Goal: Task Accomplishment & Management: Complete application form

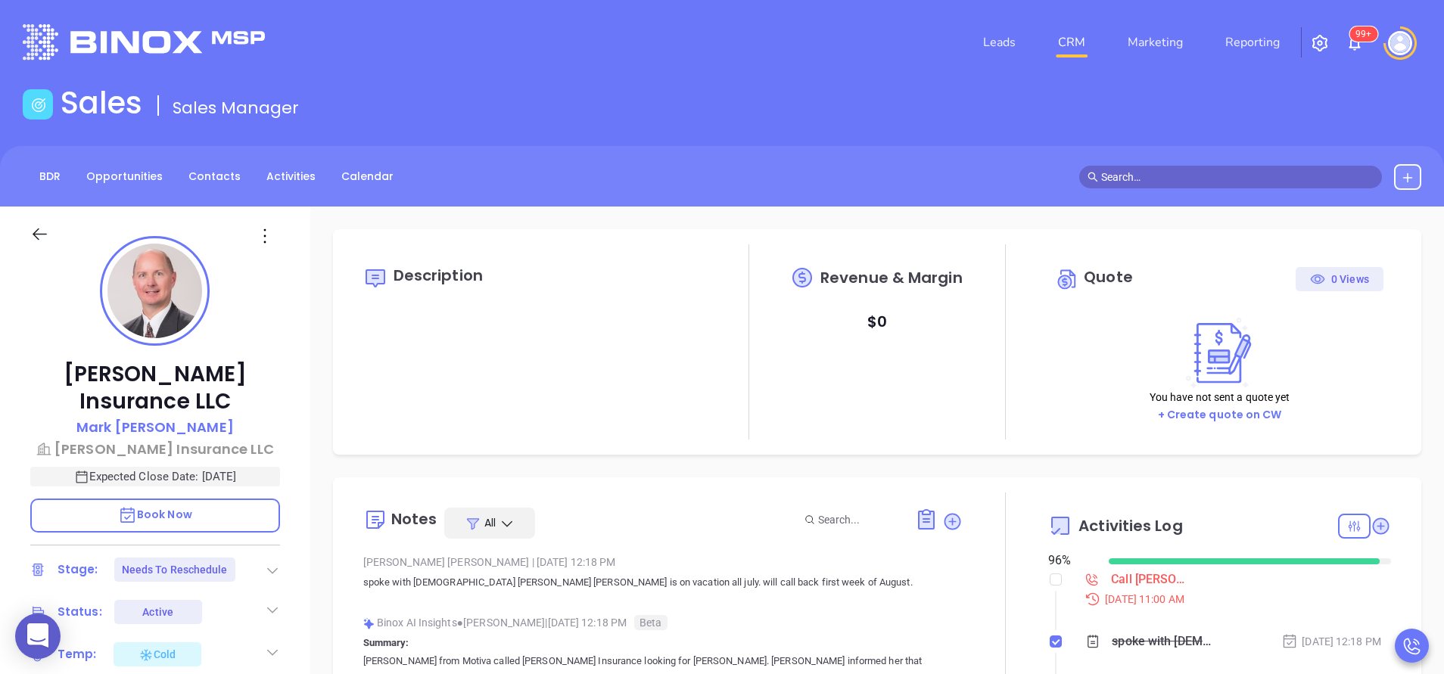
scroll to position [440, 0]
click at [1373, 526] on icon at bounding box center [1381, 526] width 17 height 17
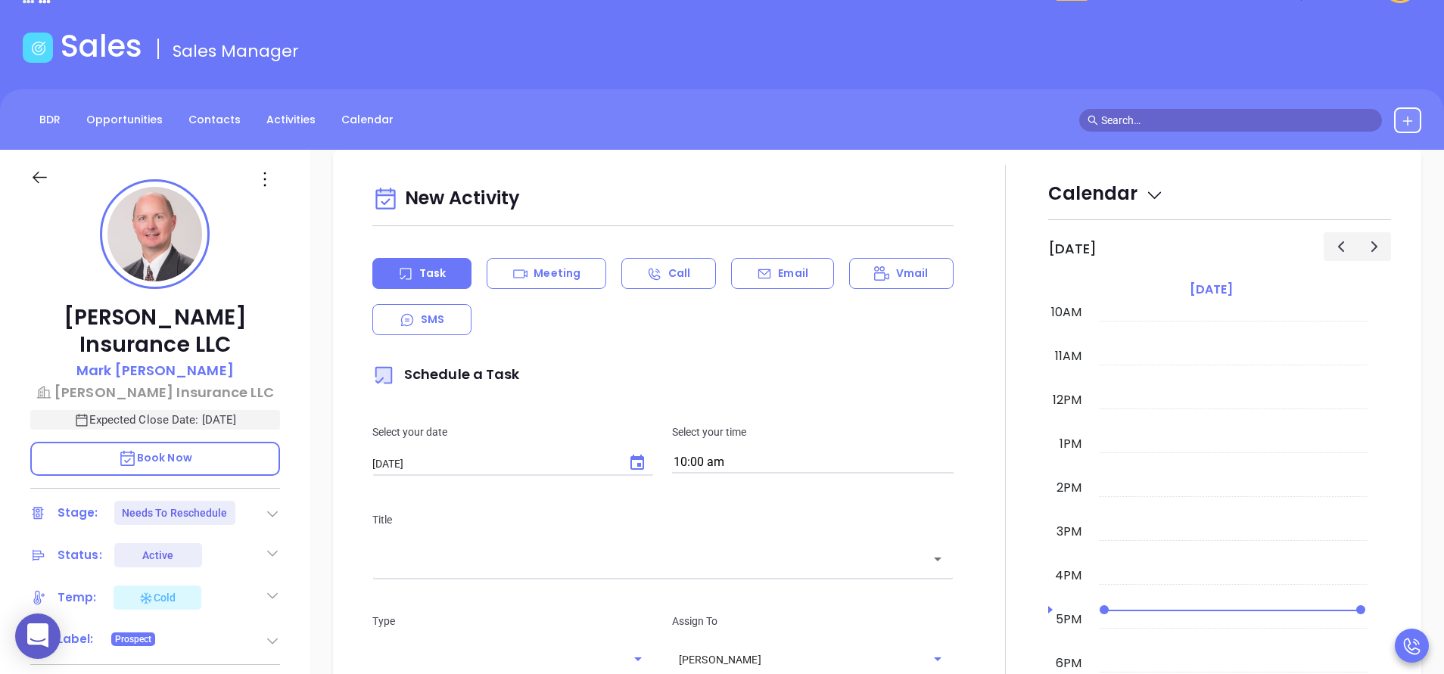
scroll to position [207, 0]
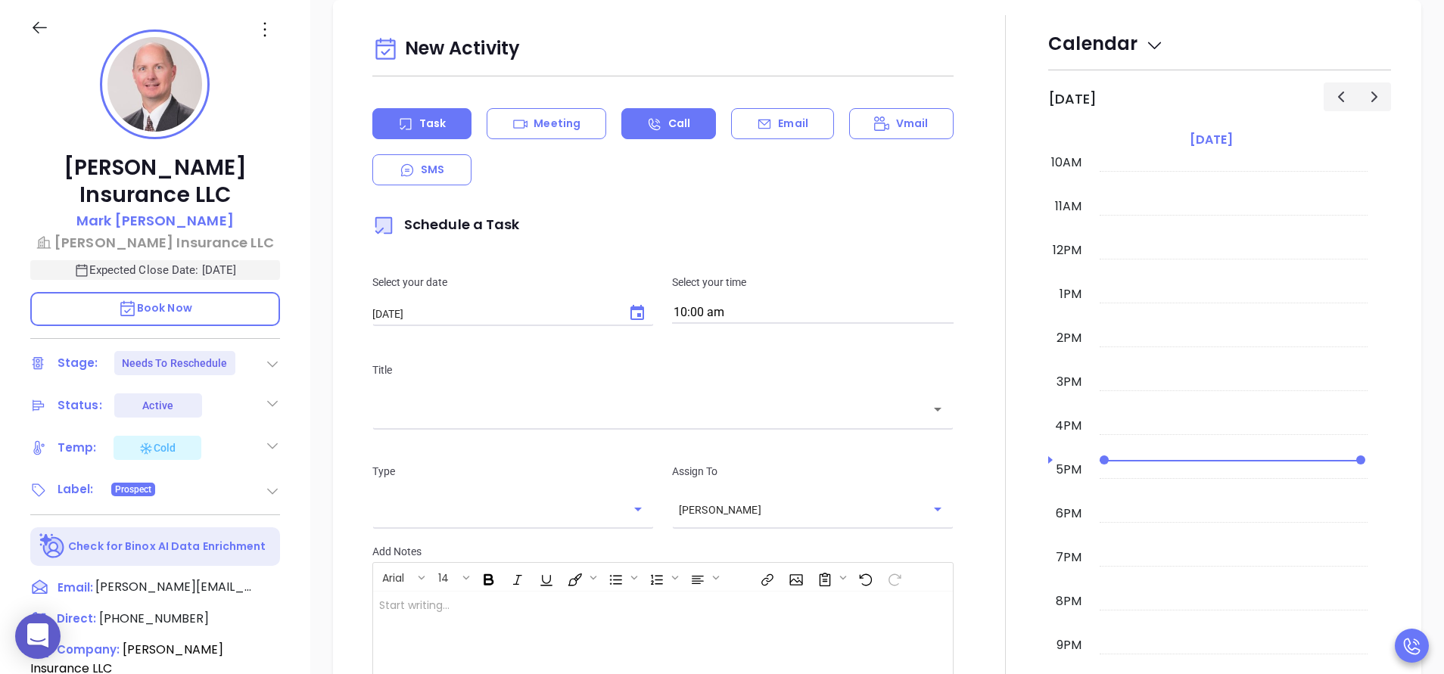
click at [668, 117] on p "Call" at bounding box center [679, 124] width 22 height 16
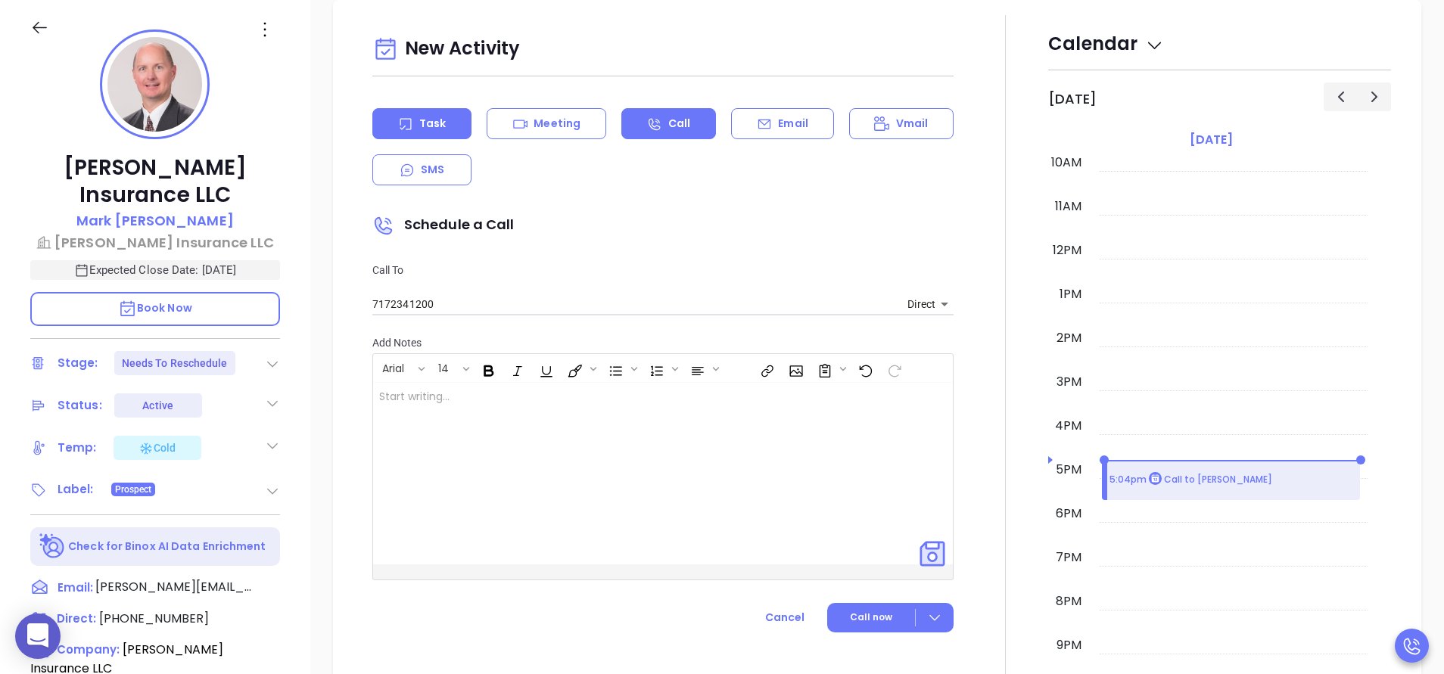
click at [398, 124] on icon at bounding box center [405, 124] width 15 height 15
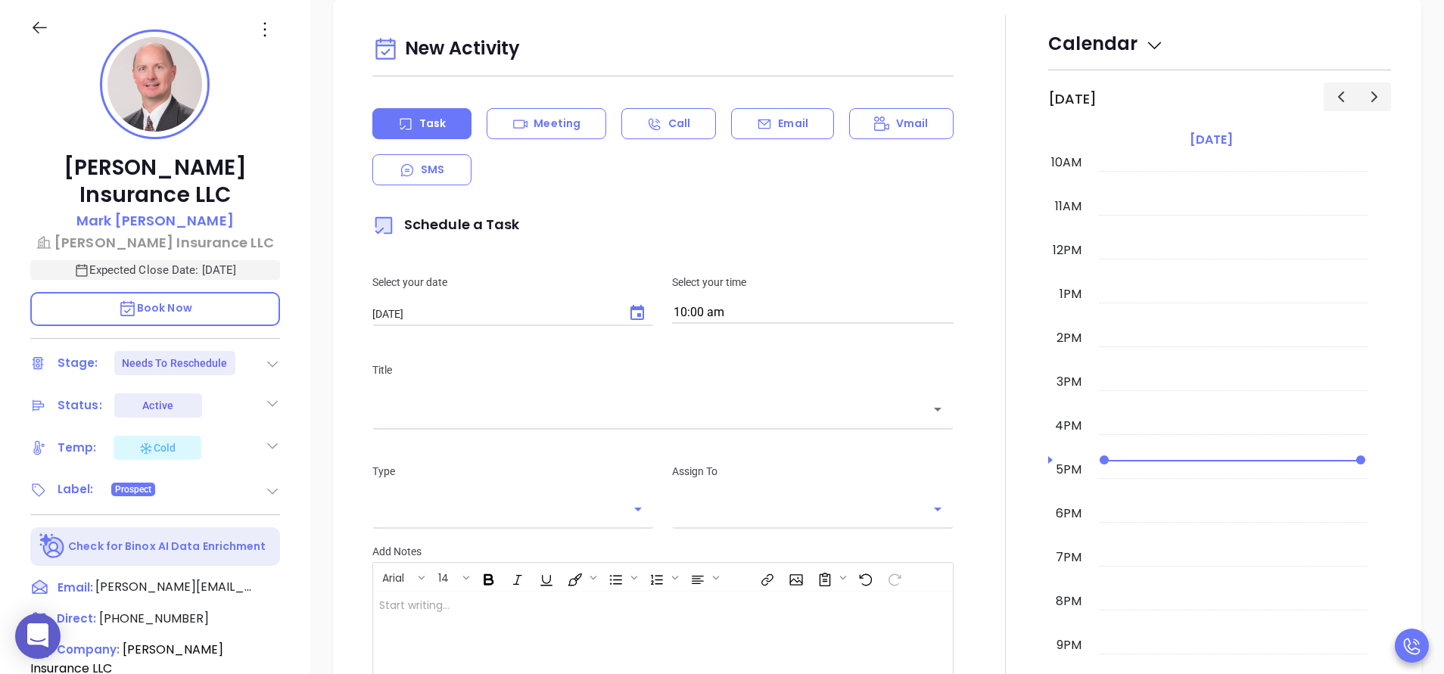
type input "[PERSON_NAME]"
click at [783, 132] on div "Email" at bounding box center [782, 123] width 102 height 31
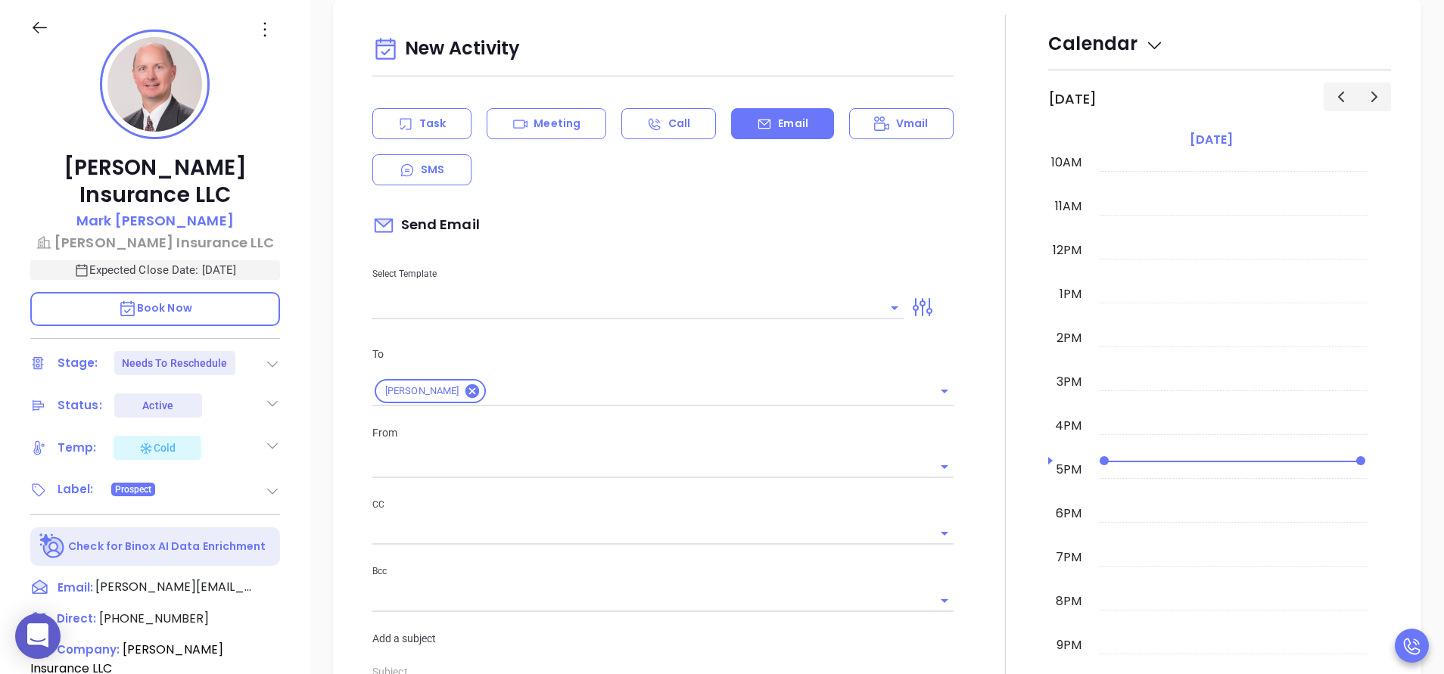
type input "[PERSON_NAME]"
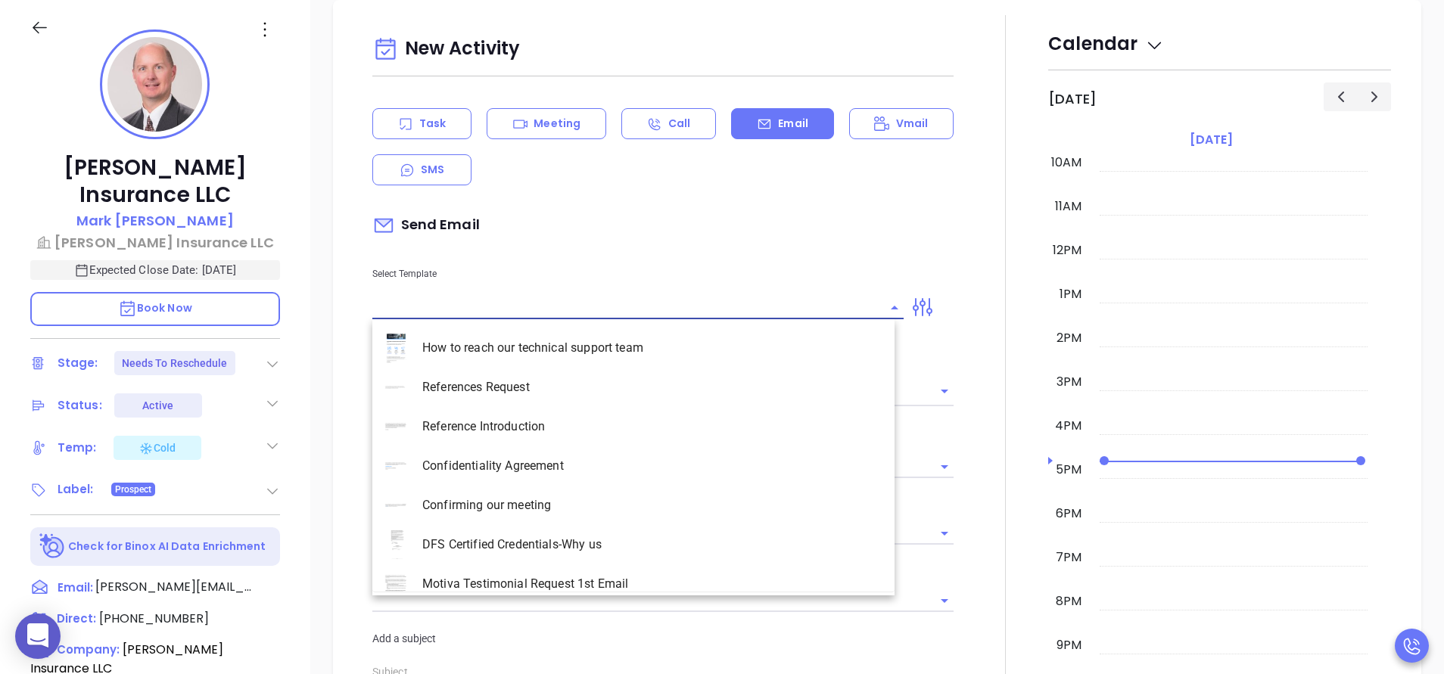
click at [443, 306] on input "text" at bounding box center [626, 308] width 509 height 22
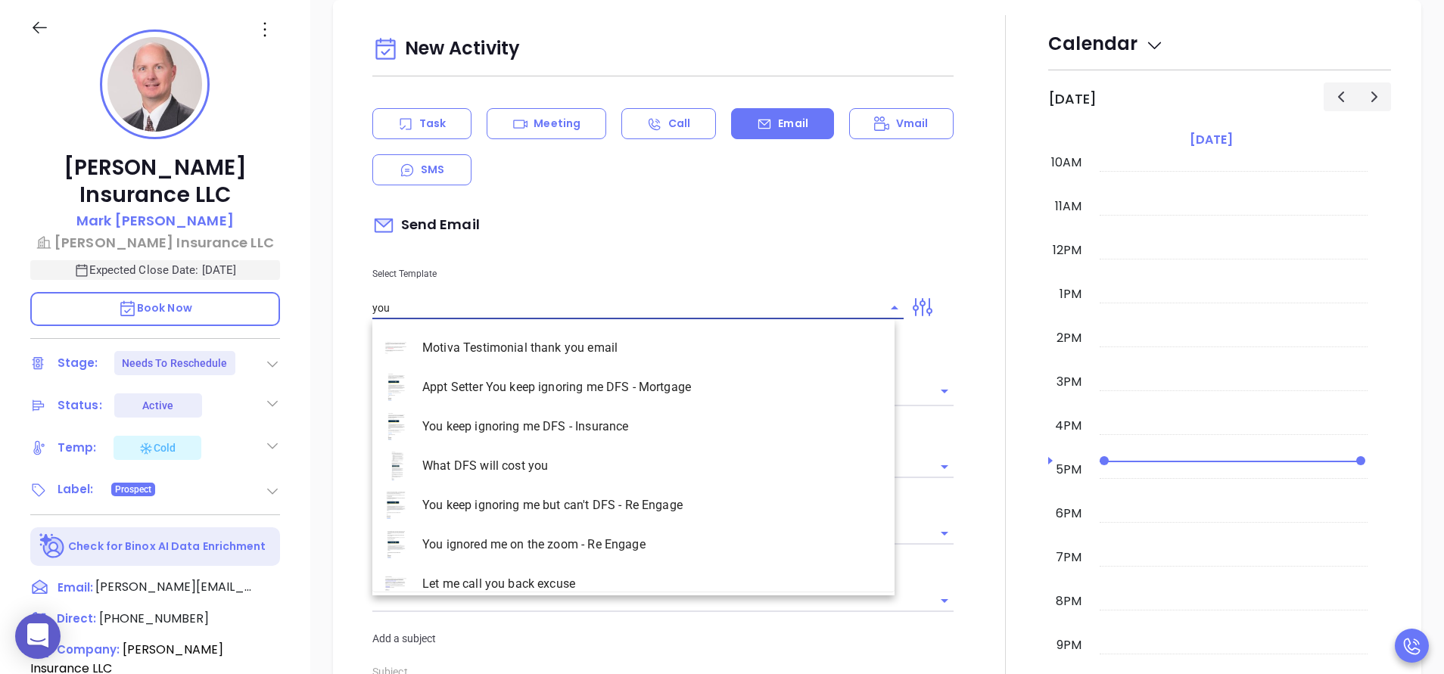
click at [567, 421] on li "You keep ignoring me DFS - Insurance" at bounding box center [633, 426] width 522 height 39
type input "You keep ignoring me DFS - Insurance"
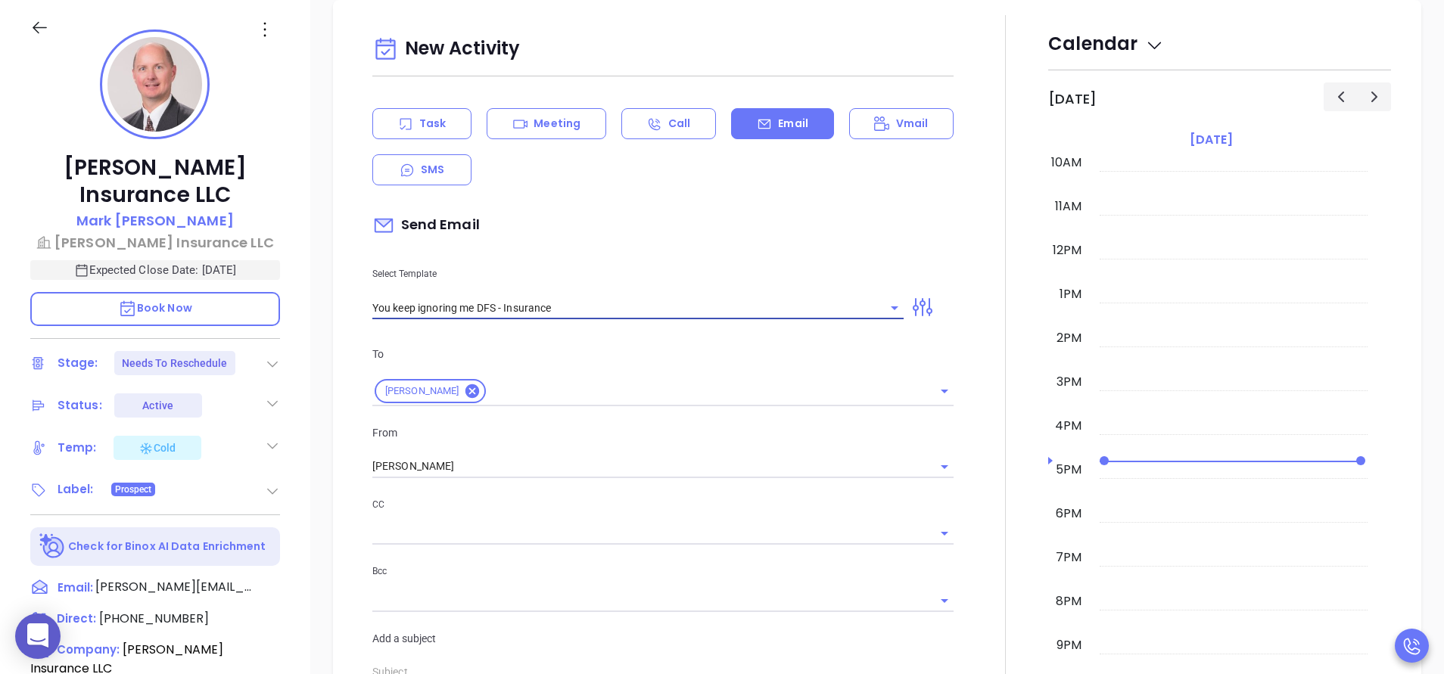
type input "Mark, this customer ignored DFS notices and it cost them hundreds per day"
click at [917, 465] on icon "Clear" at bounding box center [924, 466] width 15 height 15
type input "You keep ignoring me DFS - Insurance"
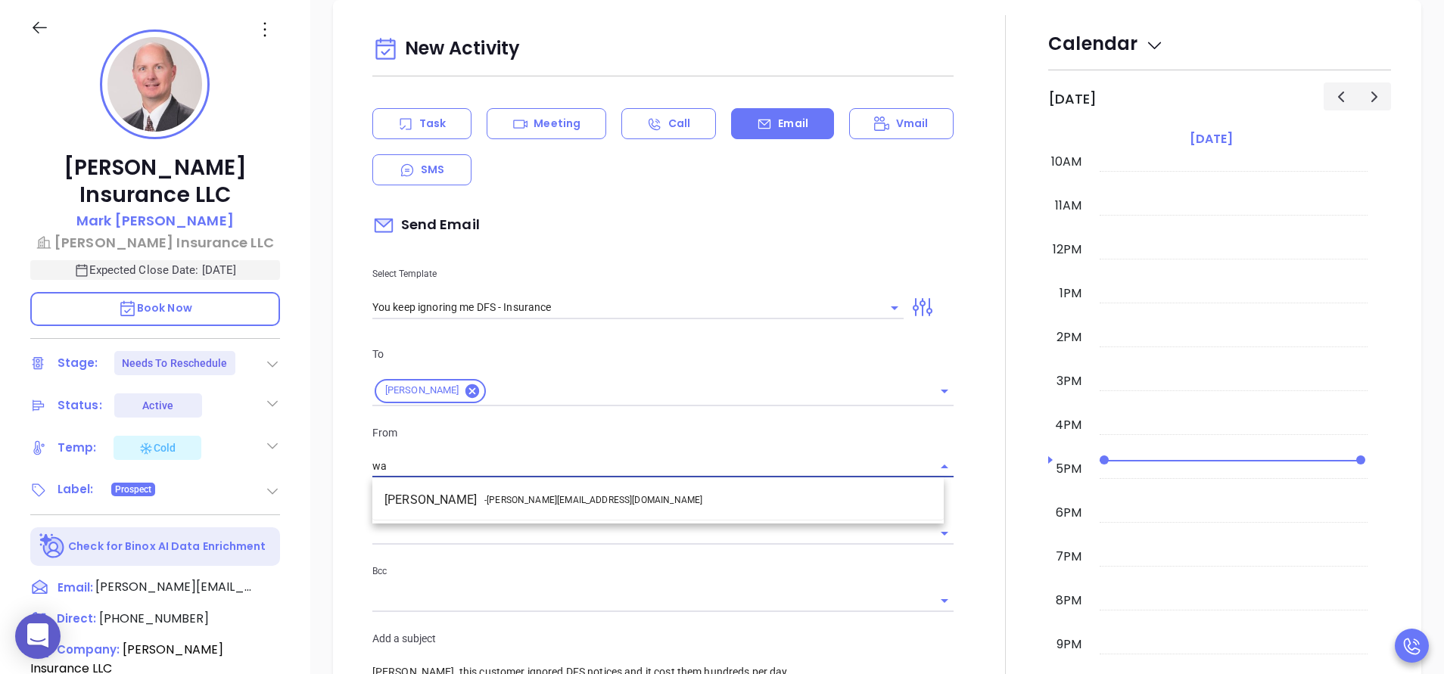
click at [612, 498] on li "Walter Contreras - walter@motiva.net" at bounding box center [657, 500] width 571 height 27
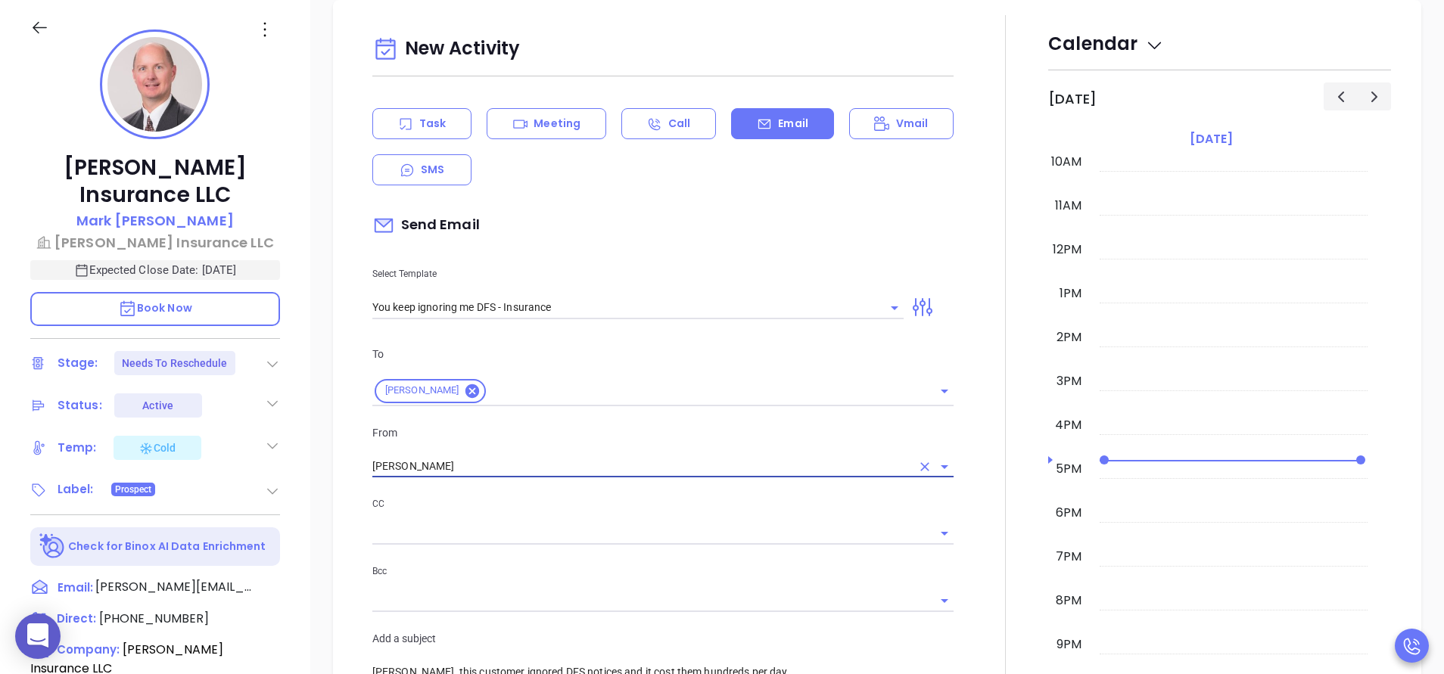
type input "Walter Contreras"
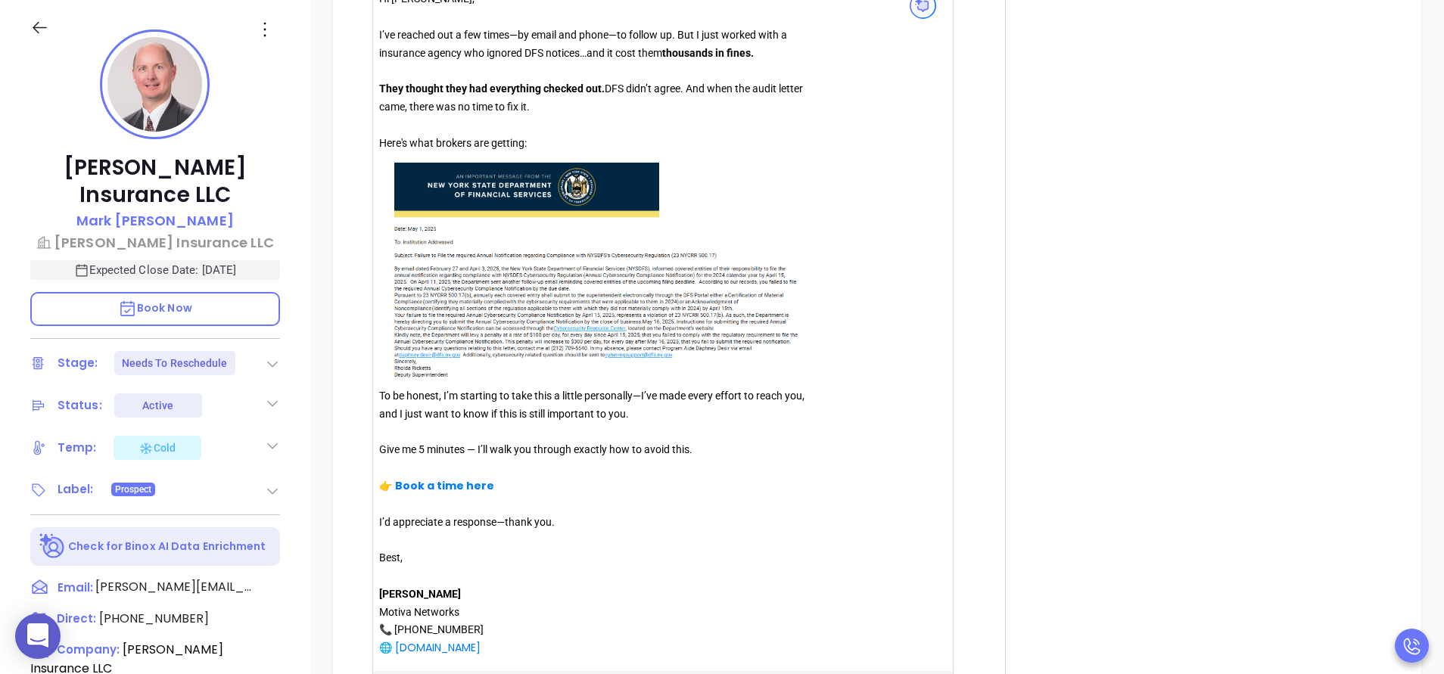
scroll to position [1861, 0]
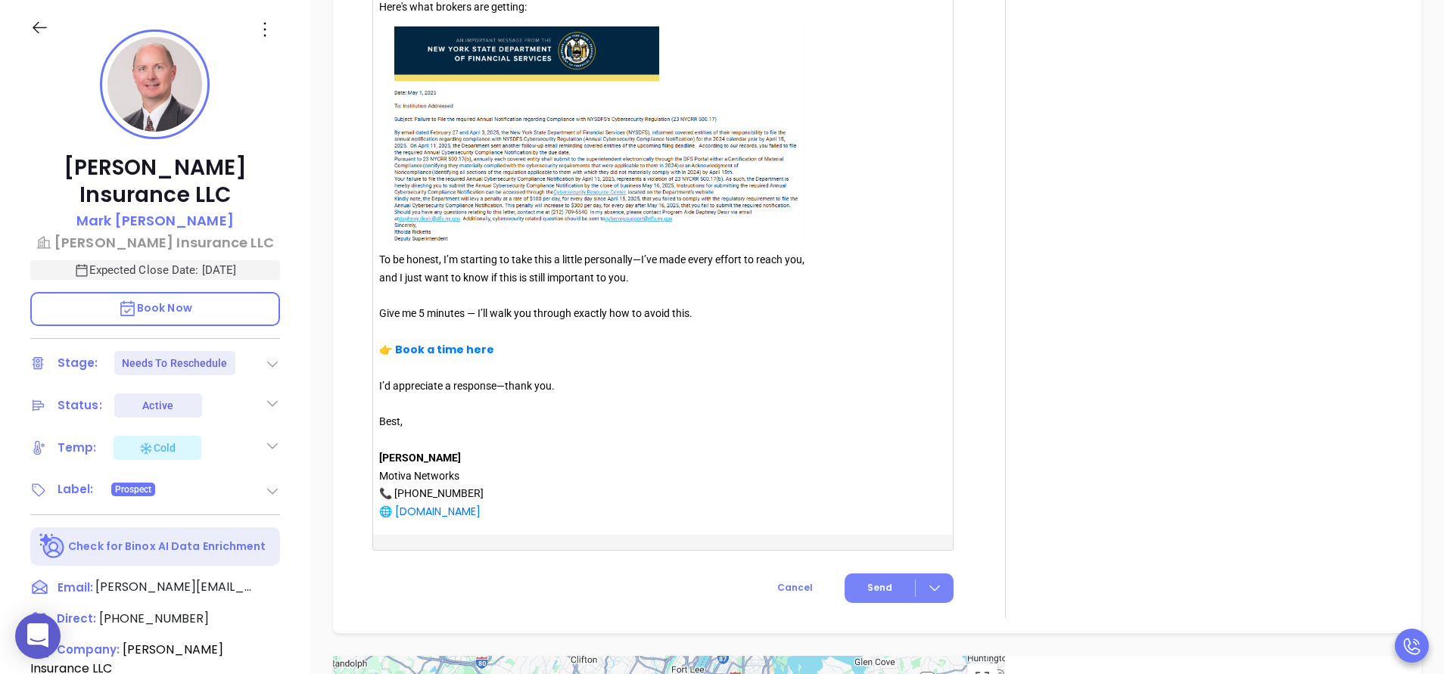
click at [866, 581] on button "Send" at bounding box center [898, 589] width 109 height 30
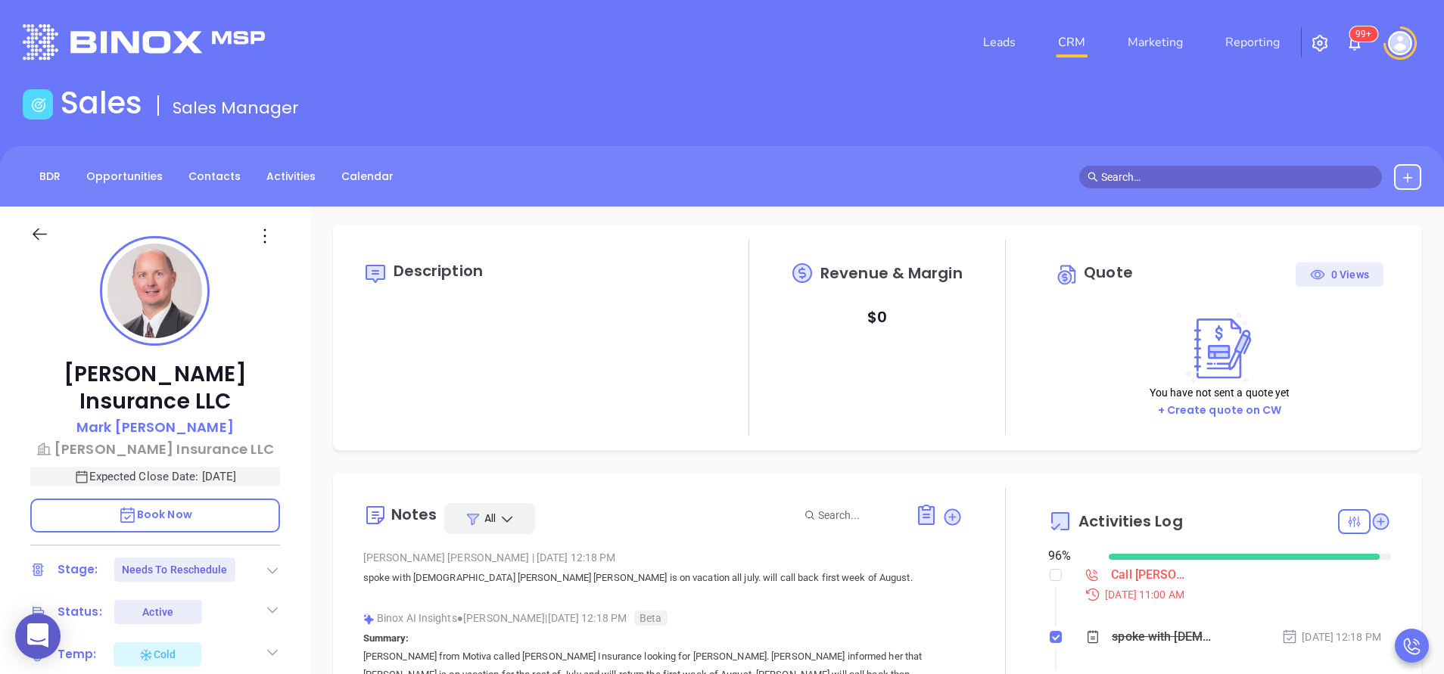
scroll to position [0, 0]
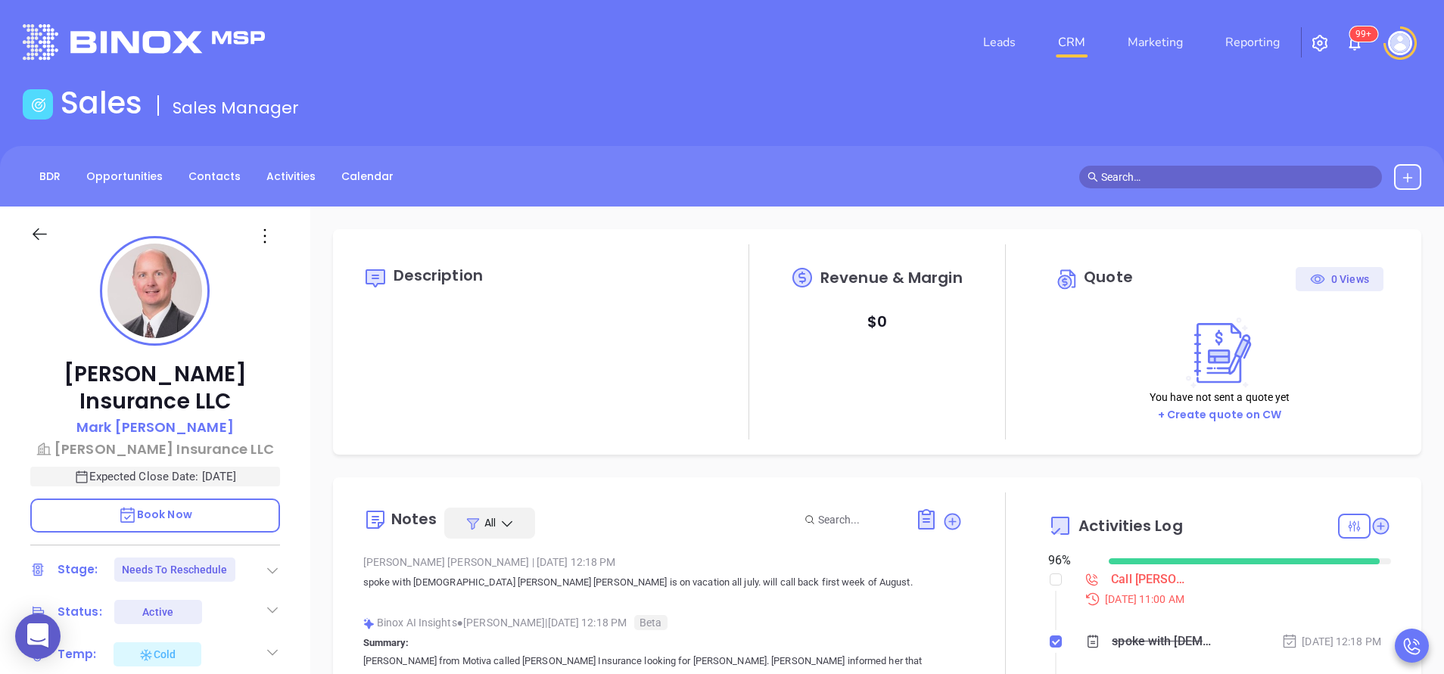
click at [1120, 585] on div "Call Mark Reilly to follow up" at bounding box center [1152, 579] width 82 height 23
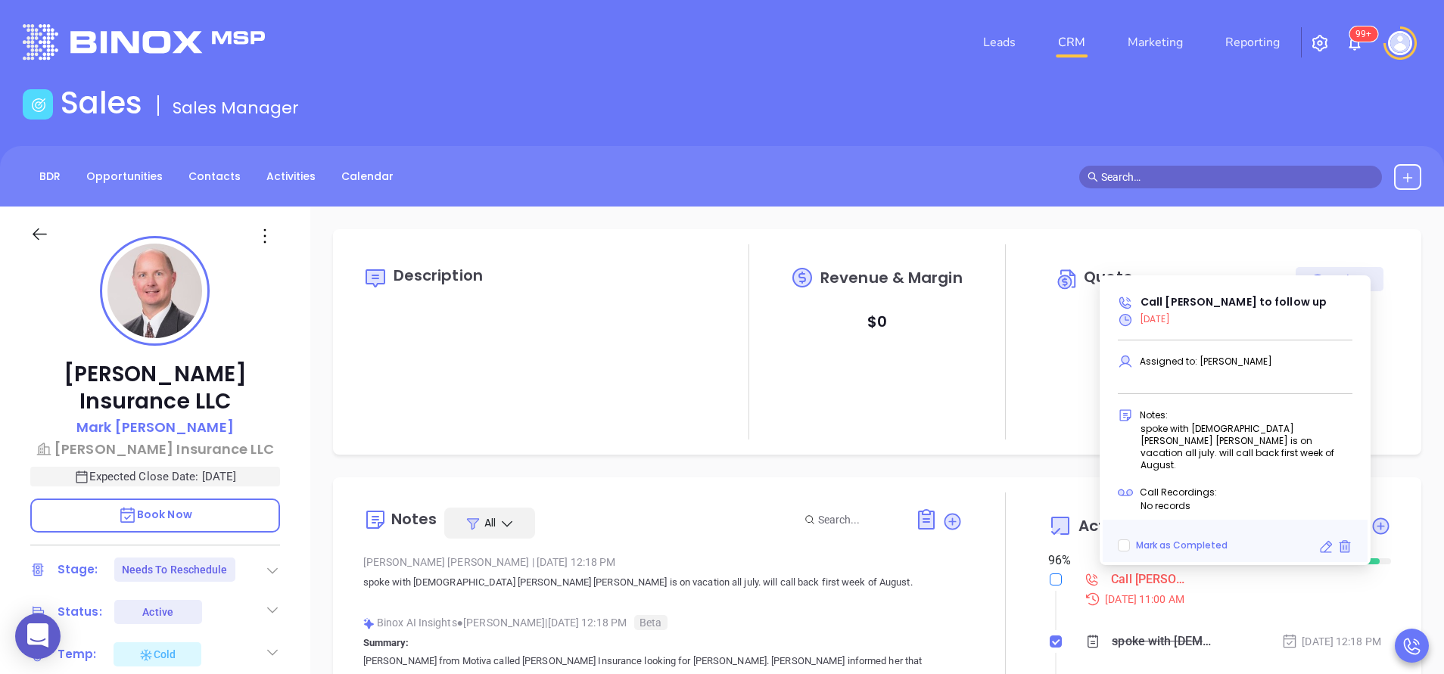
click at [1050, 577] on input "checkbox" at bounding box center [1056, 580] width 12 height 12
checkbox input "true"
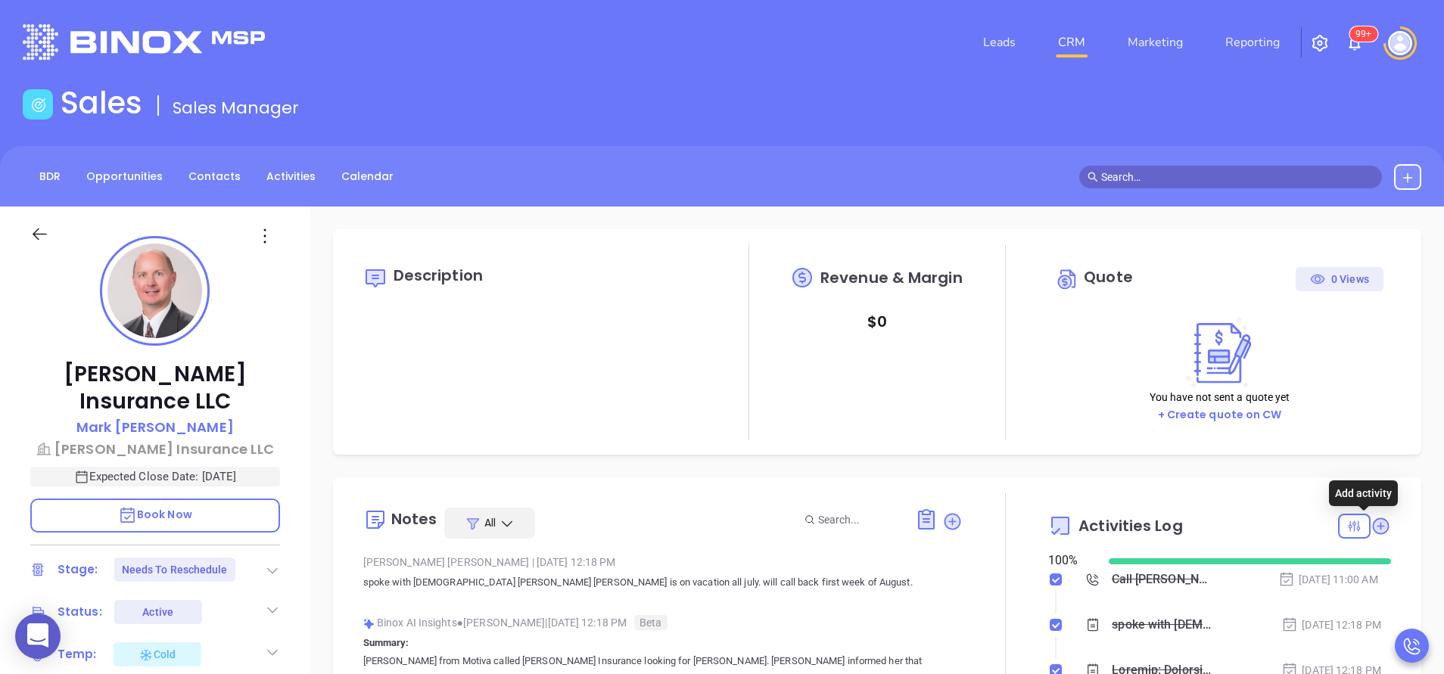
click at [1372, 531] on icon at bounding box center [1380, 526] width 20 height 20
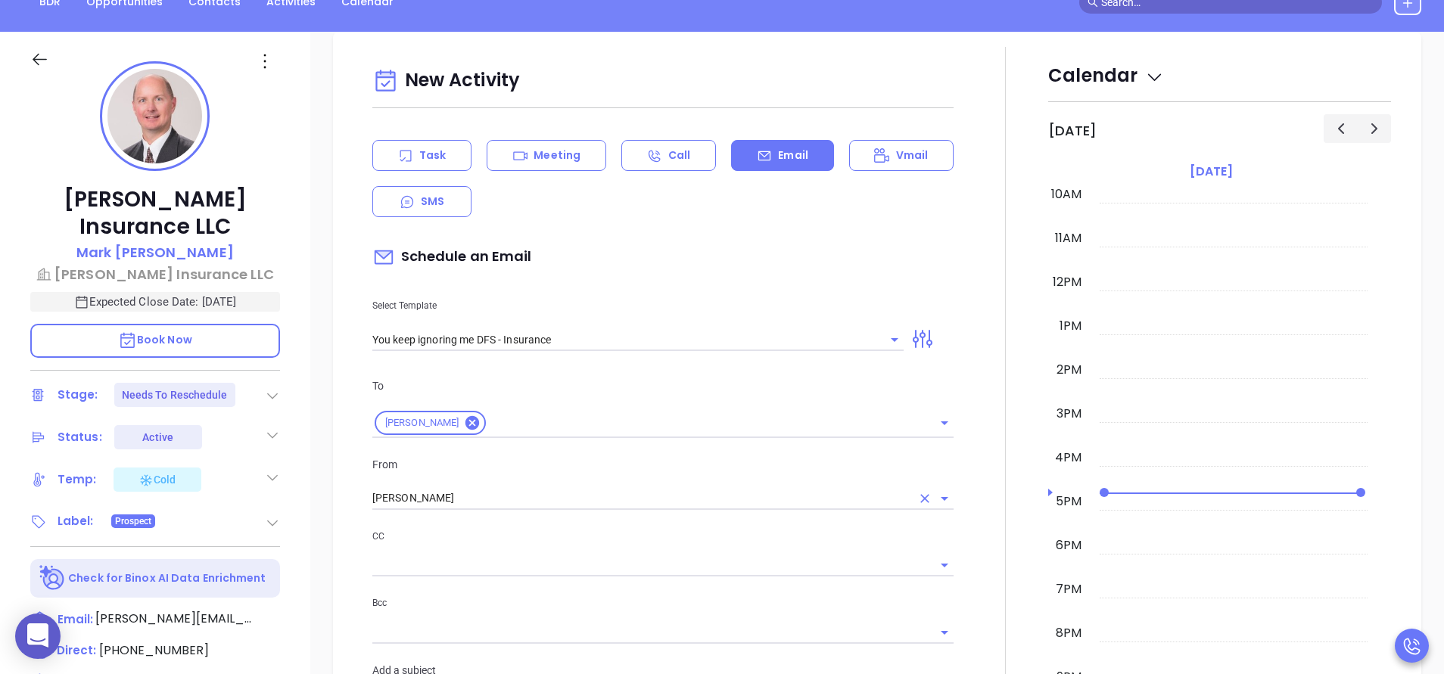
scroll to position [207, 0]
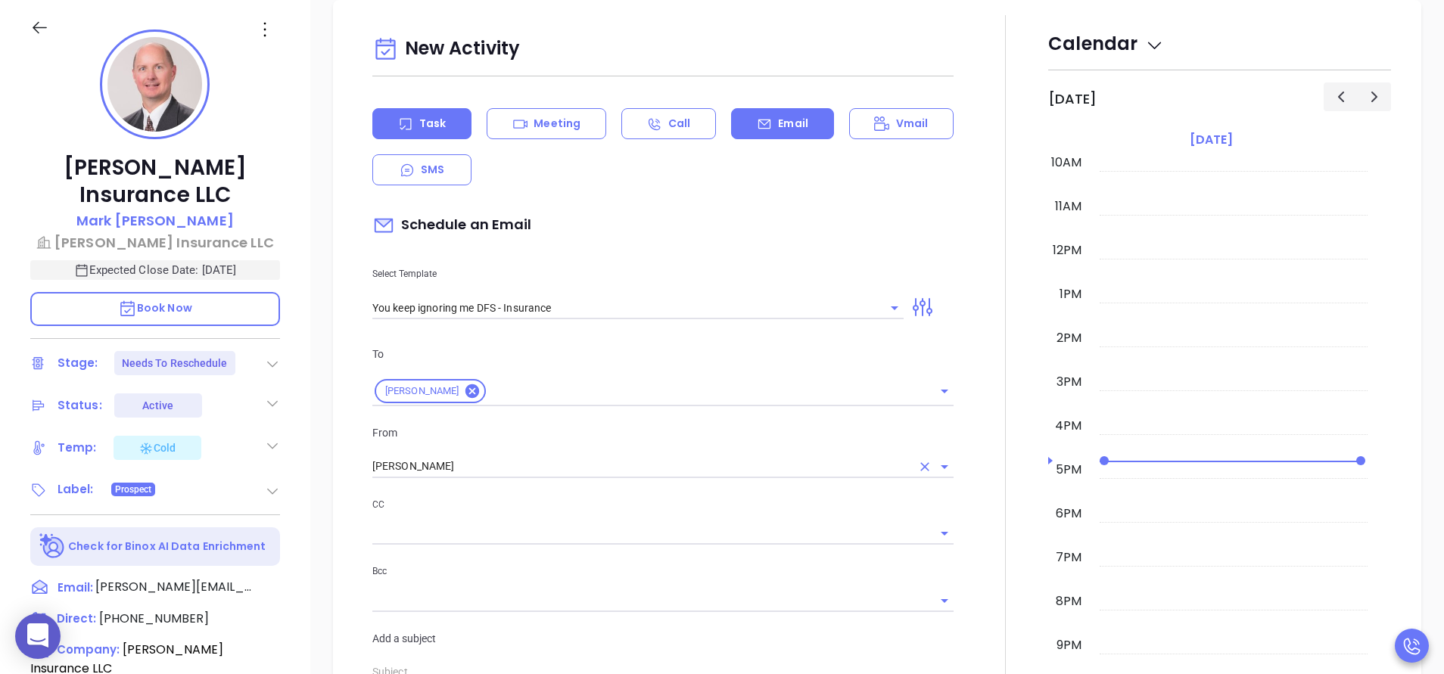
click at [421, 132] on div "Task" at bounding box center [421, 123] width 99 height 31
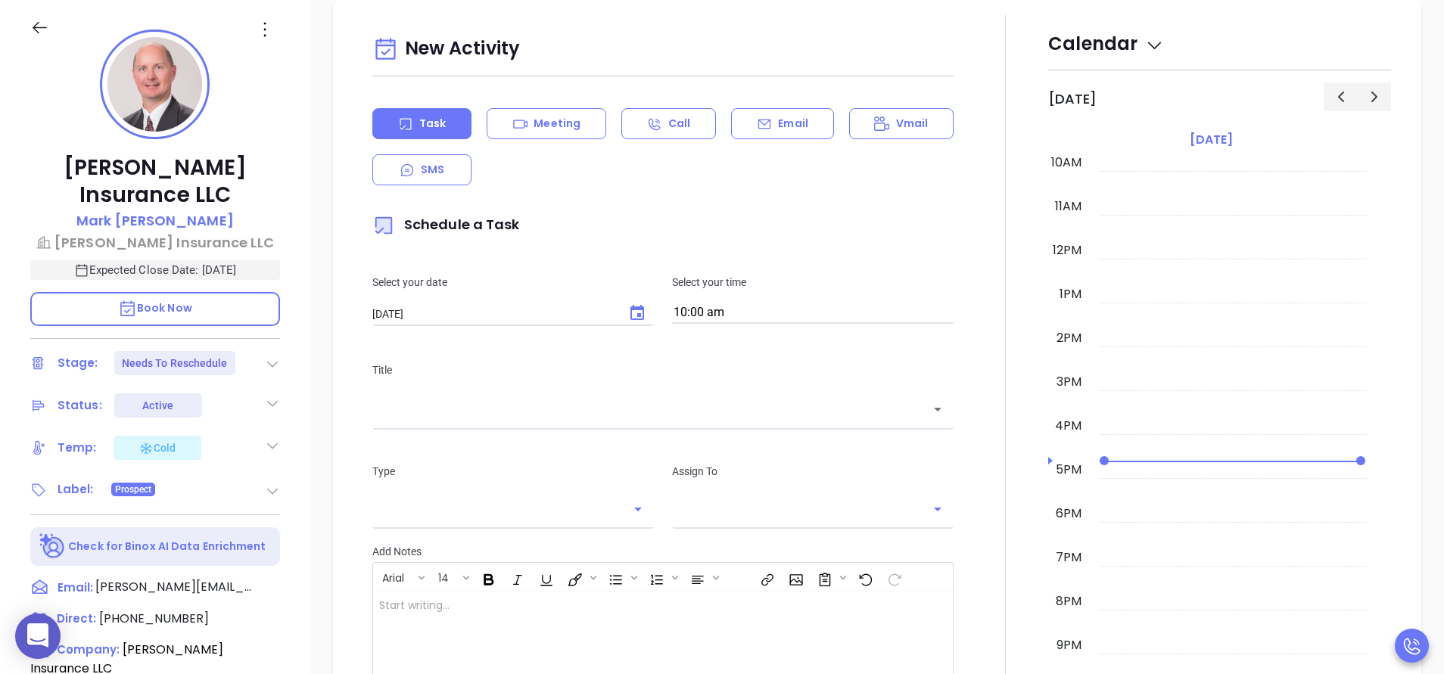
type input "[PERSON_NAME]"
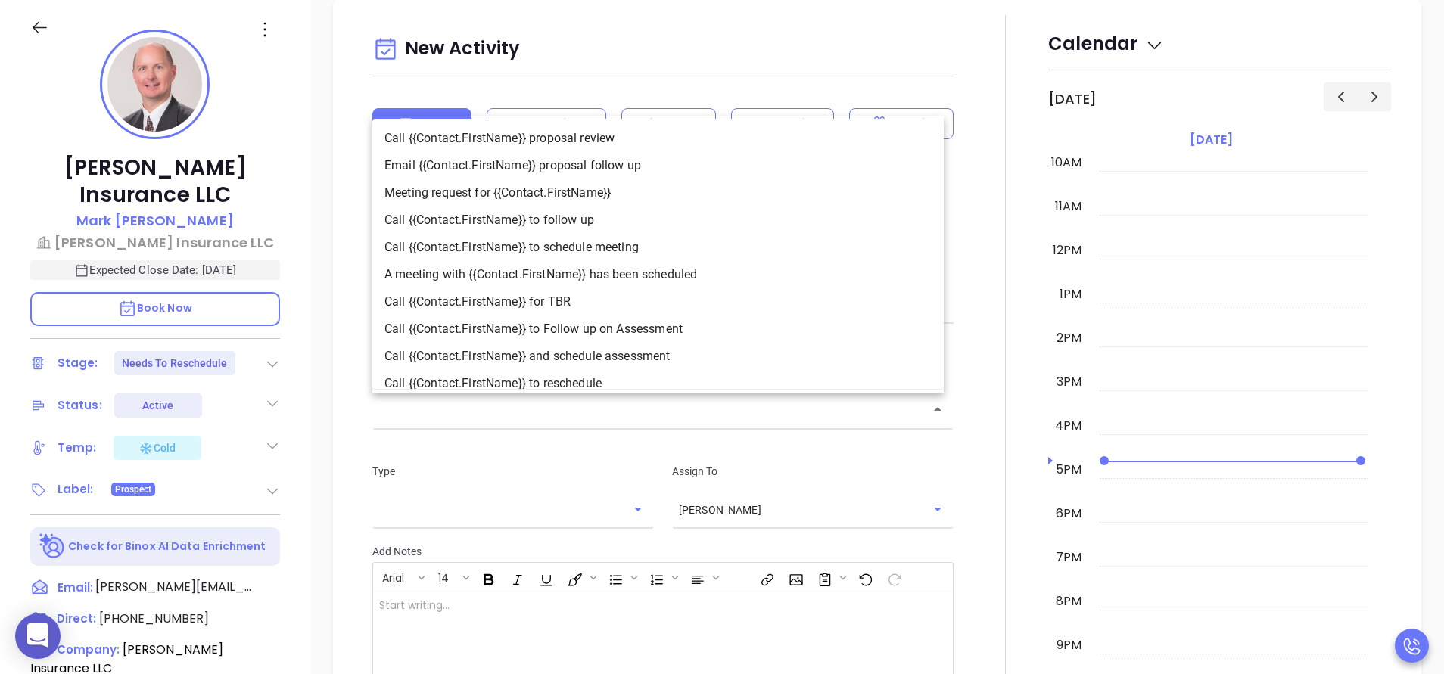
click at [574, 412] on input "text" at bounding box center [651, 409] width 545 height 17
click at [580, 221] on li "Call {{Contact.FirstName}} to follow up" at bounding box center [657, 220] width 571 height 27
type input "Call Mark to follow up"
type input "Call"
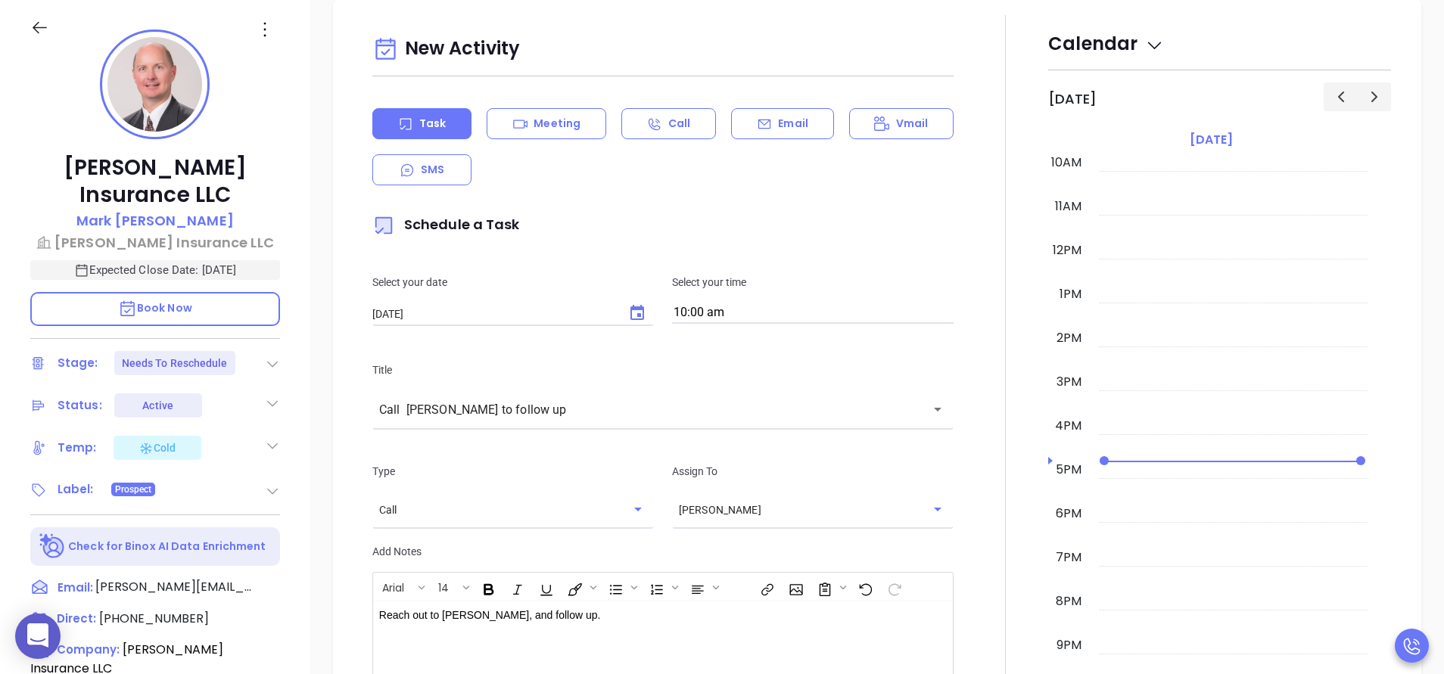
click at [936, 526] on div "Type Call ​ Assign To Anabell Dominguez ​" at bounding box center [662, 493] width 599 height 99
click at [937, 528] on div "Type Call ​ Assign To Anabell Dominguez ​" at bounding box center [662, 493] width 599 height 99
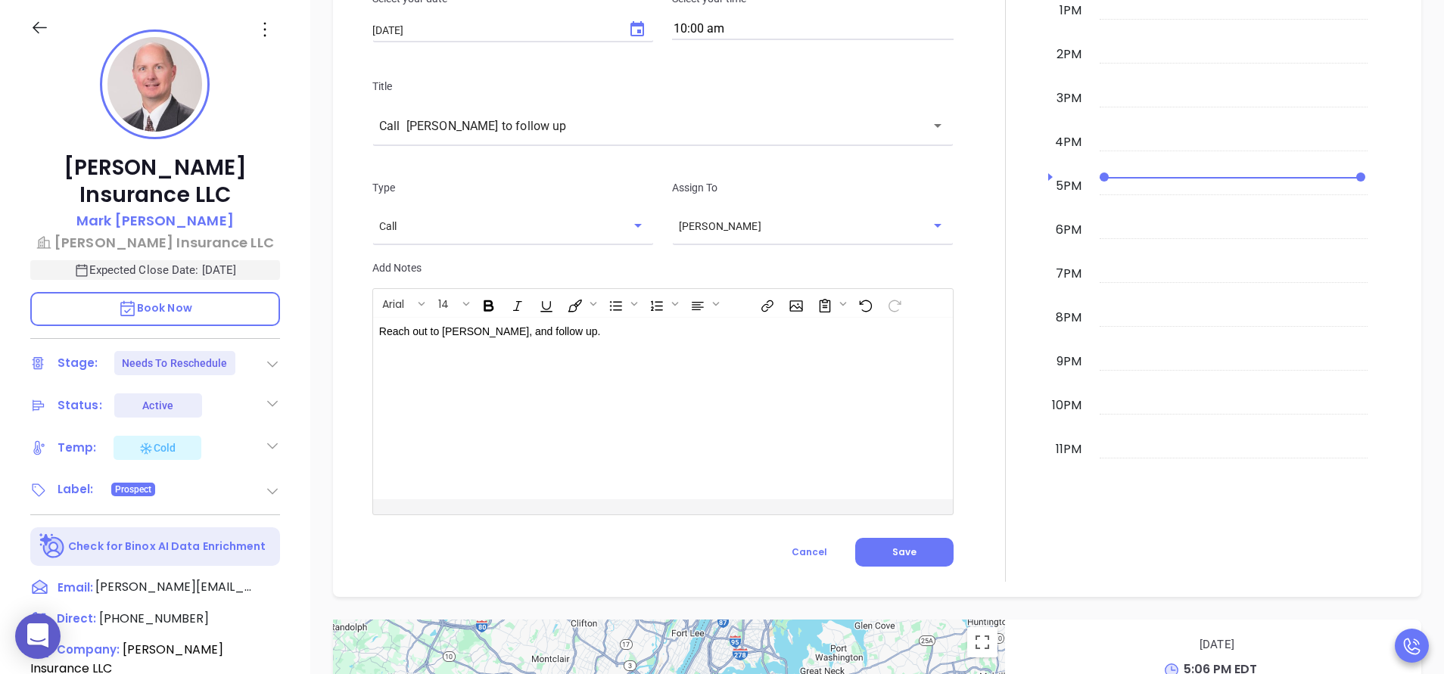
scroll to position [1270, 0]
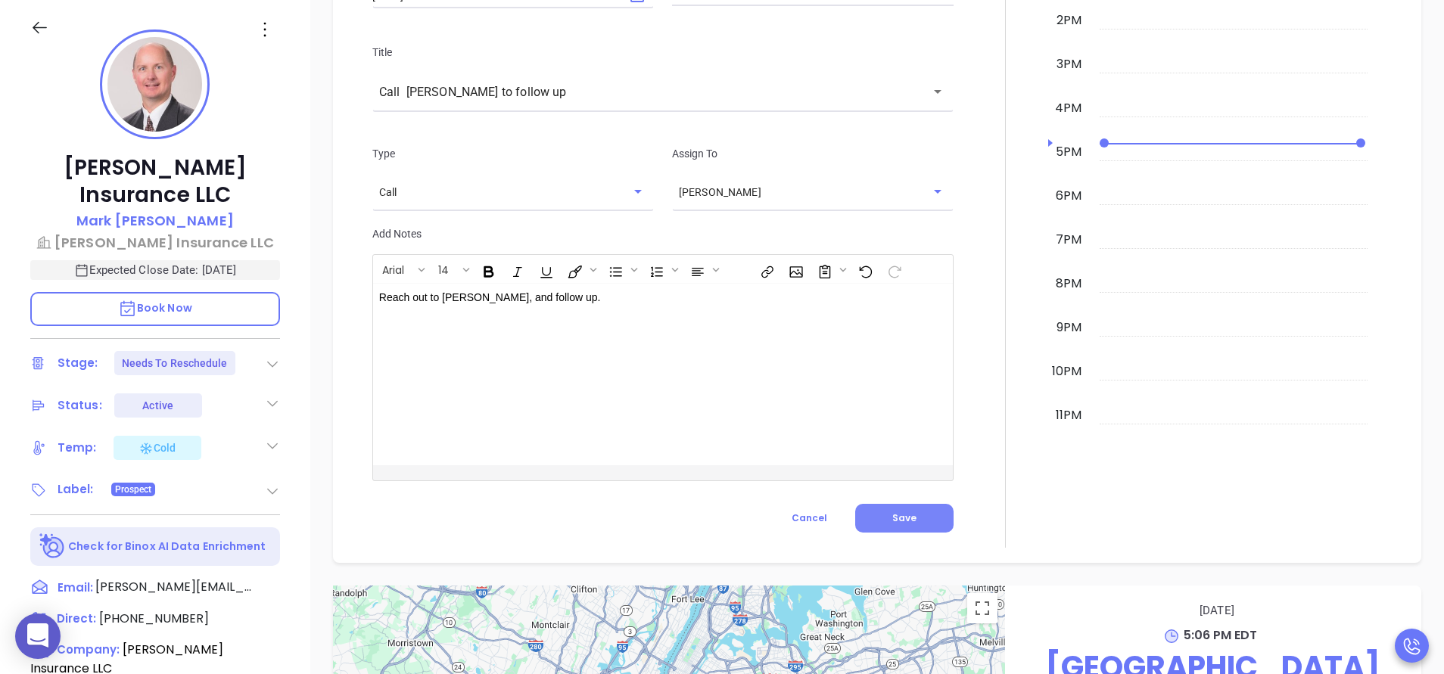
click at [914, 505] on button "Save" at bounding box center [904, 518] width 98 height 29
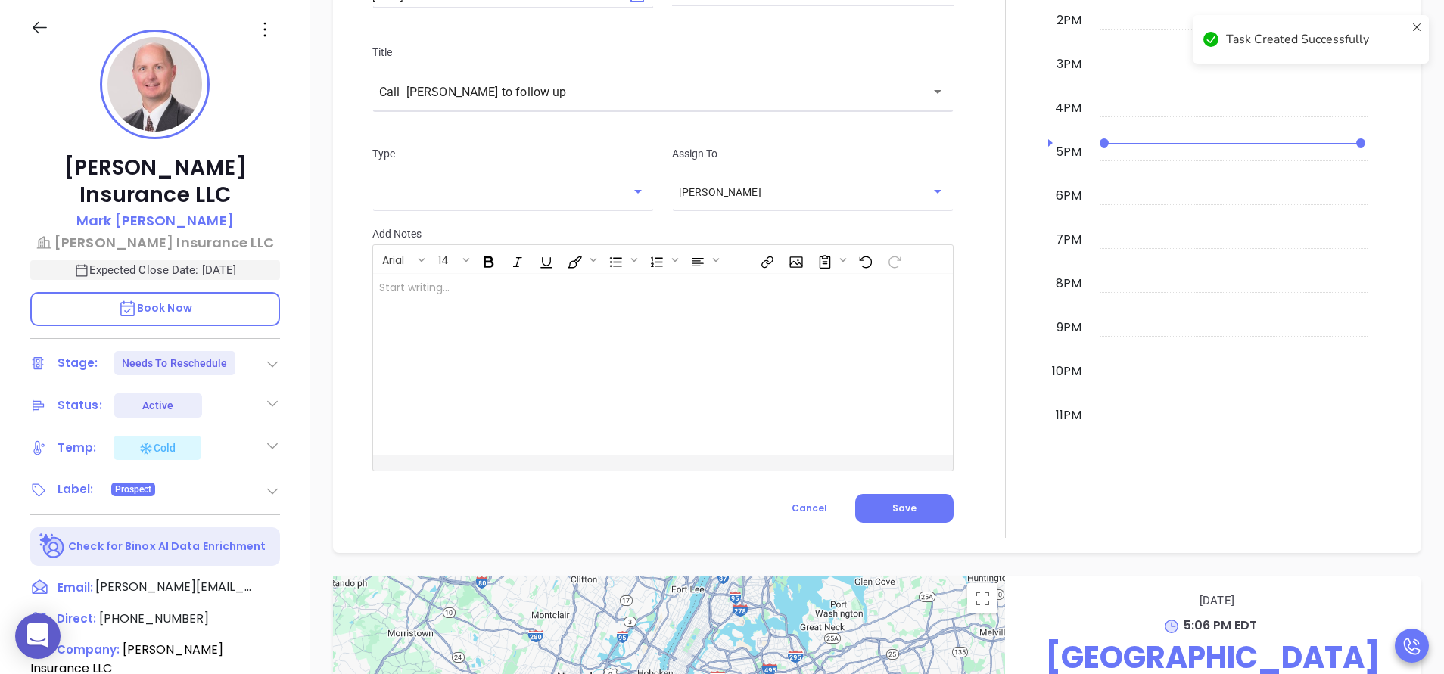
checkbox input "false"
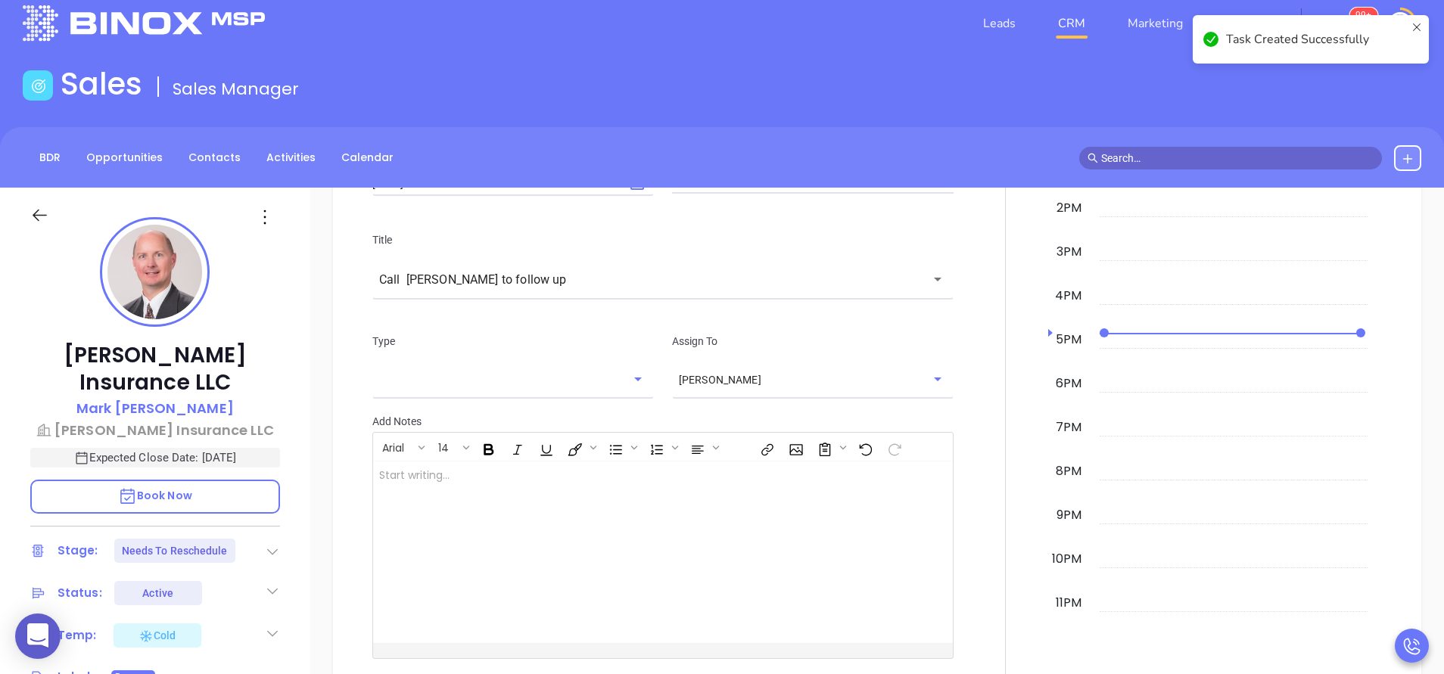
scroll to position [0, 0]
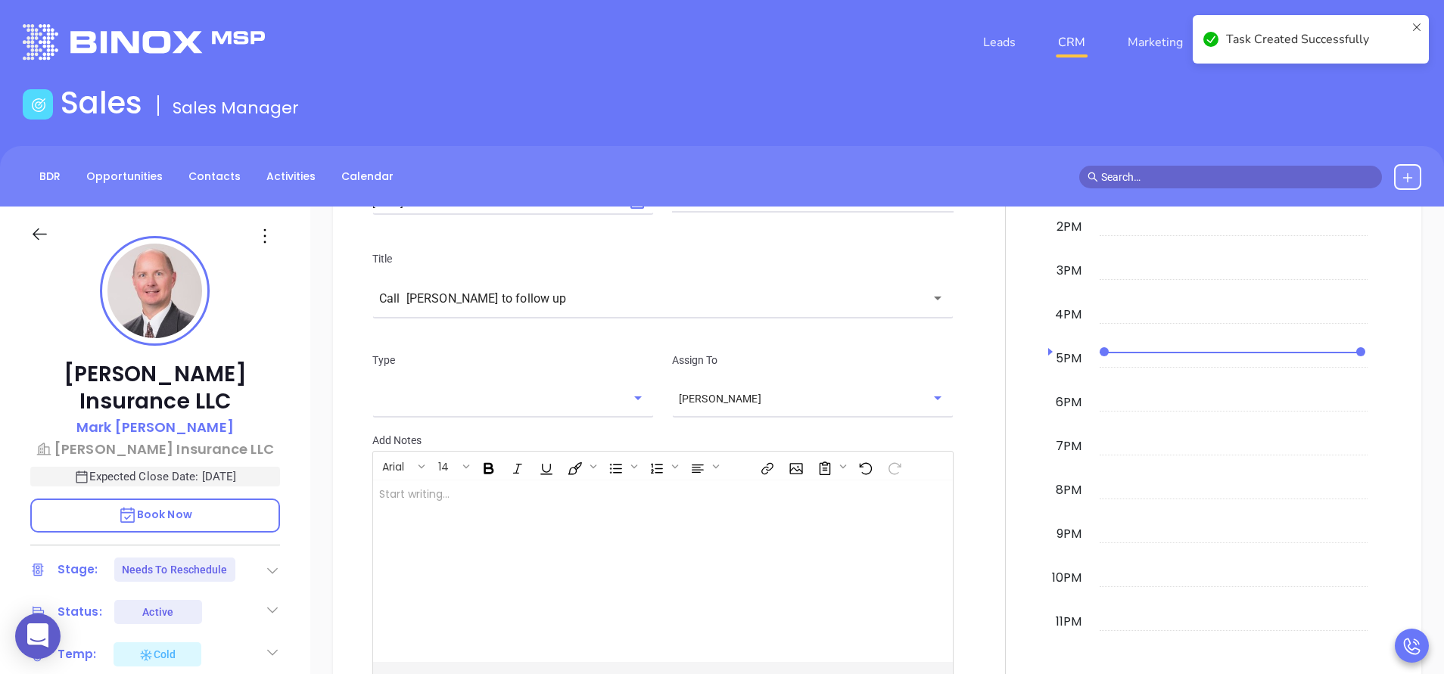
click at [966, 407] on div at bounding box center [1006, 324] width 86 height 841
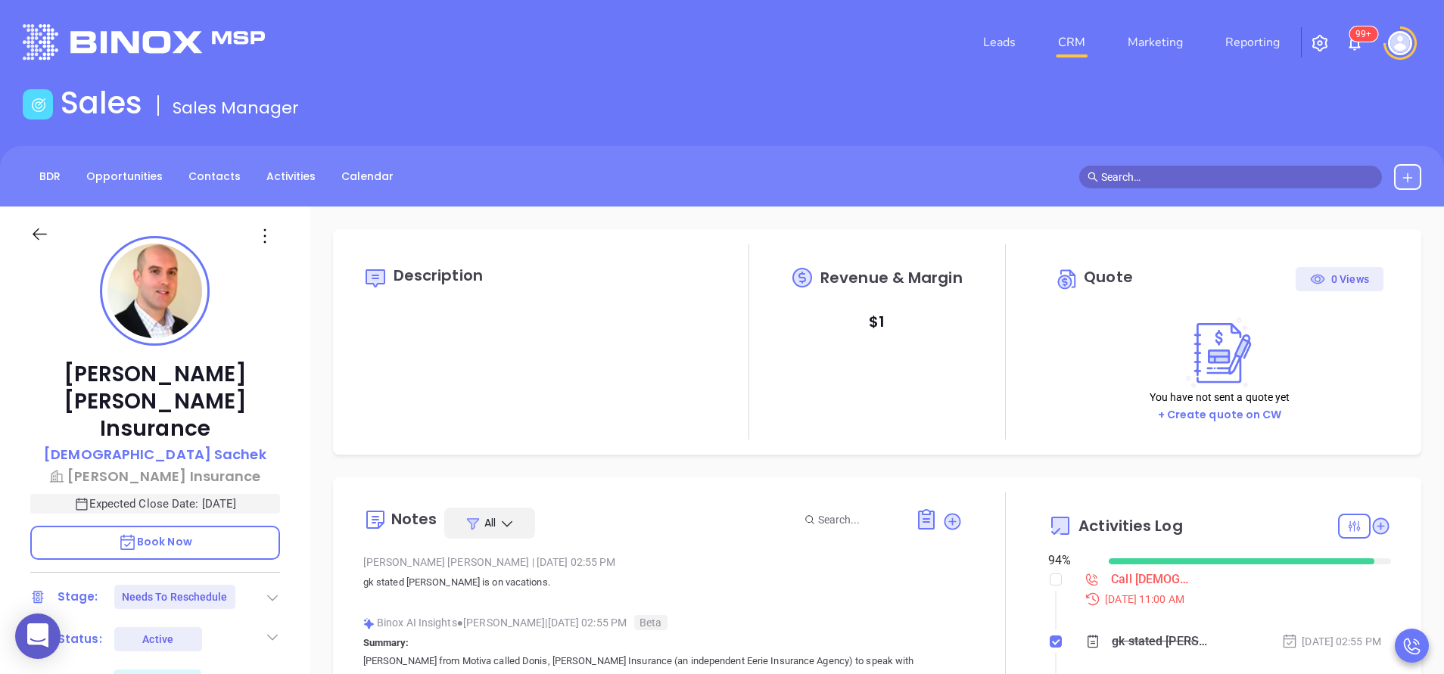
scroll to position [440, 0]
click at [1050, 586] on label at bounding box center [1056, 579] width 12 height 17
click at [1050, 586] on input "checkbox" at bounding box center [1056, 580] width 12 height 12
checkbox input "true"
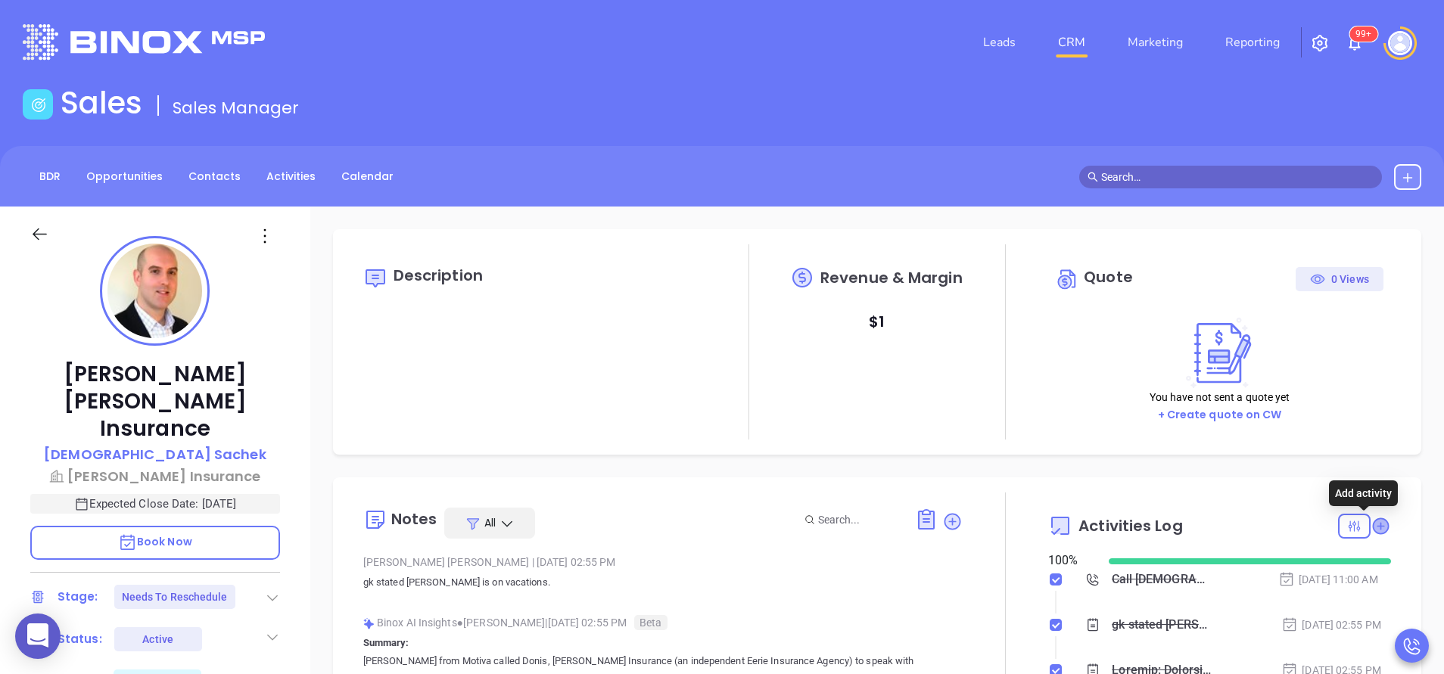
click at [1373, 527] on icon at bounding box center [1380, 525] width 15 height 15
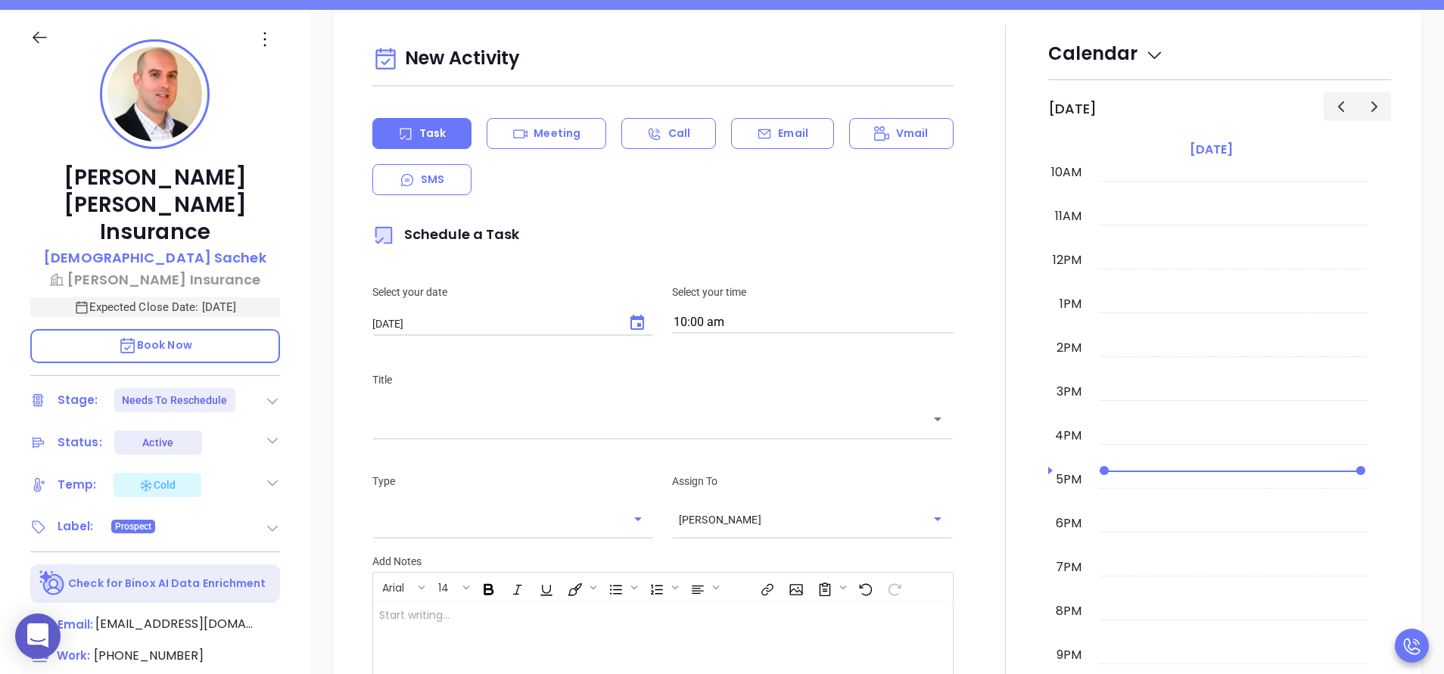
scroll to position [207, 0]
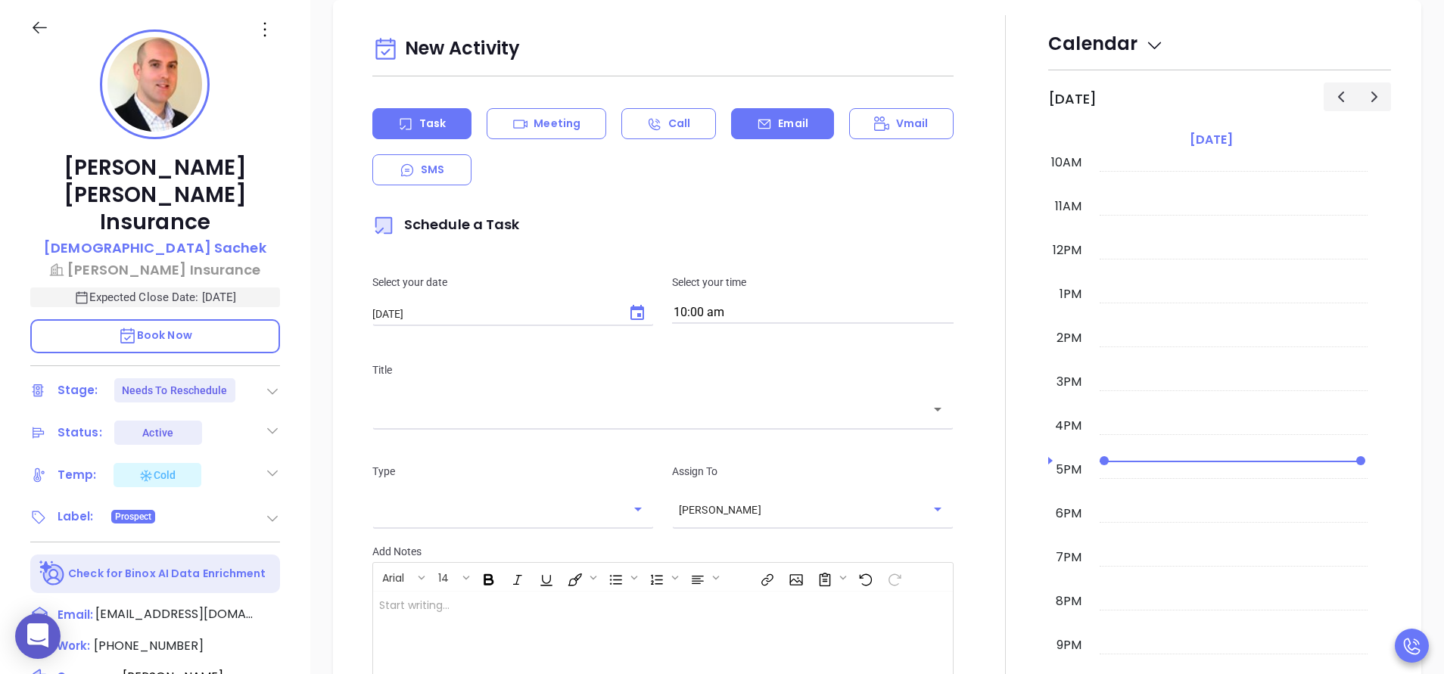
click at [742, 129] on div "Email" at bounding box center [782, 123] width 102 height 31
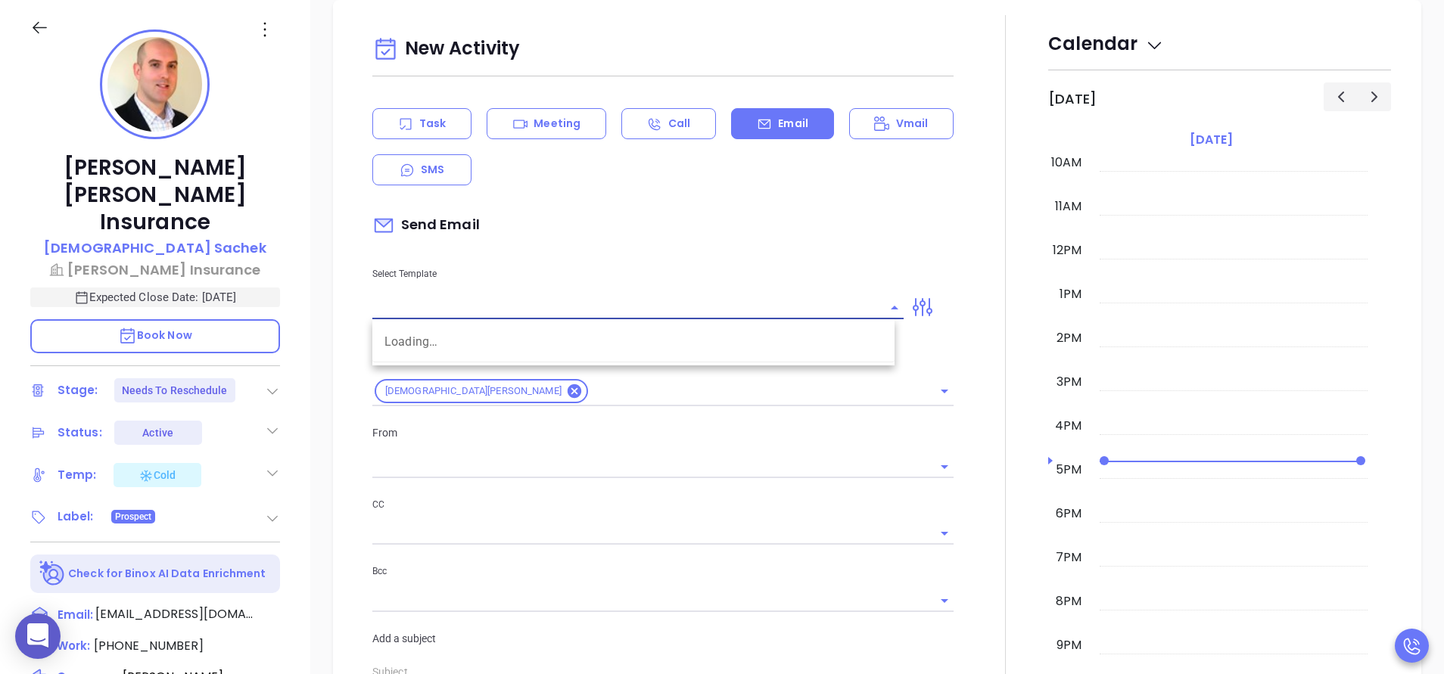
click at [443, 311] on input "text" at bounding box center [626, 308] width 509 height 22
type input "[PERSON_NAME]"
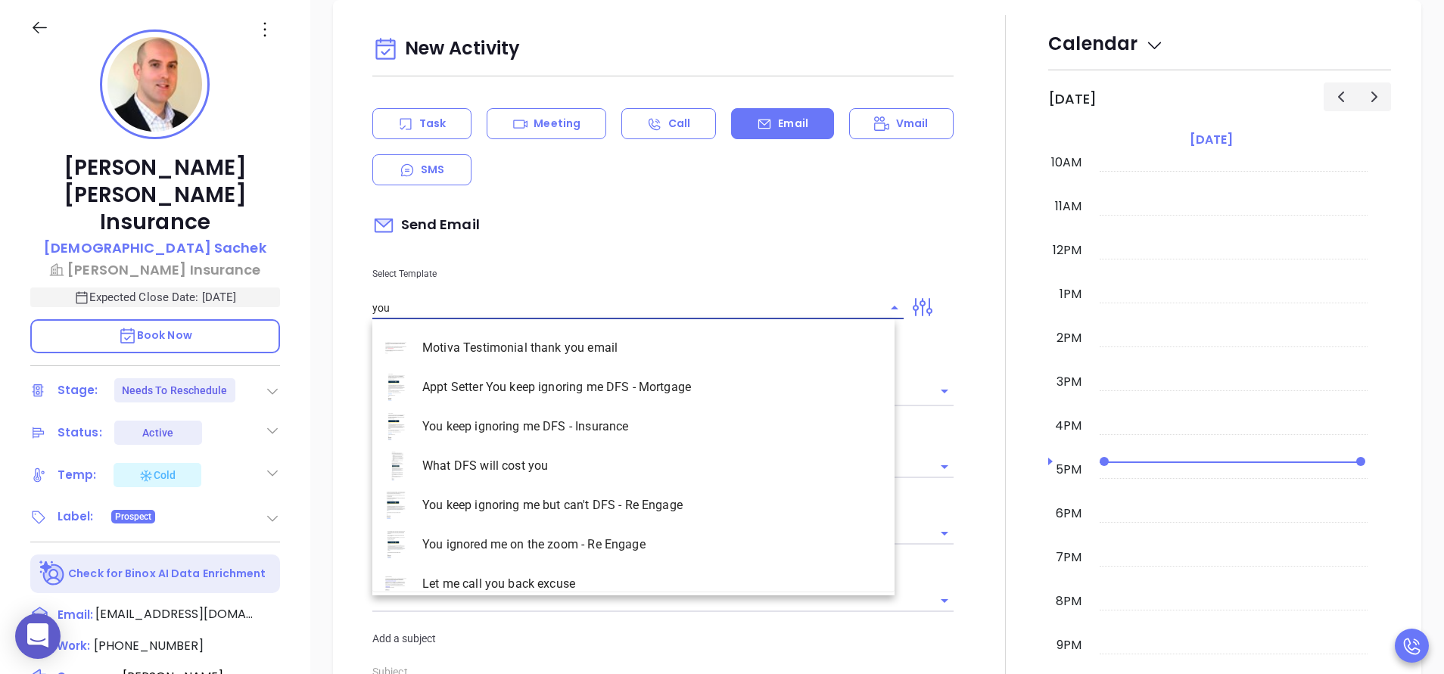
click at [456, 422] on li "You keep ignoring me DFS - Insurance" at bounding box center [633, 426] width 522 height 39
type input "You keep ignoring me DFS - Insurance"
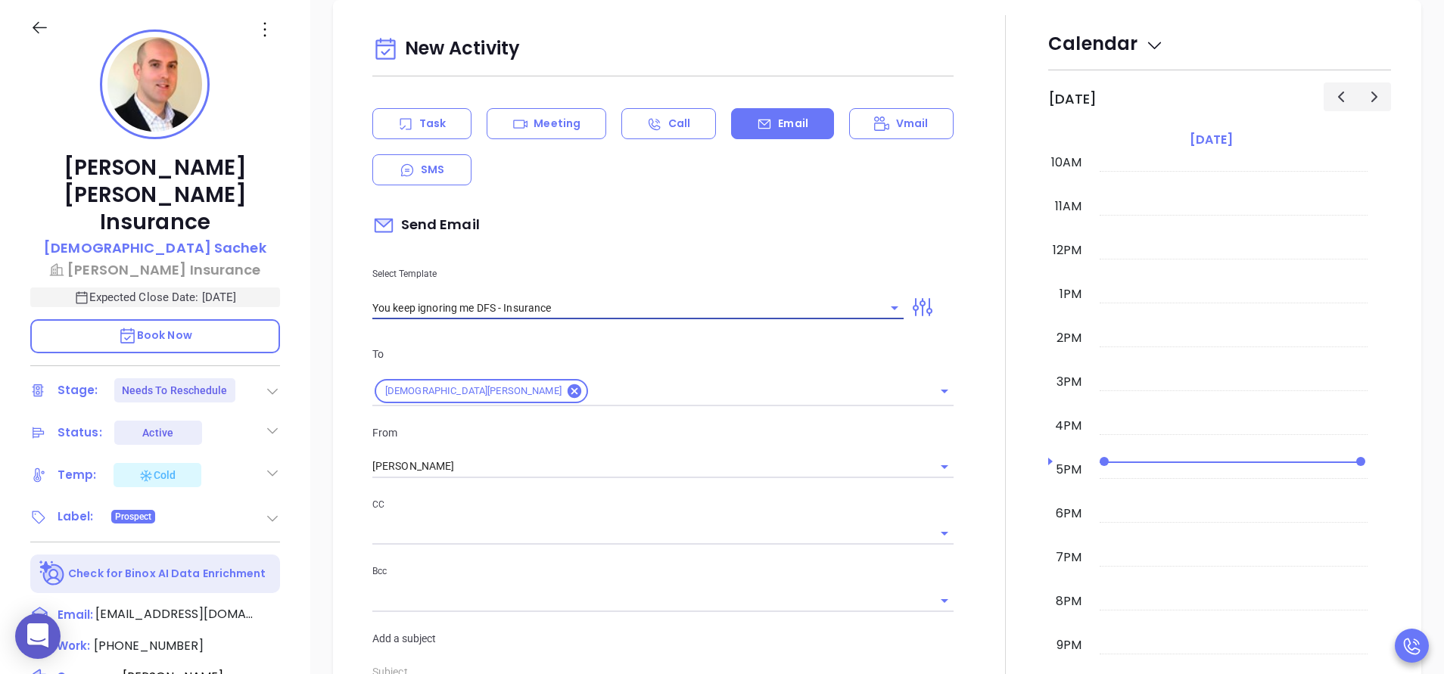
type input "Christian, this customer ignored DFS notices and it cost them hundreds per day"
click at [920, 471] on icon "Clear" at bounding box center [924, 466] width 9 height 9
type input "You keep ignoring me DFS - Insurance"
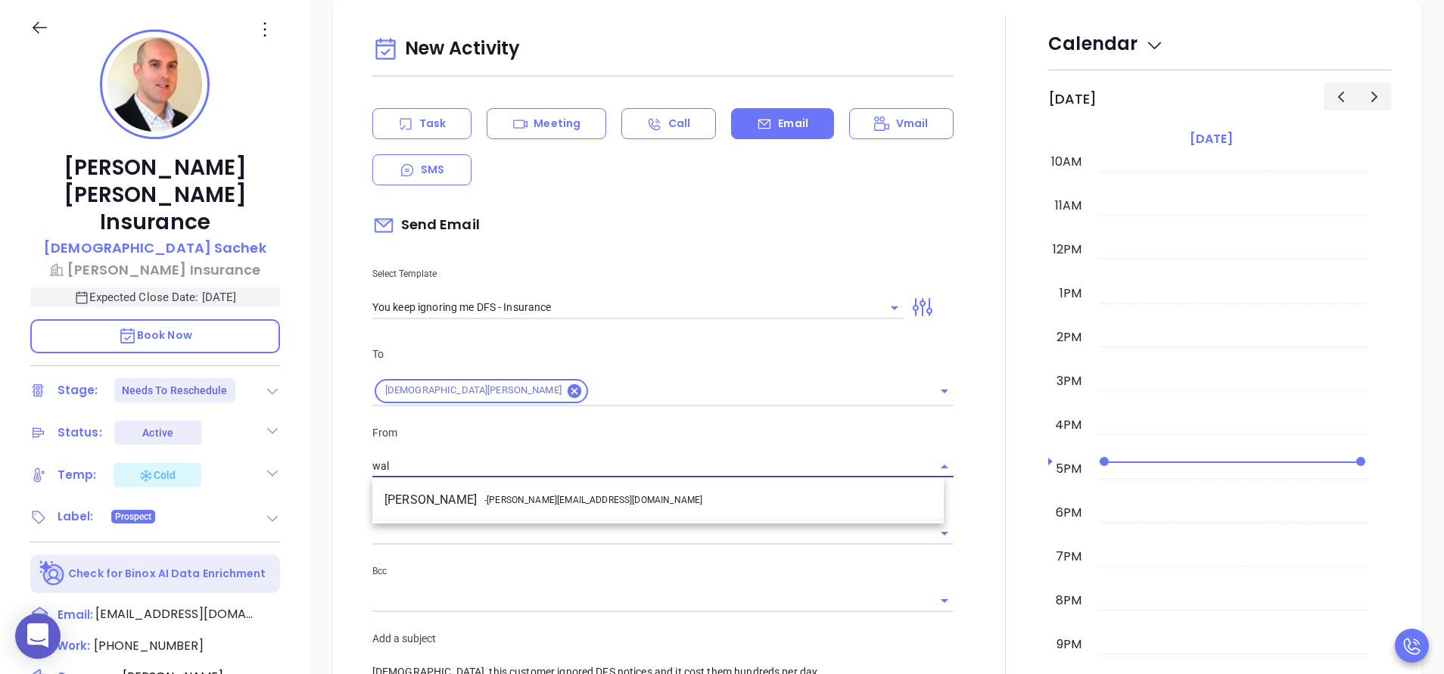
click at [400, 510] on li "Walter Contreras - walter@motiva.net" at bounding box center [657, 500] width 571 height 27
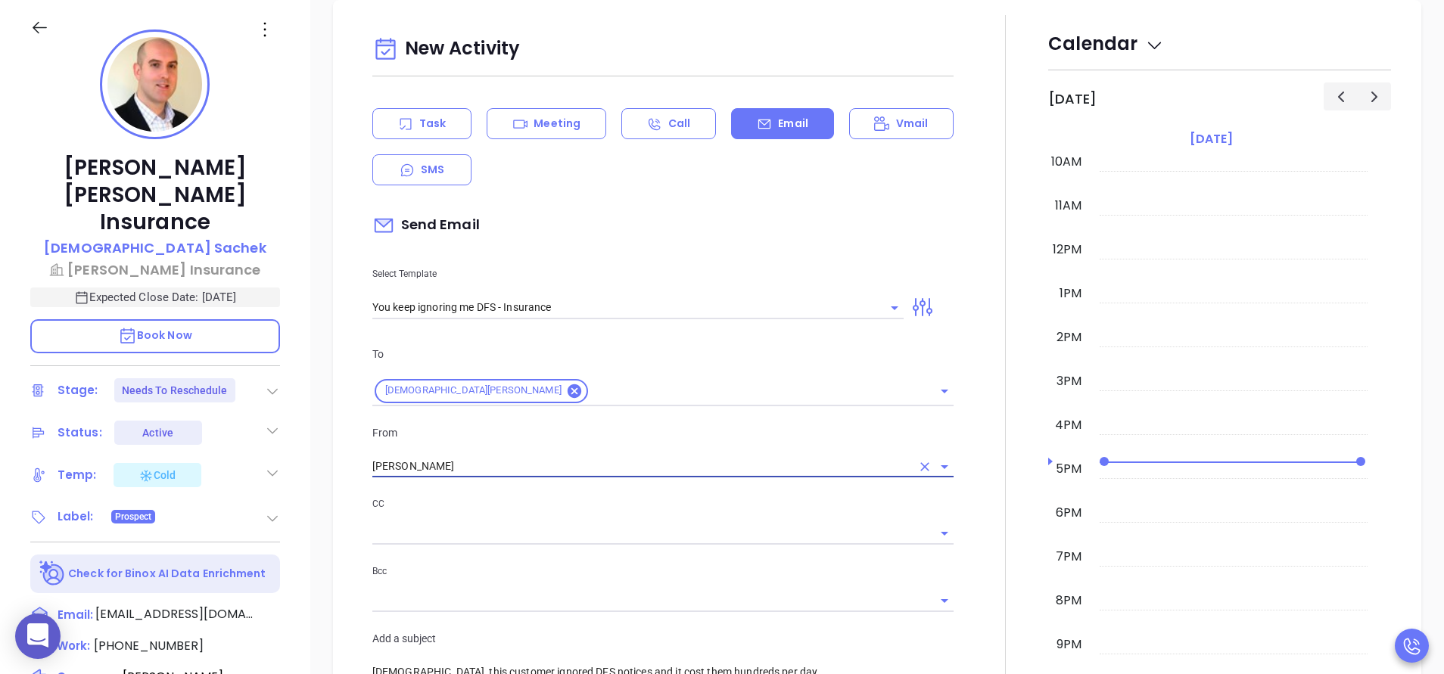
type input "Walter Contreras"
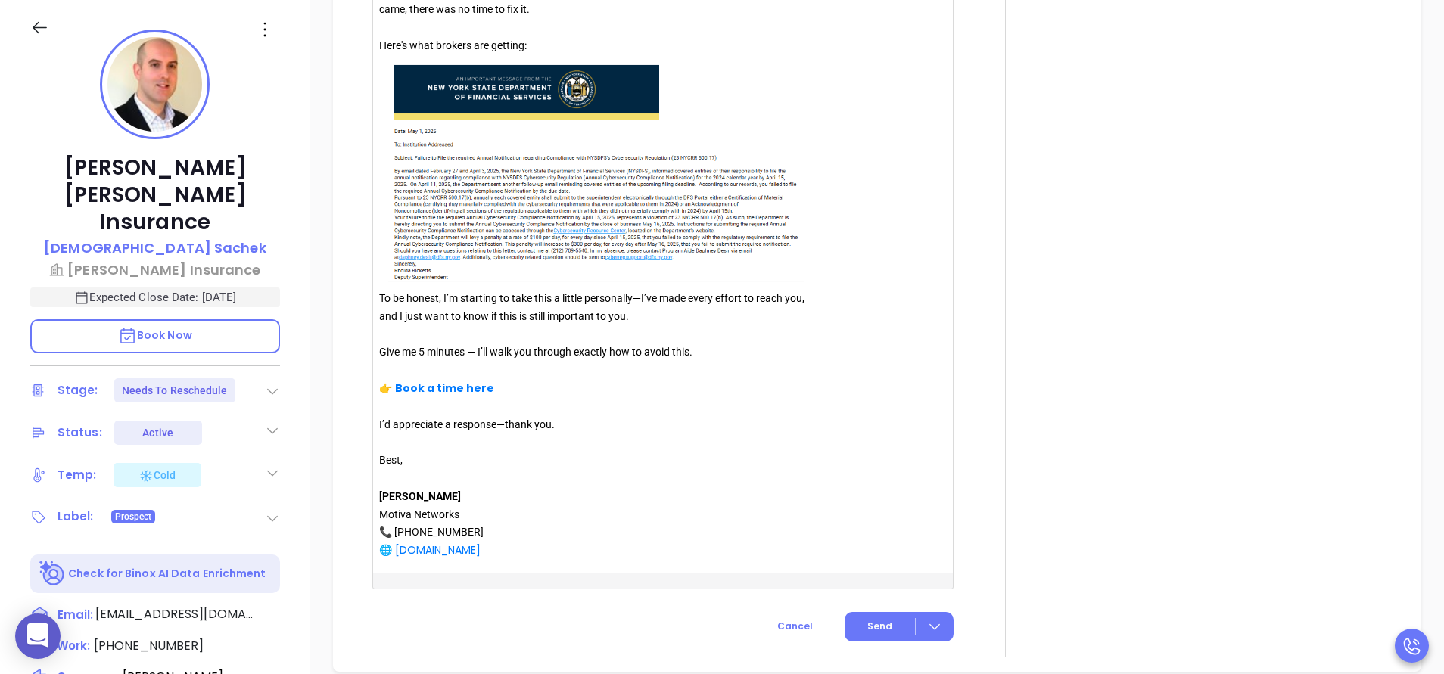
scroll to position [1861, 0]
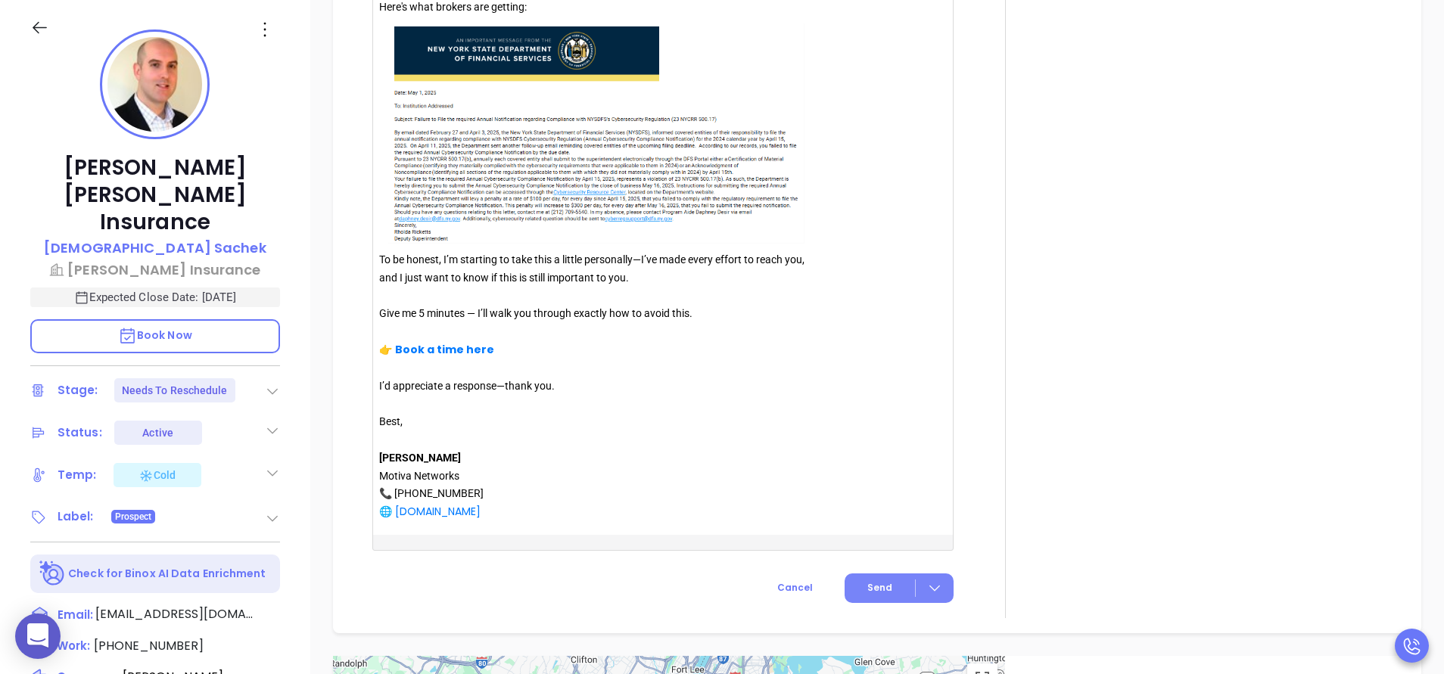
click at [875, 582] on button "Send" at bounding box center [898, 589] width 109 height 30
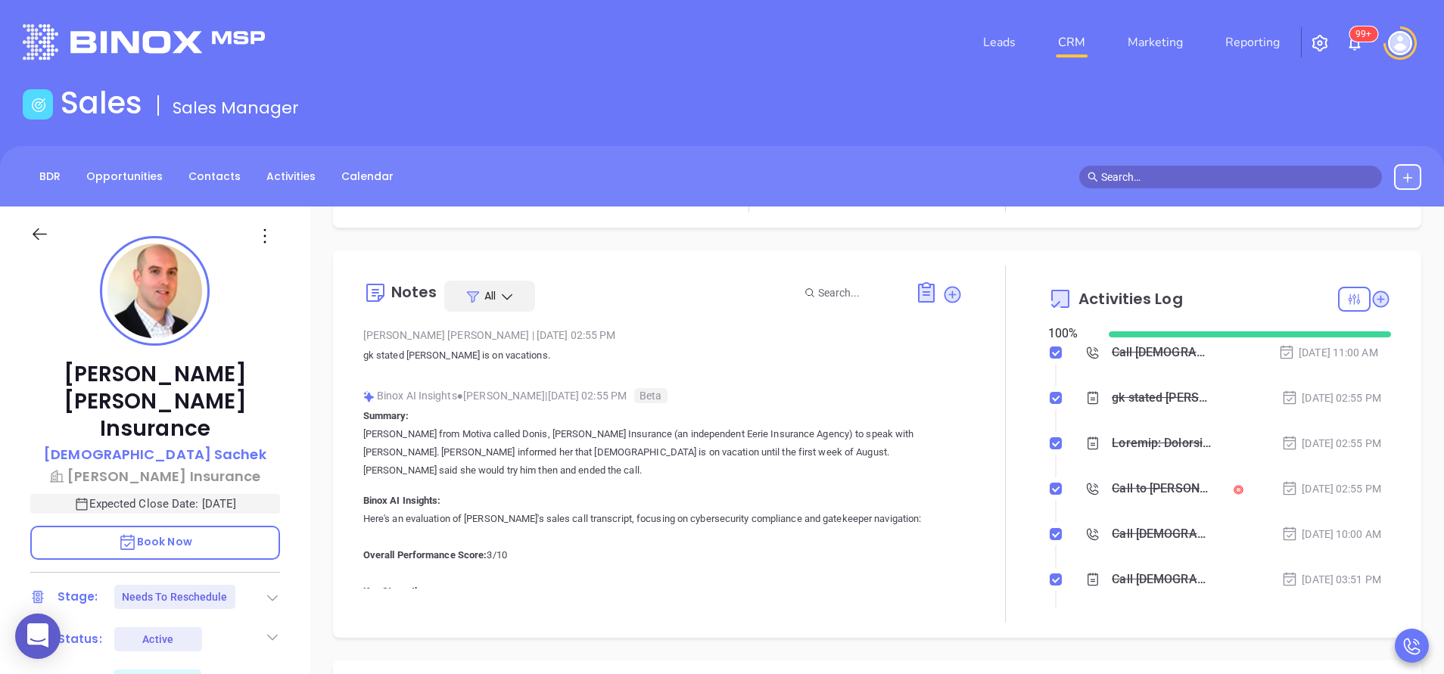
scroll to position [182, 0]
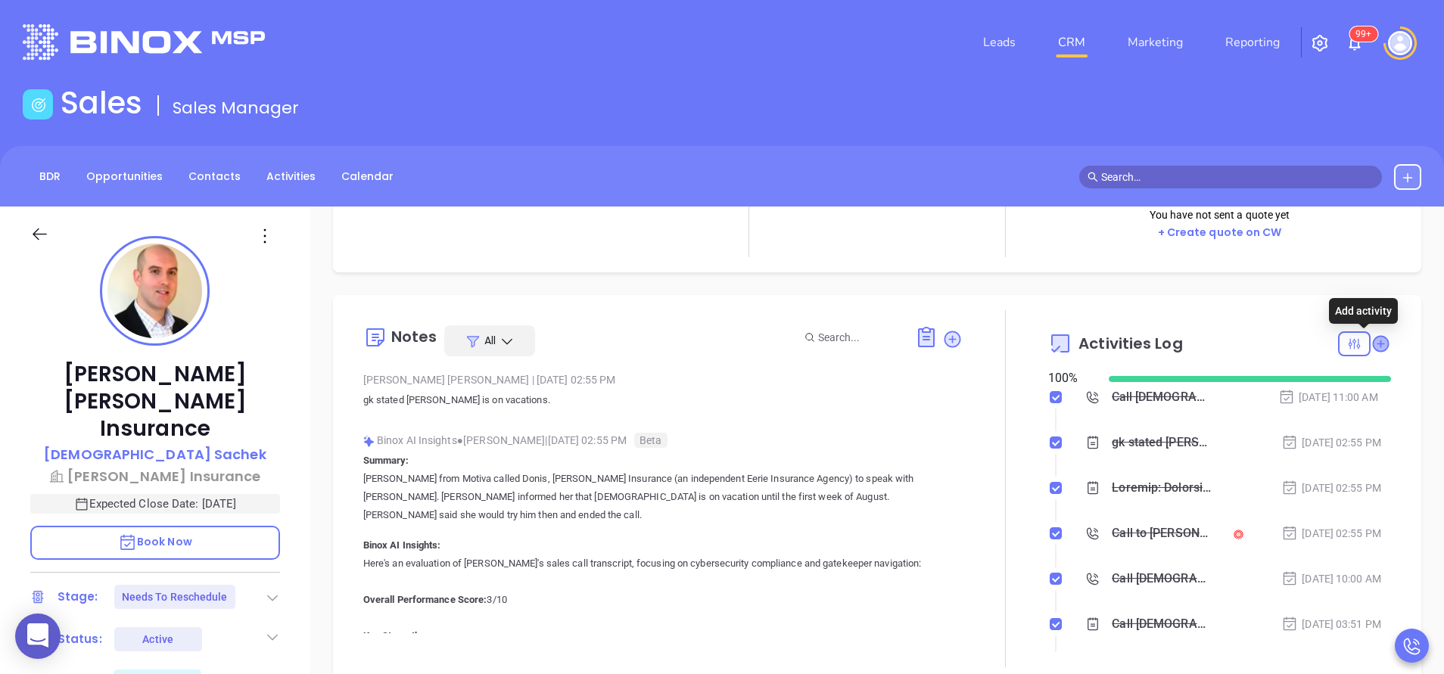
click at [1373, 342] on icon at bounding box center [1380, 343] width 15 height 15
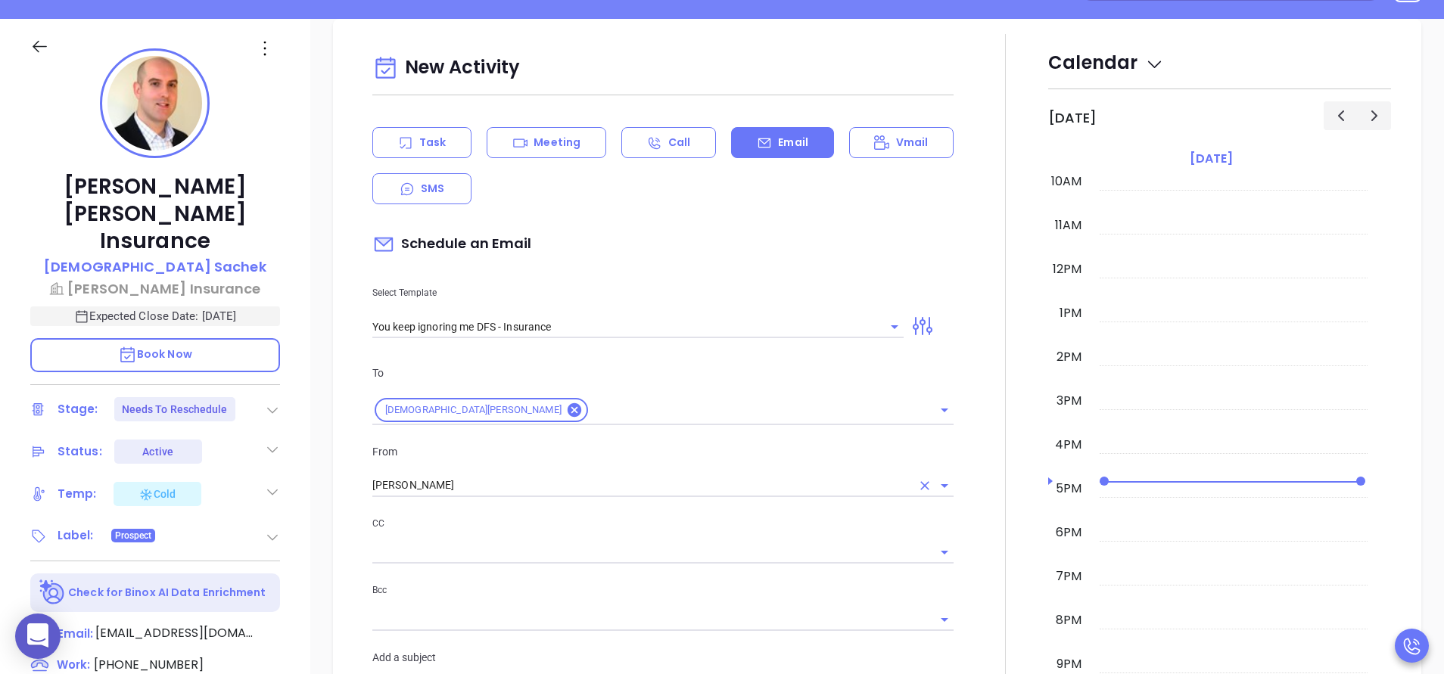
scroll to position [207, 0]
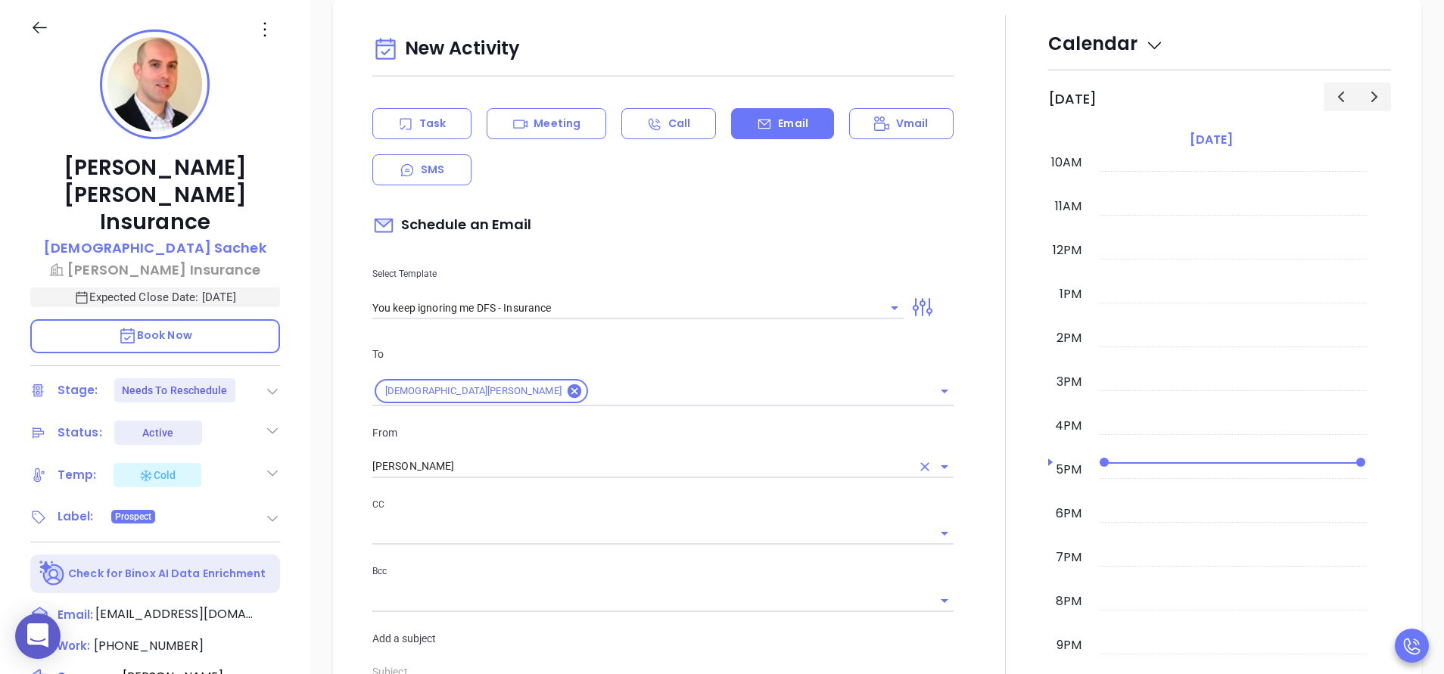
click at [974, 327] on div at bounding box center [1006, 519] width 86 height 1008
click at [417, 129] on div "Task" at bounding box center [421, 123] width 99 height 31
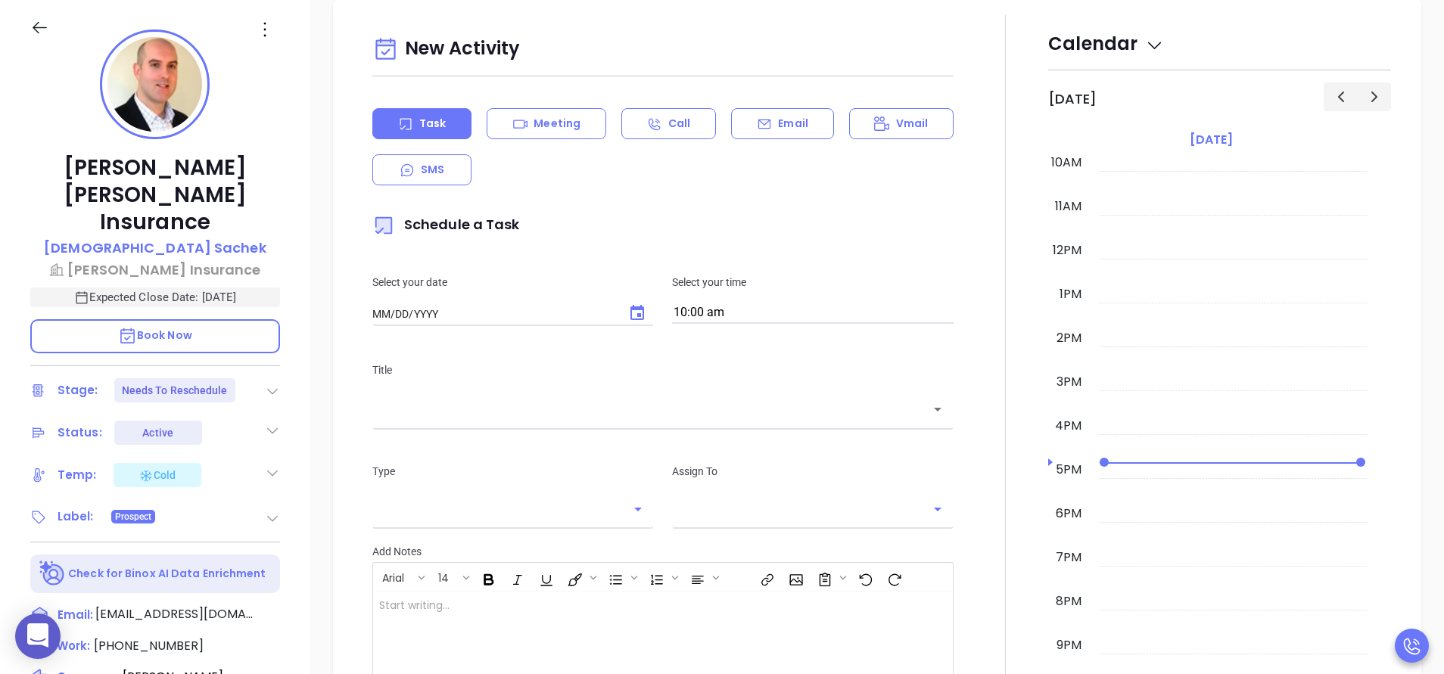
type input "[DATE]"
type input "[PERSON_NAME]"
click at [599, 425] on div "Title ​" at bounding box center [662, 393] width 599 height 101
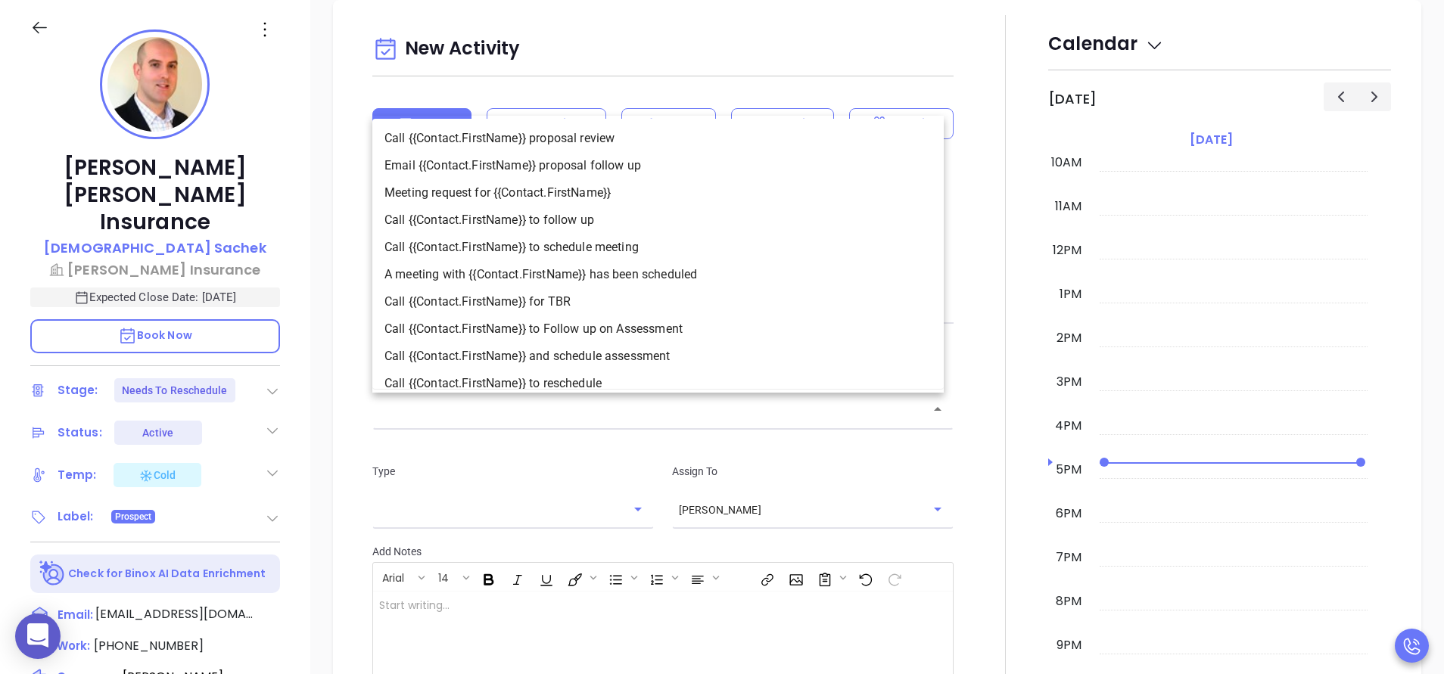
click at [584, 415] on input "text" at bounding box center [651, 409] width 545 height 17
click at [521, 229] on li "Call {{Contact.FirstName}} to follow up" at bounding box center [657, 220] width 571 height 27
type input "Call Christian to follow up"
type input "Call"
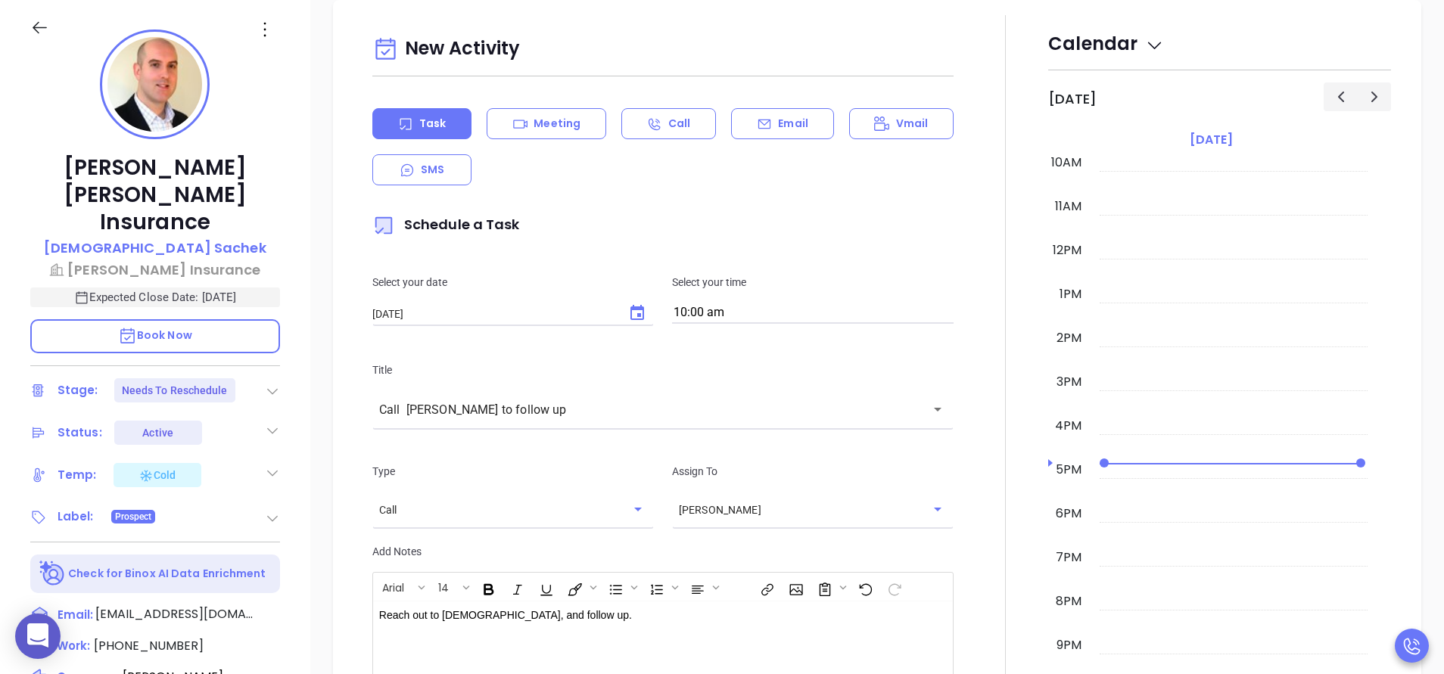
click at [978, 520] on div at bounding box center [1006, 440] width 86 height 851
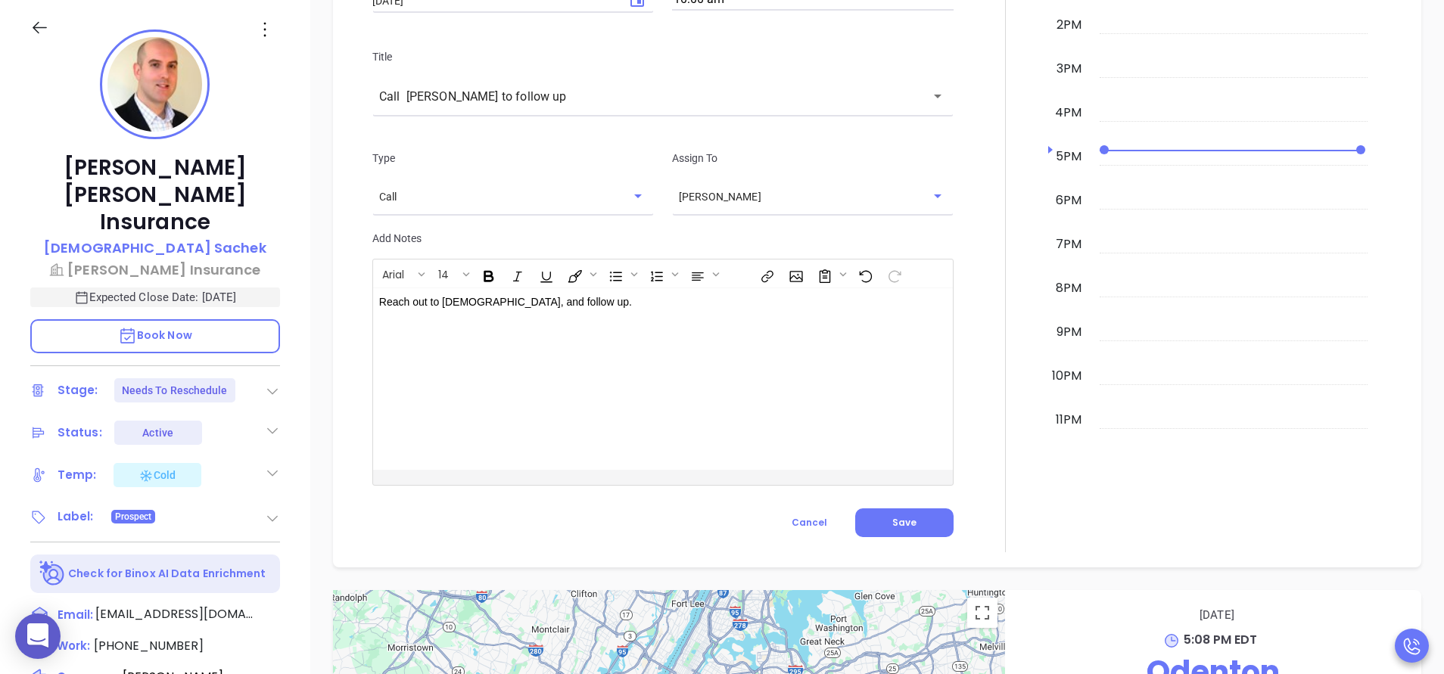
scroll to position [1361, 0]
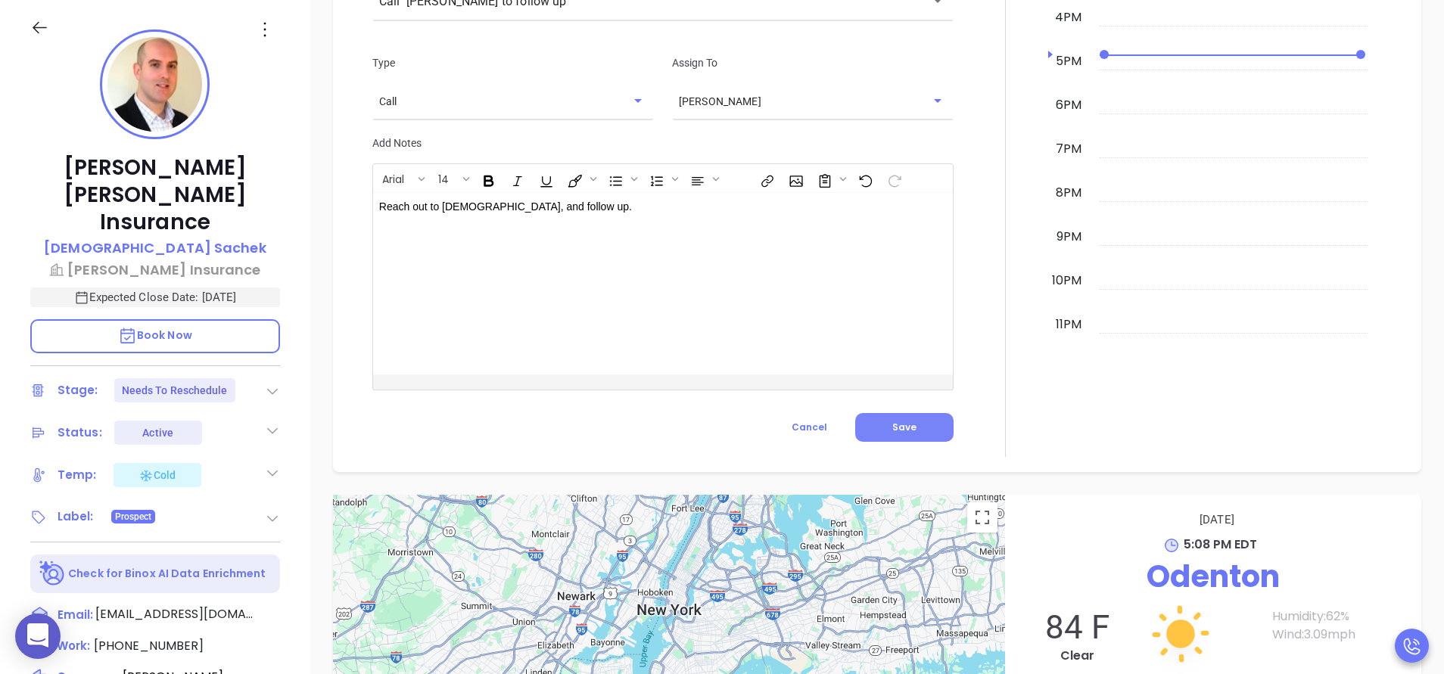
click at [913, 425] on button "Save" at bounding box center [904, 427] width 98 height 29
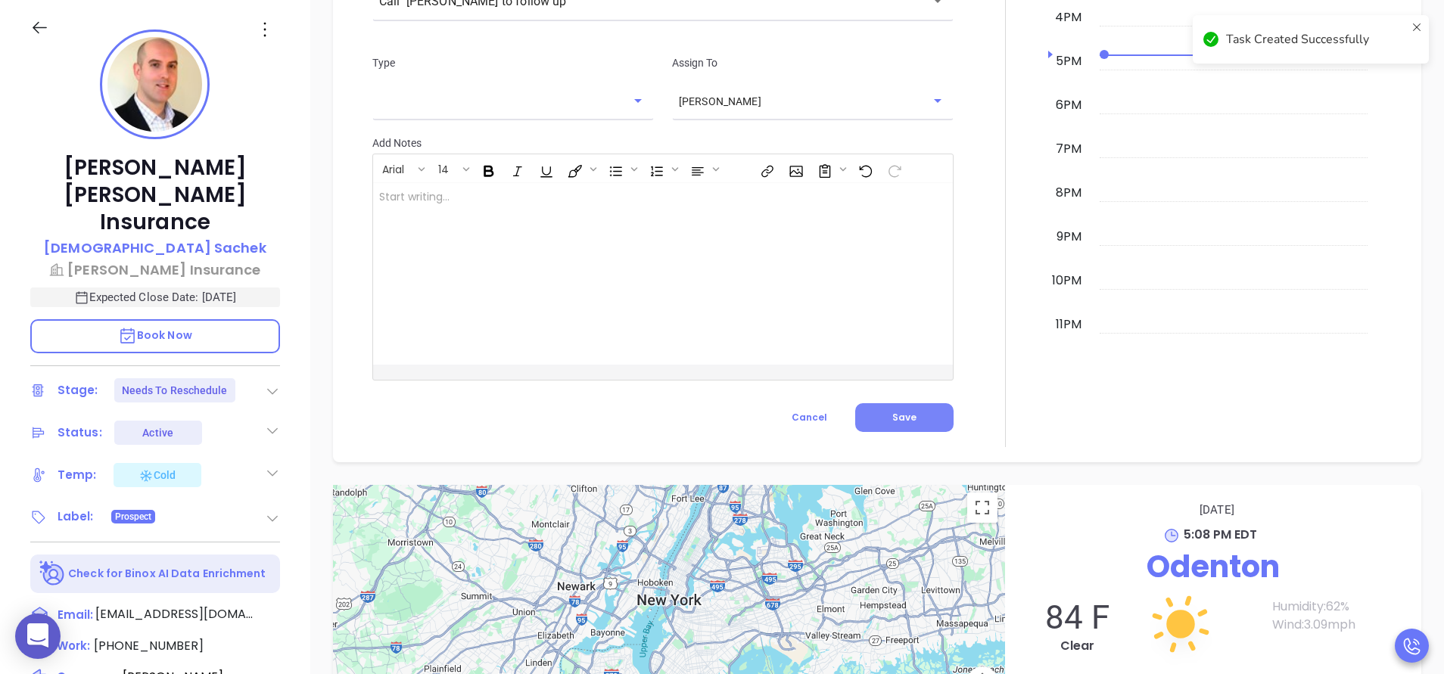
checkbox input "false"
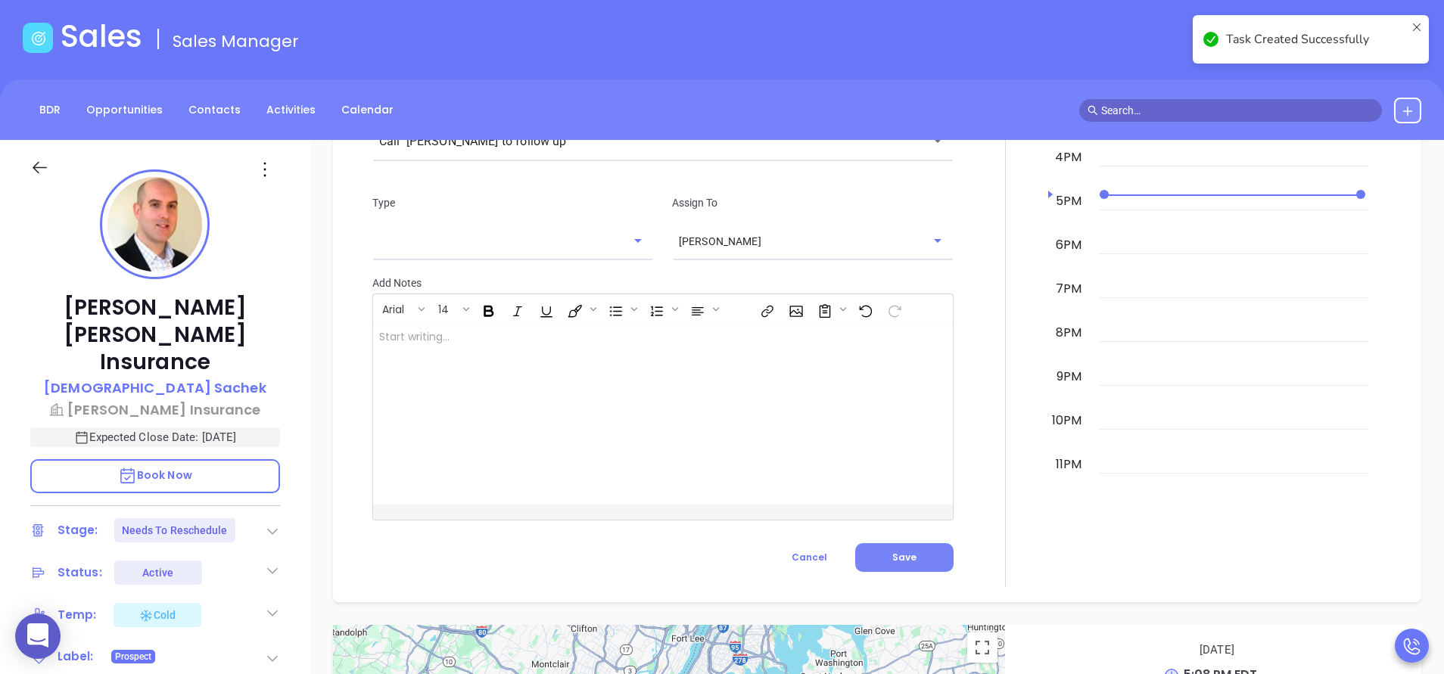
scroll to position [0, 0]
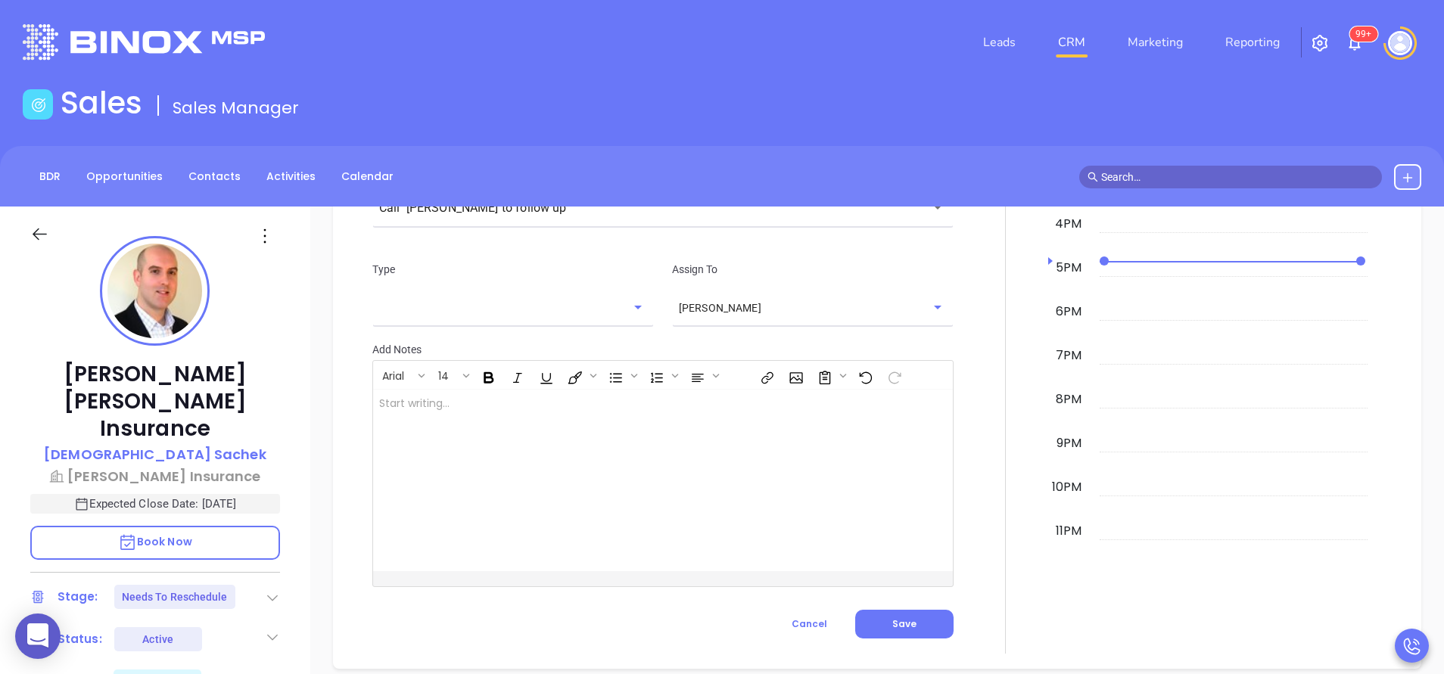
click at [974, 357] on div at bounding box center [1006, 233] width 86 height 841
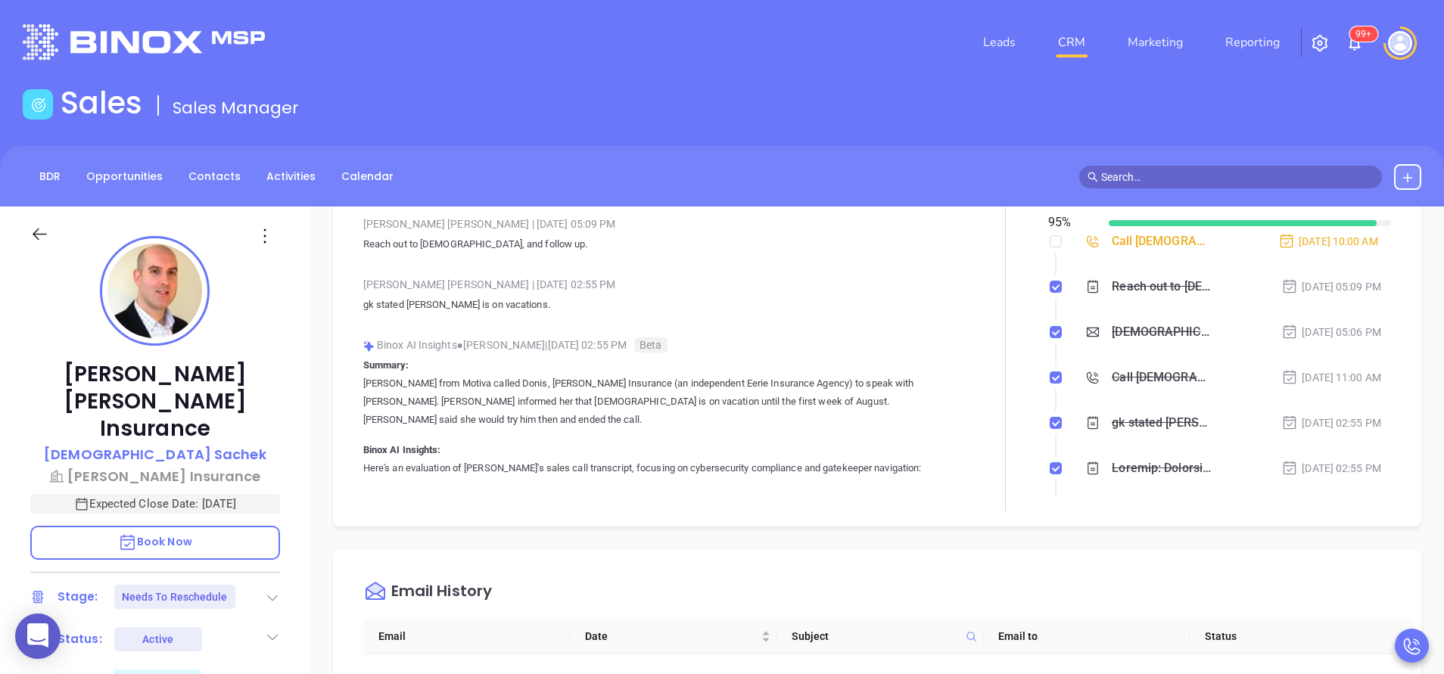
scroll to position [363, 0]
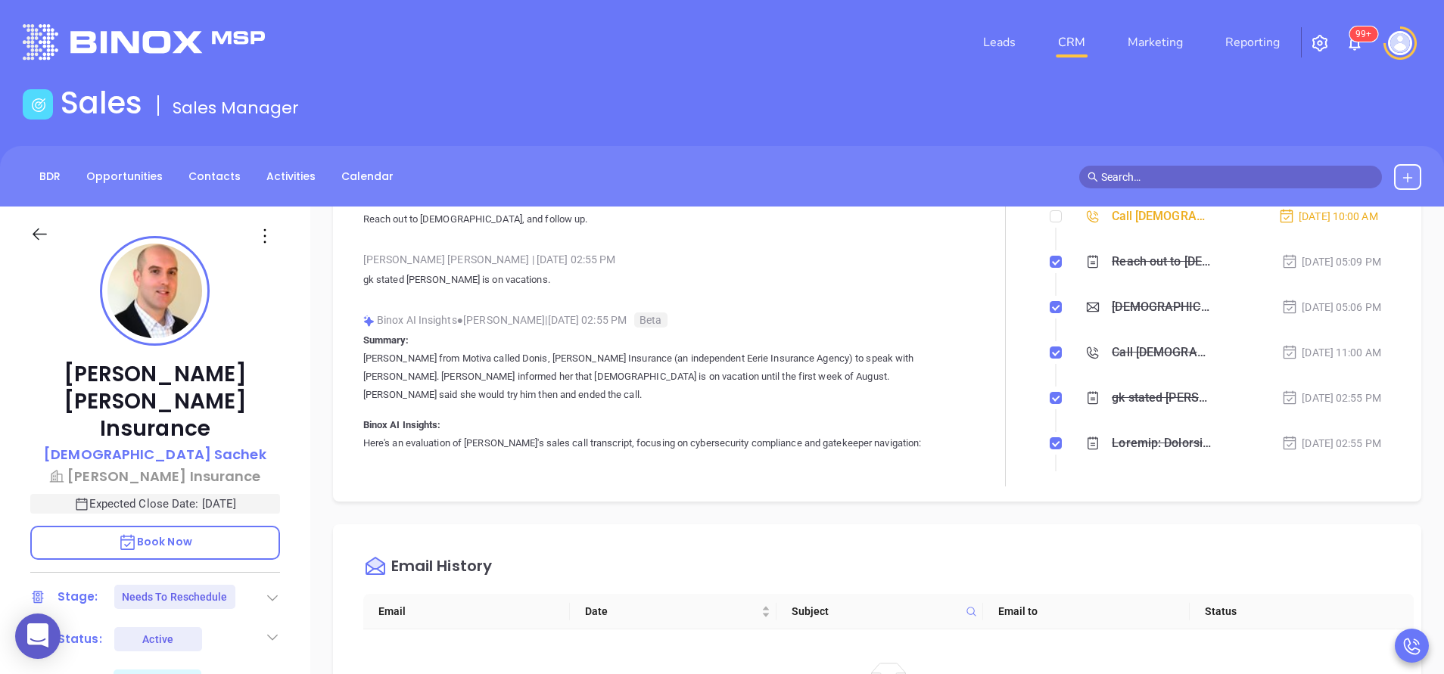
click at [1026, 274] on div at bounding box center [1006, 307] width 86 height 357
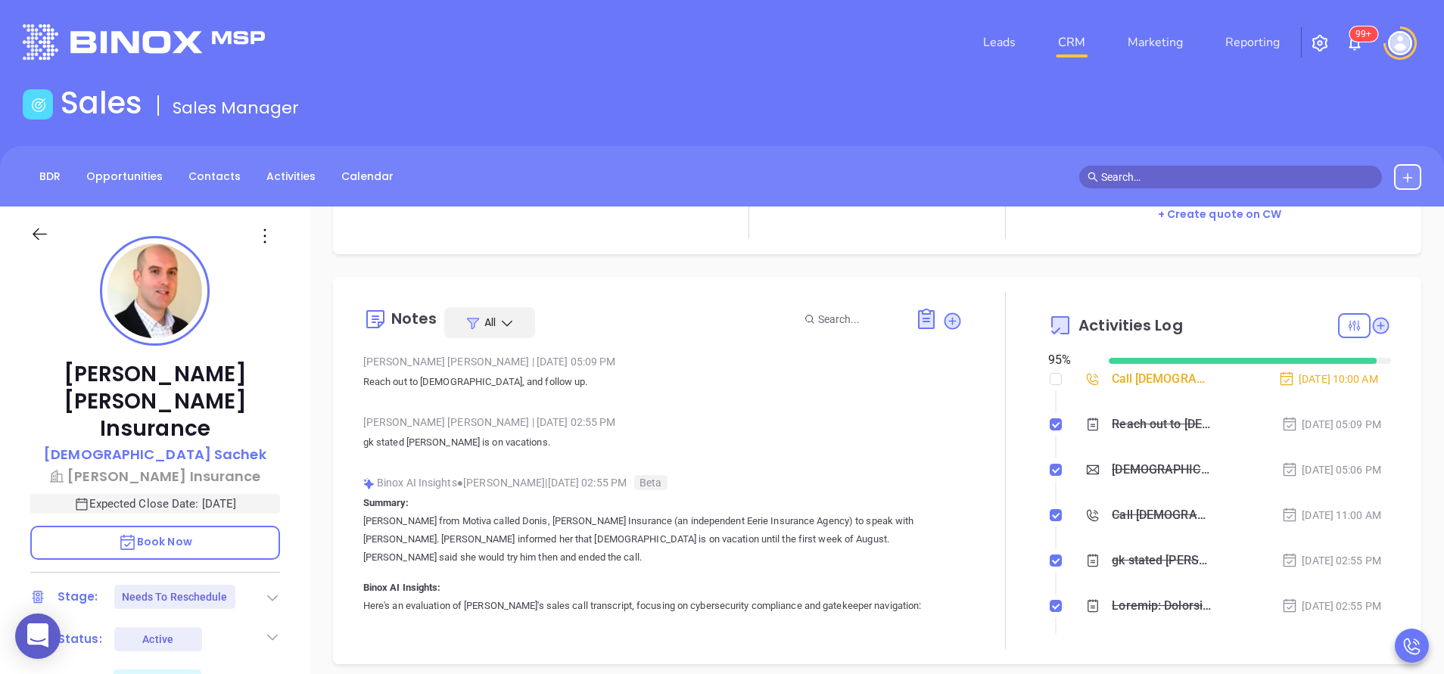
scroll to position [182, 0]
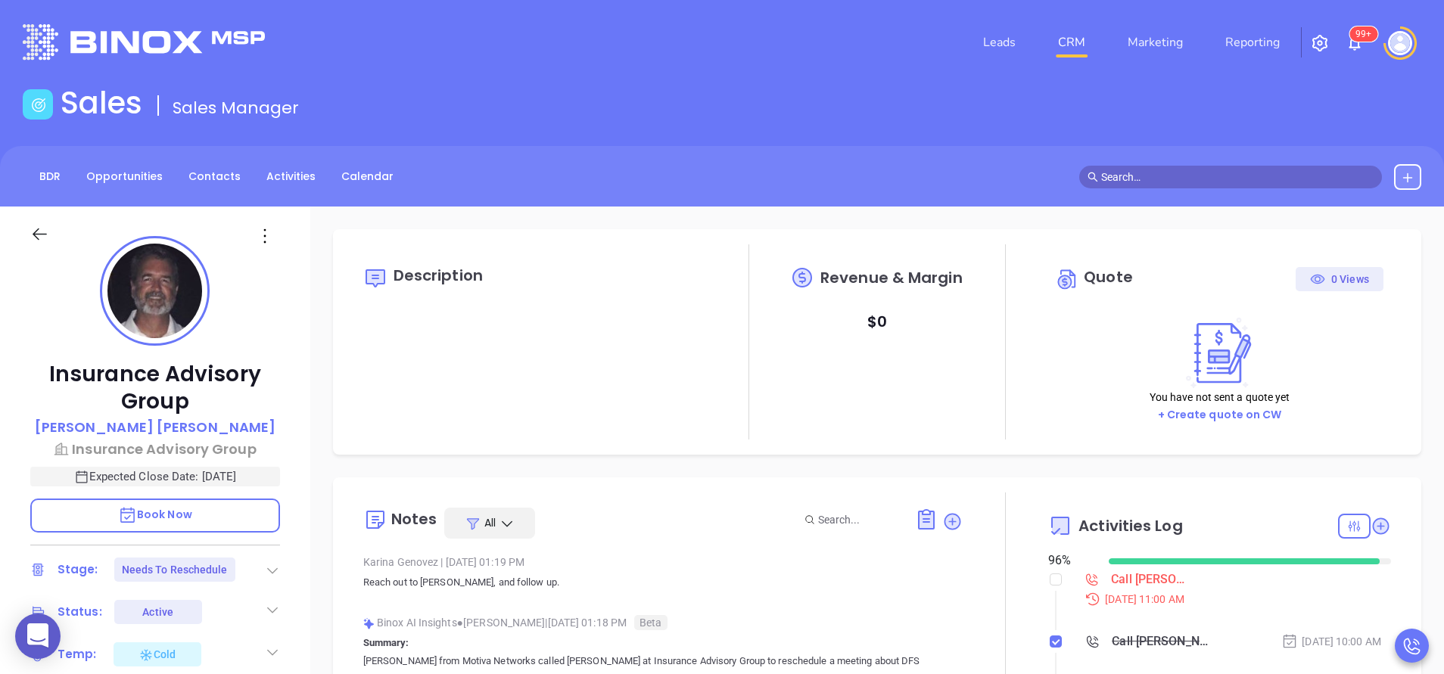
scroll to position [440, 0]
click at [132, 181] on link "Opportunities" at bounding box center [124, 176] width 95 height 25
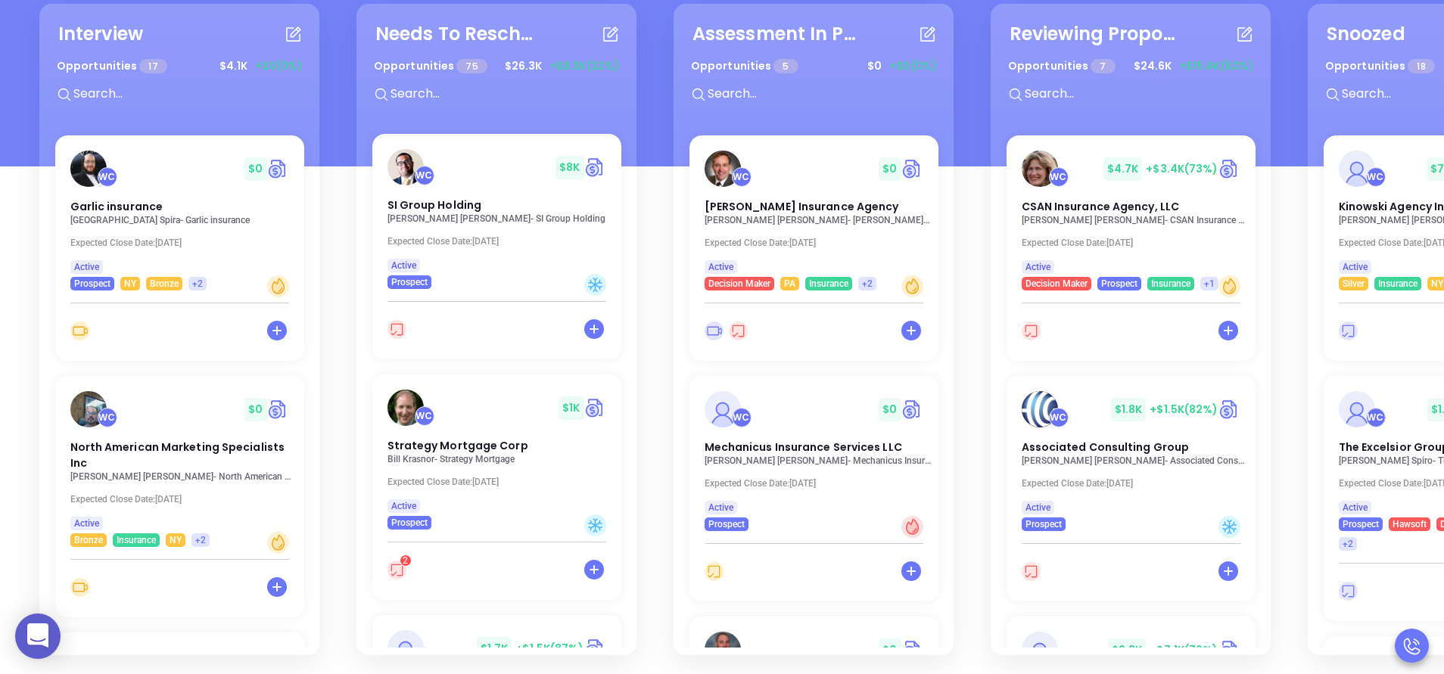
scroll to position [998, 0]
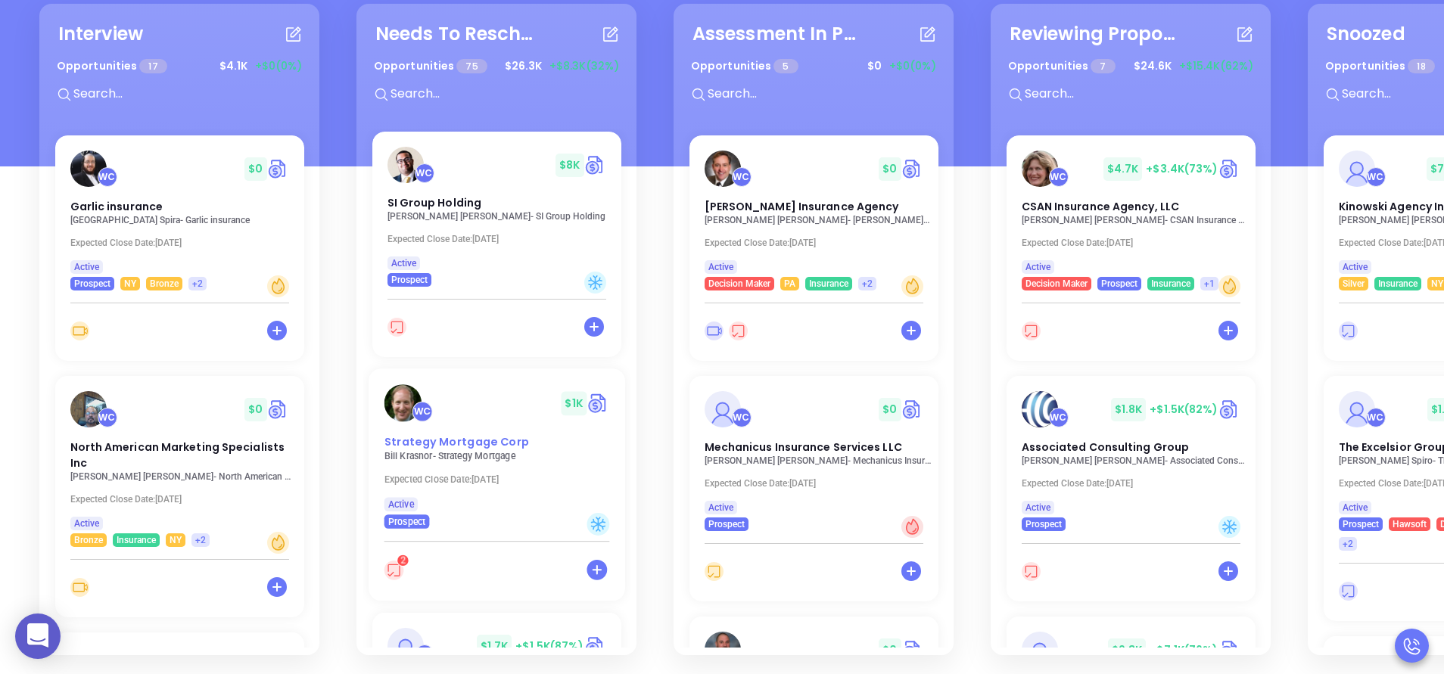
click at [410, 434] on span "Strategy Mortgage Corp" at bounding box center [456, 442] width 145 height 16
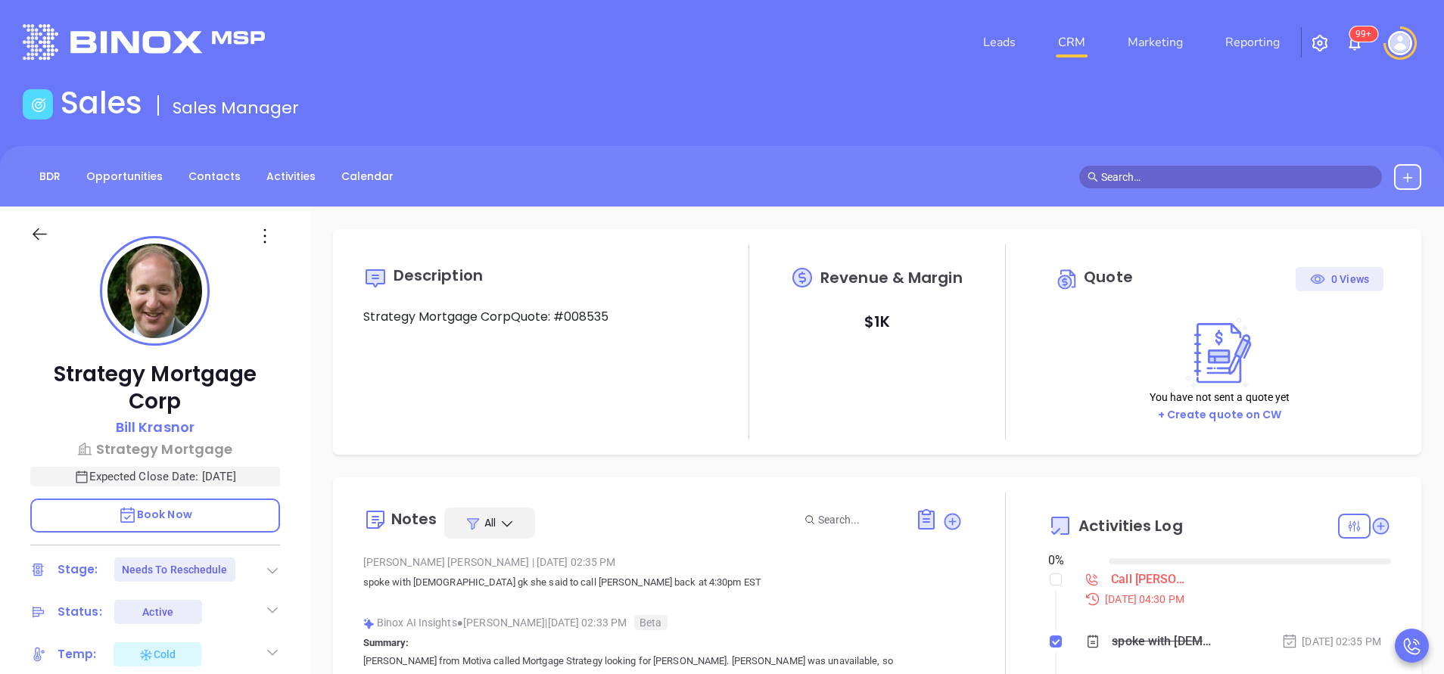
type input "[DATE]"
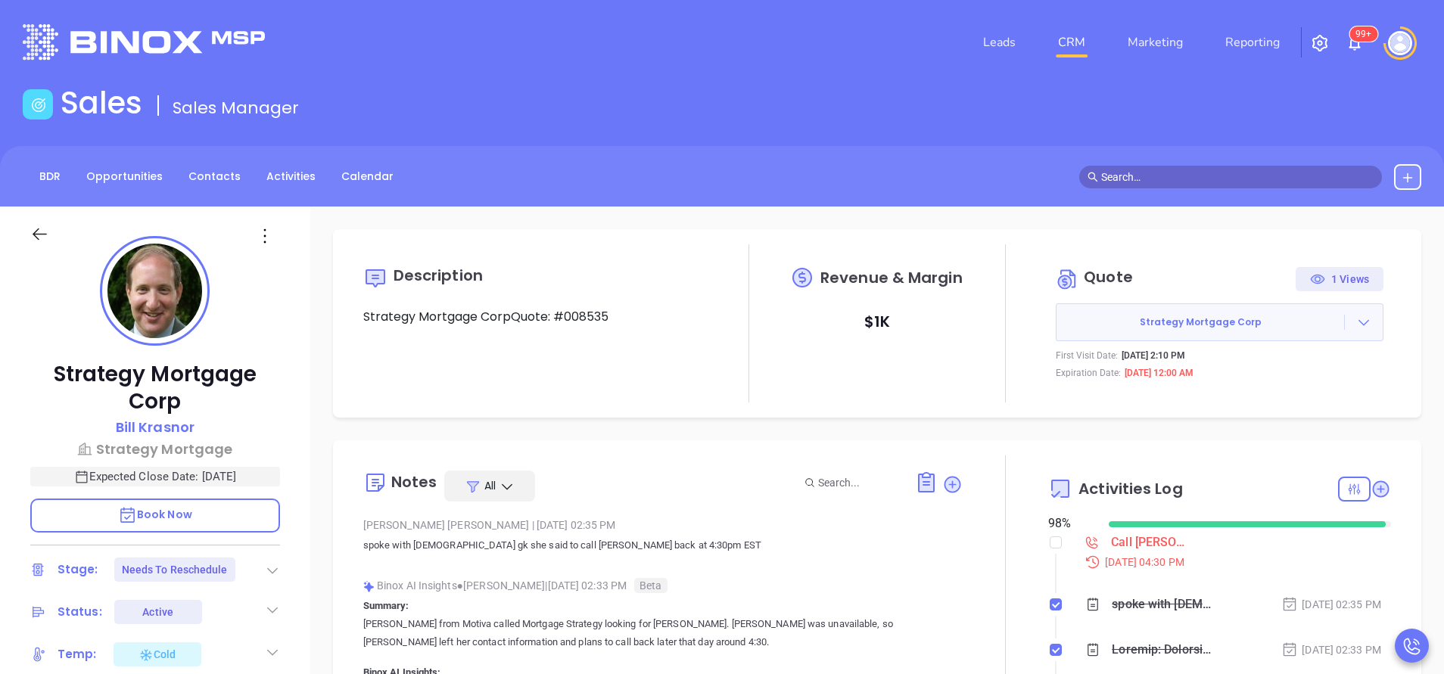
type input "[PERSON_NAME]"
click at [270, 421] on div "Bill Krasnor" at bounding box center [155, 428] width 250 height 22
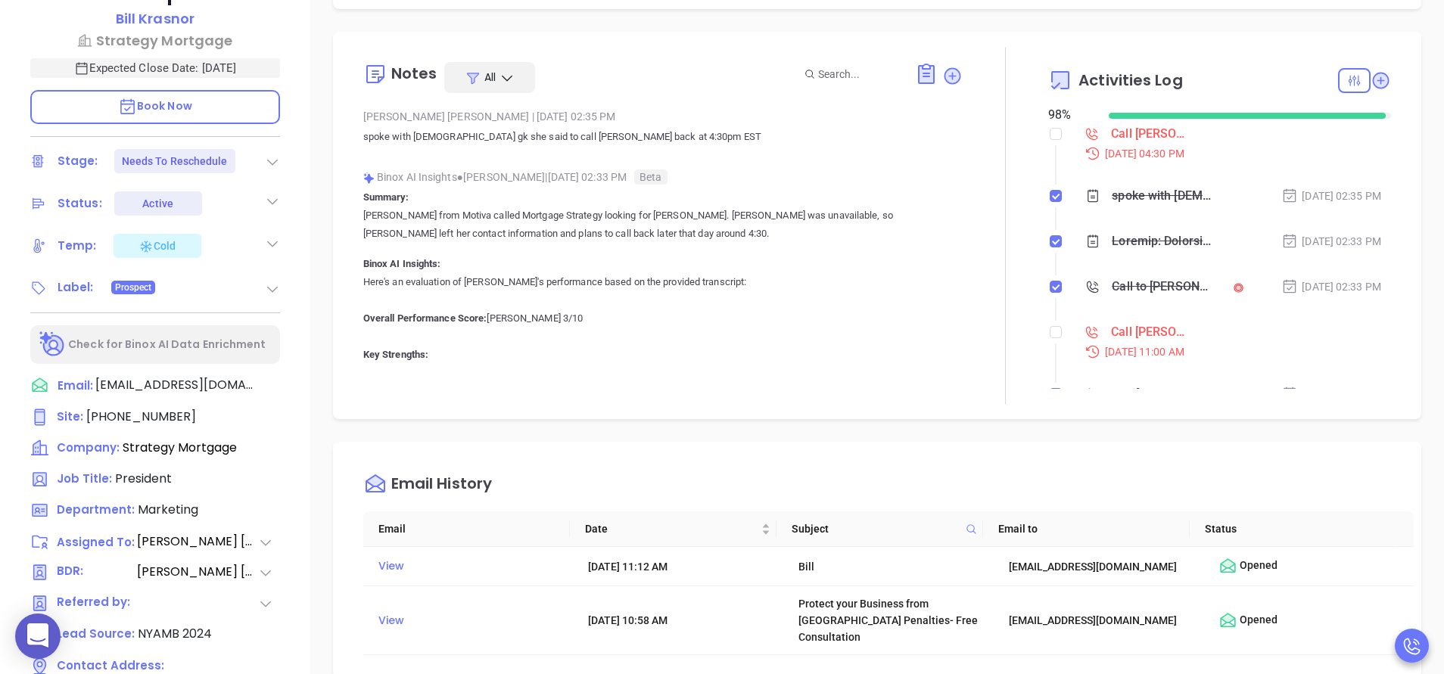
scroll to position [454, 0]
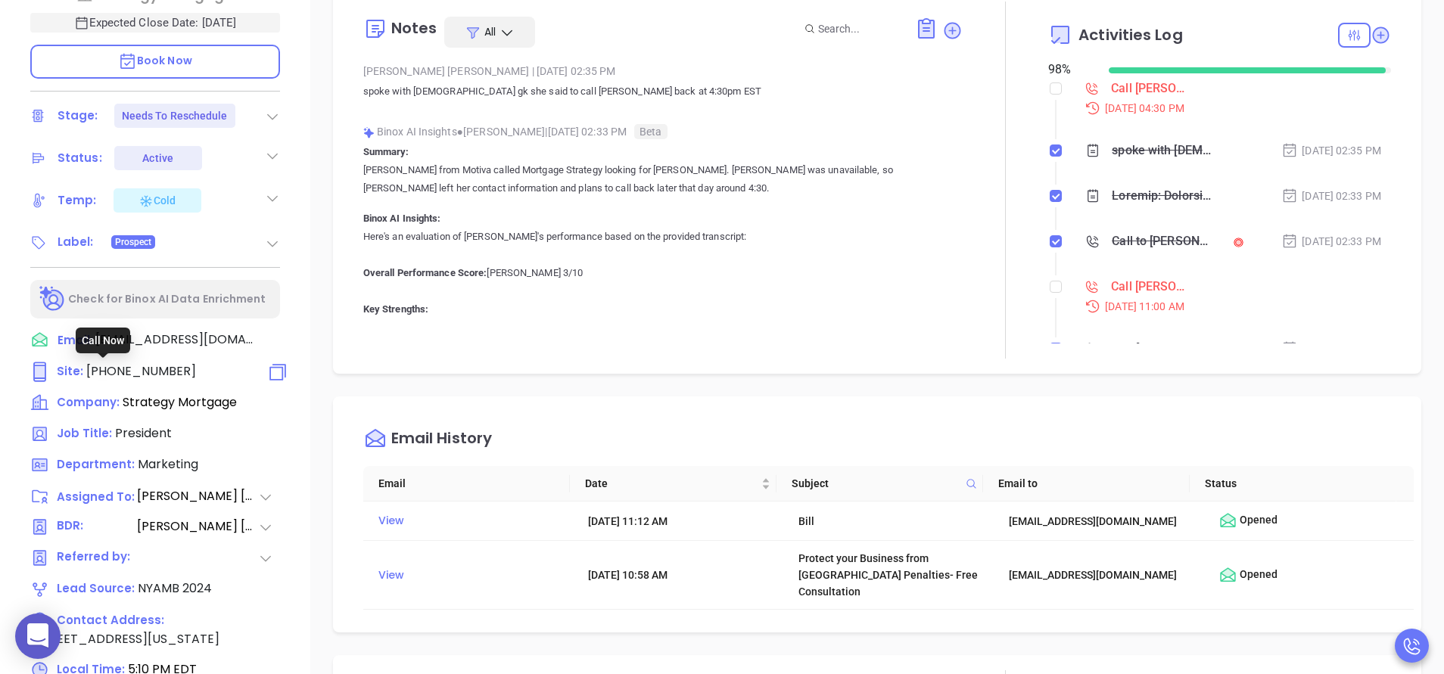
click at [155, 378] on span "(203) 618-4444" at bounding box center [141, 370] width 110 height 17
type input "(203) 618-4444"
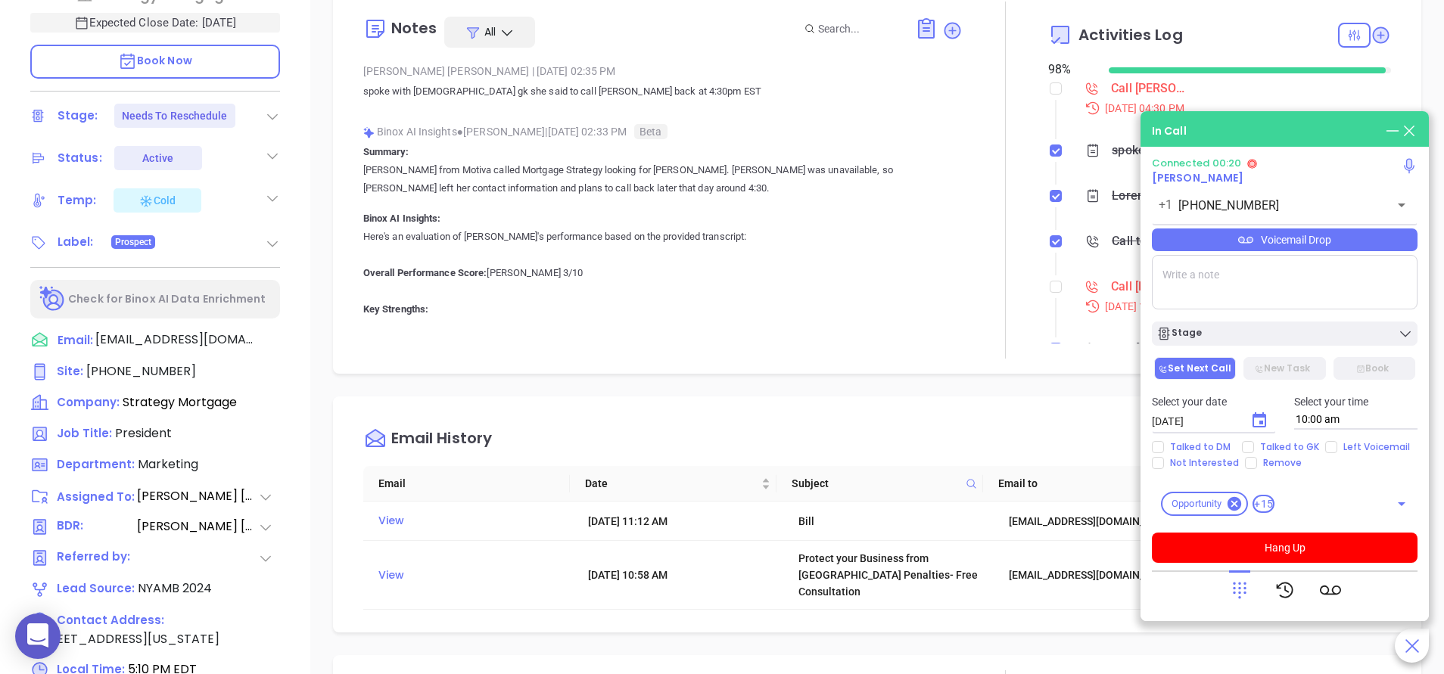
click at [293, 232] on div "Strategy Mortgage Corp Bill Krasnor Strategy Mortgage Expected Close Date: Aug …" at bounding box center [155, 174] width 310 height 843
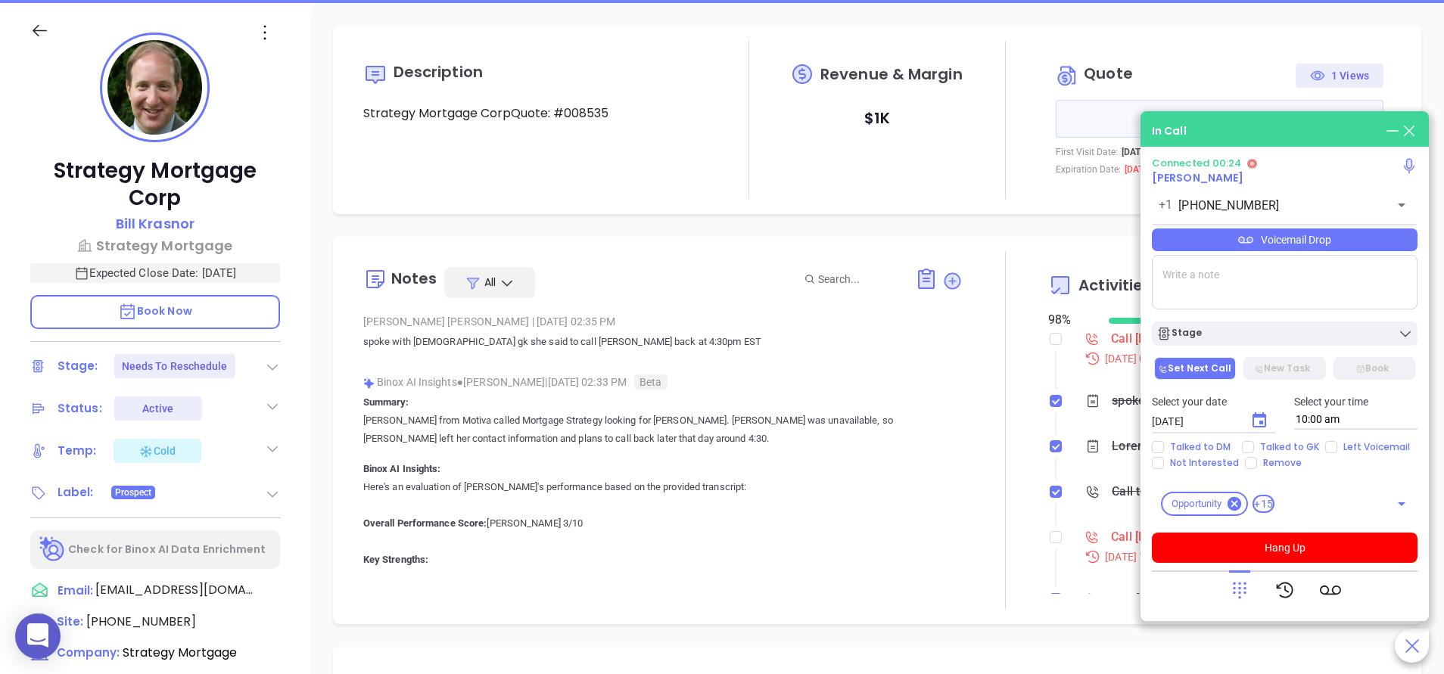
scroll to position [182, 0]
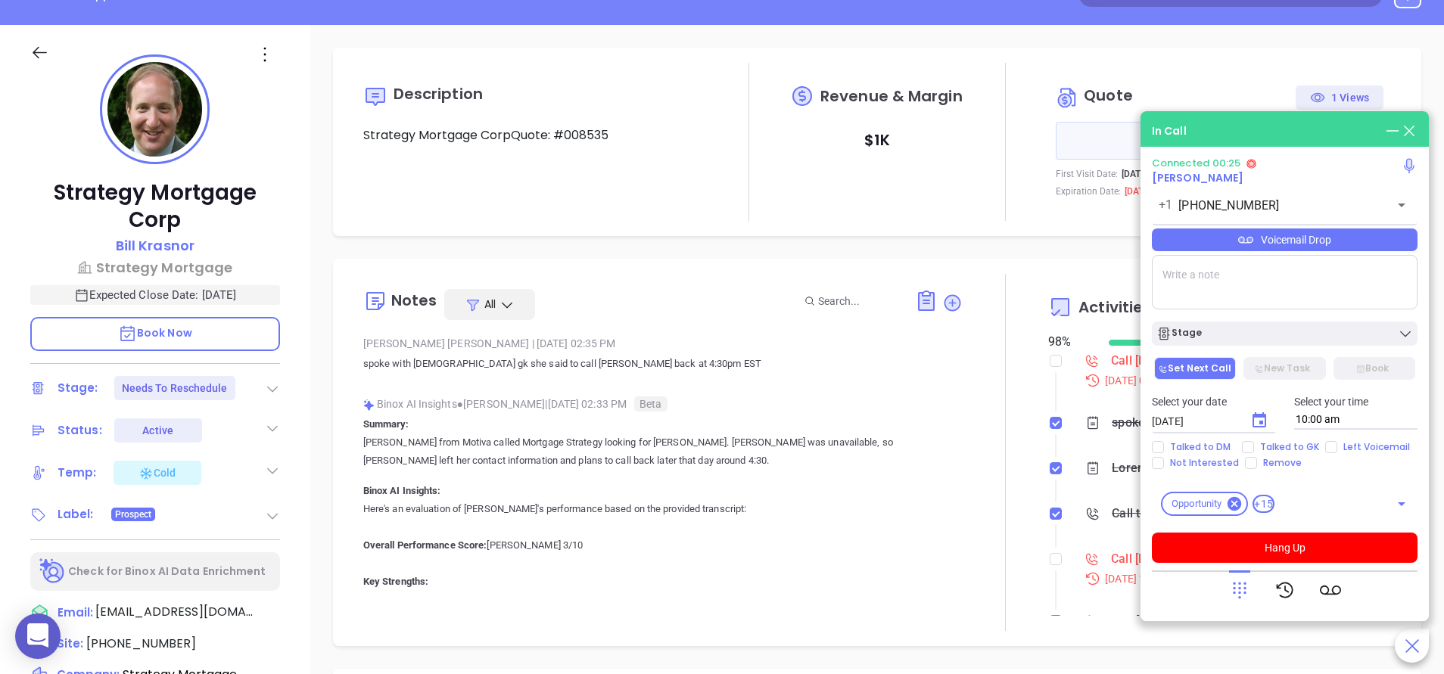
click at [167, 325] on p "Book Now" at bounding box center [155, 334] width 250 height 34
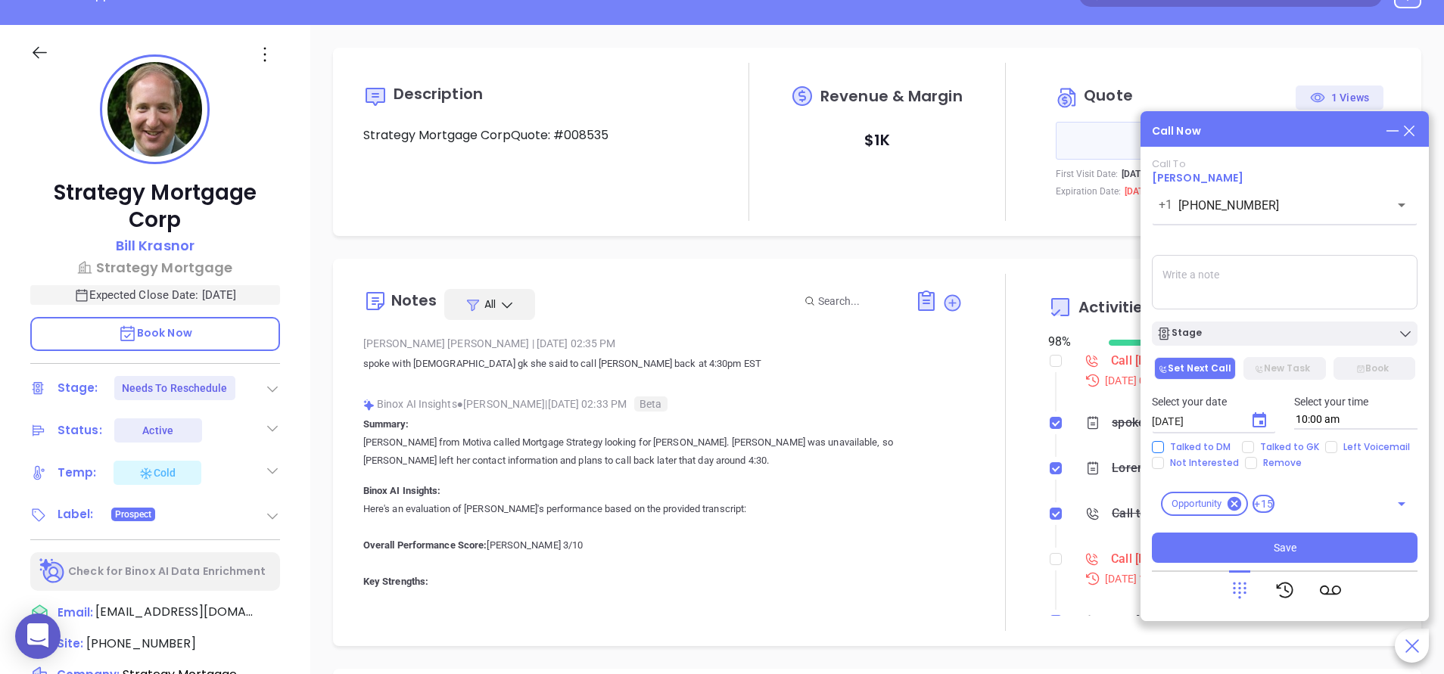
click at [1177, 444] on span "Talked to DM" at bounding box center [1200, 447] width 73 height 12
click at [1164, 444] on input "Talked to DM" at bounding box center [1158, 447] width 12 height 12
checkbox input "true"
click at [1267, 288] on textarea at bounding box center [1285, 282] width 266 height 54
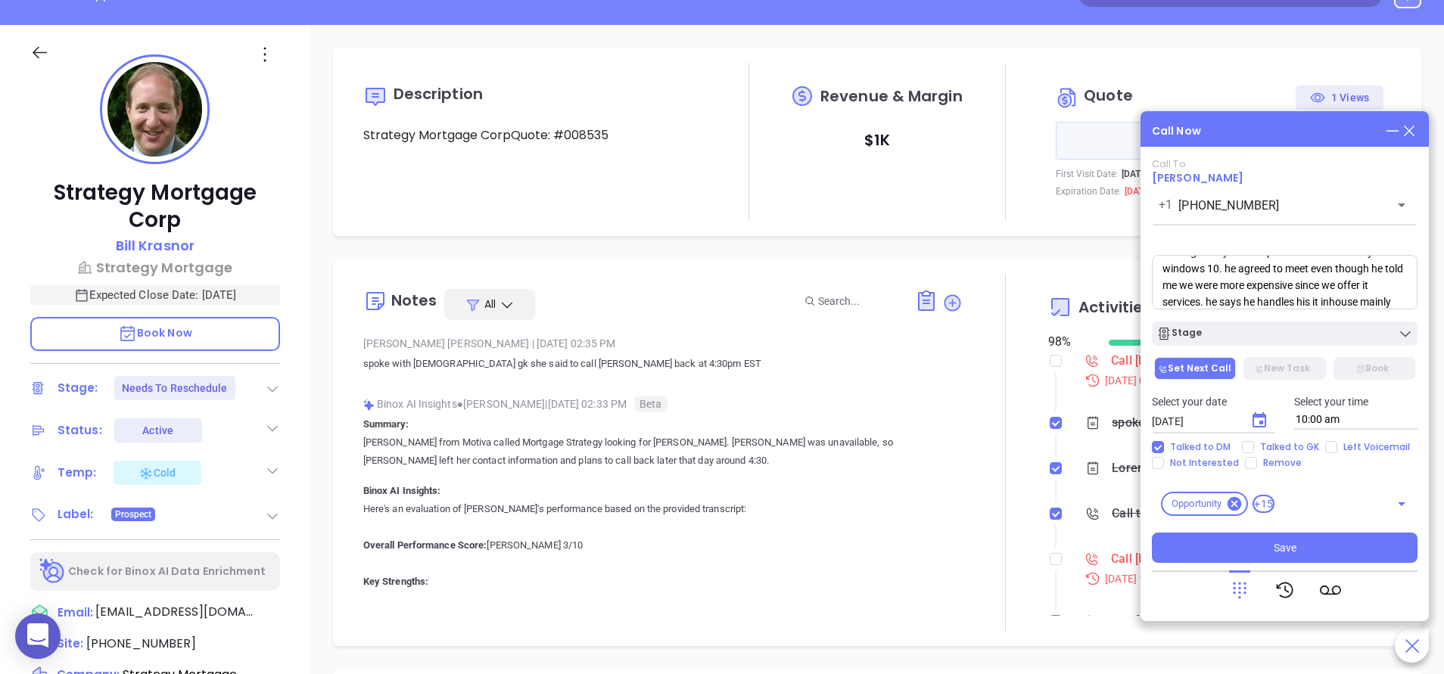
scroll to position [72, 0]
click at [1320, 296] on textarea "Spoke with Bill, he said he is with Absolut Logic, but is interested to connect…" at bounding box center [1285, 282] width 266 height 54
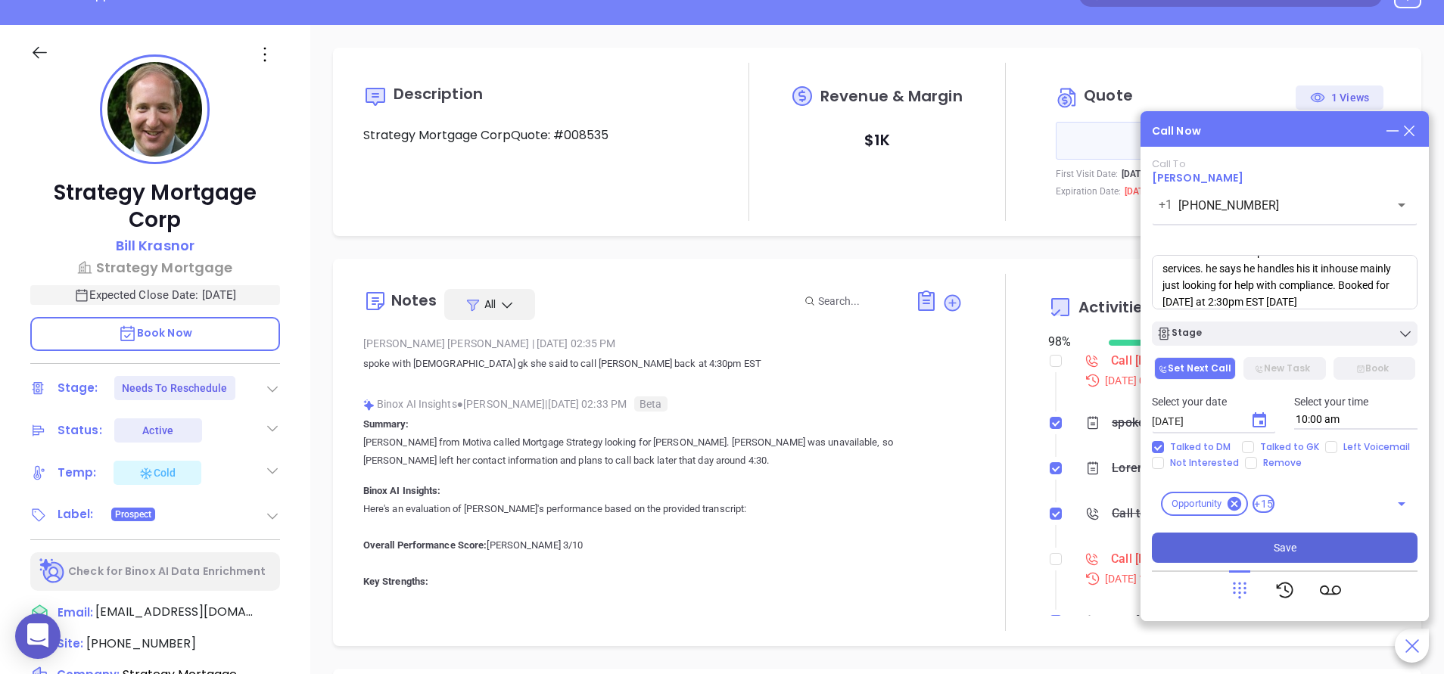
type textarea "Spoke with Bill, he said he is with Absolut Logic, but is interested to connect…"
click at [1313, 543] on button "Save" at bounding box center [1285, 548] width 266 height 30
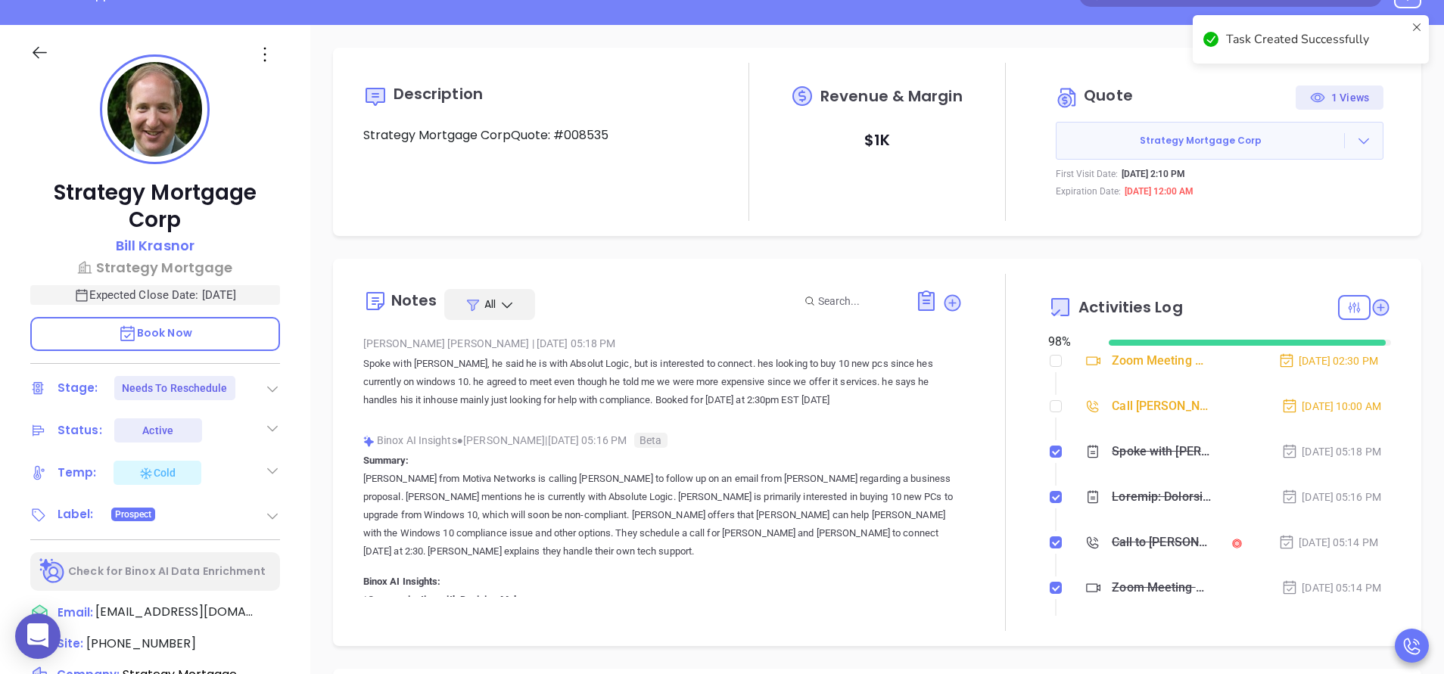
checkbox input "false"
checkbox input "true"
checkbox input "false"
type input "[DATE]"
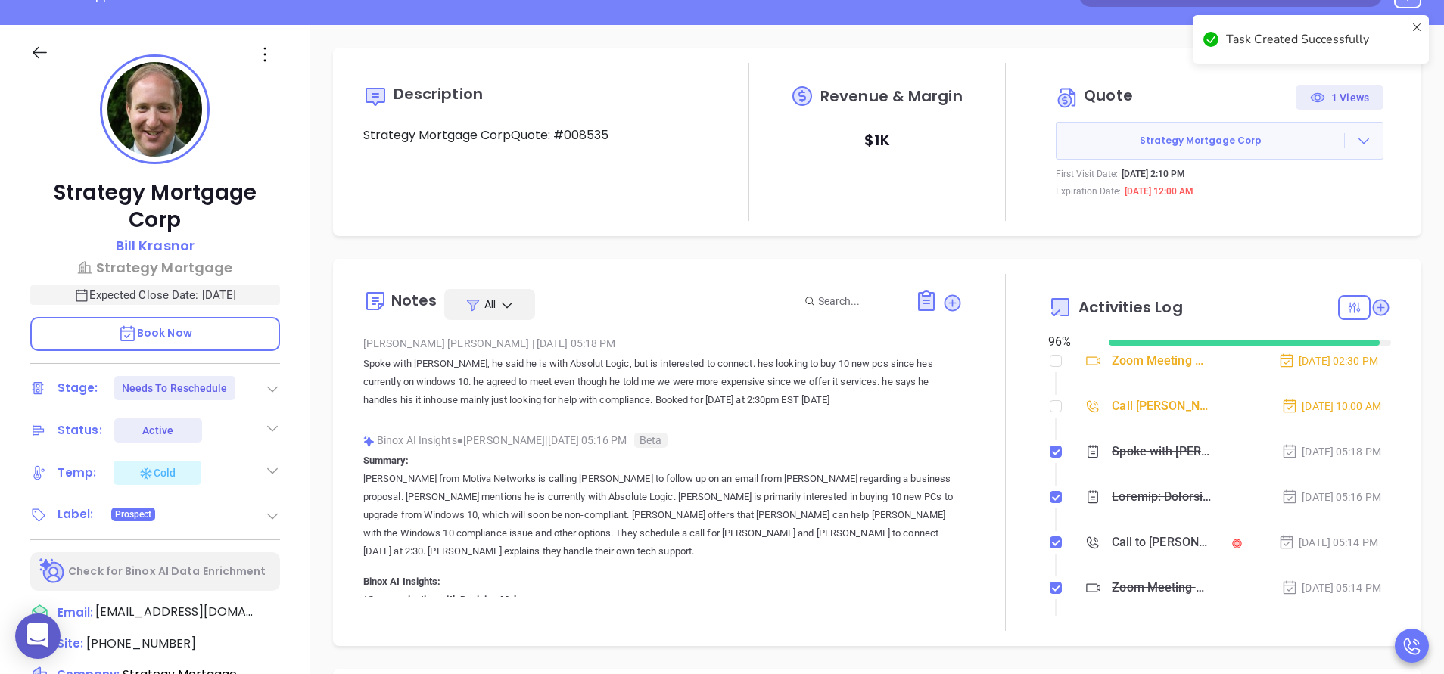
type input "[PERSON_NAME]"
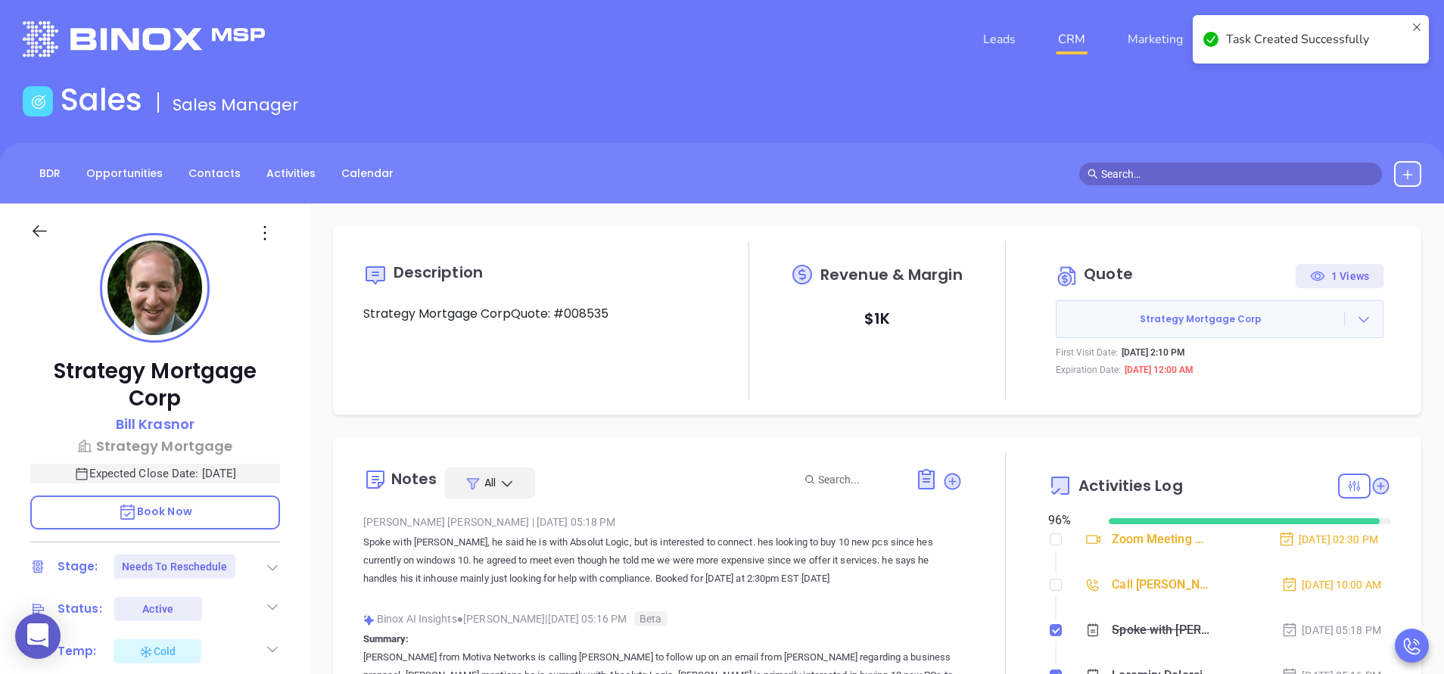
scroll to position [0, 0]
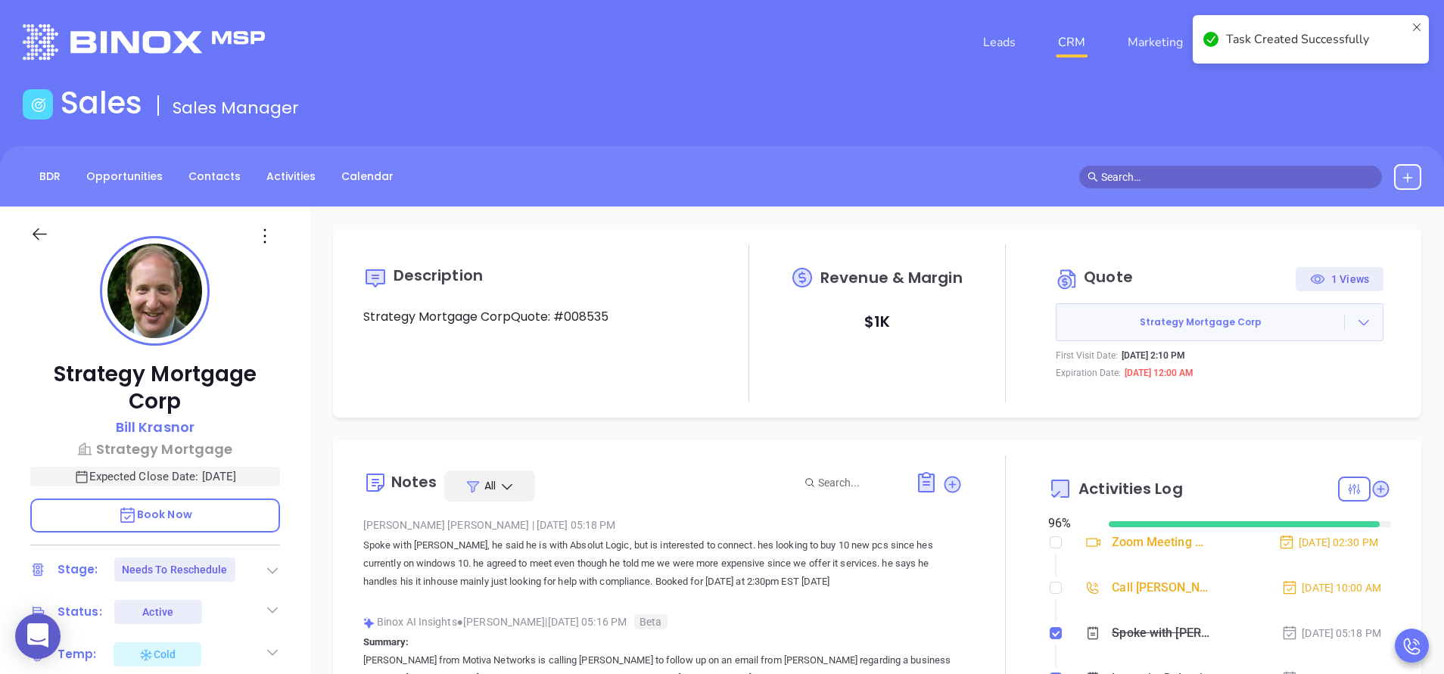
click at [981, 568] on div at bounding box center [1006, 634] width 86 height 357
click at [1050, 590] on input "checkbox" at bounding box center [1056, 588] width 12 height 12
checkbox input "true"
click at [910, 587] on p "Spoke with Bill, he said he is with Absolut Logic, but is interested to connect…" at bounding box center [662, 564] width 599 height 54
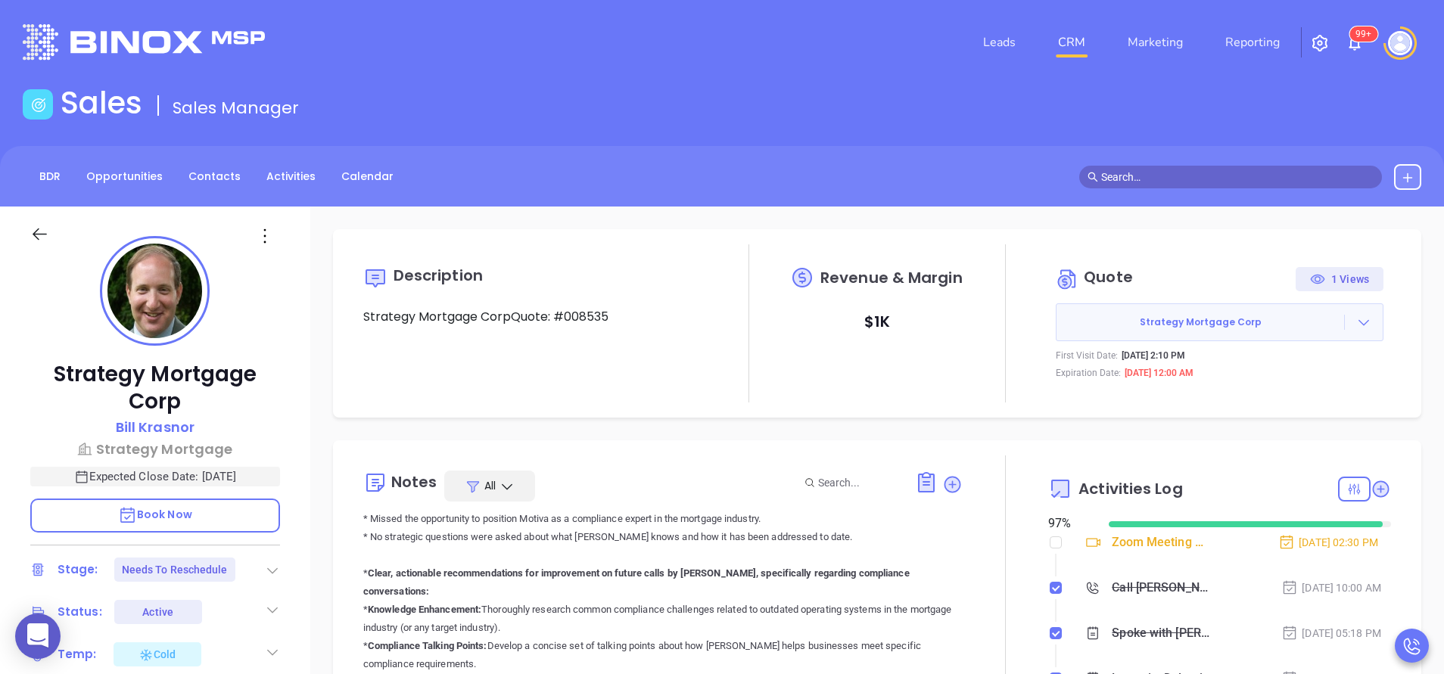
scroll to position [499, 0]
click at [963, 594] on div at bounding box center [1006, 634] width 86 height 357
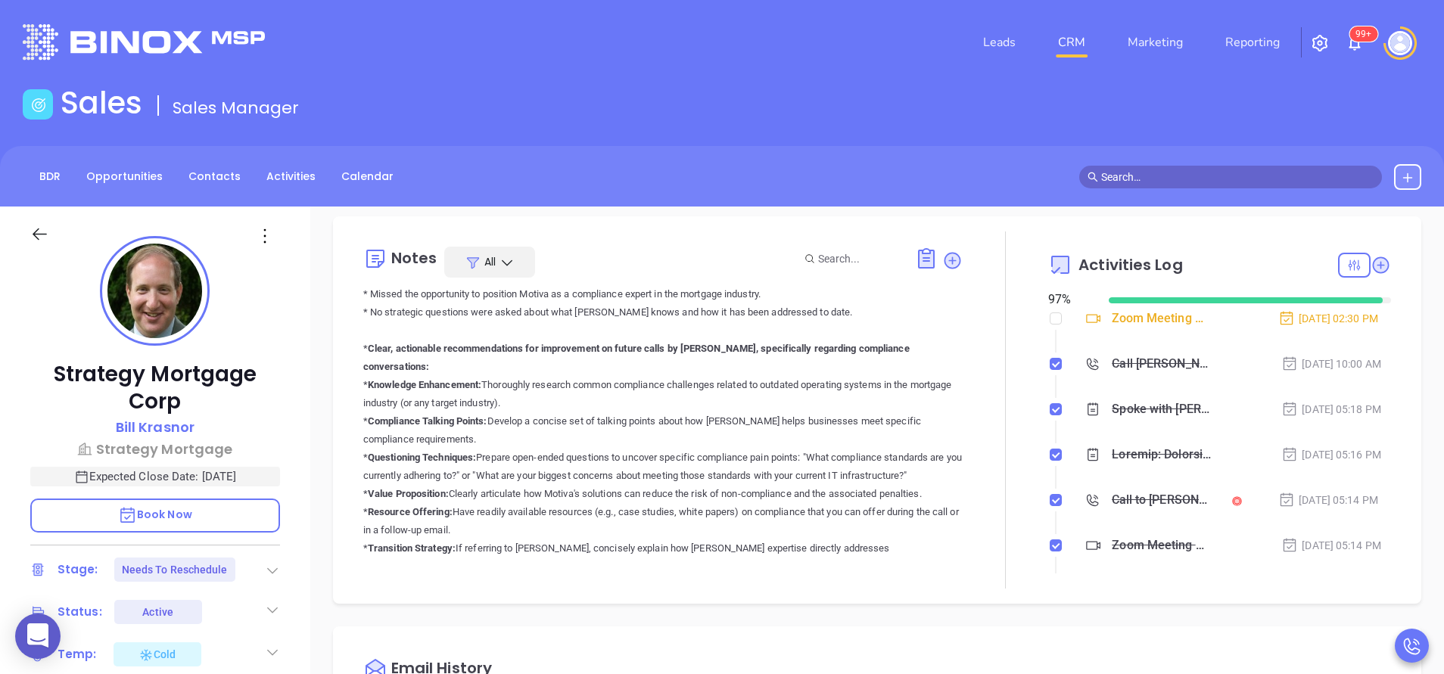
scroll to position [227, 0]
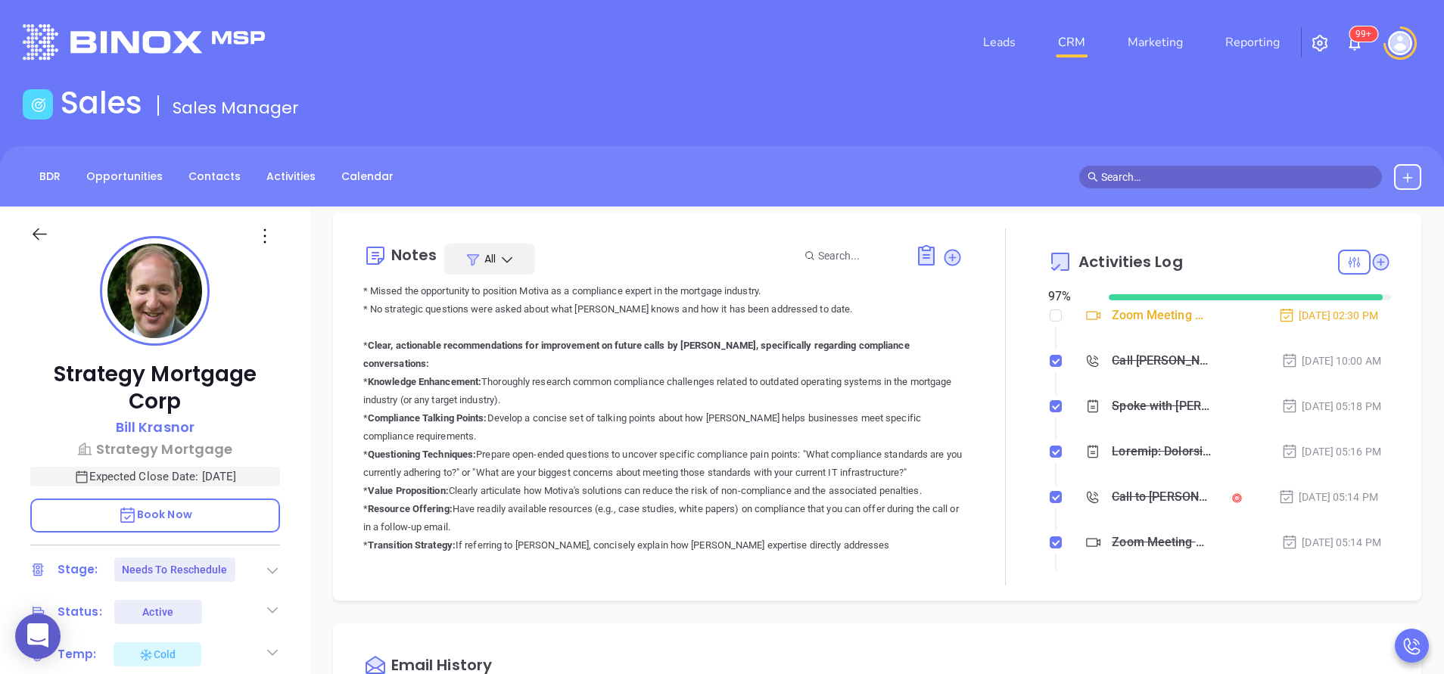
click at [872, 479] on p "* Communication with Decision Maker * Anabell’s overall performance score: 6/10…" at bounding box center [662, 400] width 599 height 708
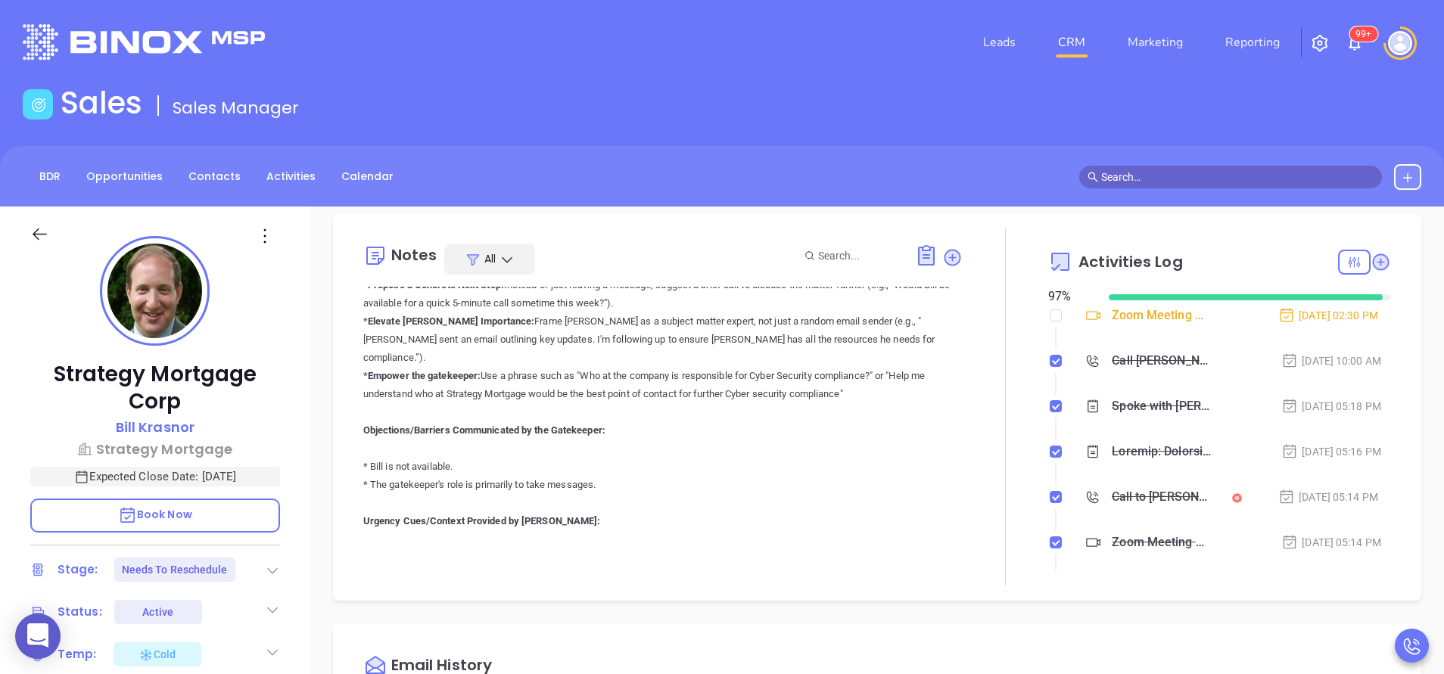
scroll to position [2815, 0]
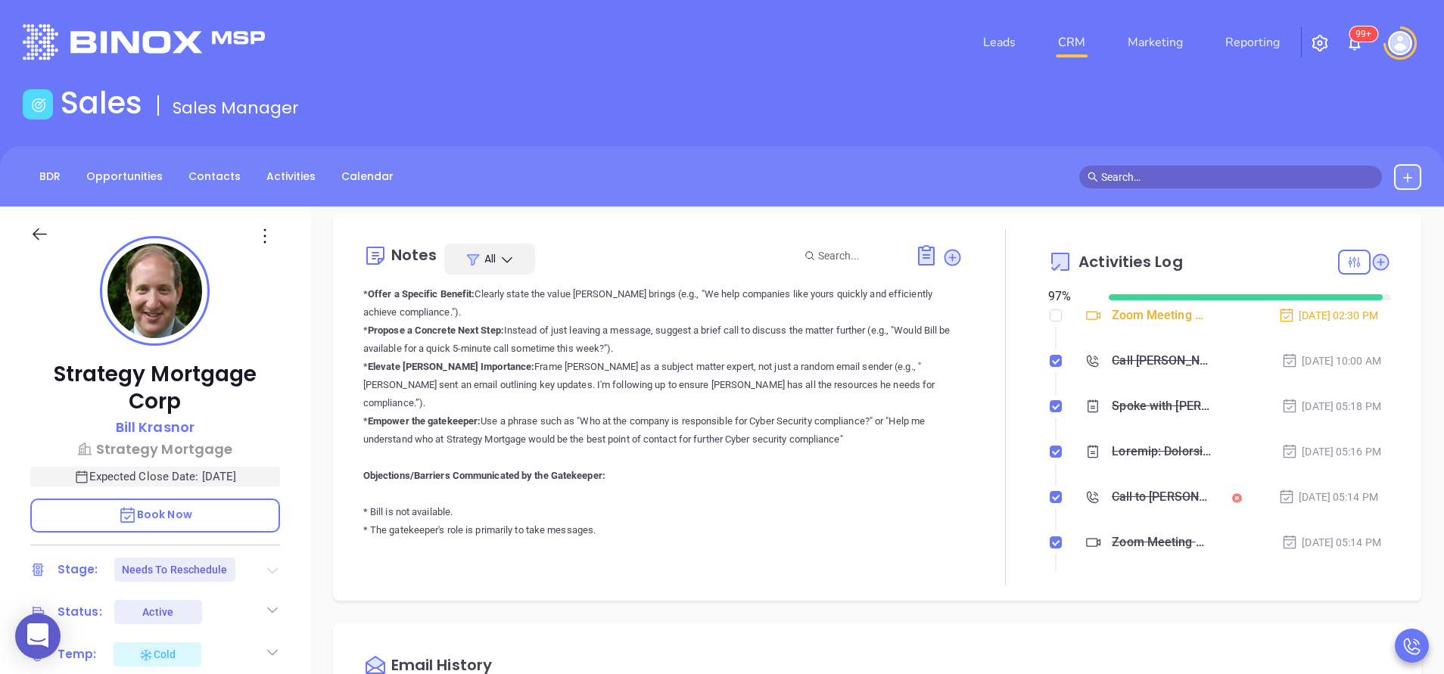
click at [275, 570] on icon at bounding box center [272, 571] width 11 height 6
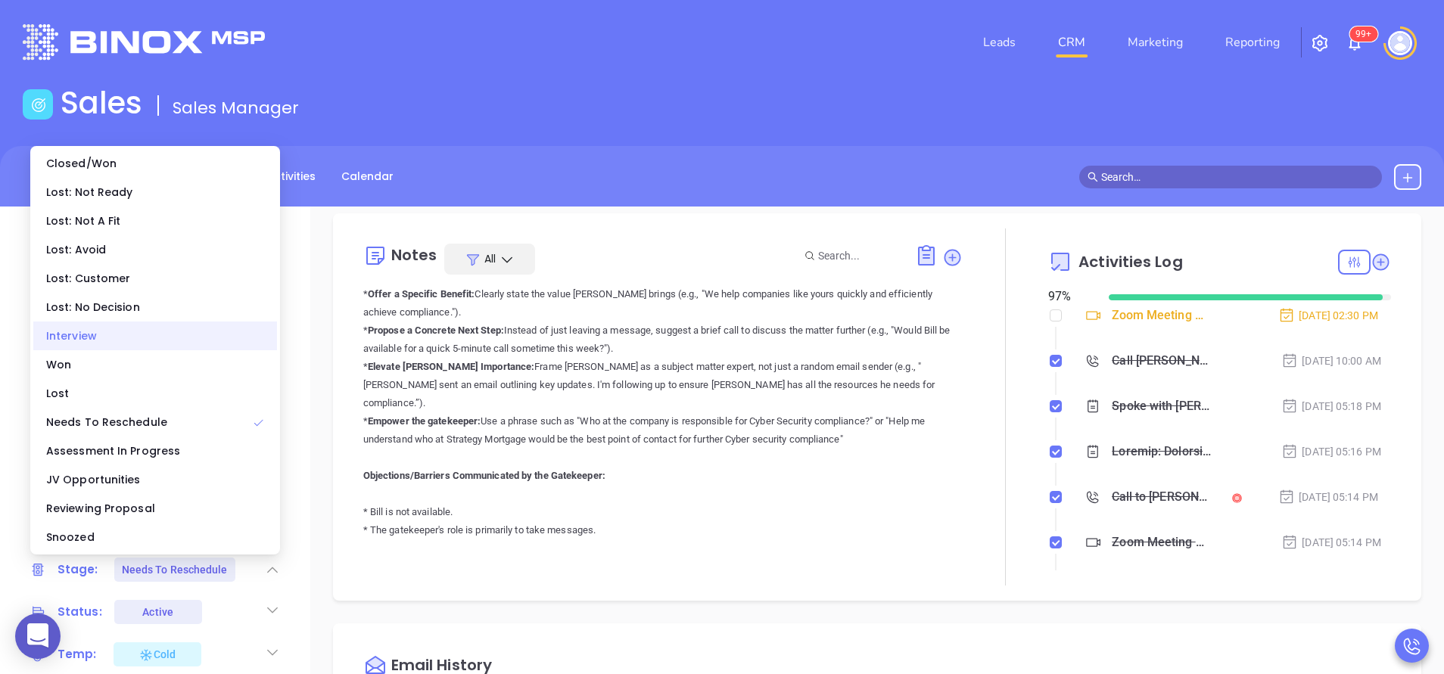
click at [118, 344] on div "Interview" at bounding box center [155, 336] width 244 height 29
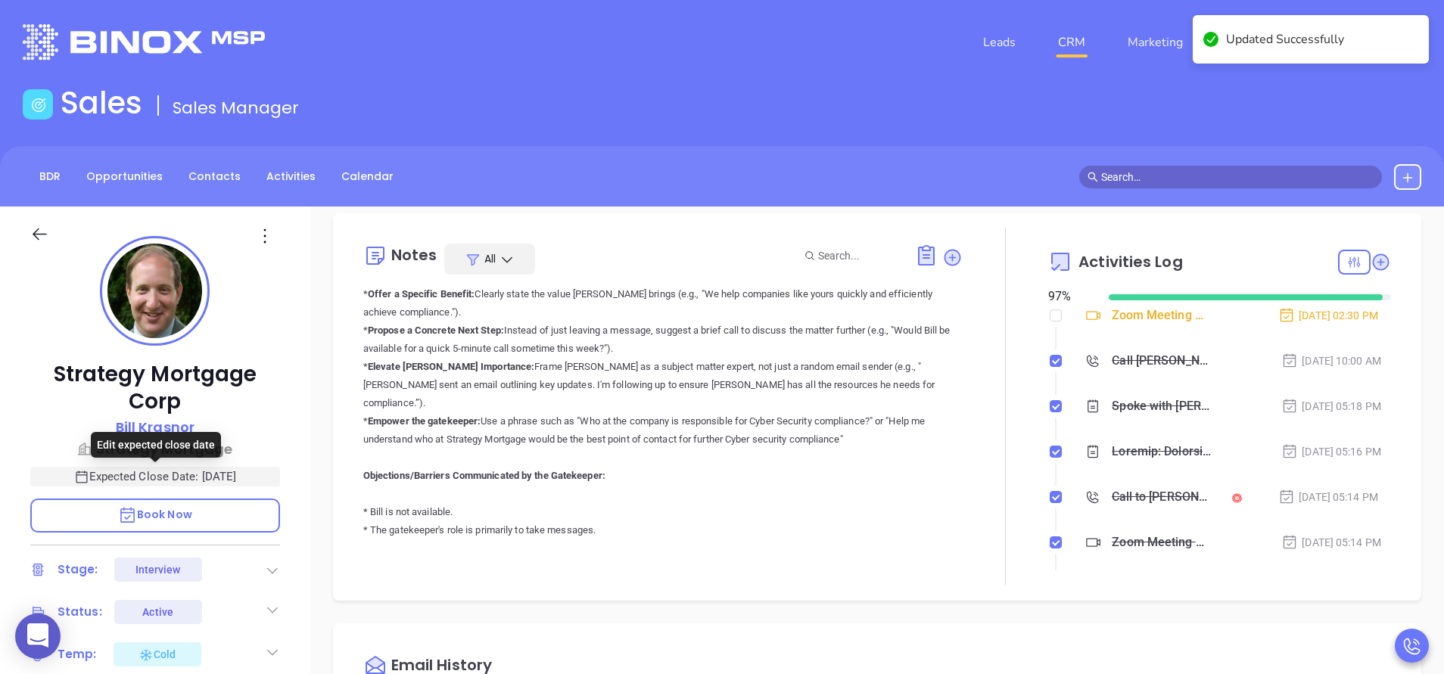
click at [216, 471] on p "Expected Close Date: Aug 29, 2025" at bounding box center [155, 477] width 250 height 20
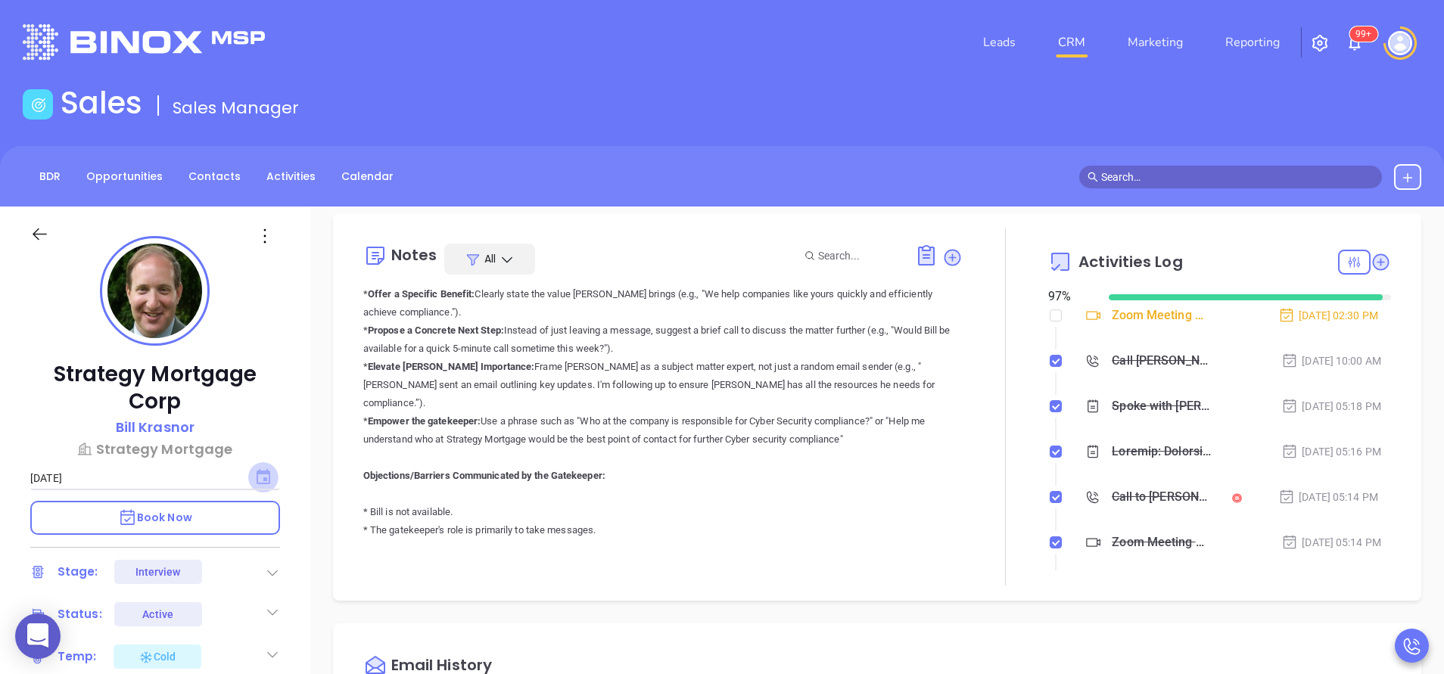
click at [268, 474] on icon "Choose date, selected date is Aug 29, 2025" at bounding box center [264, 476] width 14 height 15
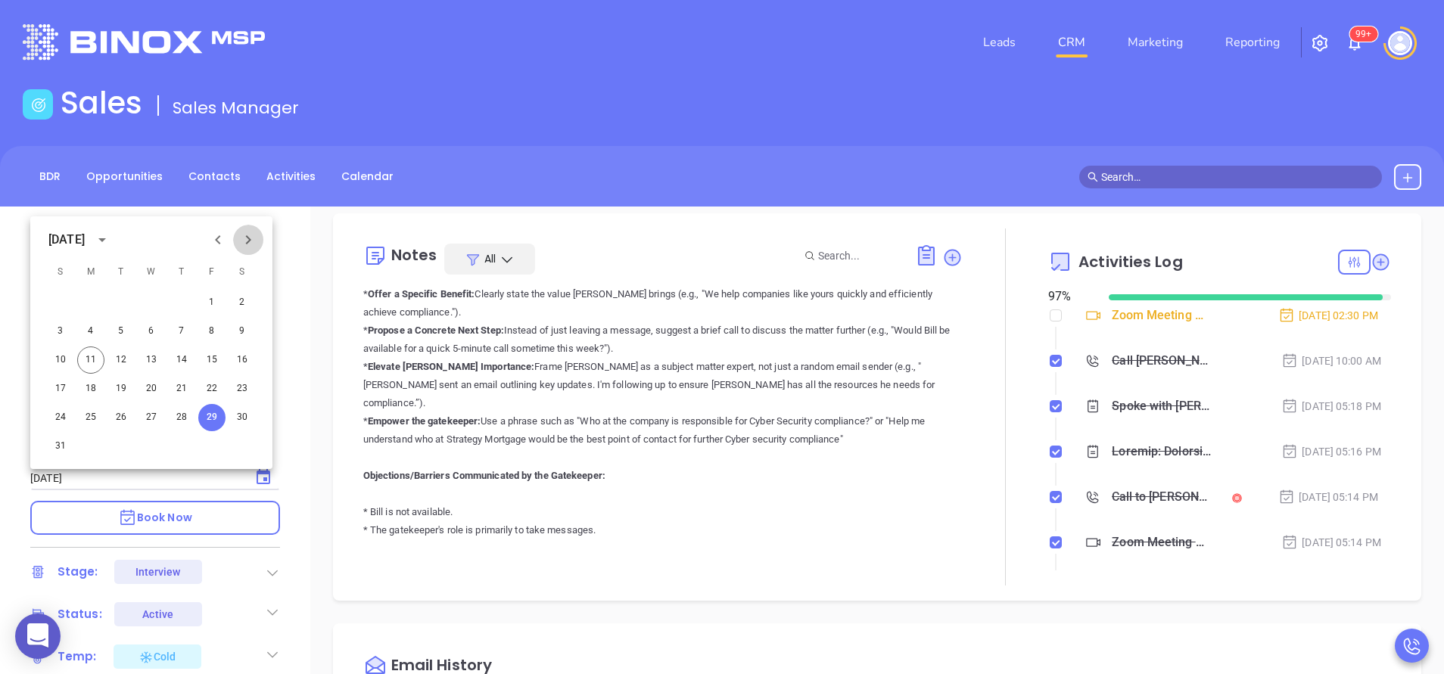
click at [253, 232] on icon "Next month" at bounding box center [248, 240] width 18 height 18
click at [181, 328] on button "11" at bounding box center [181, 331] width 27 height 27
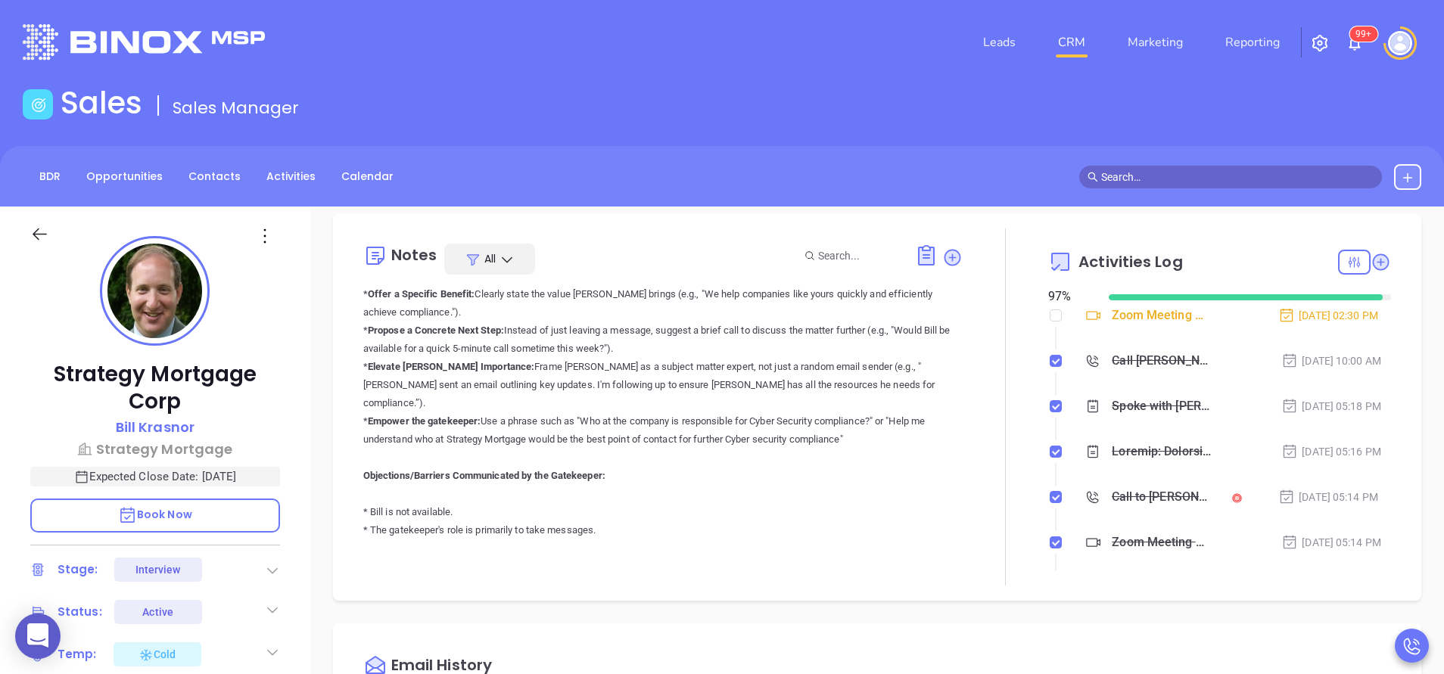
click at [286, 448] on div "Strategy Mortgage Corp Bill Krasnor Strategy Mortgage Expected Close Date: Sep …" at bounding box center [155, 628] width 310 height 843
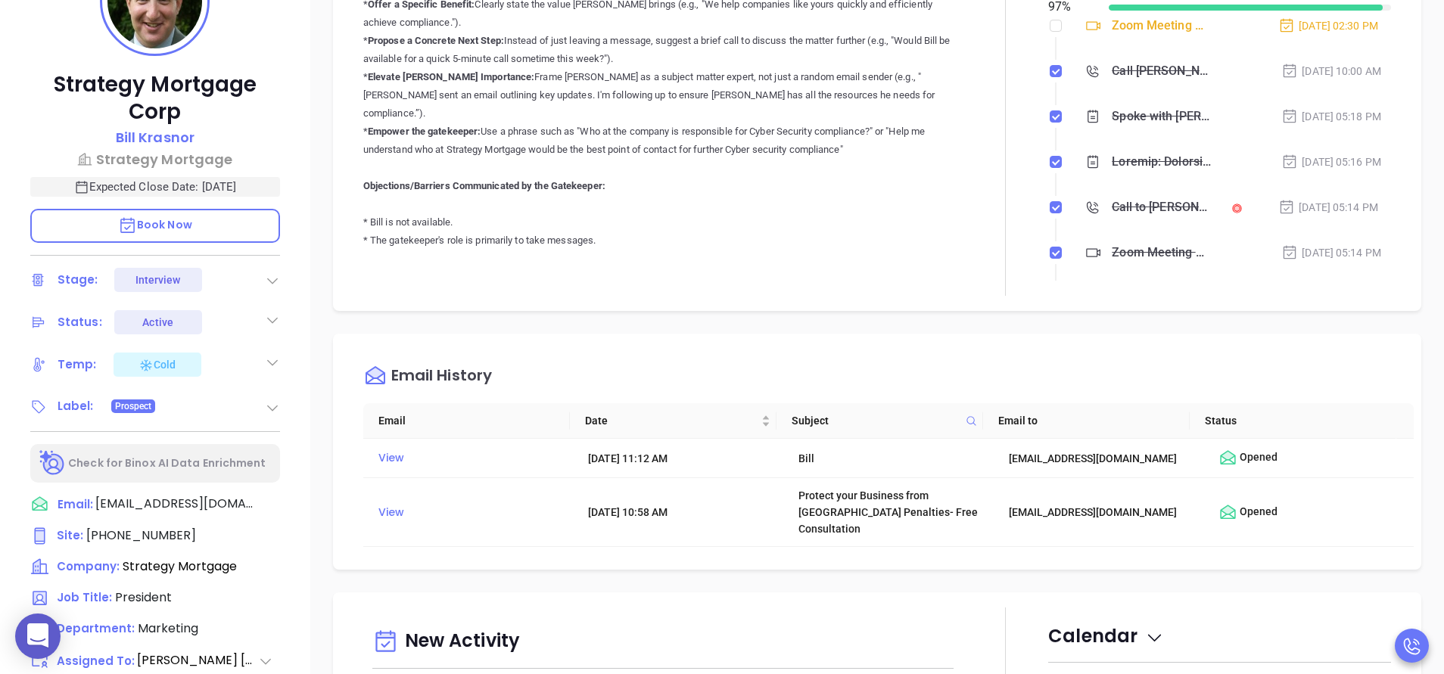
scroll to position [454, 0]
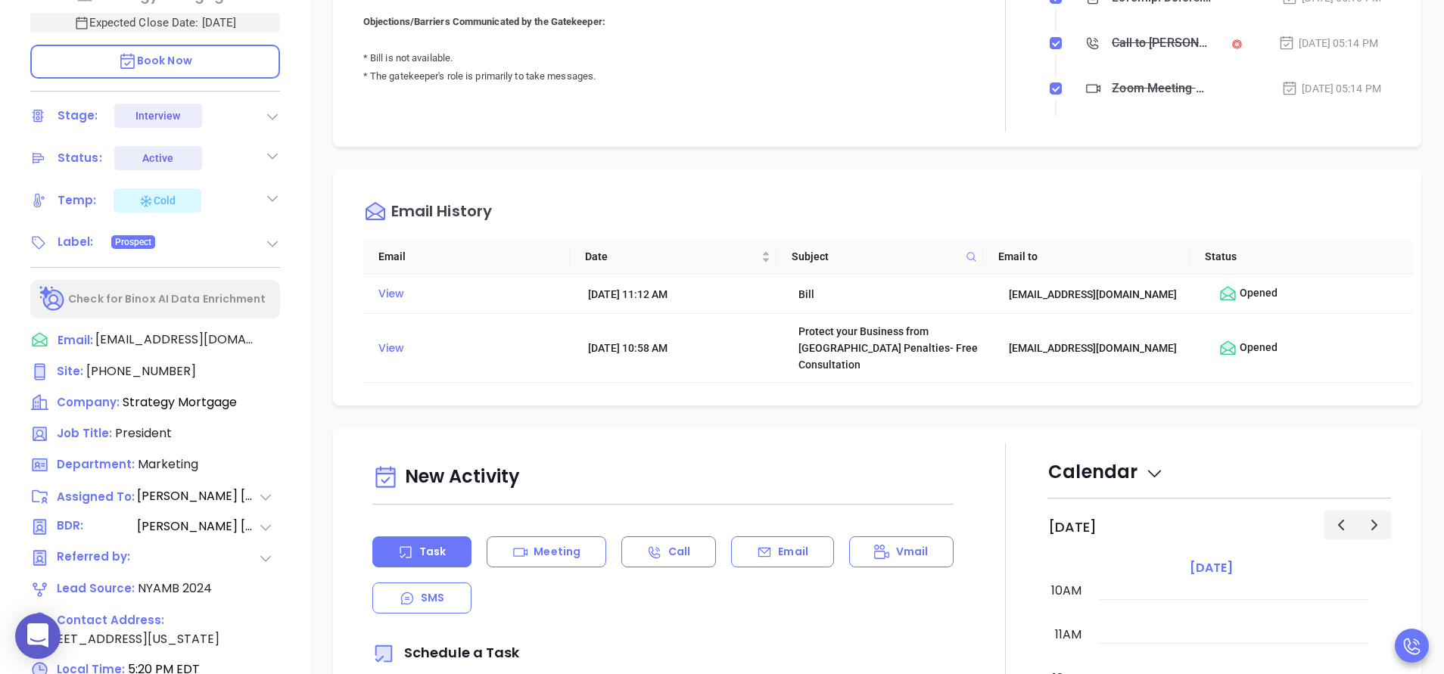
click at [270, 198] on icon at bounding box center [272, 198] width 15 height 15
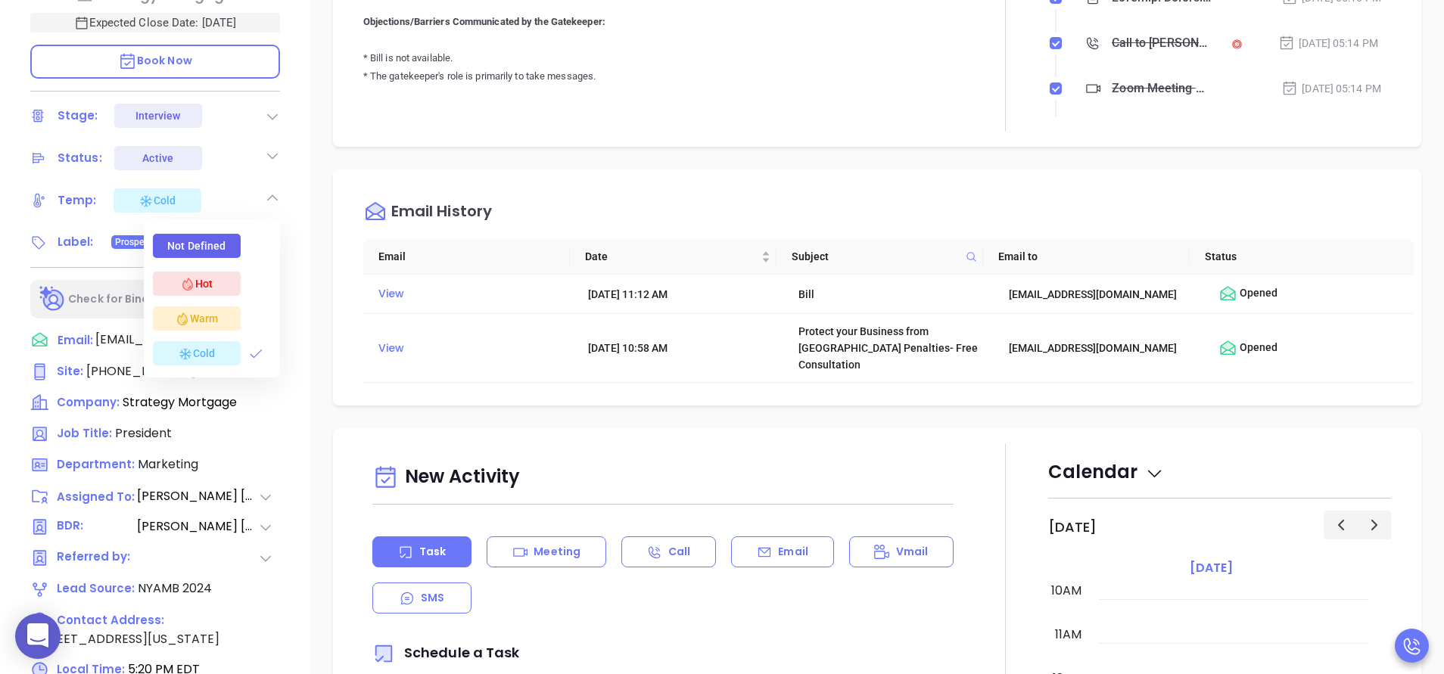
click at [187, 316] on icon at bounding box center [182, 319] width 15 height 15
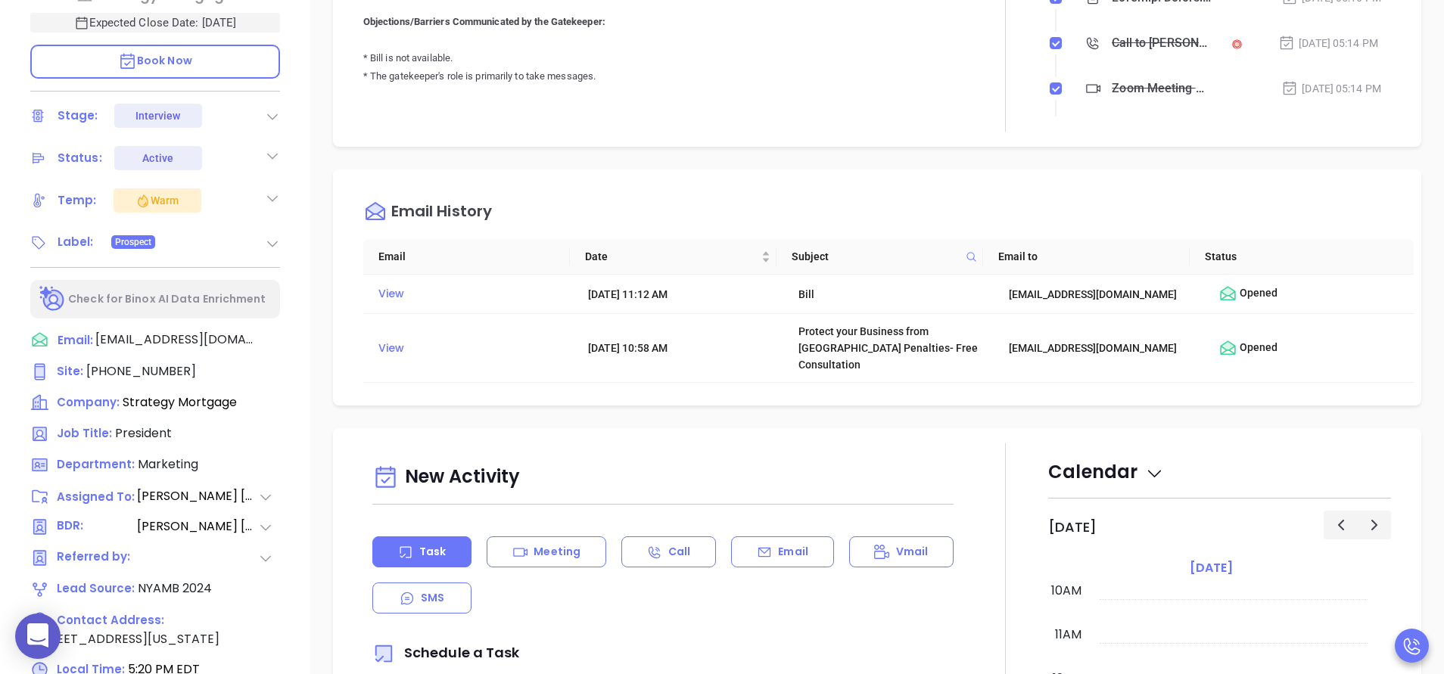
click at [287, 215] on div "Strategy Mortgage Corp Bill Krasnor Strategy Mortgage Expected Close Date: Sep …" at bounding box center [155, 174] width 310 height 843
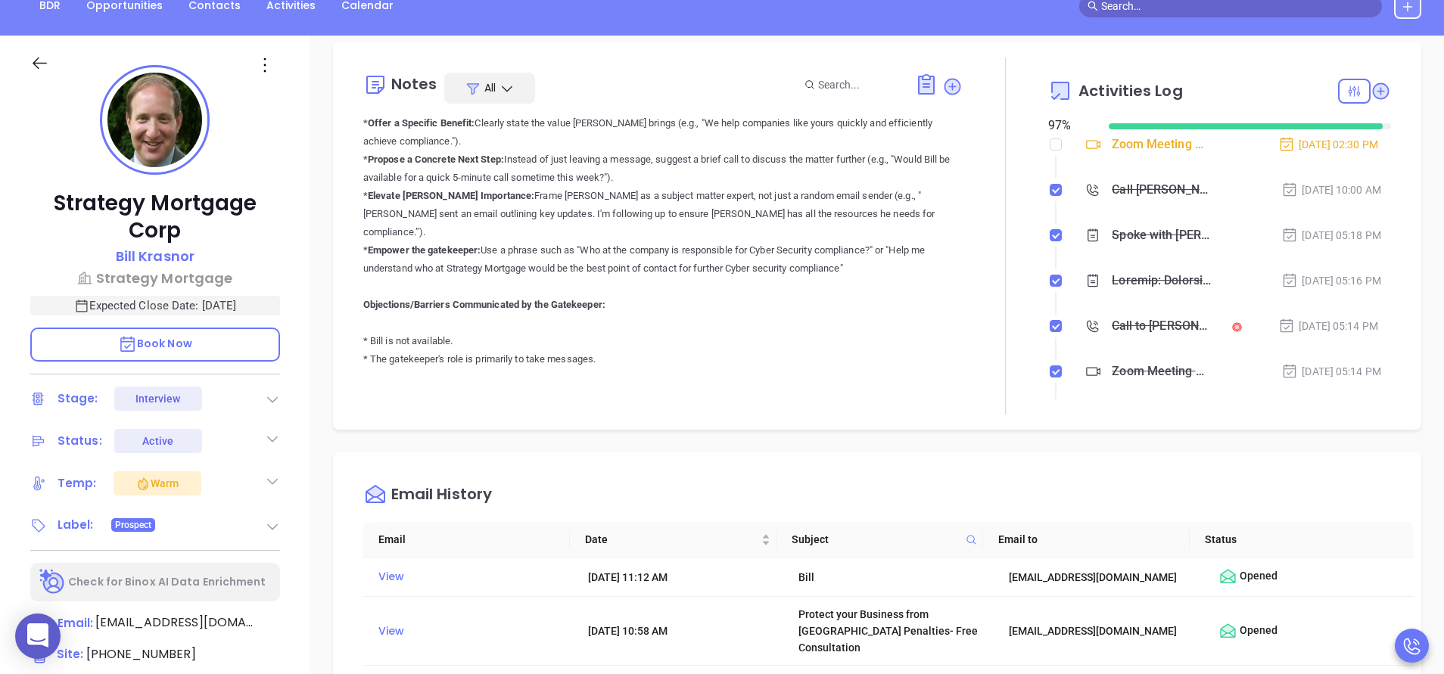
scroll to position [0, 0]
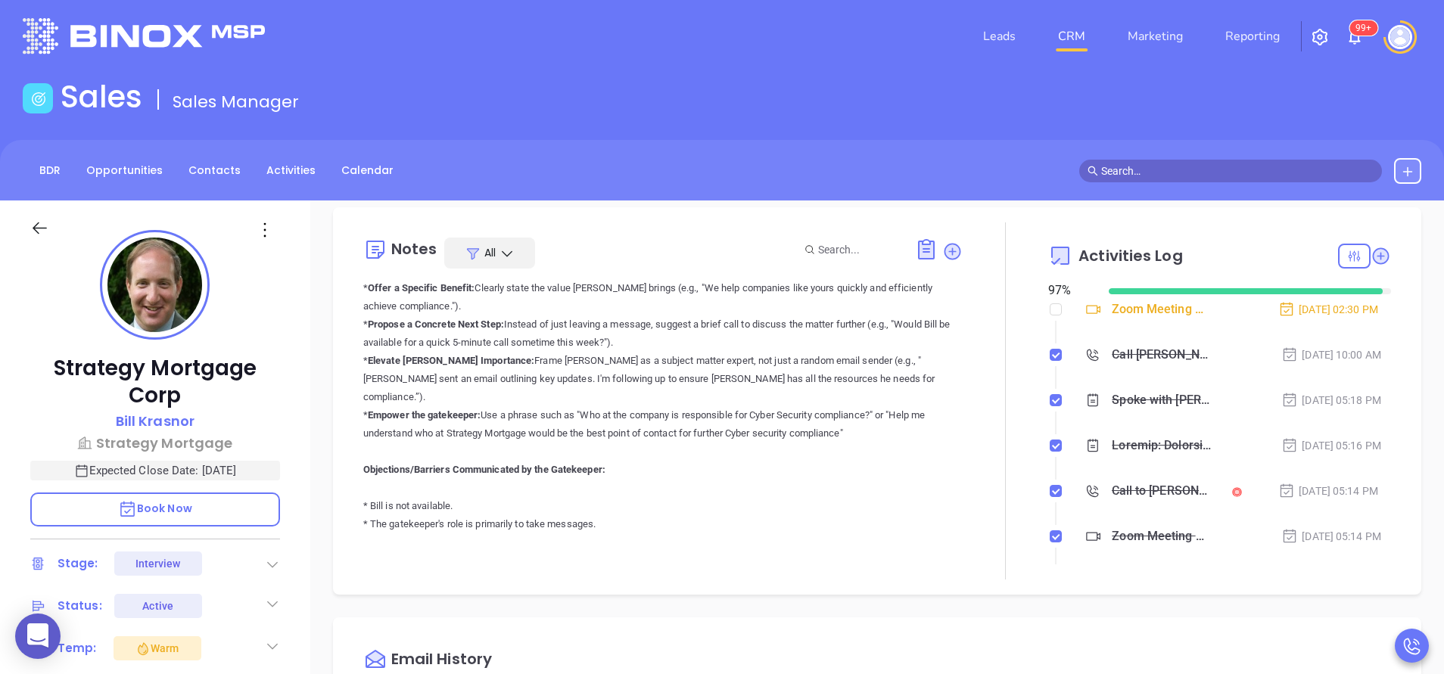
click at [274, 241] on div "Strategy Mortgage Corp Bill Krasnor Strategy Mortgage Expected Close Date: Sep …" at bounding box center [155, 622] width 310 height 843
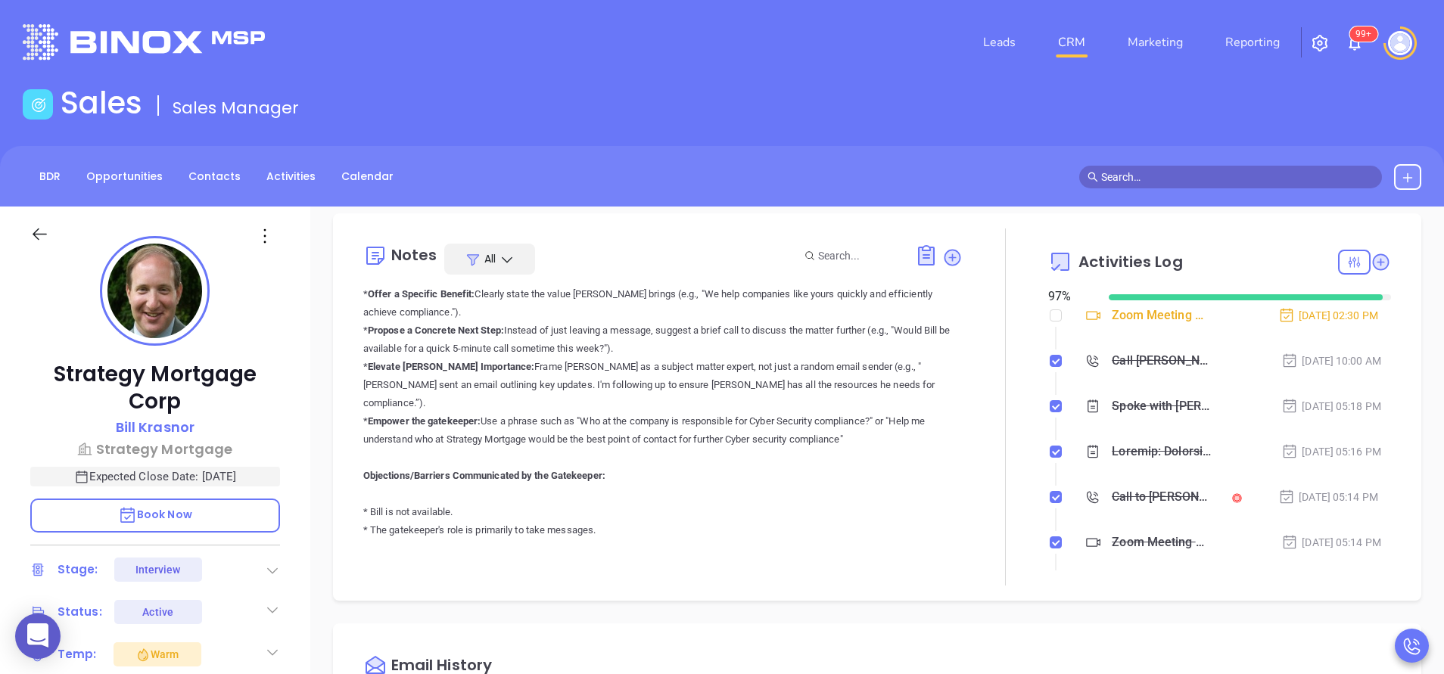
click at [294, 418] on div "Strategy Mortgage Corp Bill Krasnor Strategy Mortgage Expected Close Date: Sep …" at bounding box center [155, 628] width 310 height 843
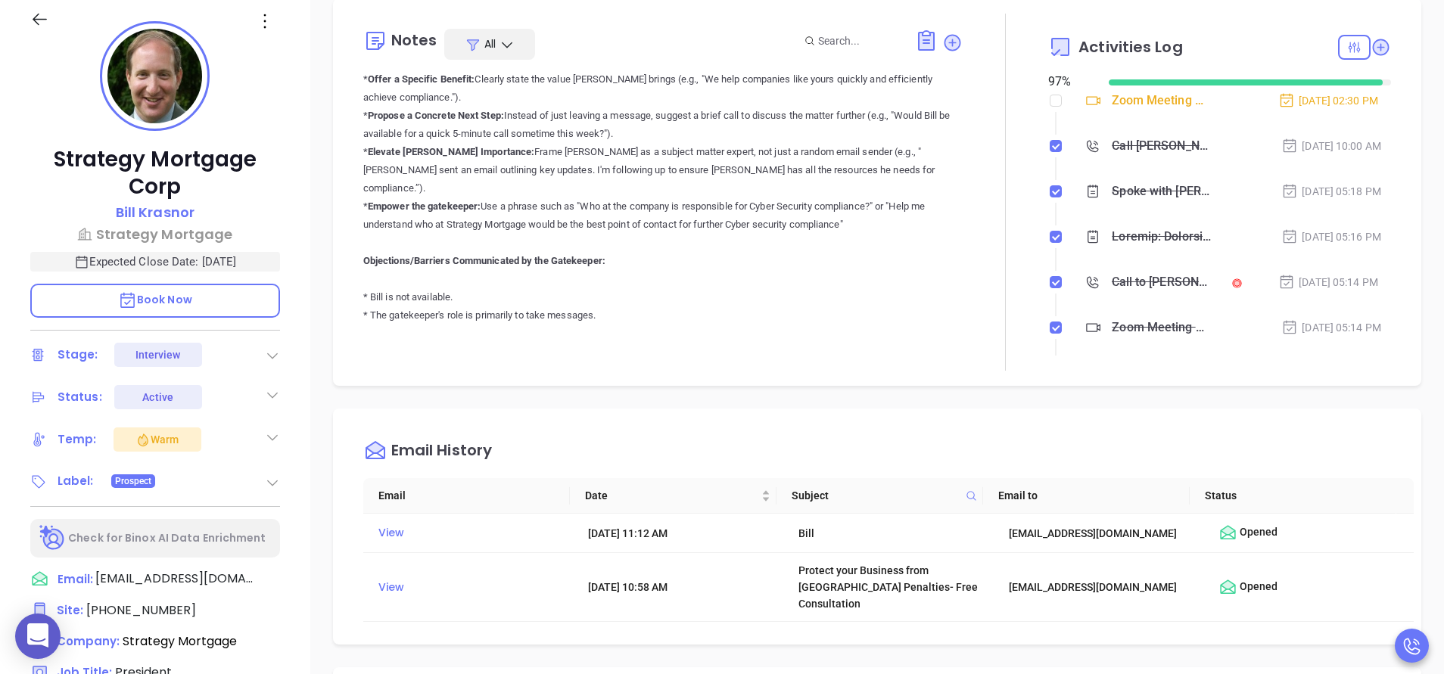
scroll to position [454, 0]
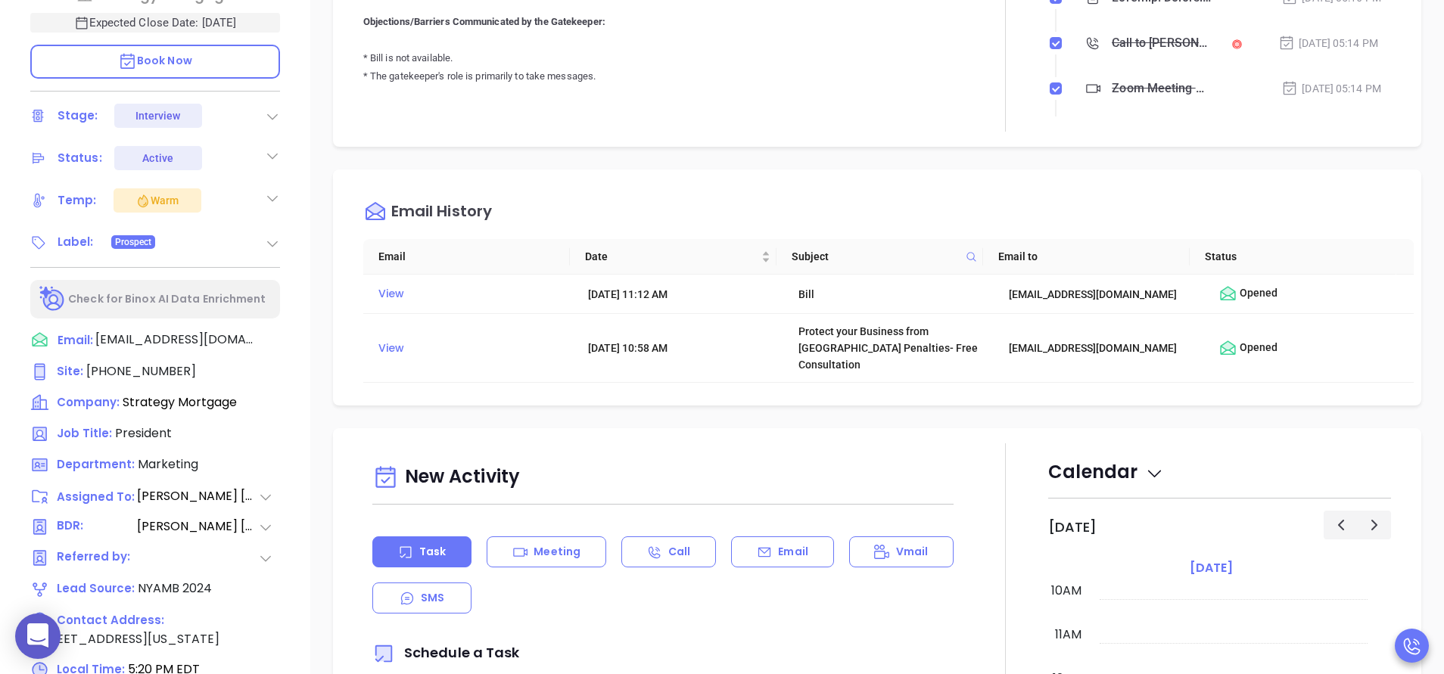
click at [269, 241] on icon at bounding box center [272, 243] width 15 height 15
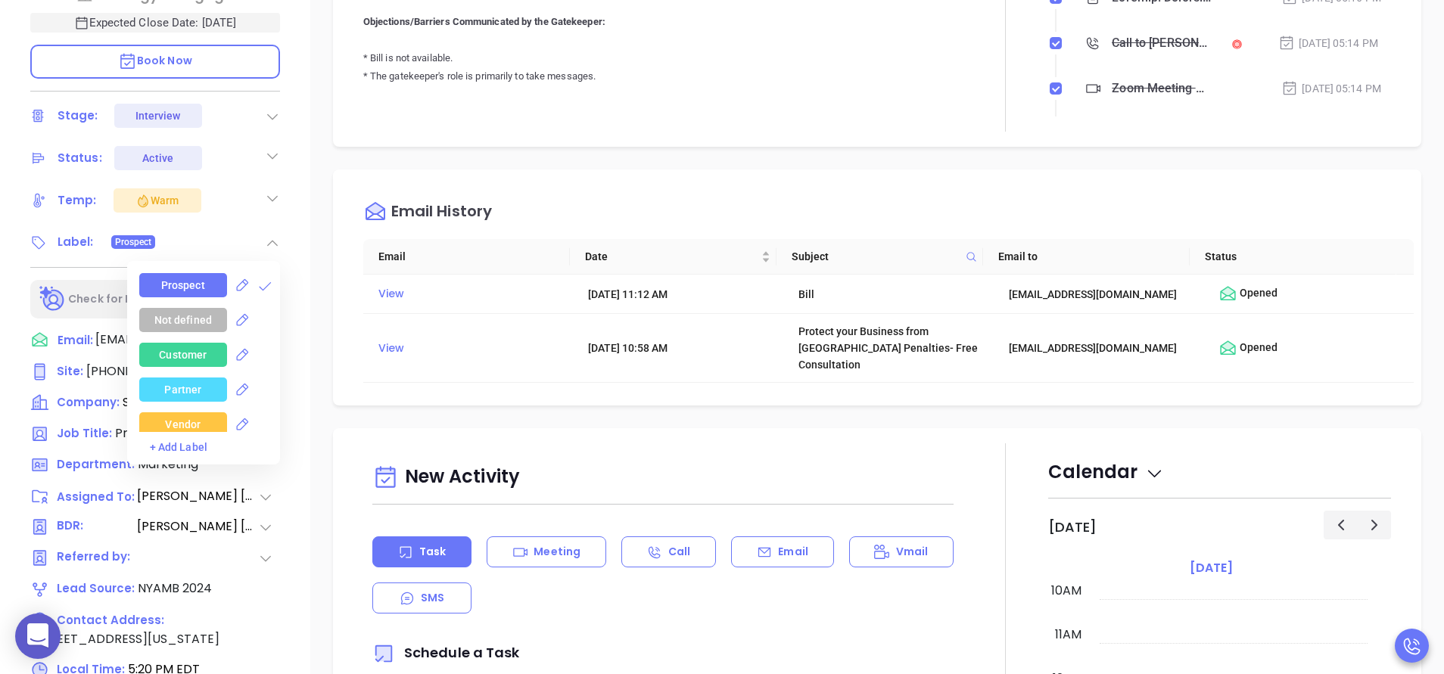
click at [272, 309] on div "Not defined" at bounding box center [209, 320] width 141 height 24
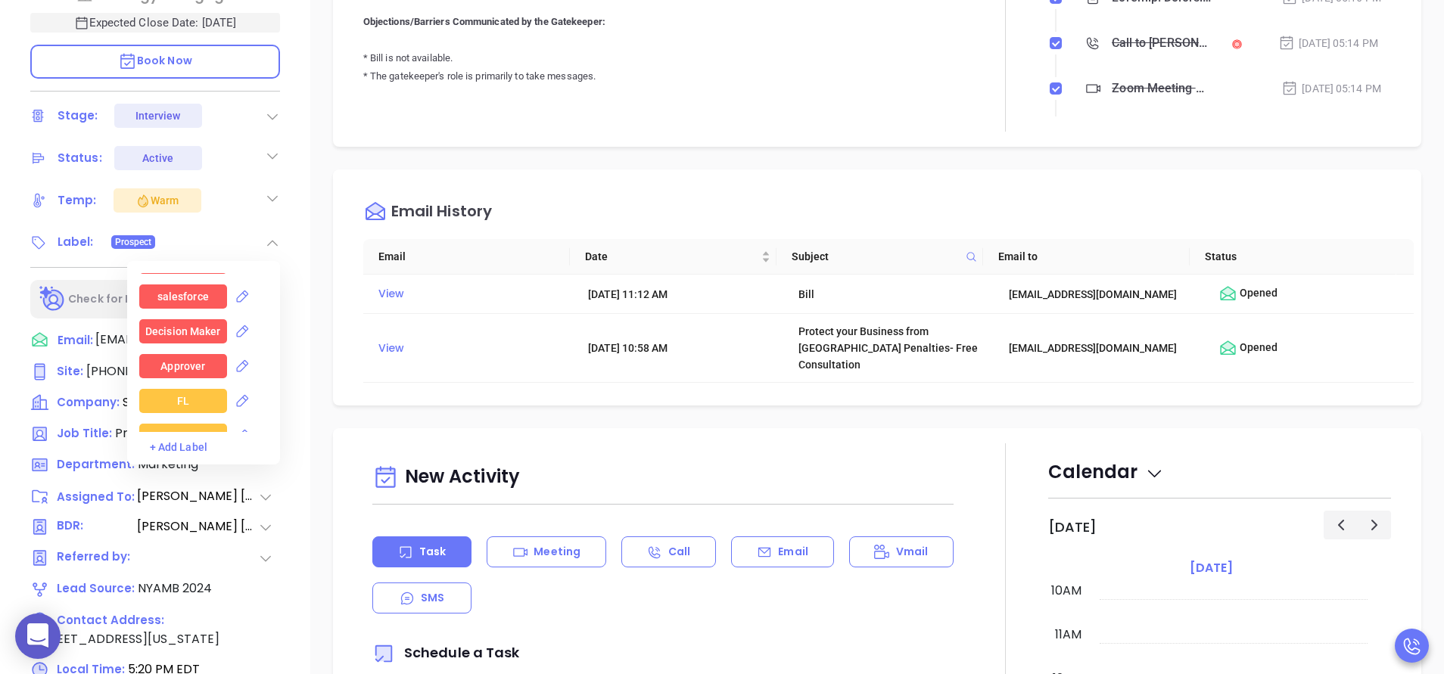
scroll to position [1498, 0]
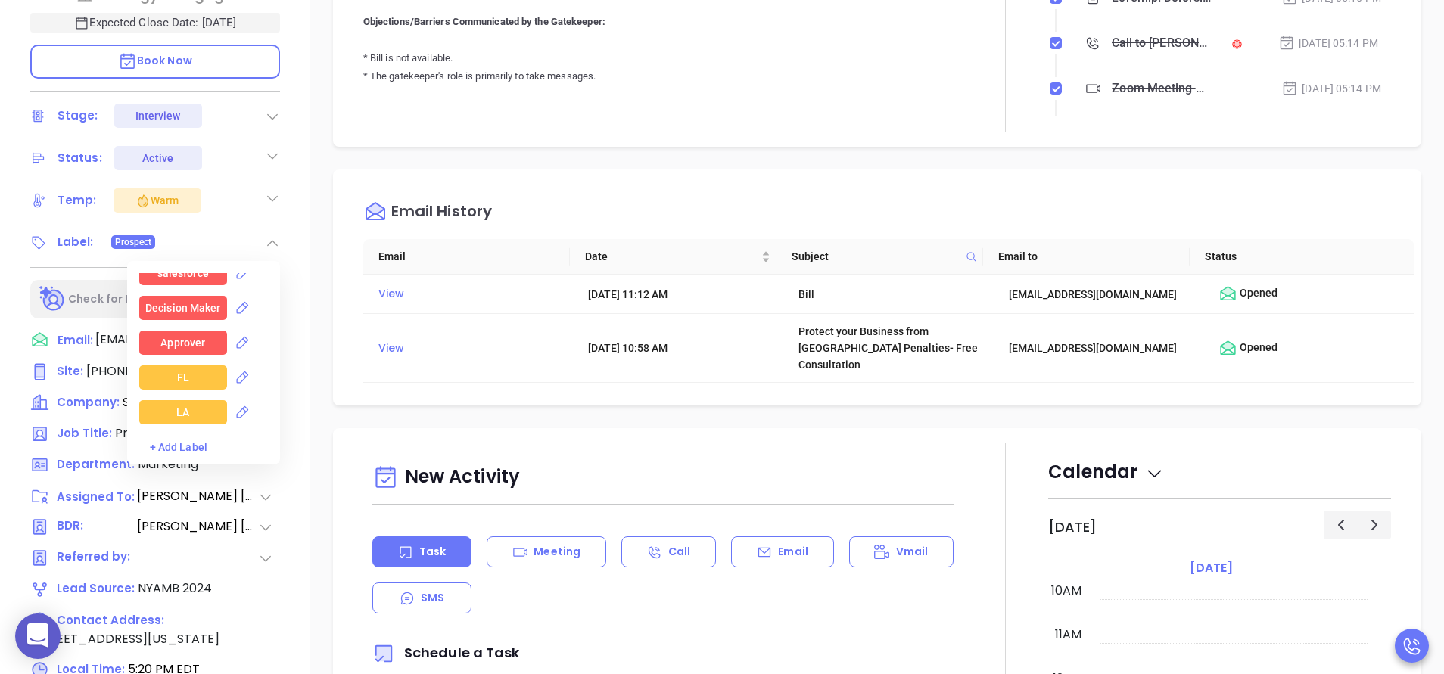
click at [193, 297] on div "Decision Maker" at bounding box center [182, 308] width 75 height 24
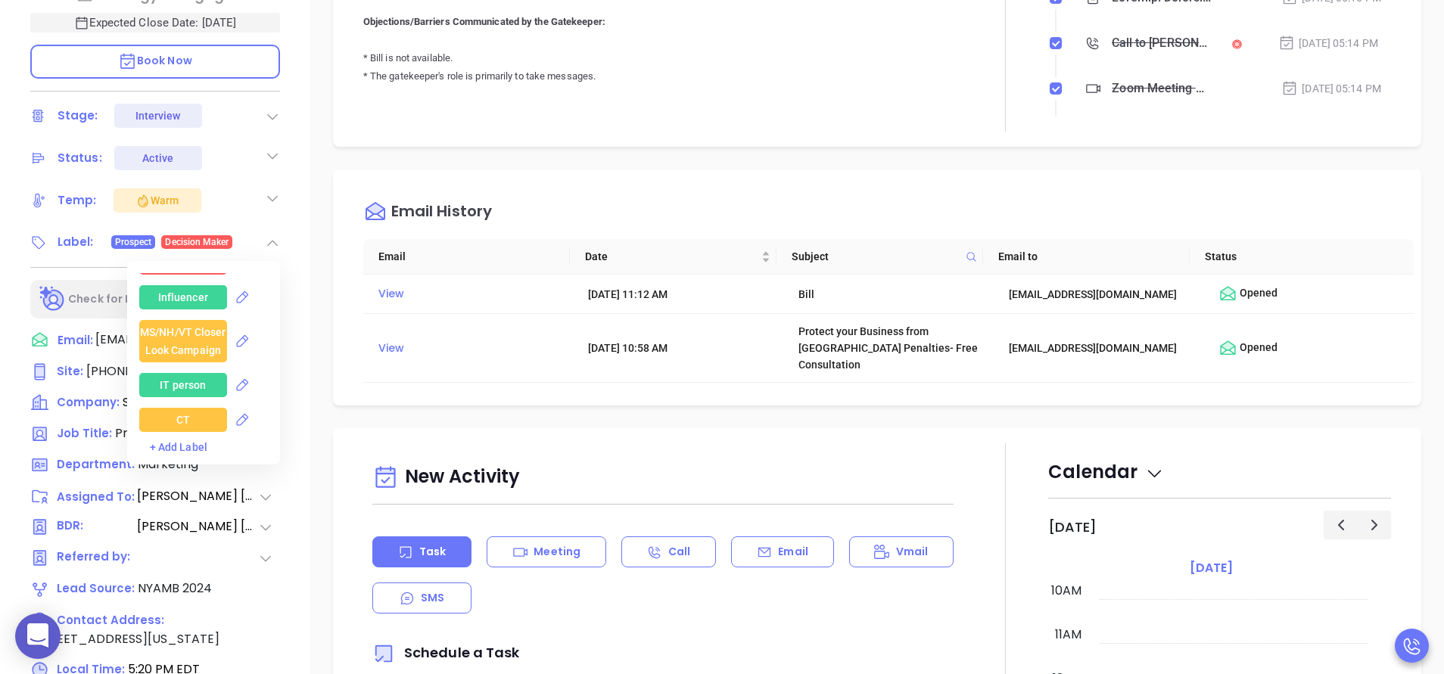
scroll to position [2043, 0]
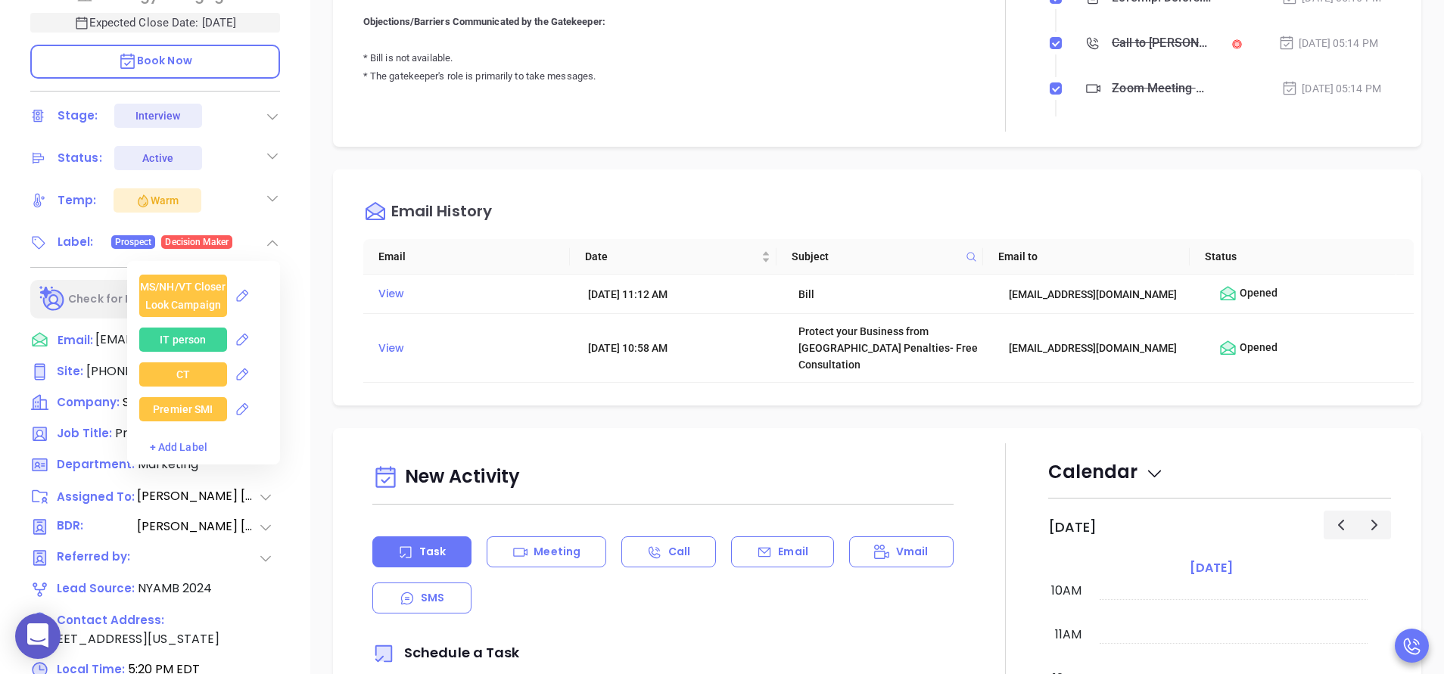
click at [176, 375] on div "CT" at bounding box center [183, 374] width 14 height 24
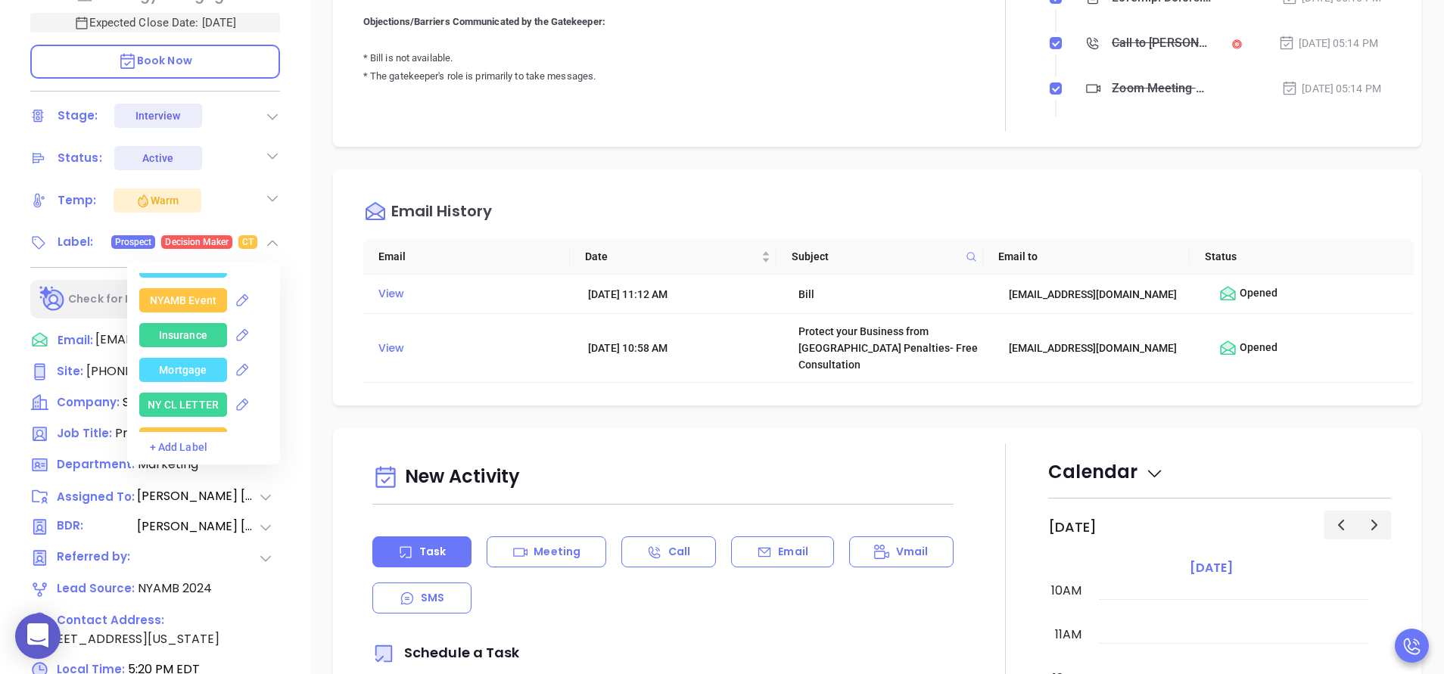
scroll to position [3178, 0]
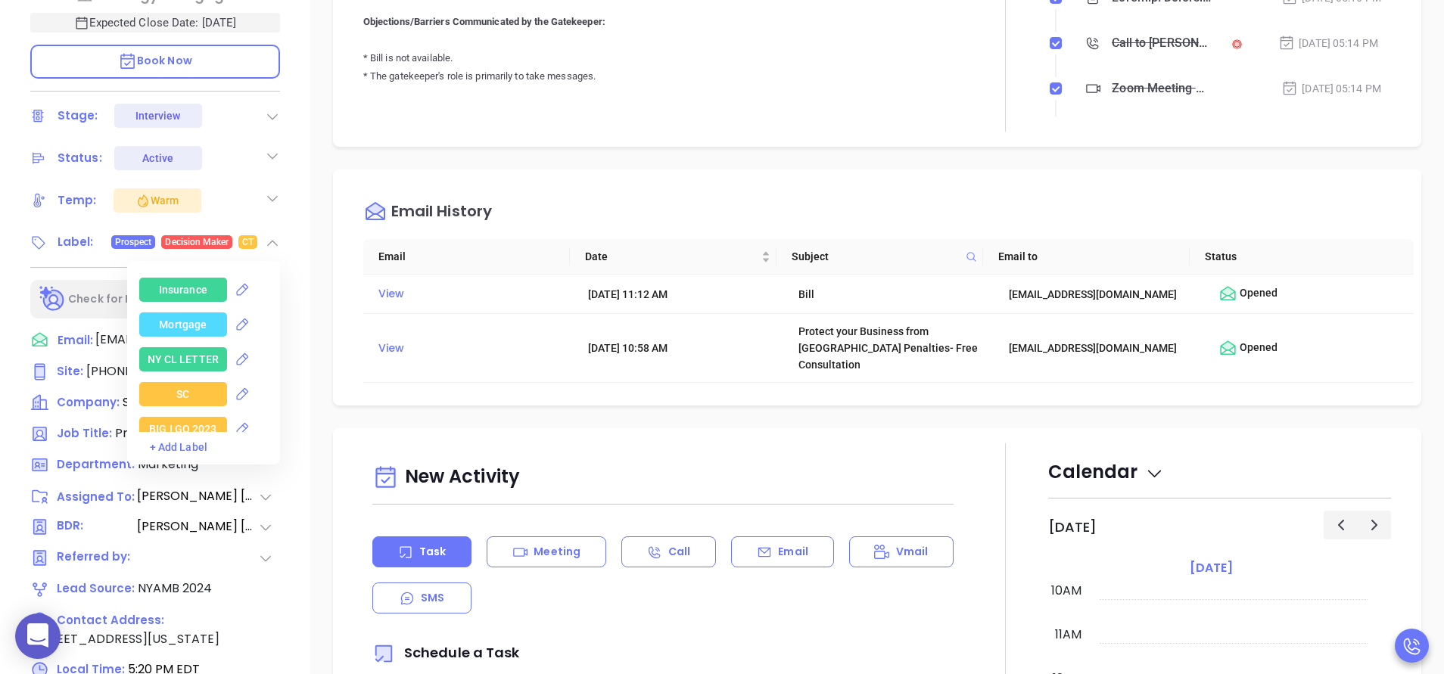
click at [173, 337] on div "Mortgage" at bounding box center [183, 325] width 48 height 24
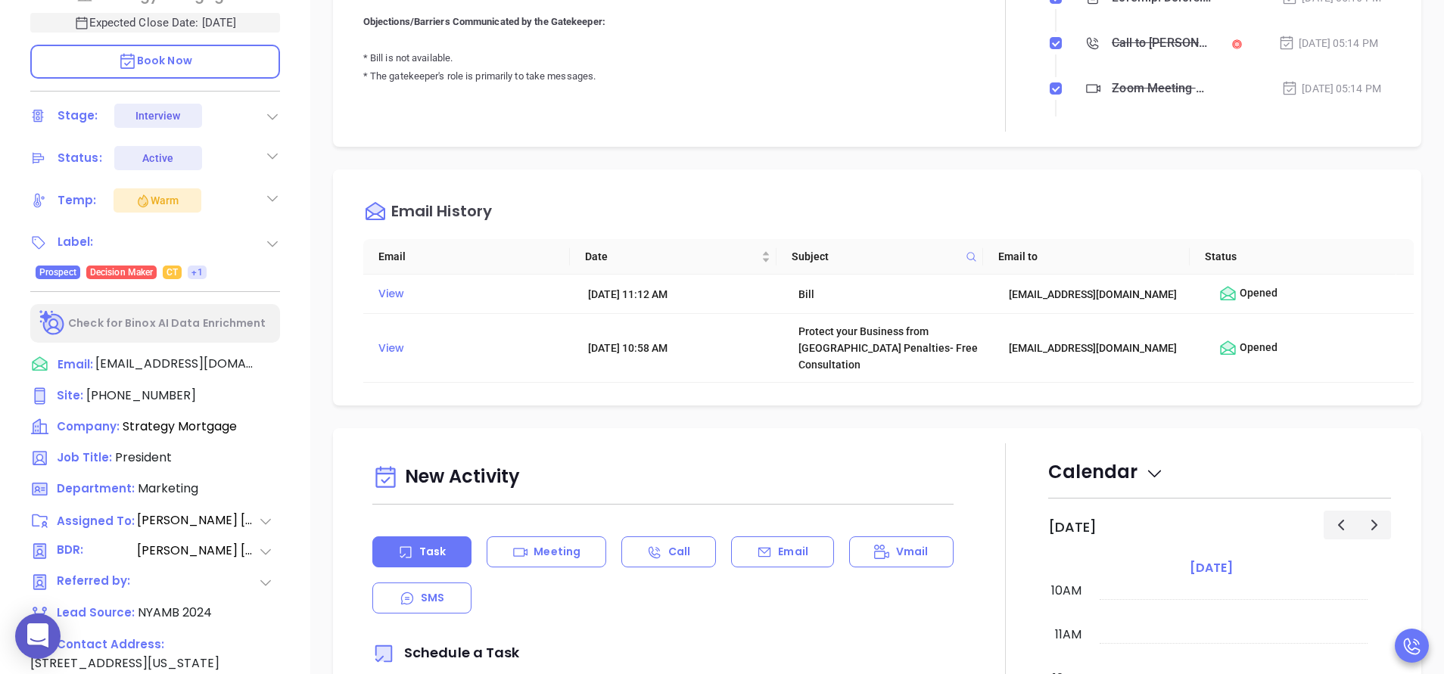
click at [791, 459] on div "New Activity" at bounding box center [662, 478] width 581 height 39
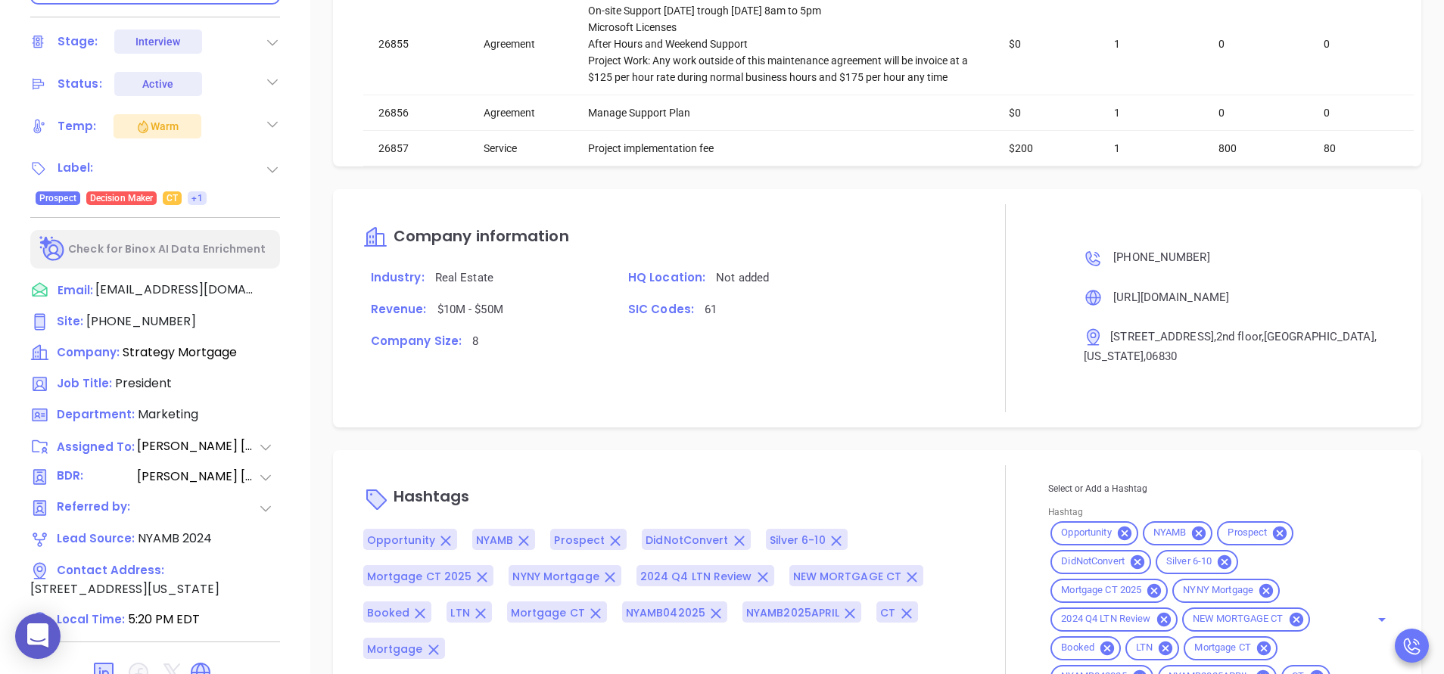
scroll to position [592, 0]
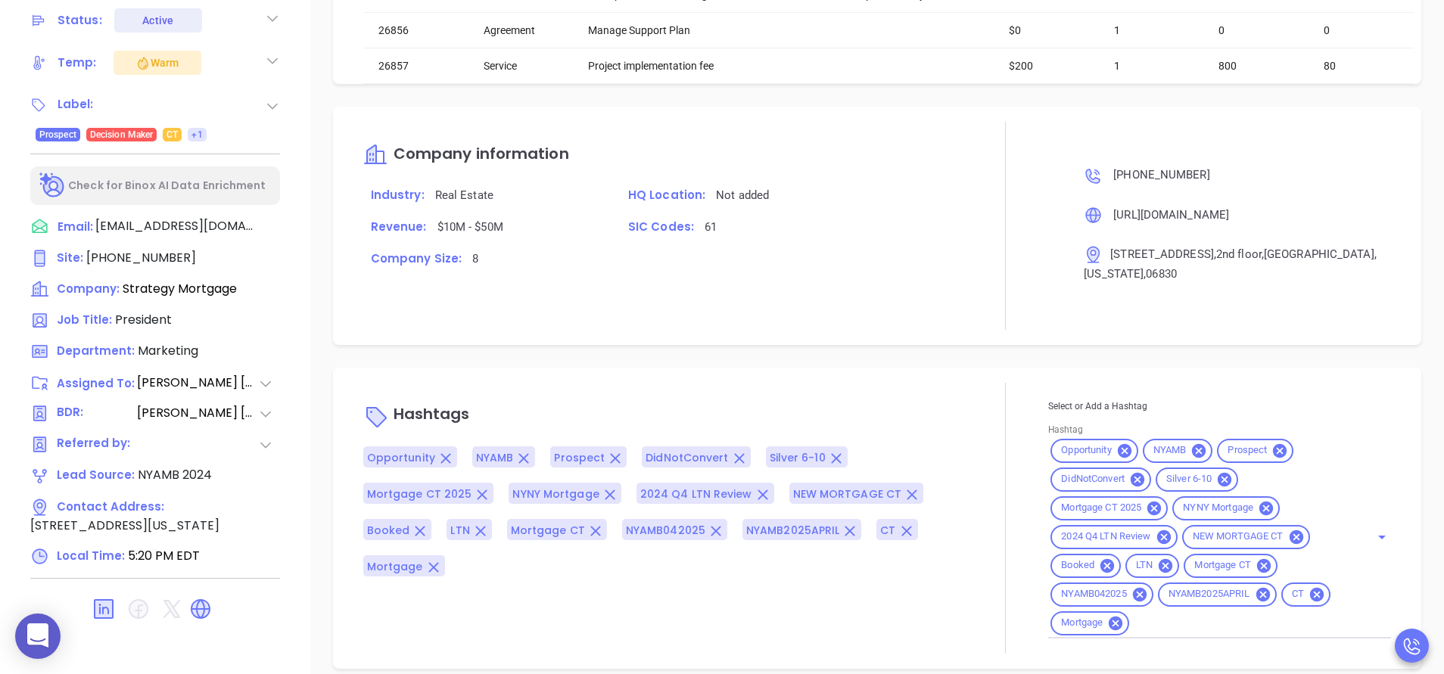
click at [944, 383] on div "Hashtags Opportunity NYAMB Prospect DidNotConvert Silver 6-10 Mortgage CT 2025 …" at bounding box center [662, 518] width 599 height 271
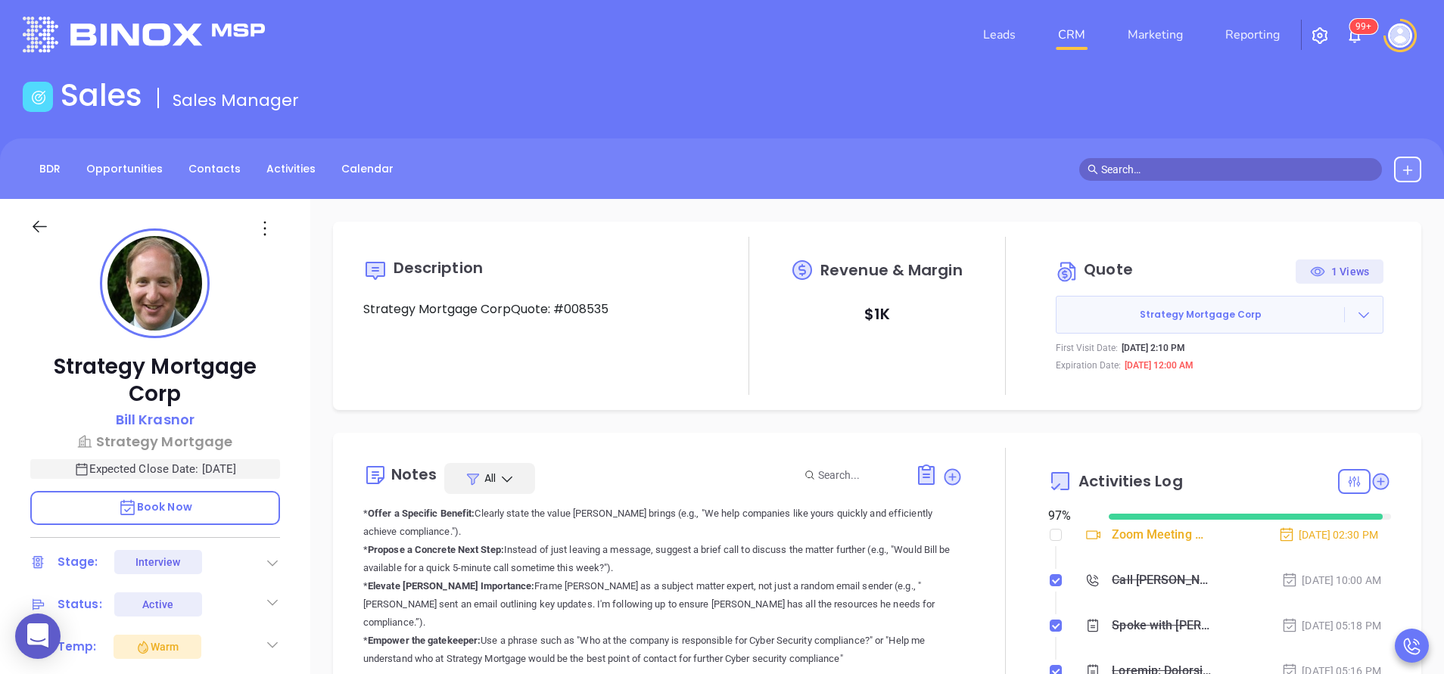
scroll to position [0, 0]
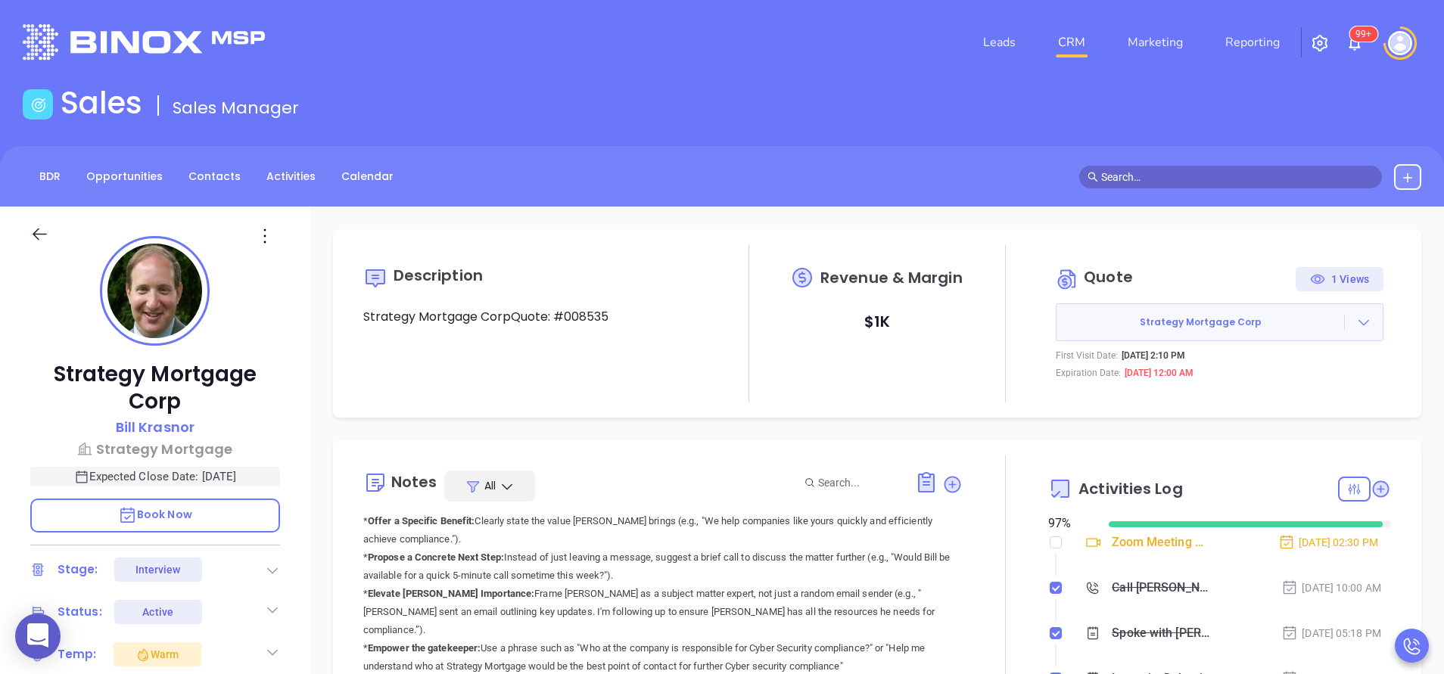
click at [295, 402] on div "Strategy Mortgage Corp Bill Krasnor Strategy Mortgage Expected Close Date: Sep …" at bounding box center [155, 628] width 310 height 843
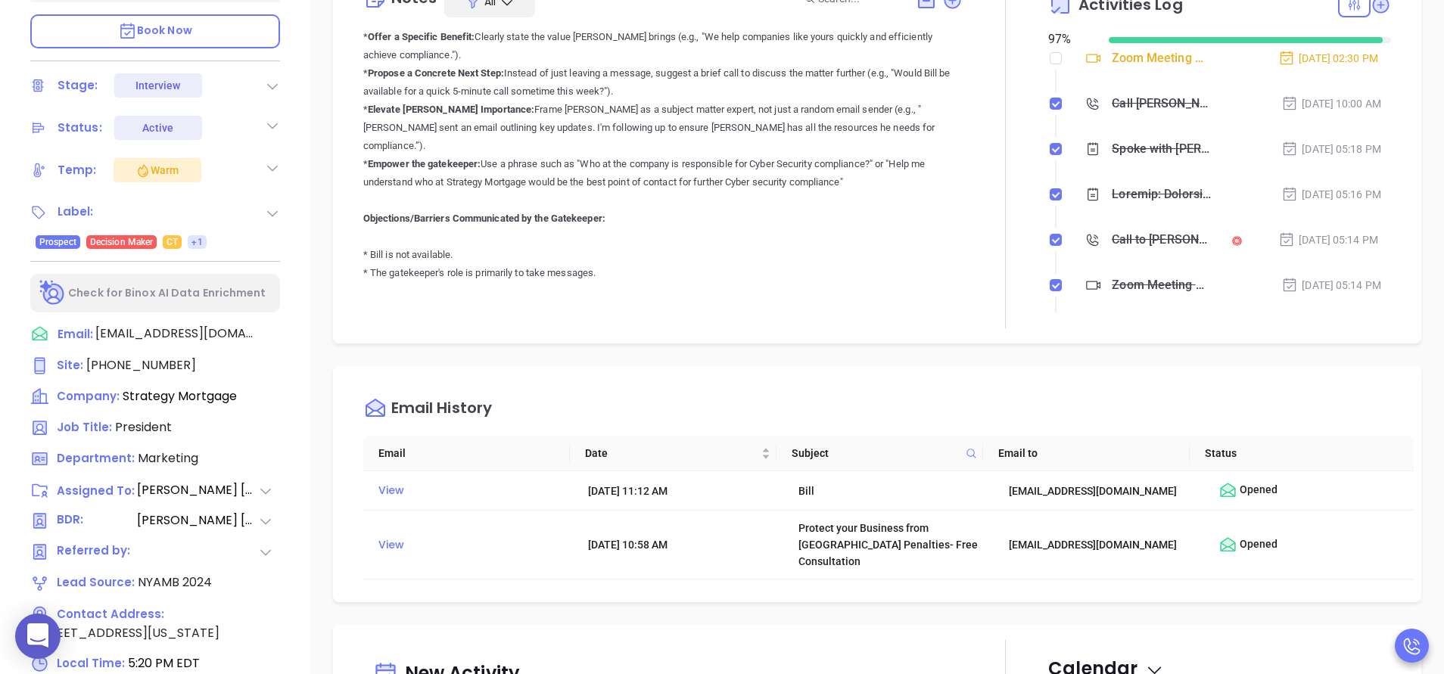
scroll to position [499, 0]
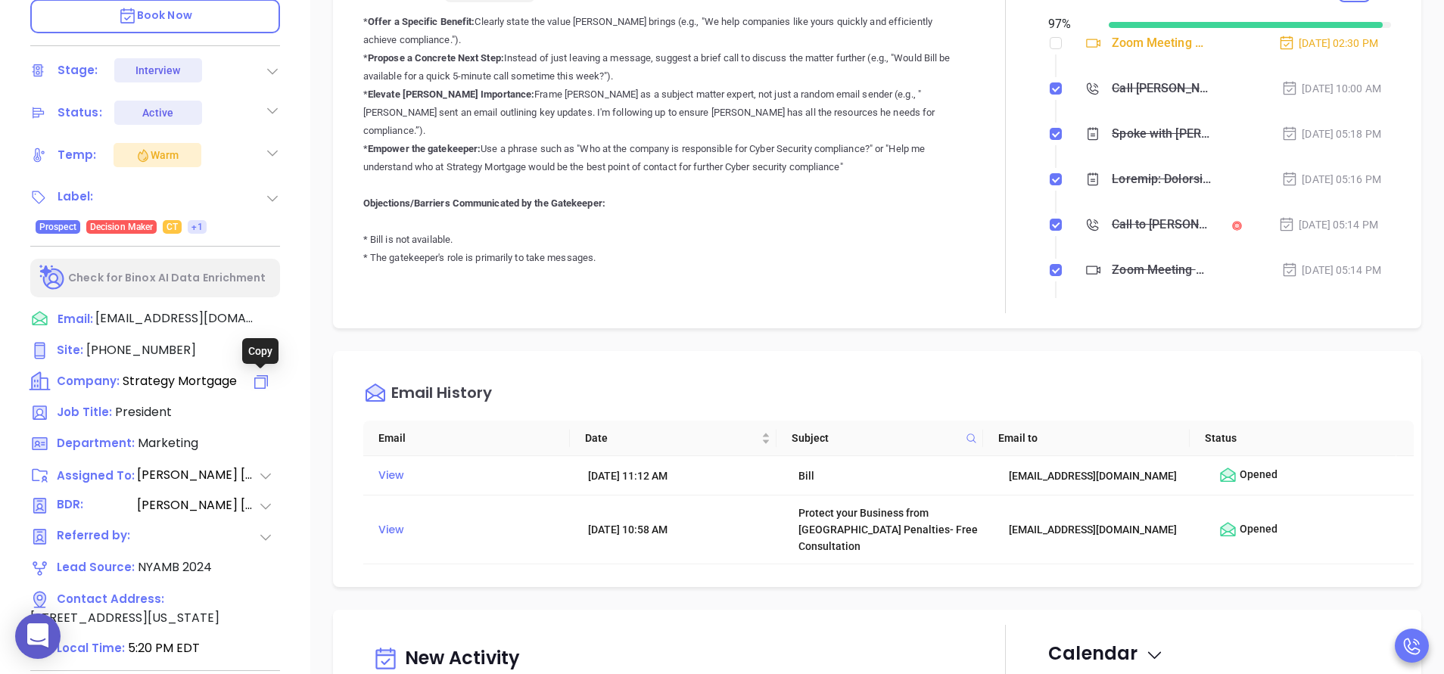
click at [263, 381] on icon at bounding box center [261, 382] width 18 height 18
click at [963, 222] on div at bounding box center [1006, 134] width 86 height 357
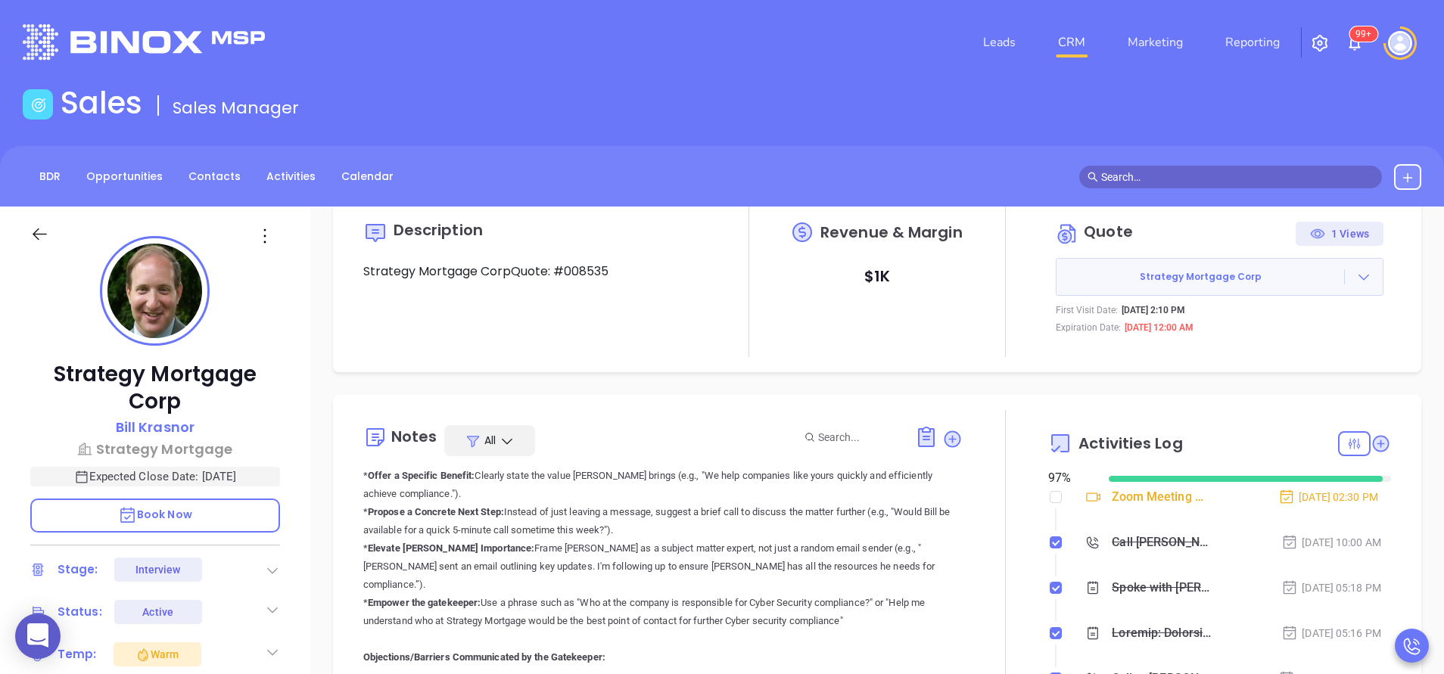
scroll to position [0, 0]
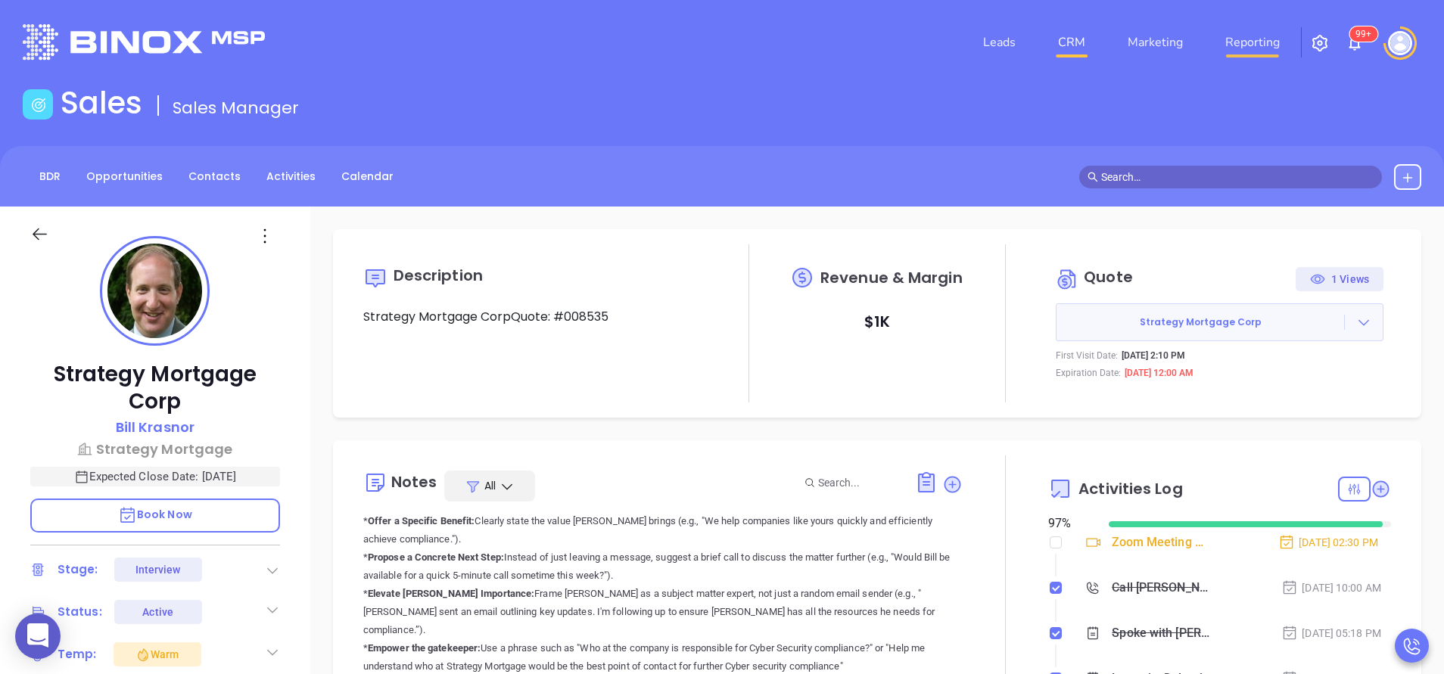
click at [1263, 40] on link "Reporting" at bounding box center [1252, 42] width 67 height 30
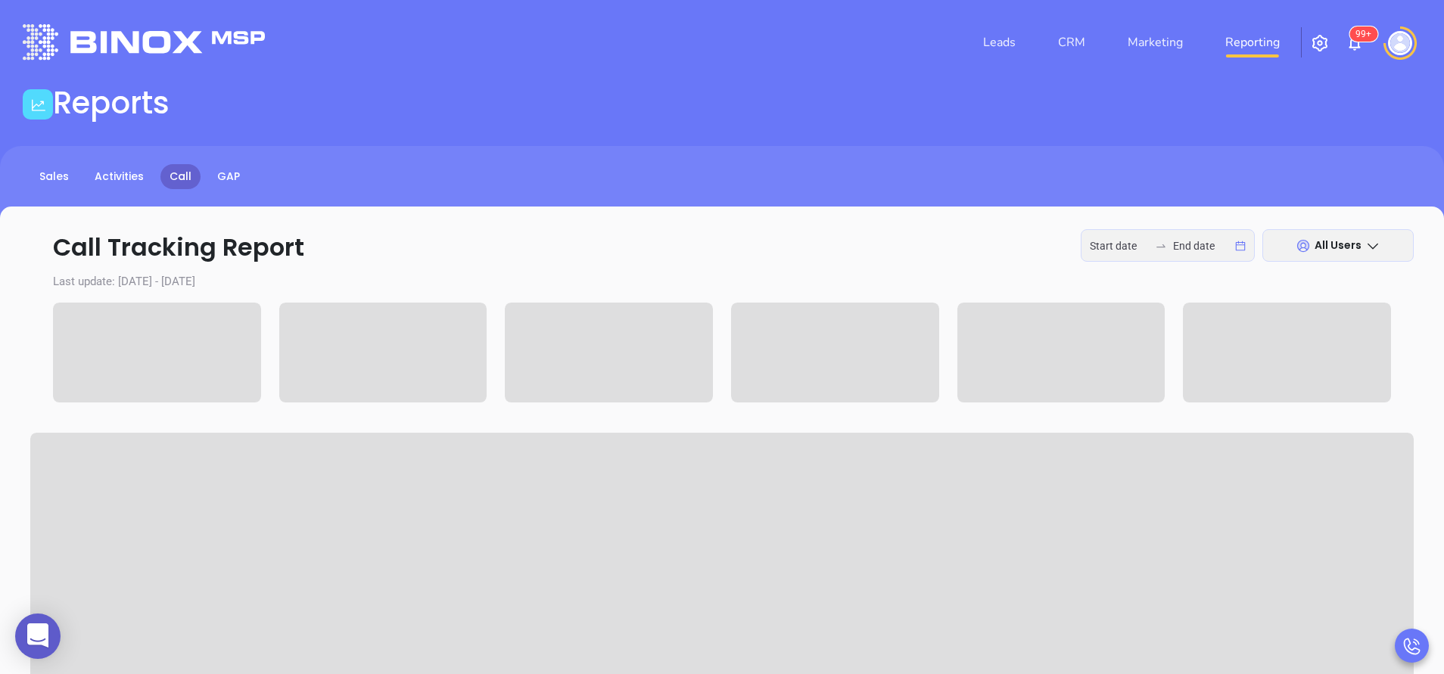
type input "2025-08-11"
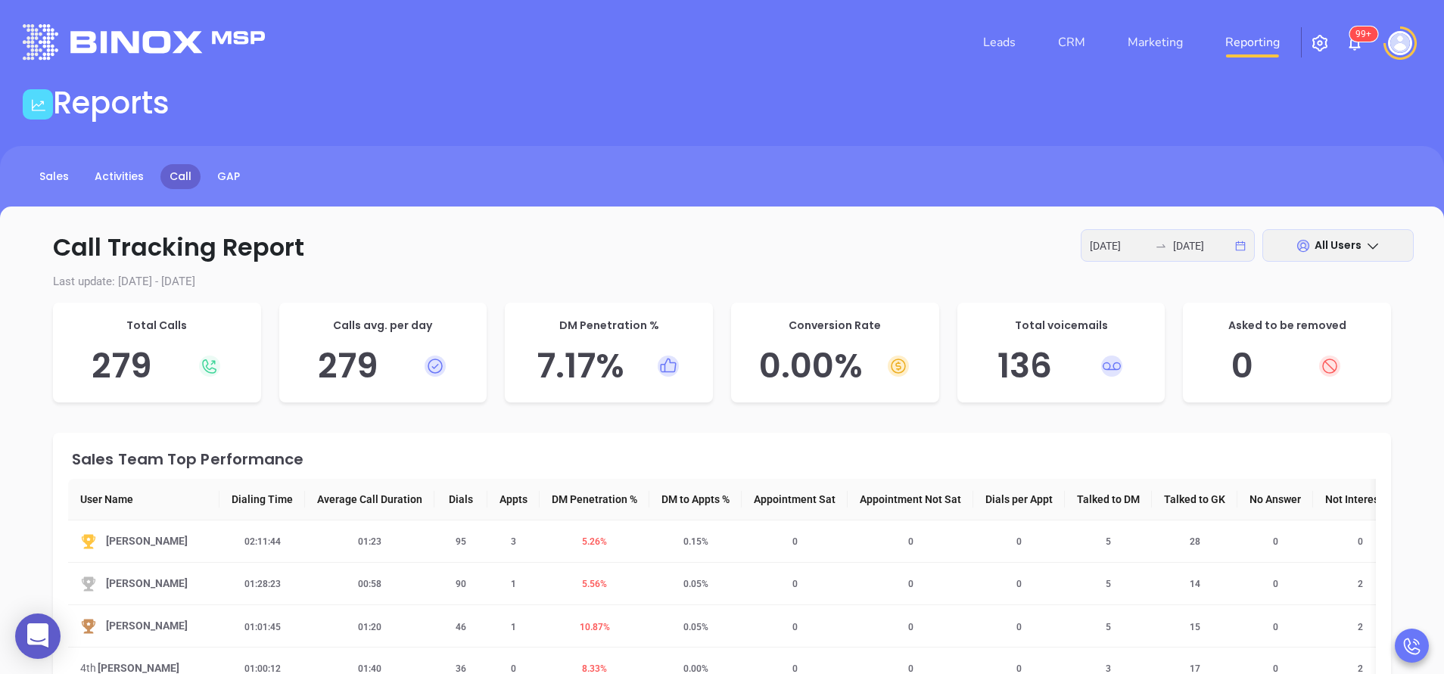
click at [1019, 263] on p "Call Tracking Report 2025-08-11 2025-08-11 All Users" at bounding box center [721, 247] width 1383 height 36
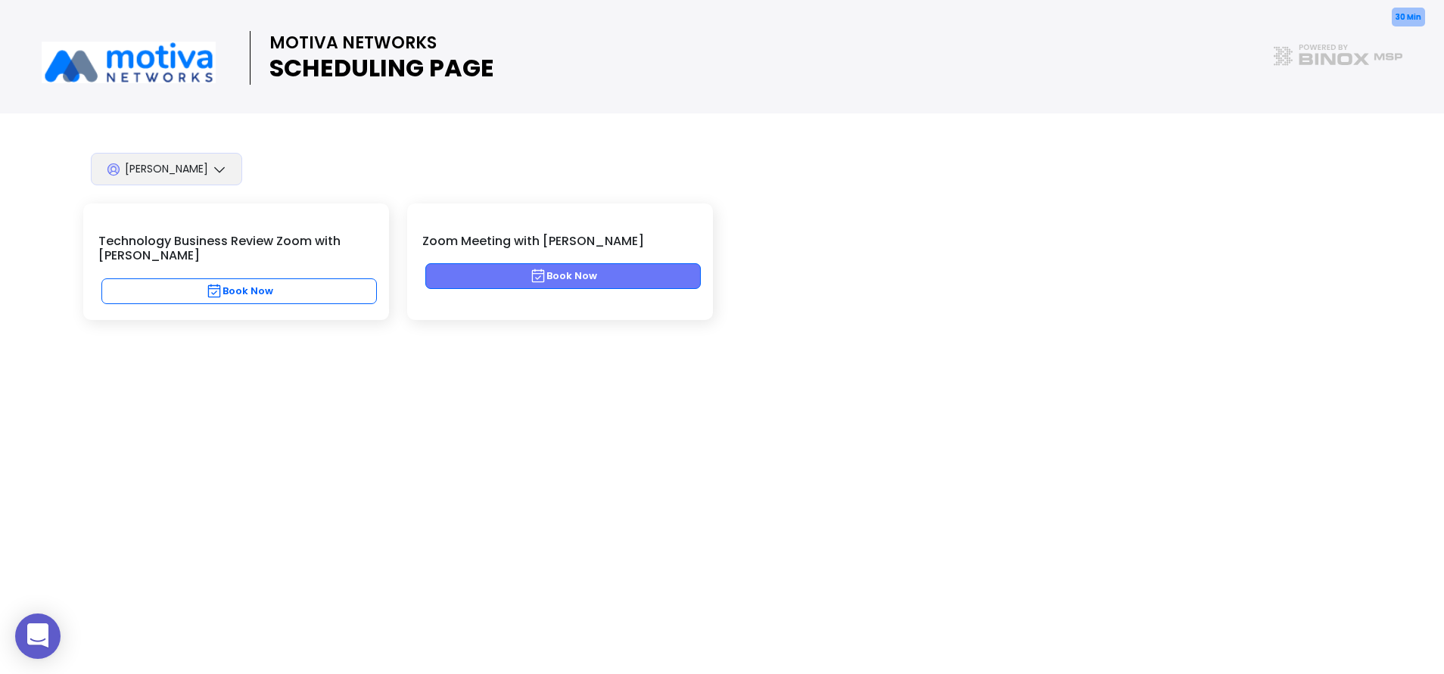
click at [577, 278] on button "Book Now" at bounding box center [562, 276] width 275 height 26
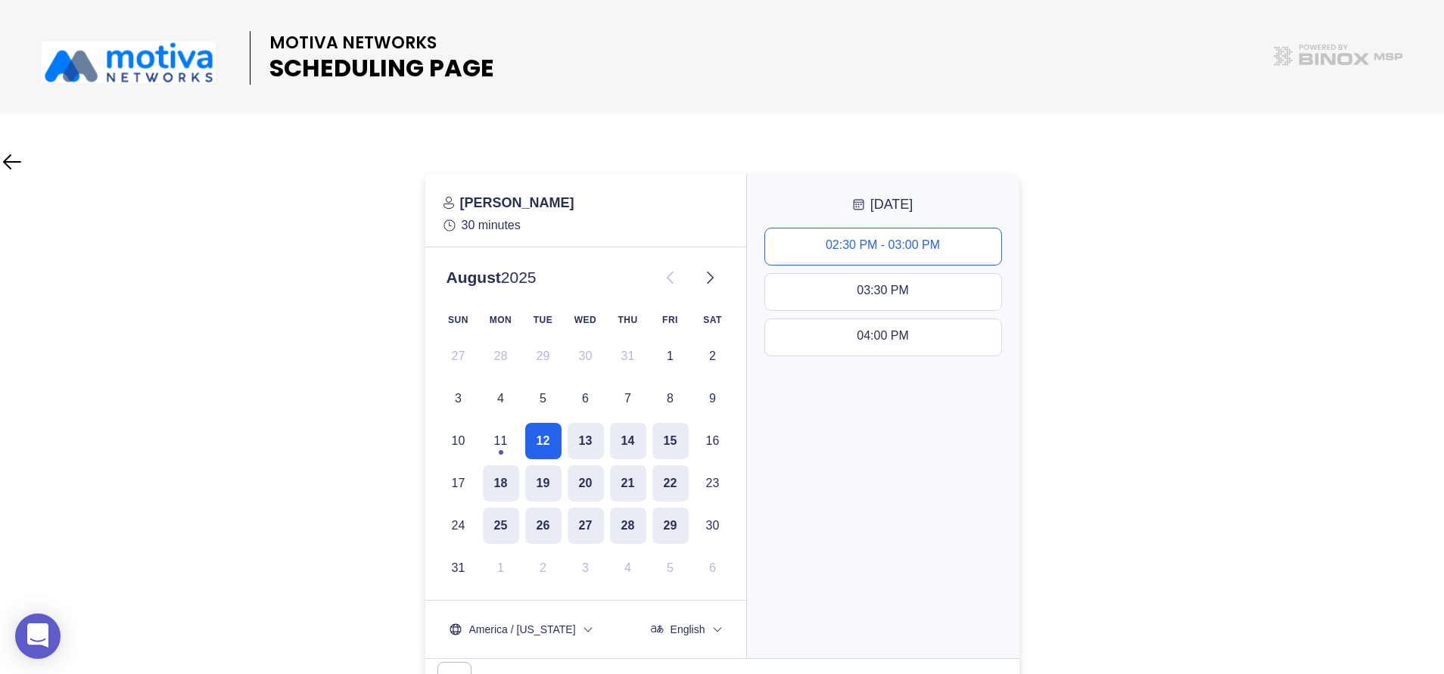
click at [891, 241] on div "02:30 PM - 03:00 PM" at bounding box center [883, 246] width 114 height 17
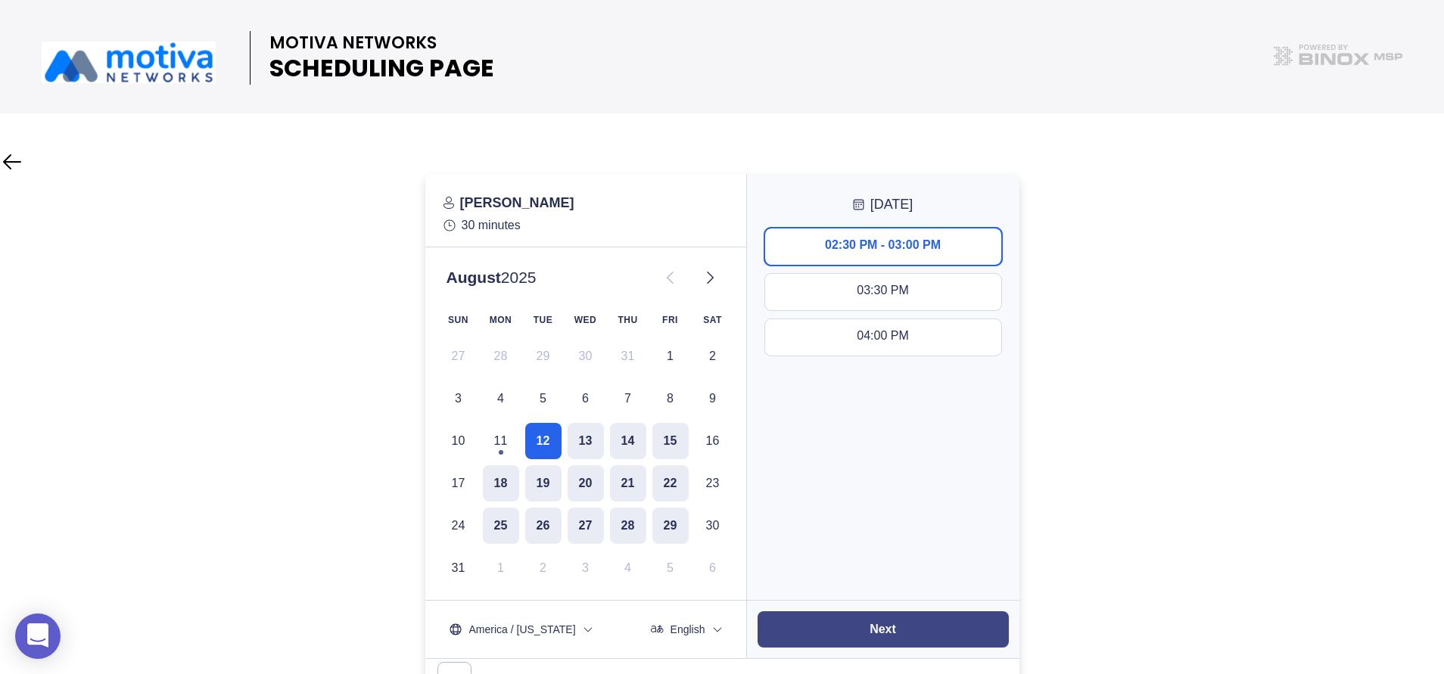
click at [0, 0] on slot "Next" at bounding box center [0, 0] width 0 height 0
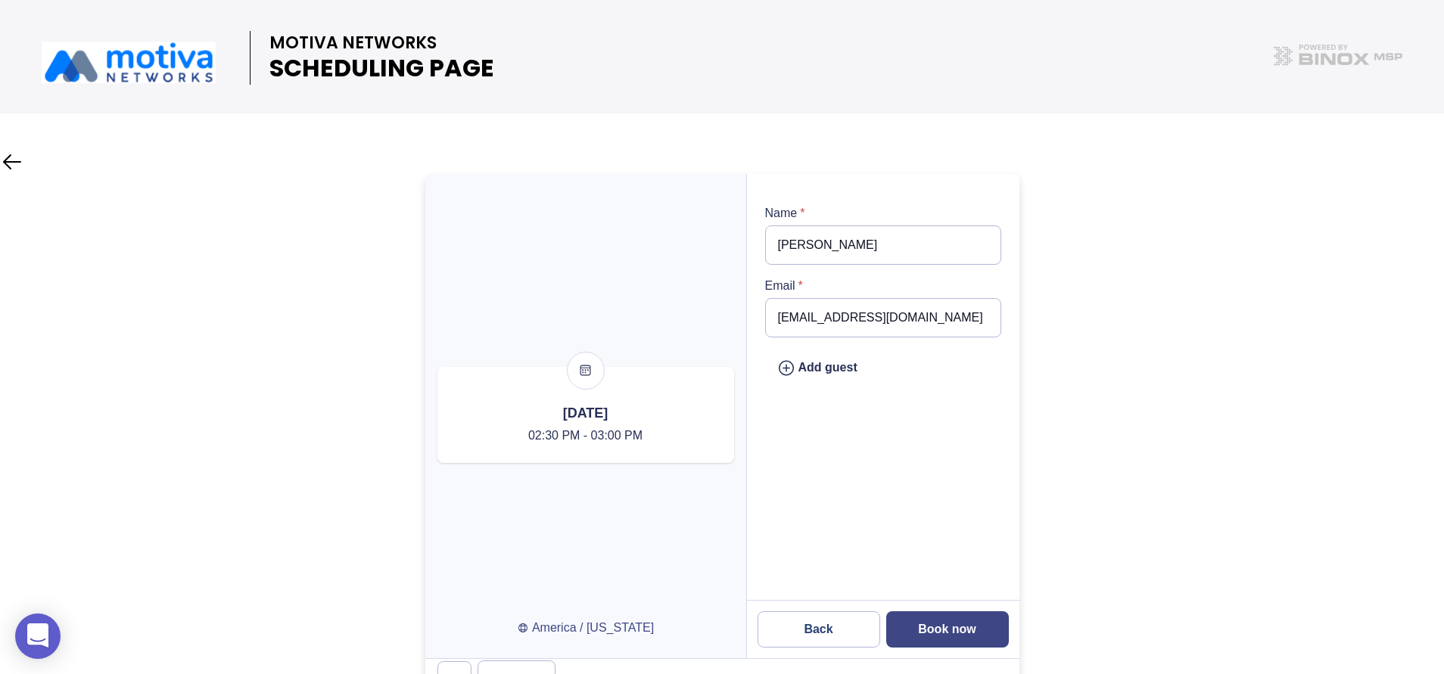
click at [974, 621] on button "Book now" at bounding box center [947, 629] width 123 height 36
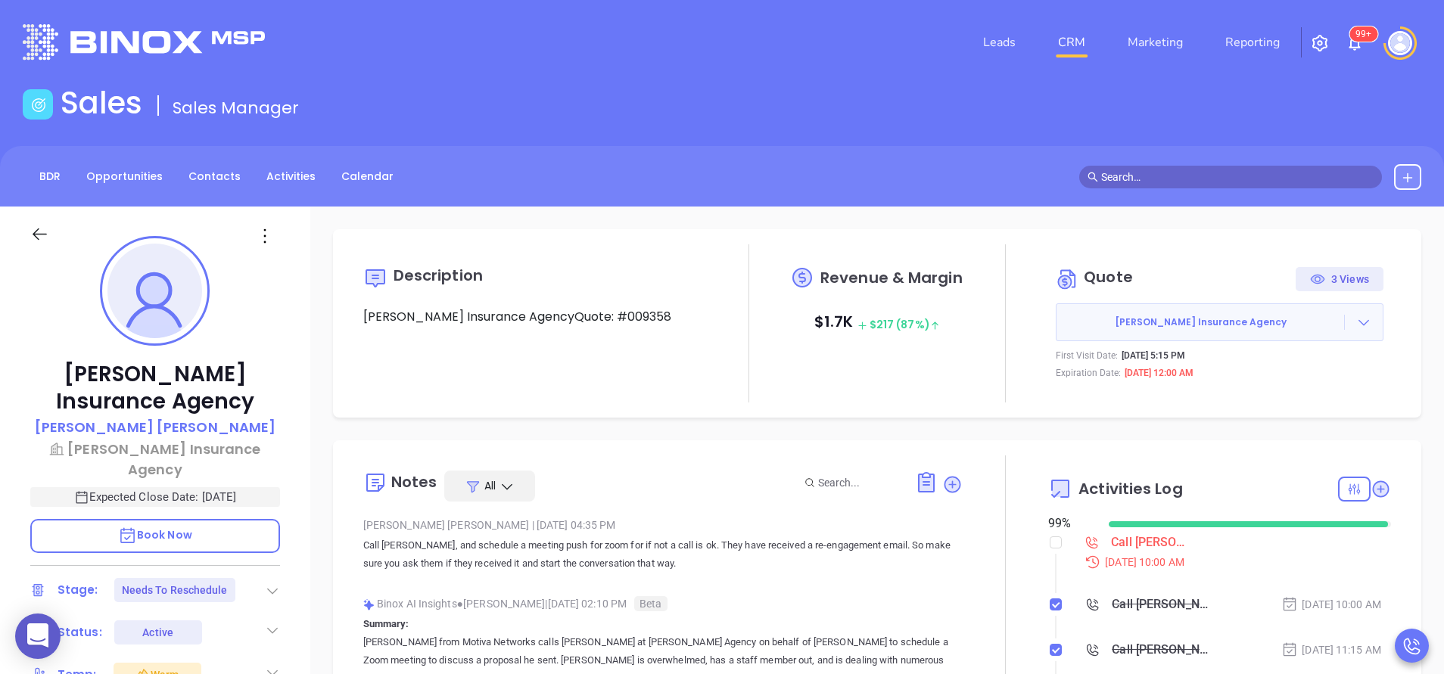
scroll to position [440, 0]
click at [1133, 541] on div "Call Fran to follow up" at bounding box center [1152, 542] width 82 height 23
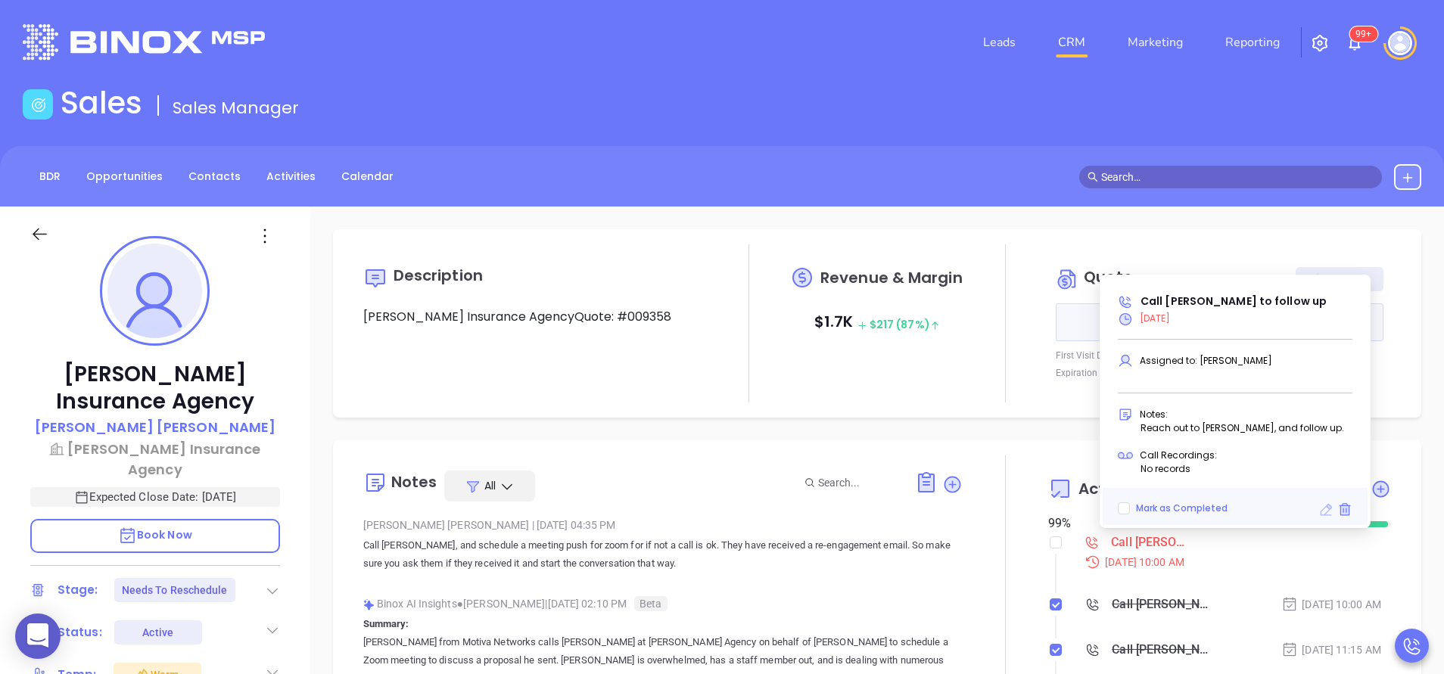
click at [1327, 508] on icon at bounding box center [1326, 510] width 12 height 12
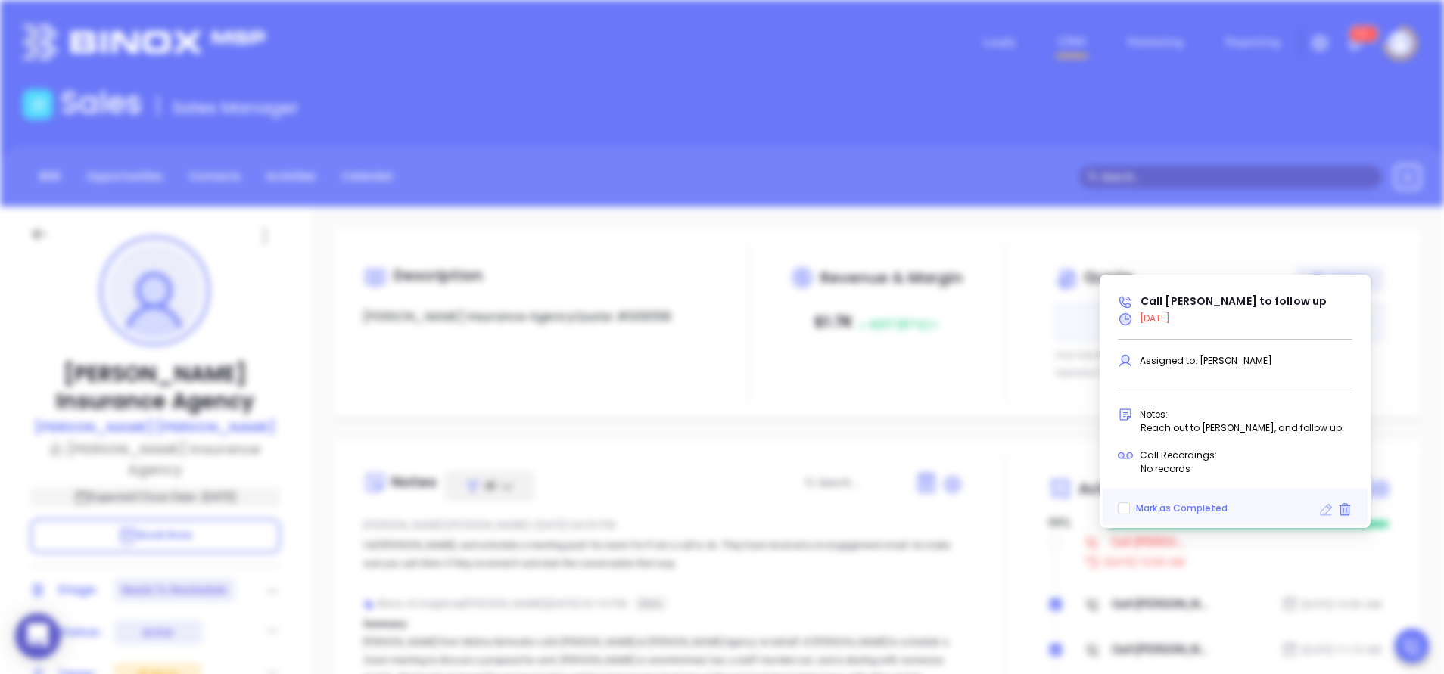
type input "08/07/2025"
type input "Call Fran to follow up"
type input "Call"
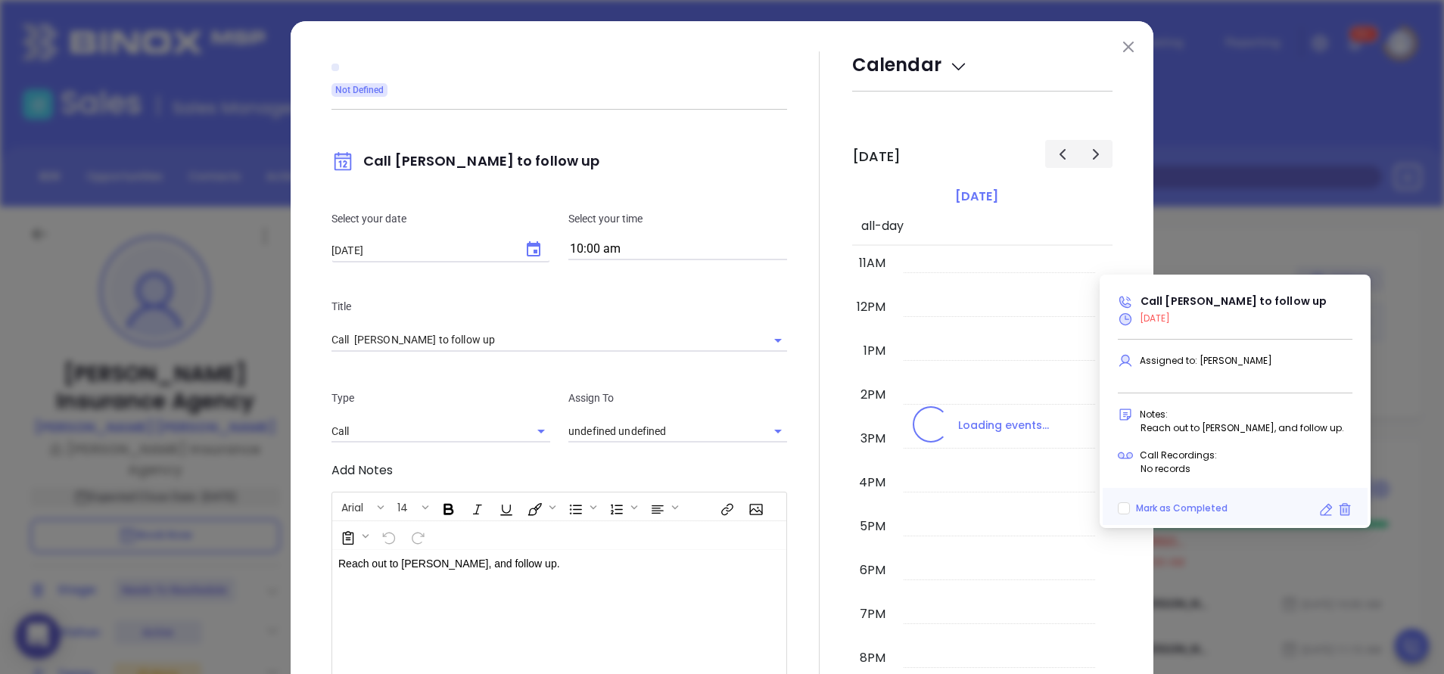
type input "[PERSON_NAME]"
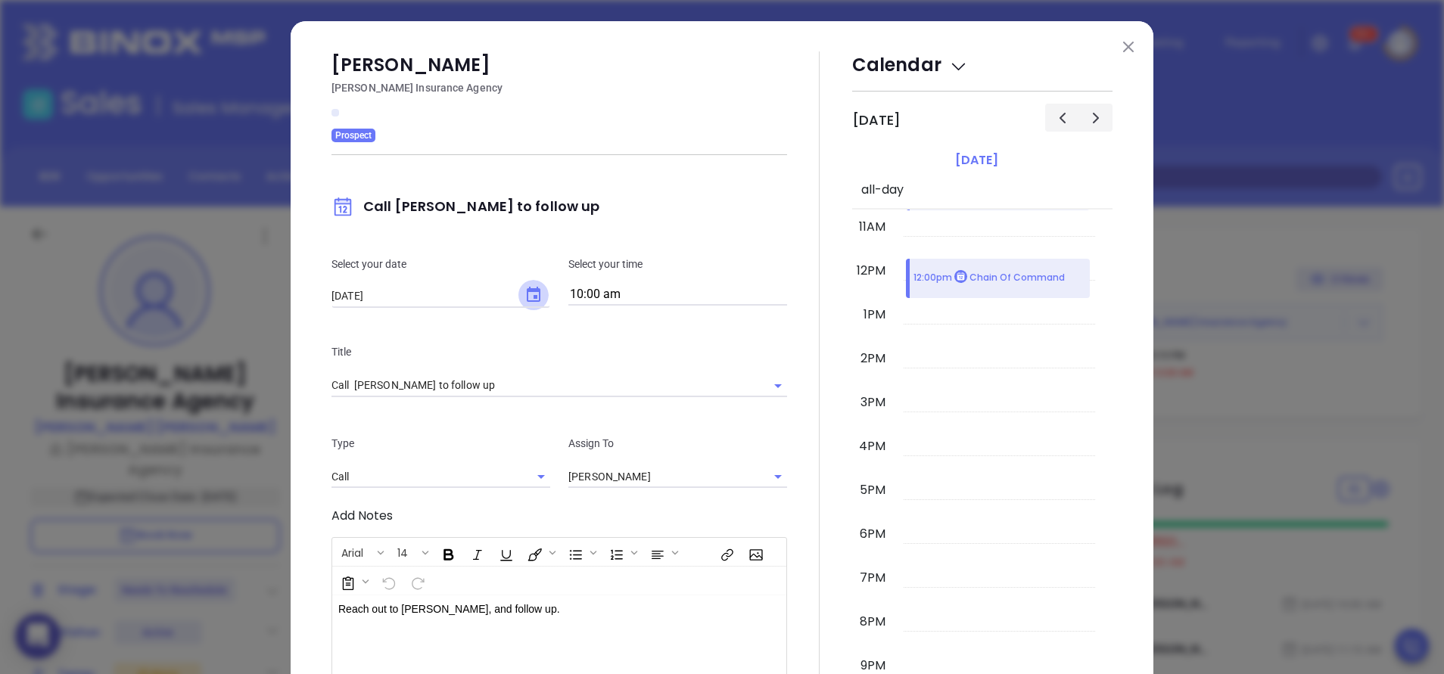
click at [529, 293] on icon "Choose date, selected date is Aug 7, 2025" at bounding box center [533, 295] width 18 height 18
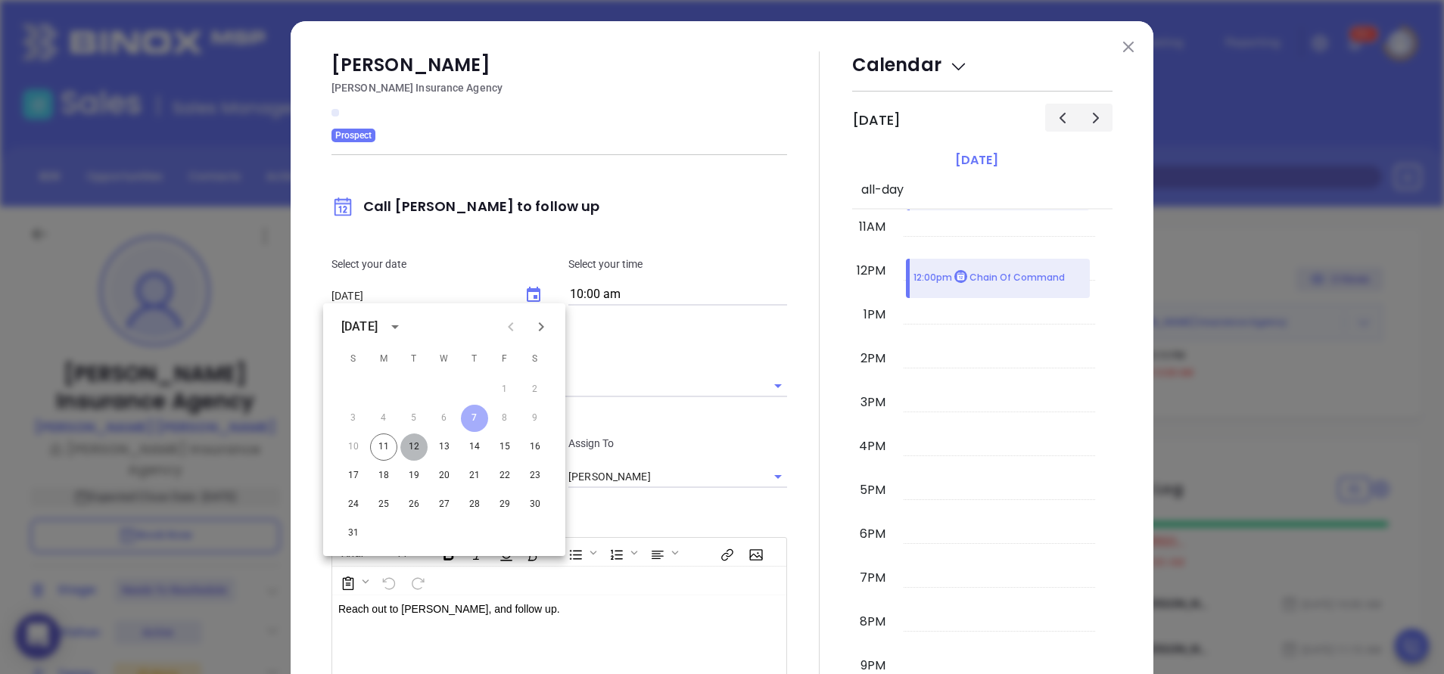
click at [413, 442] on button "12" at bounding box center [413, 447] width 27 height 27
type input "[DATE]"
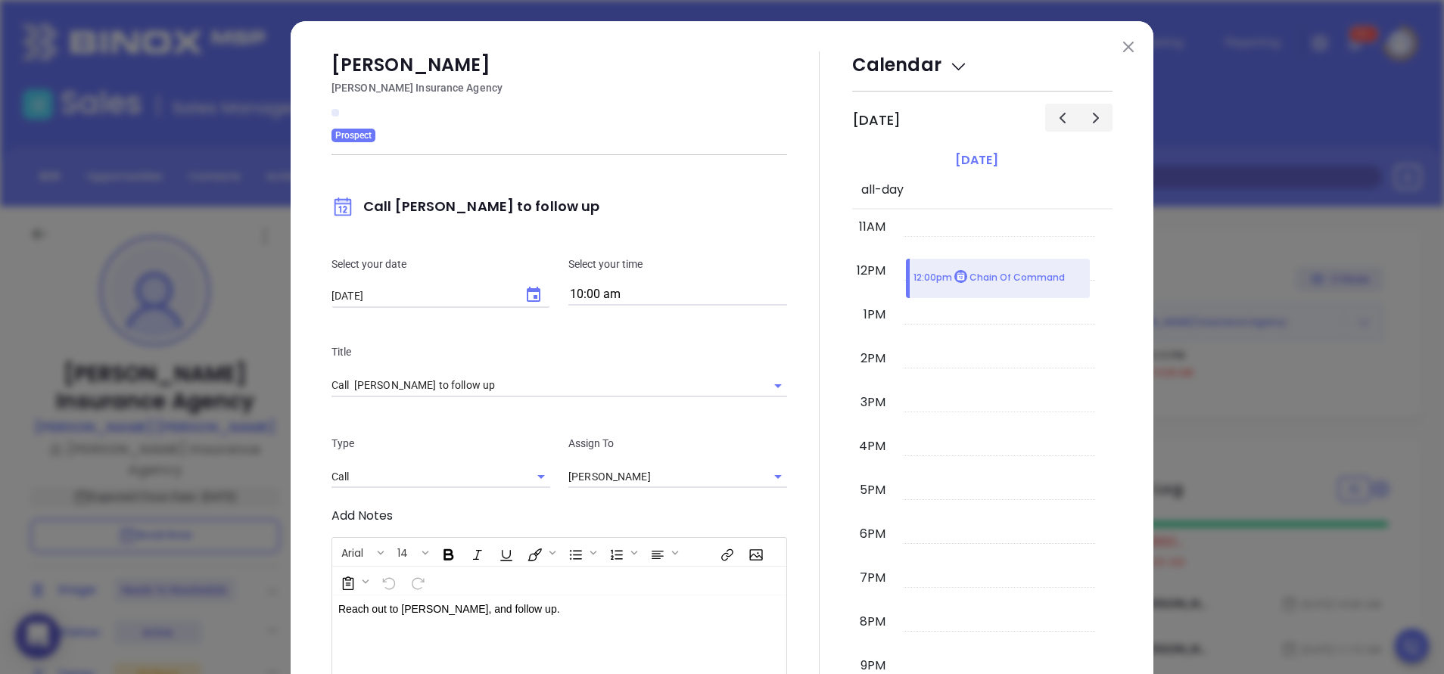
click at [800, 519] on div at bounding box center [819, 433] width 65 height 764
click at [817, 531] on div at bounding box center [819, 433] width 65 height 764
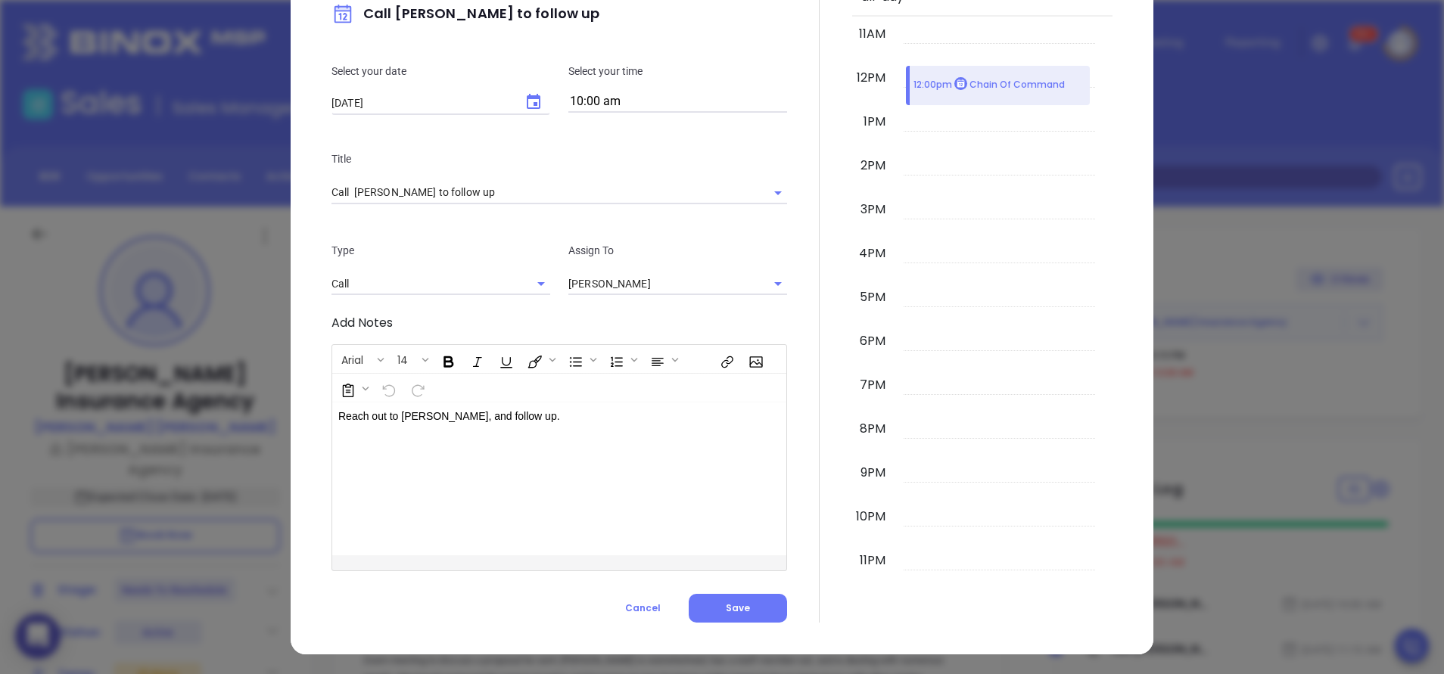
scroll to position [194, 0]
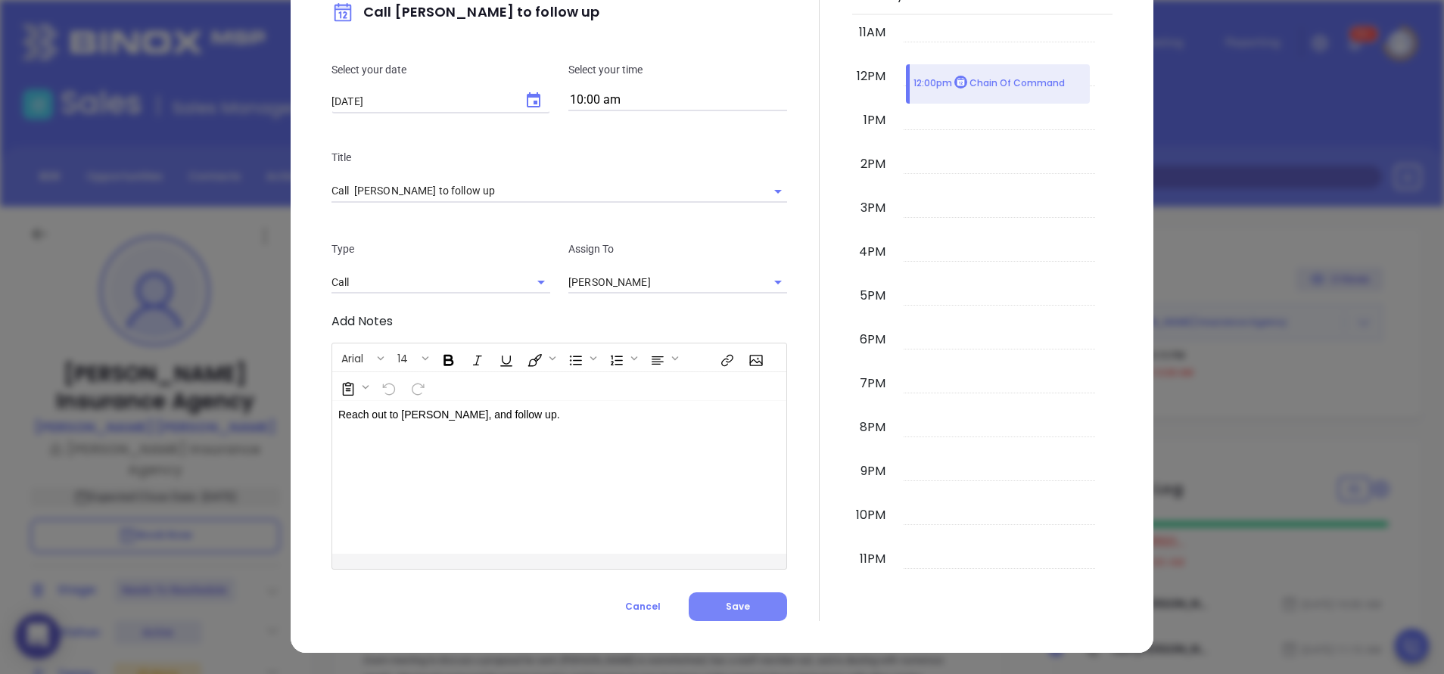
click at [752, 608] on button "Save" at bounding box center [738, 607] width 98 height 29
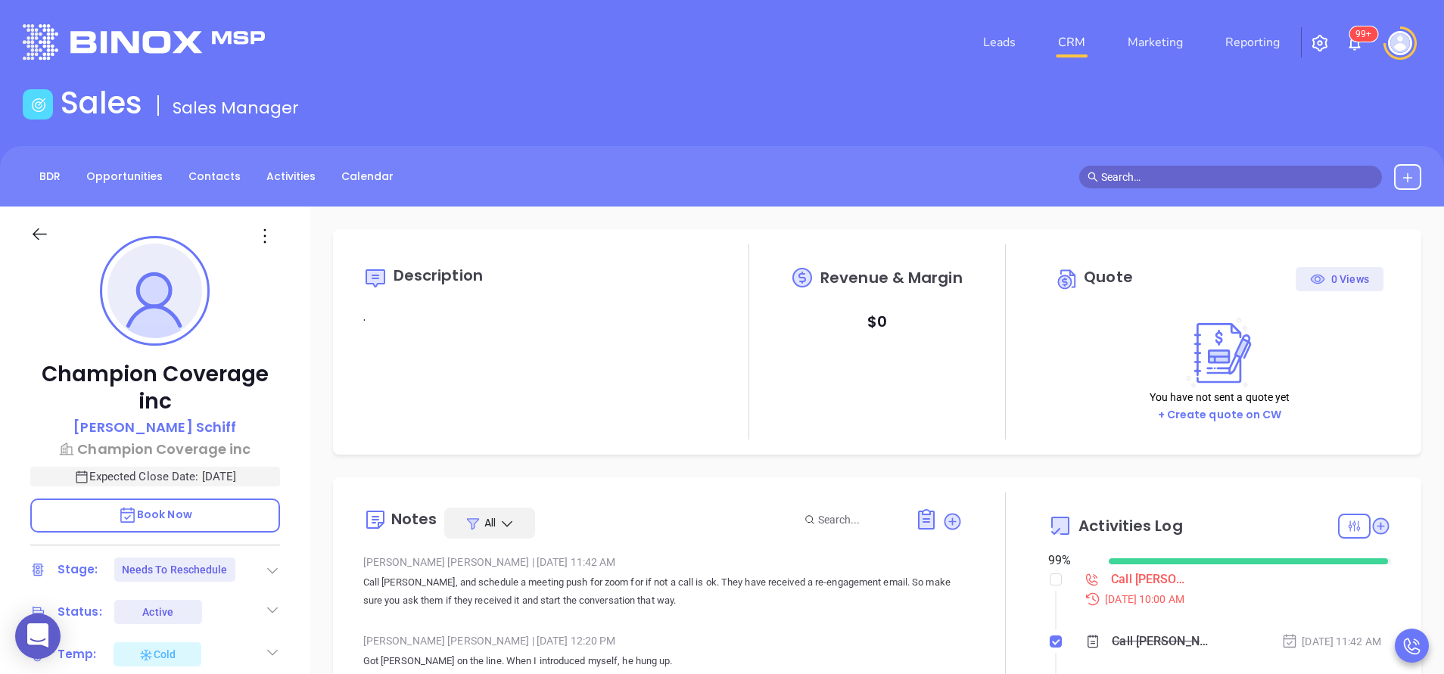
scroll to position [440, 0]
click at [1050, 582] on input "checkbox" at bounding box center [1056, 580] width 12 height 12
checkbox input "true"
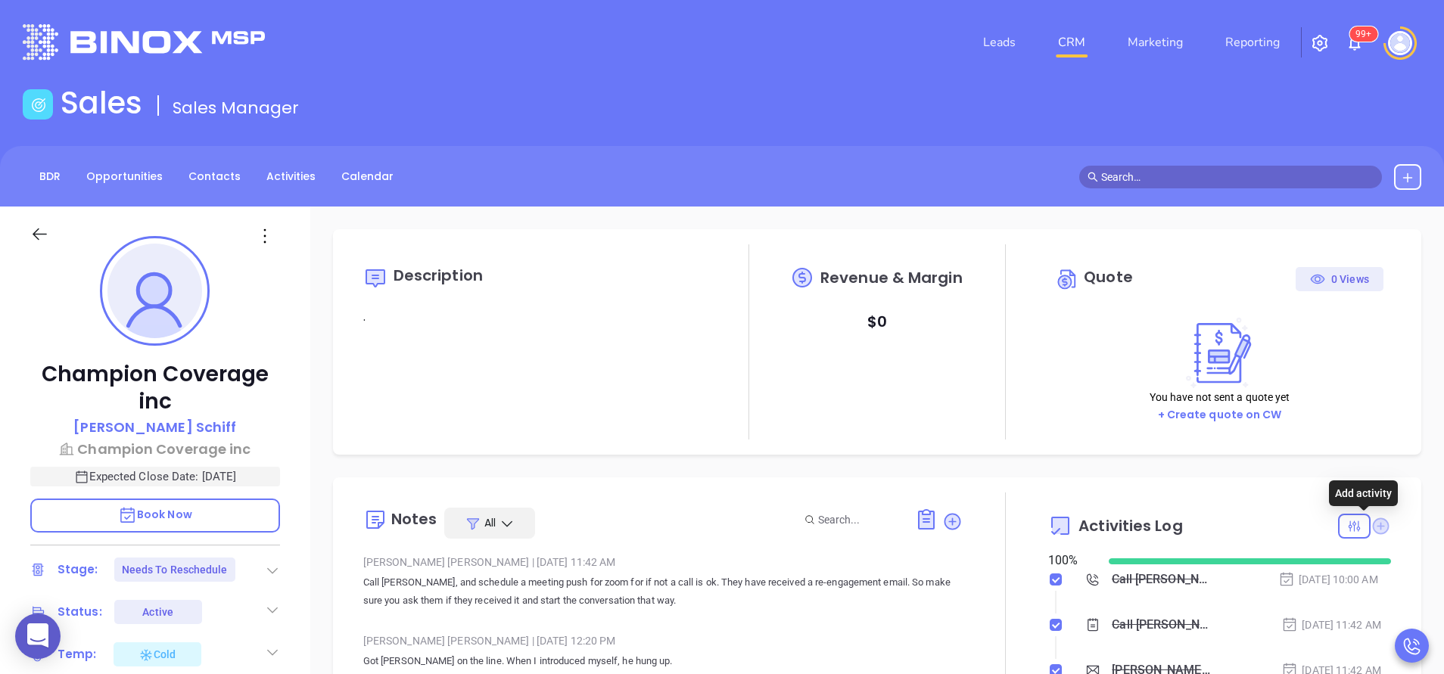
click at [1373, 531] on icon at bounding box center [1381, 526] width 17 height 17
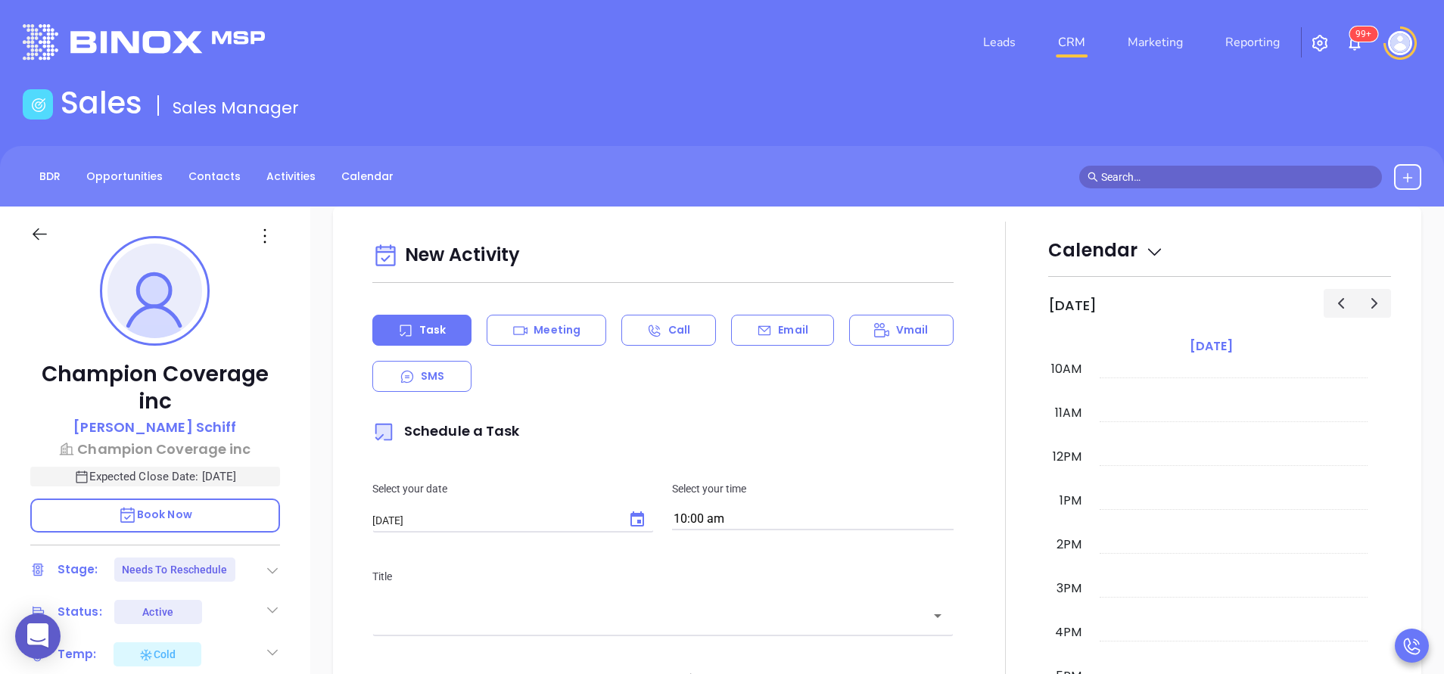
scroll to position [207, 0]
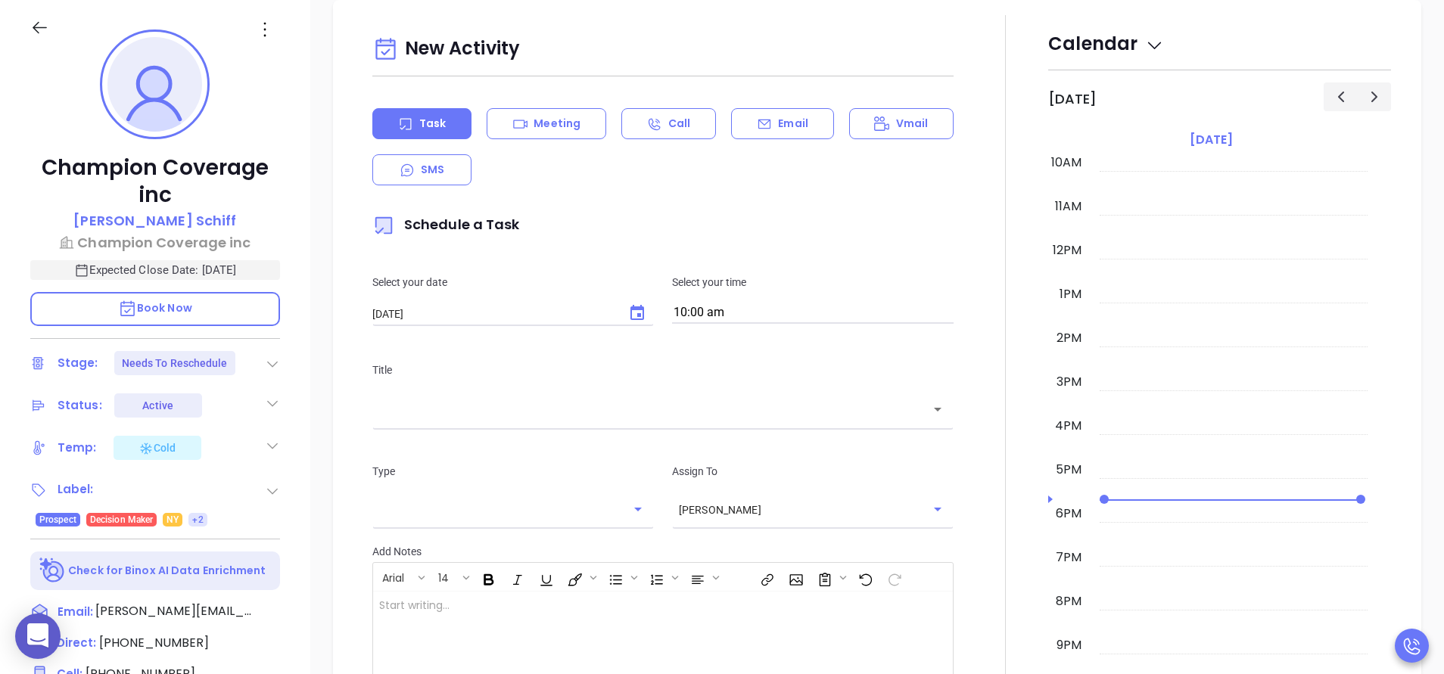
click at [647, 421] on div "​" at bounding box center [662, 409] width 581 height 33
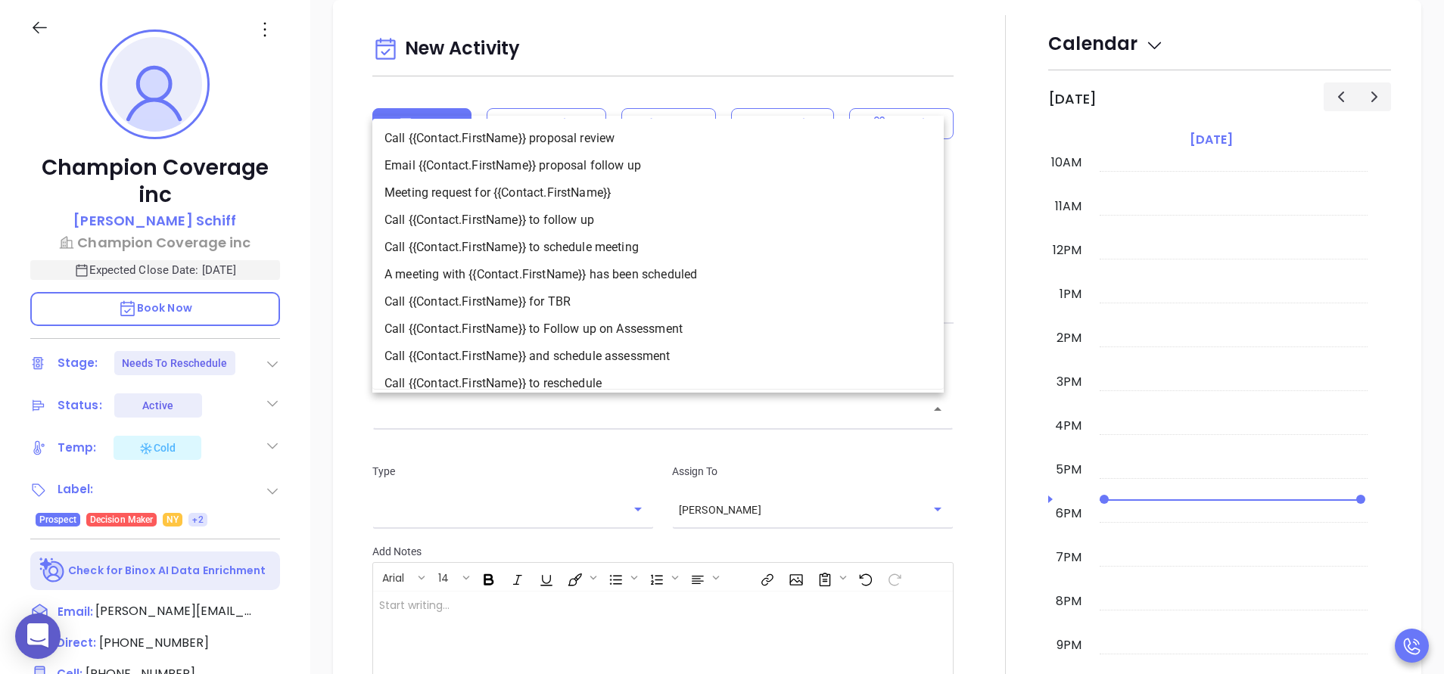
click at [652, 219] on li "Call {{Contact.FirstName}} to follow up" at bounding box center [657, 220] width 571 height 27
type input "Call Yoel to follow up"
type input "Call"
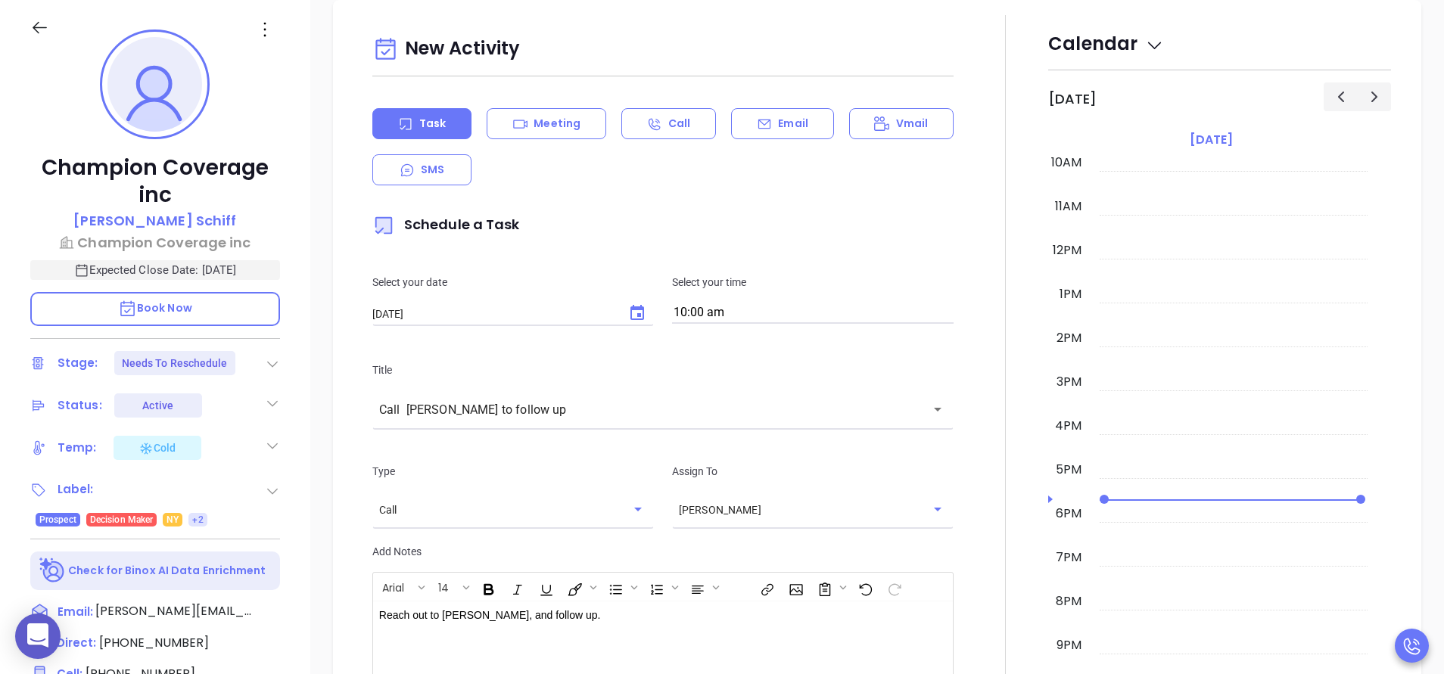
click at [963, 574] on div at bounding box center [1006, 440] width 86 height 851
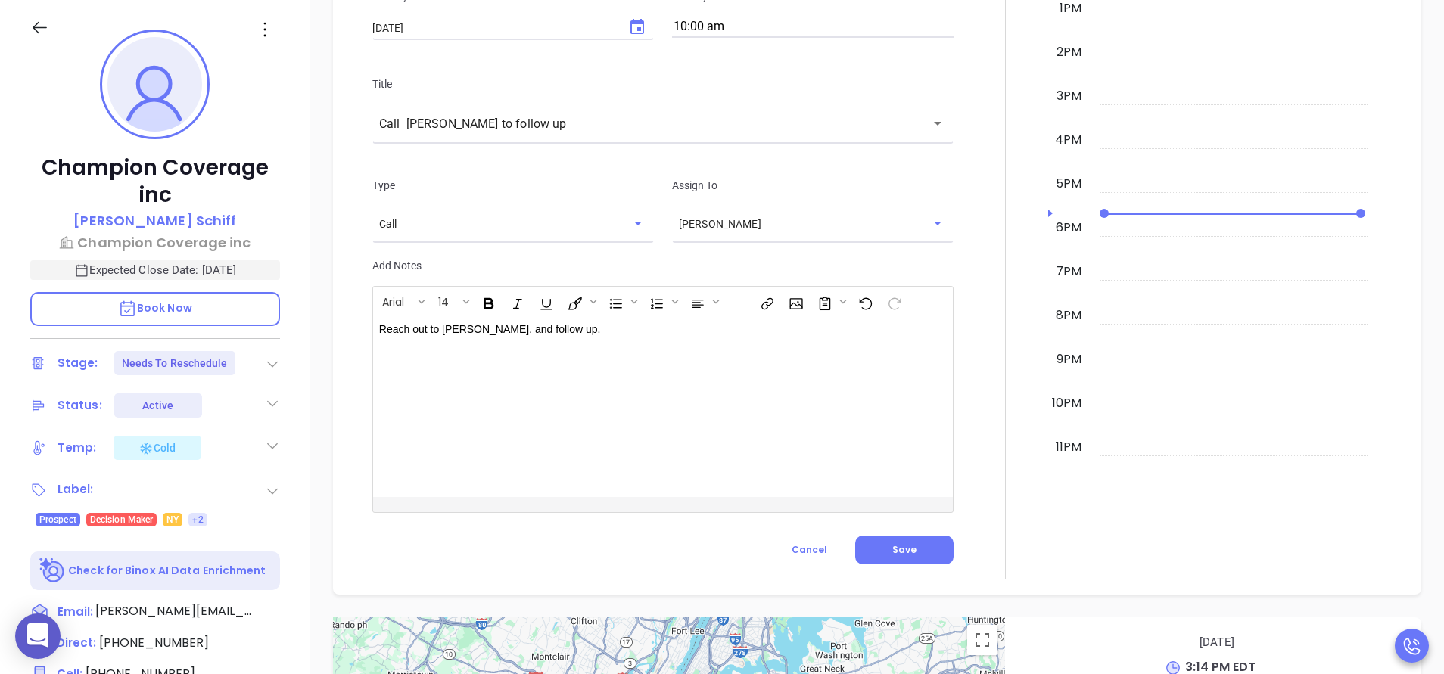
scroll to position [1315, 0]
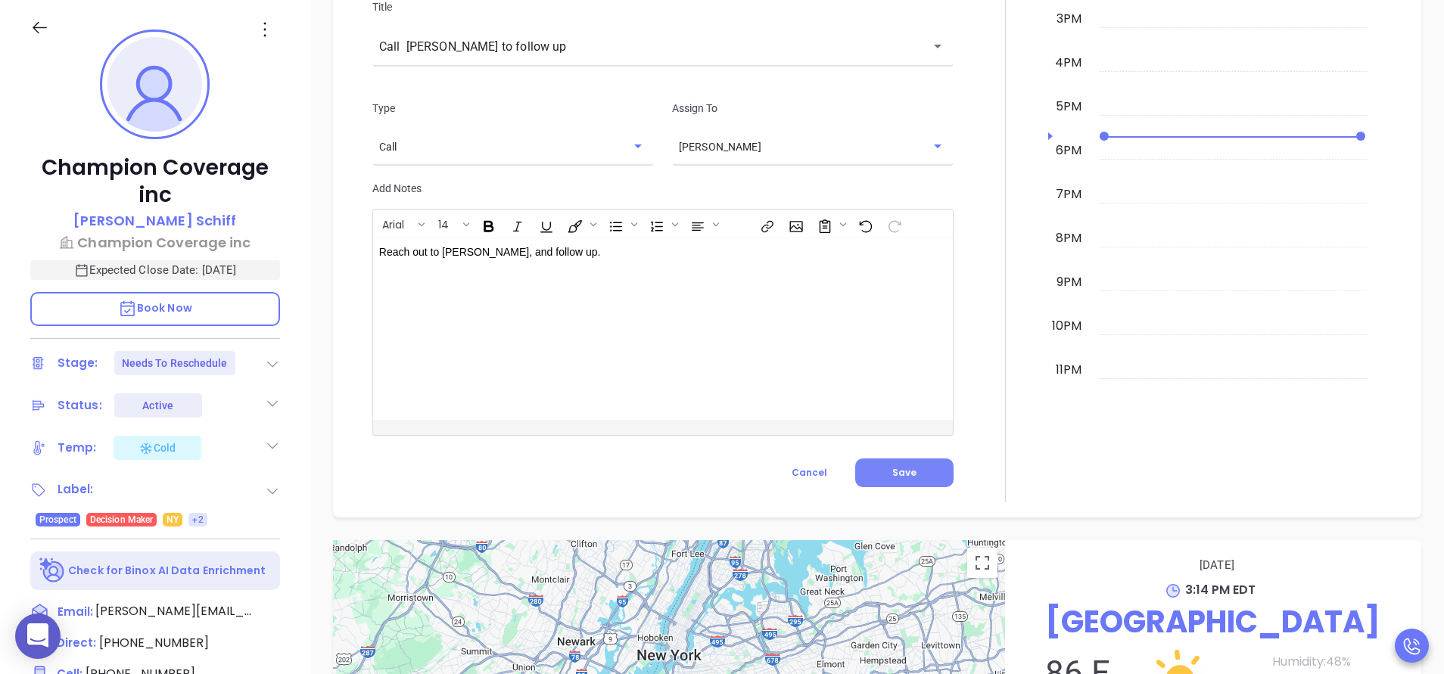
click at [934, 481] on button "Save" at bounding box center [904, 473] width 98 height 29
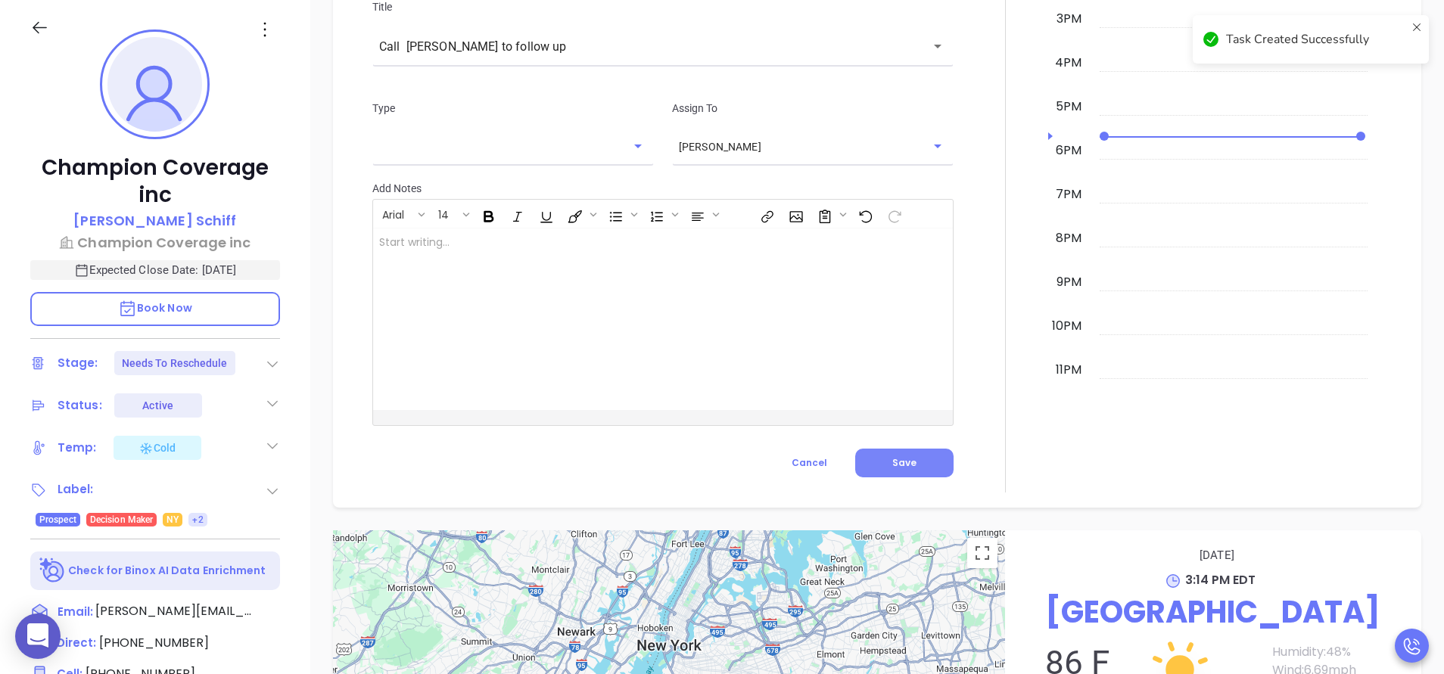
checkbox input "false"
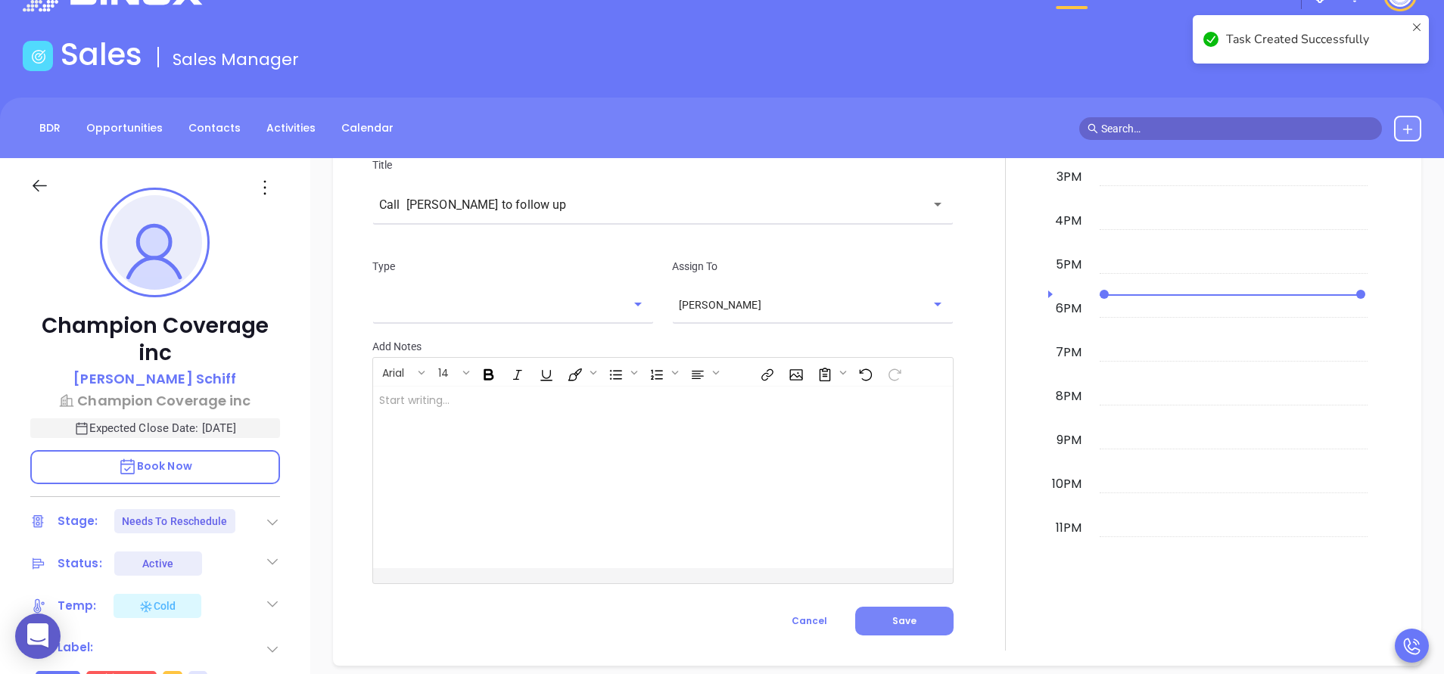
scroll to position [0, 0]
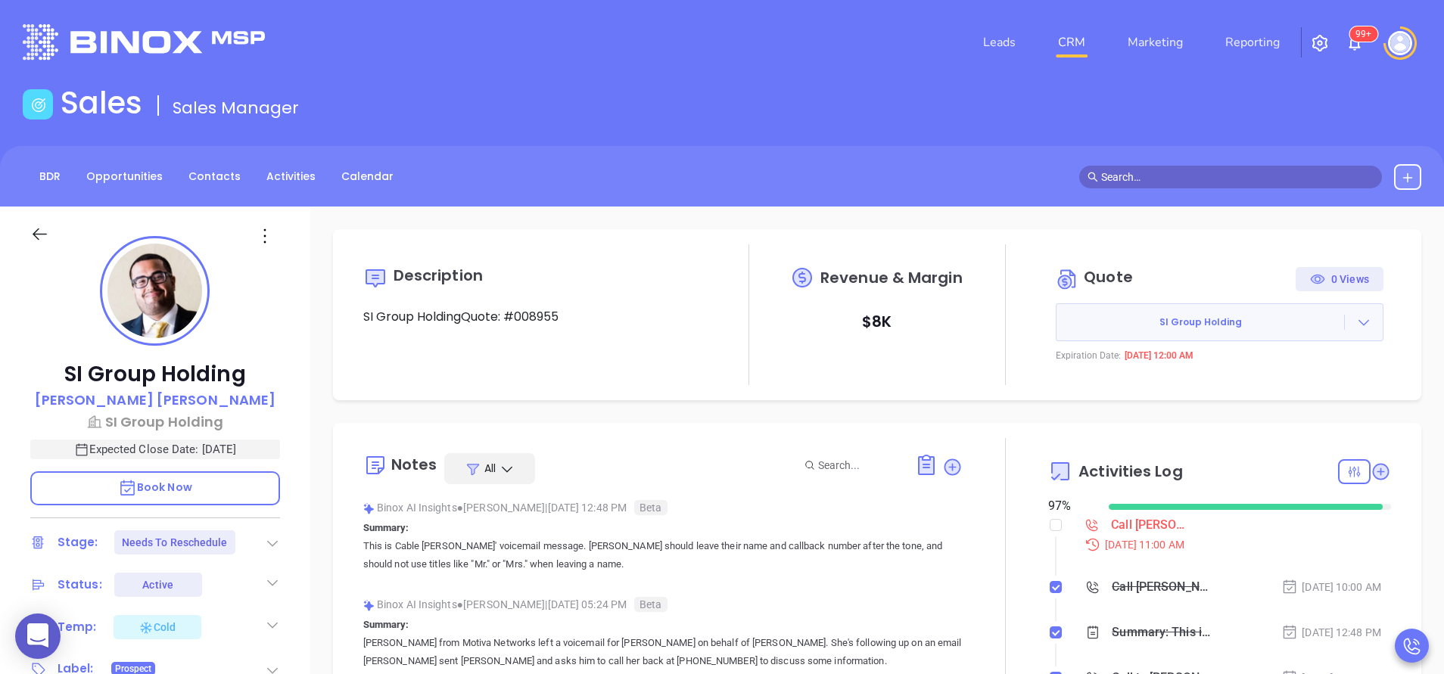
scroll to position [440, 0]
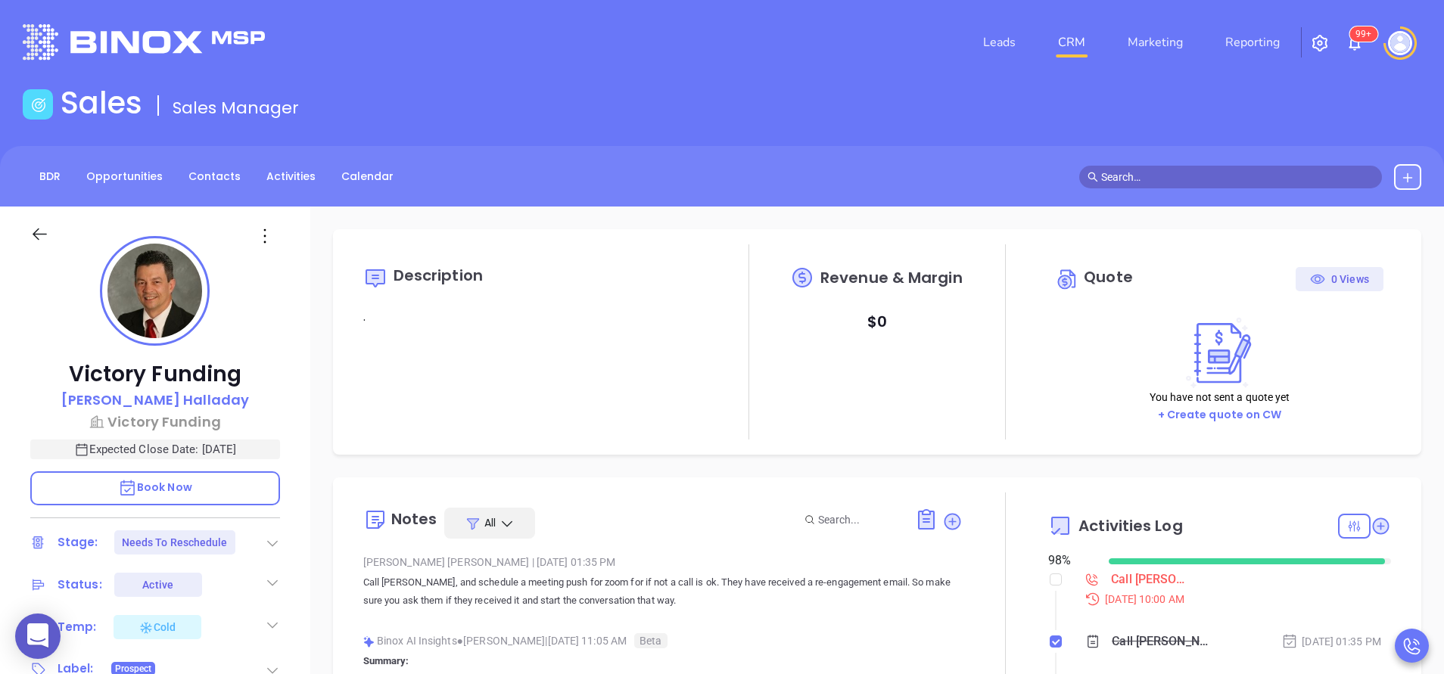
scroll to position [440, 0]
click at [1121, 578] on div "Call [PERSON_NAME] and re-engage to schedule a Meeting - [PERSON_NAME]" at bounding box center [1152, 579] width 82 height 23
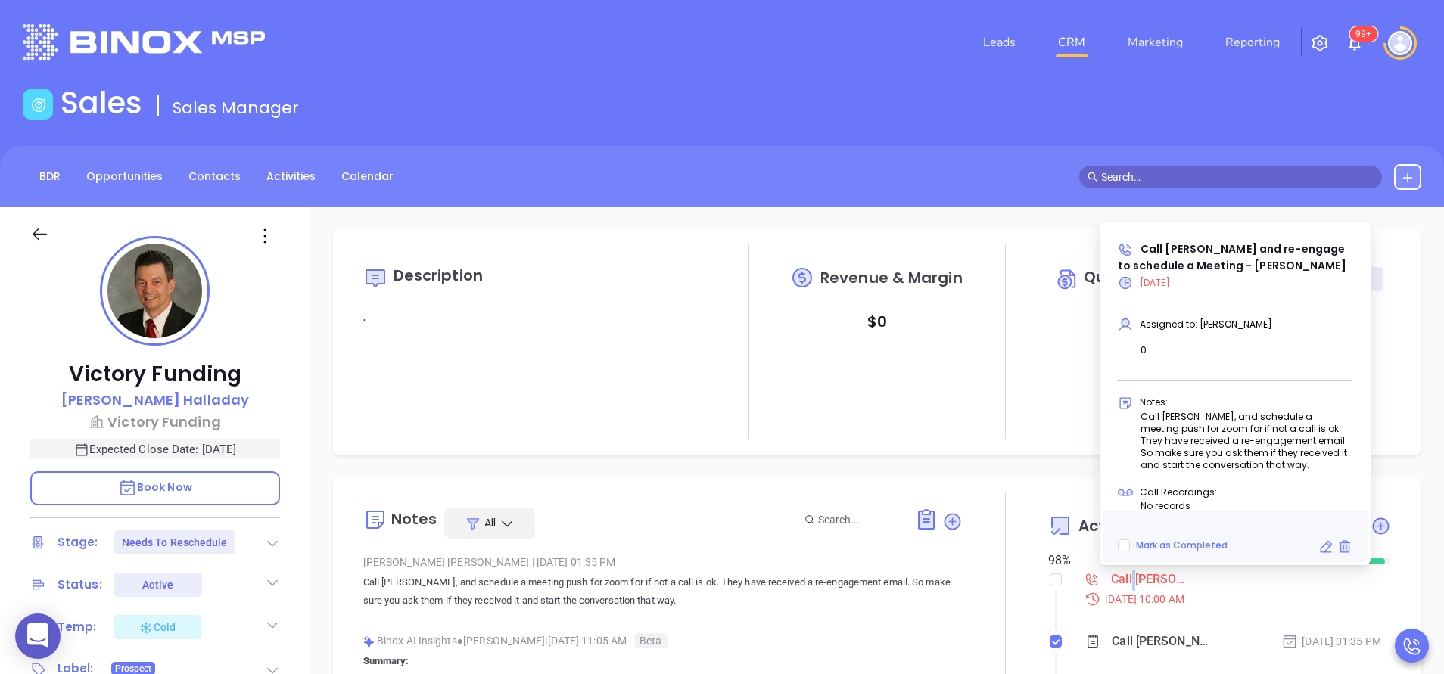
click at [1121, 578] on div "Call [PERSON_NAME] and re-engage to schedule a Meeting - [PERSON_NAME]" at bounding box center [1152, 579] width 82 height 23
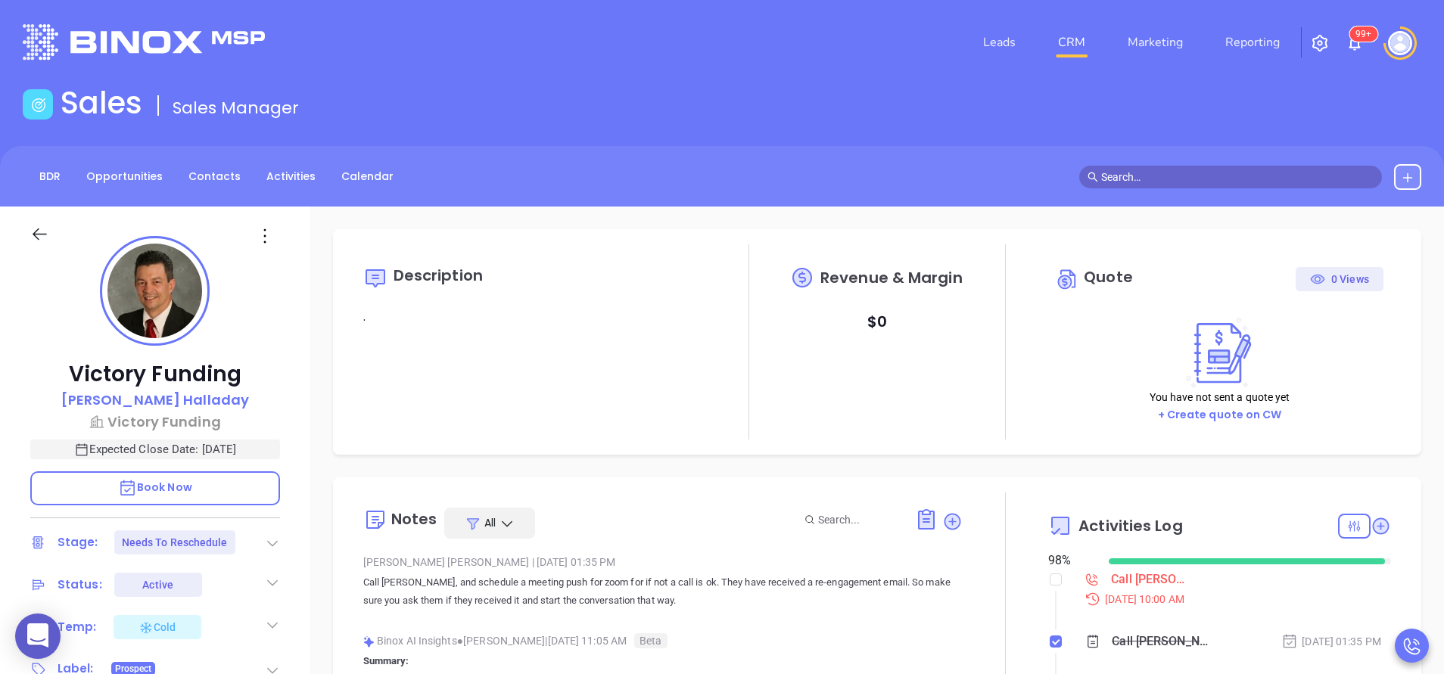
click at [1161, 570] on div "Call [PERSON_NAME] and re-engage to schedule a Meeting - [PERSON_NAME]" at bounding box center [1152, 579] width 82 height 23
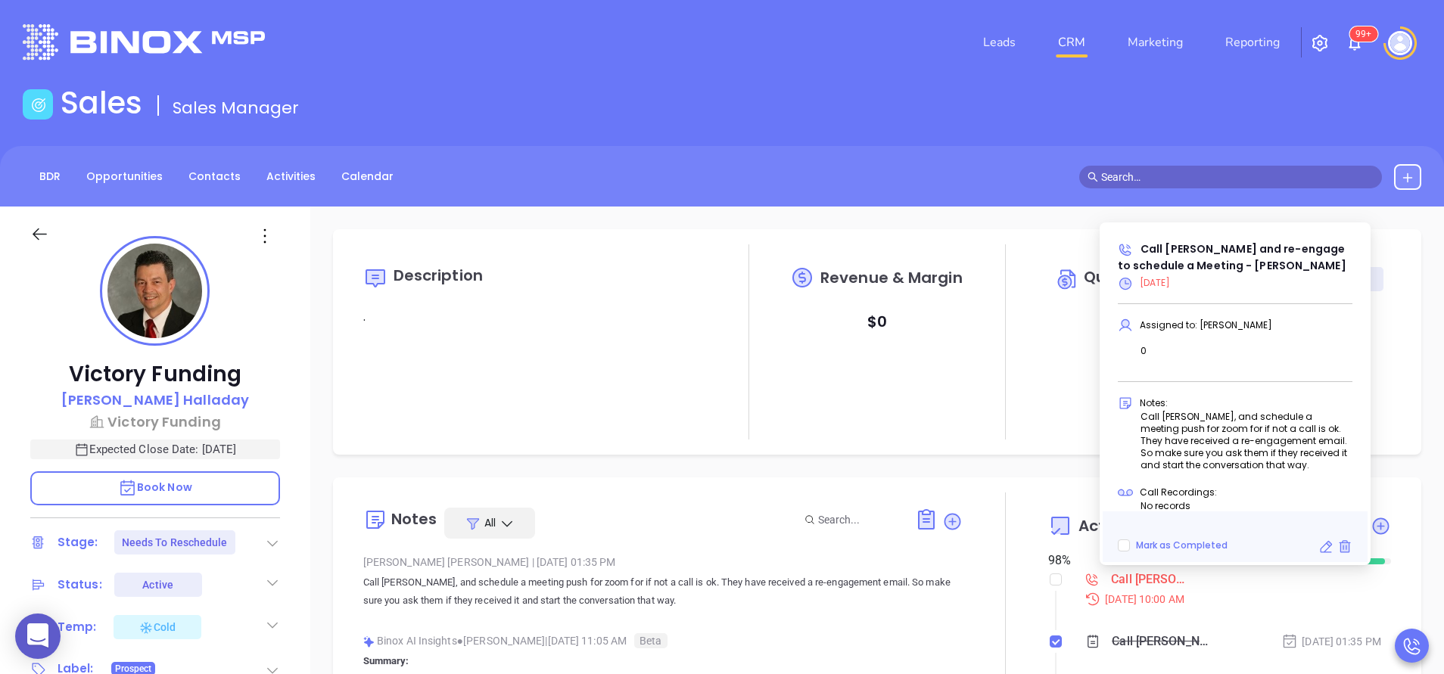
click at [1327, 549] on icon at bounding box center [1325, 547] width 15 height 15
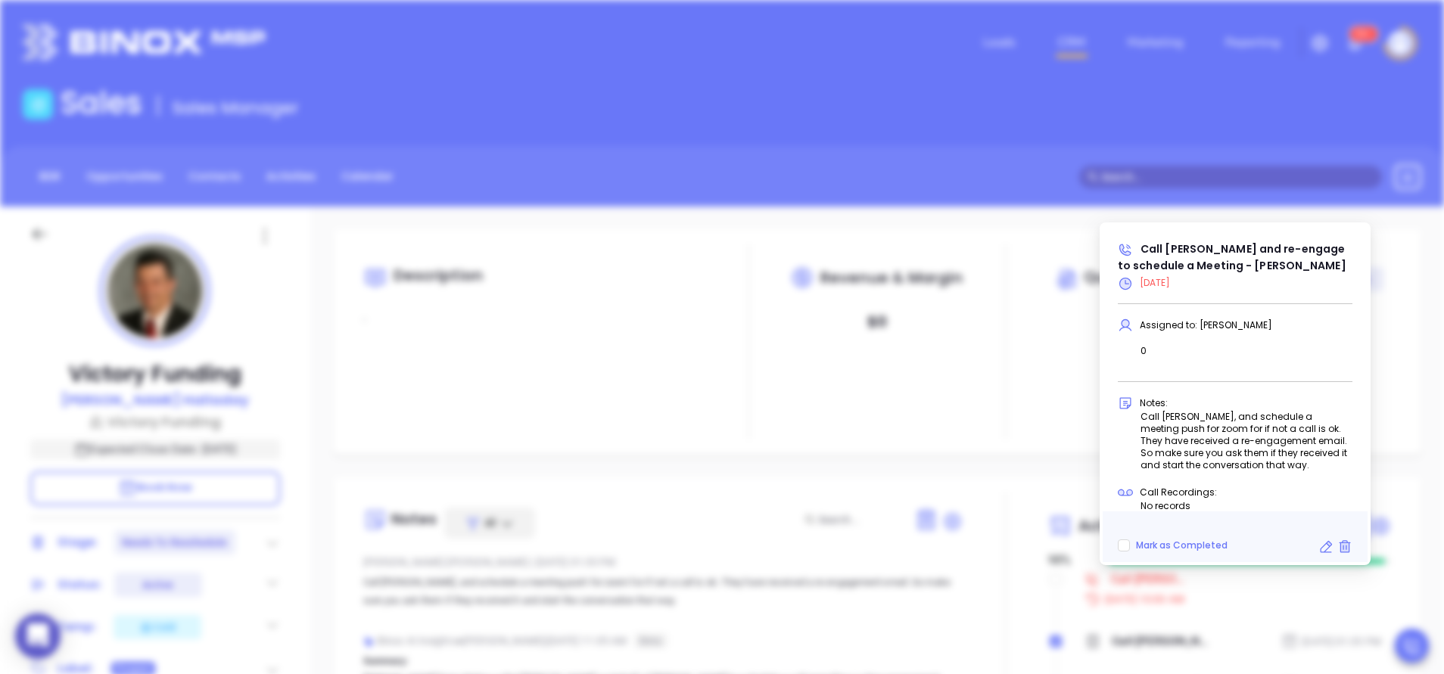
type input "[DATE]"
type input "Call [PERSON_NAME] and re-engage to schedule a Meeting - [PERSON_NAME]"
type input "Call"
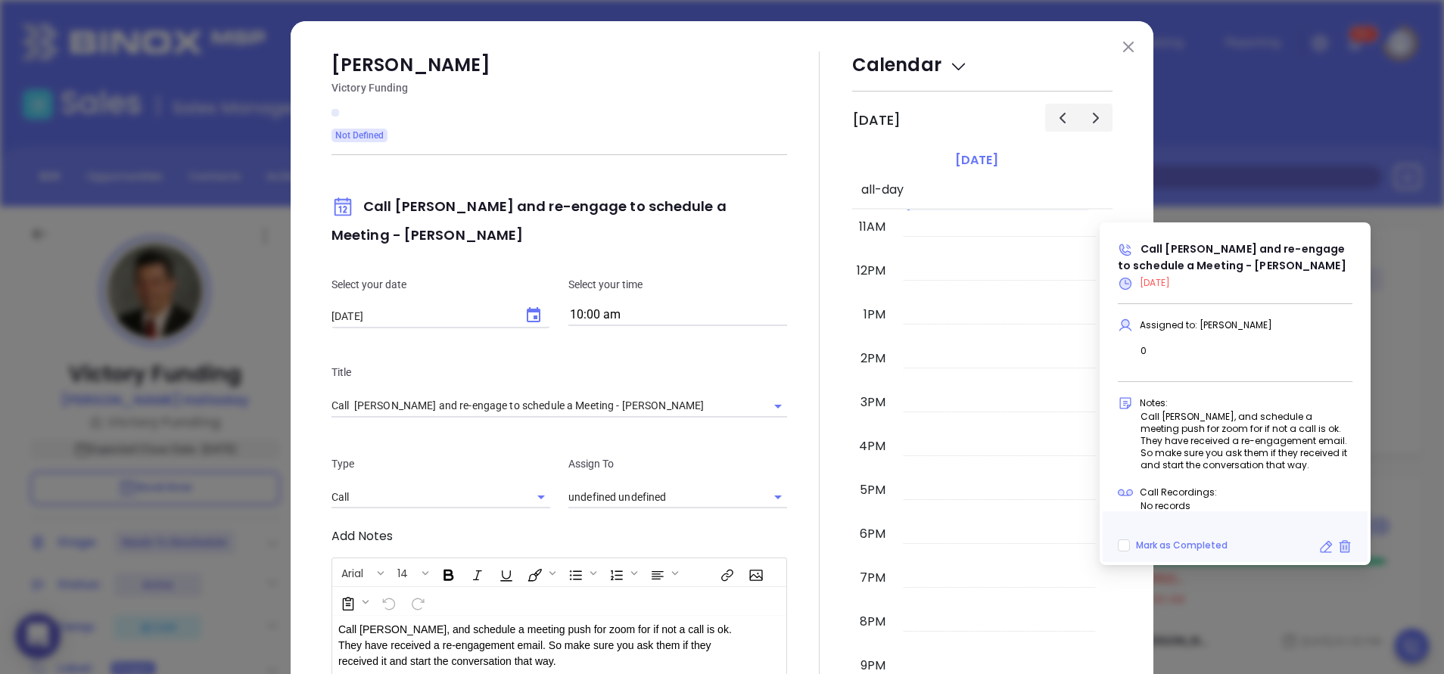
type input "[PERSON_NAME]"
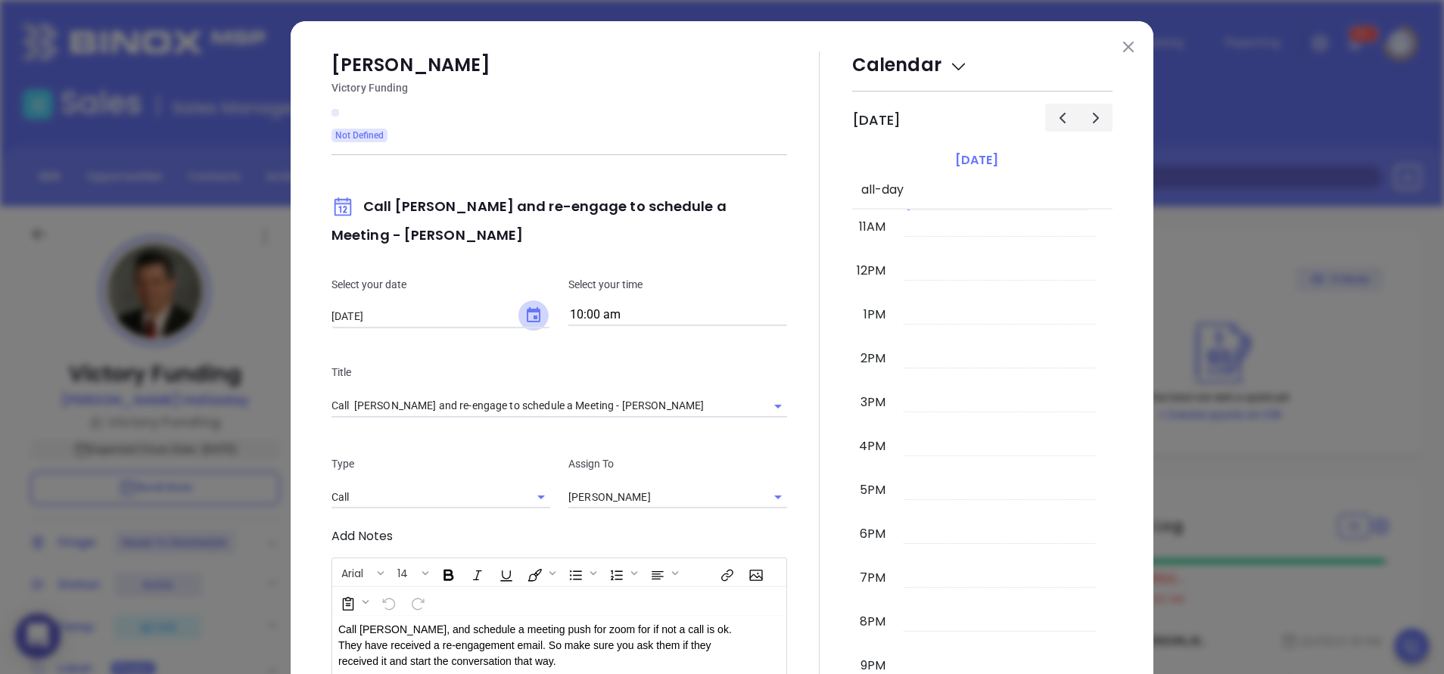
click at [524, 303] on button "Choose date, selected date is Aug 8, 2025" at bounding box center [533, 315] width 30 height 30
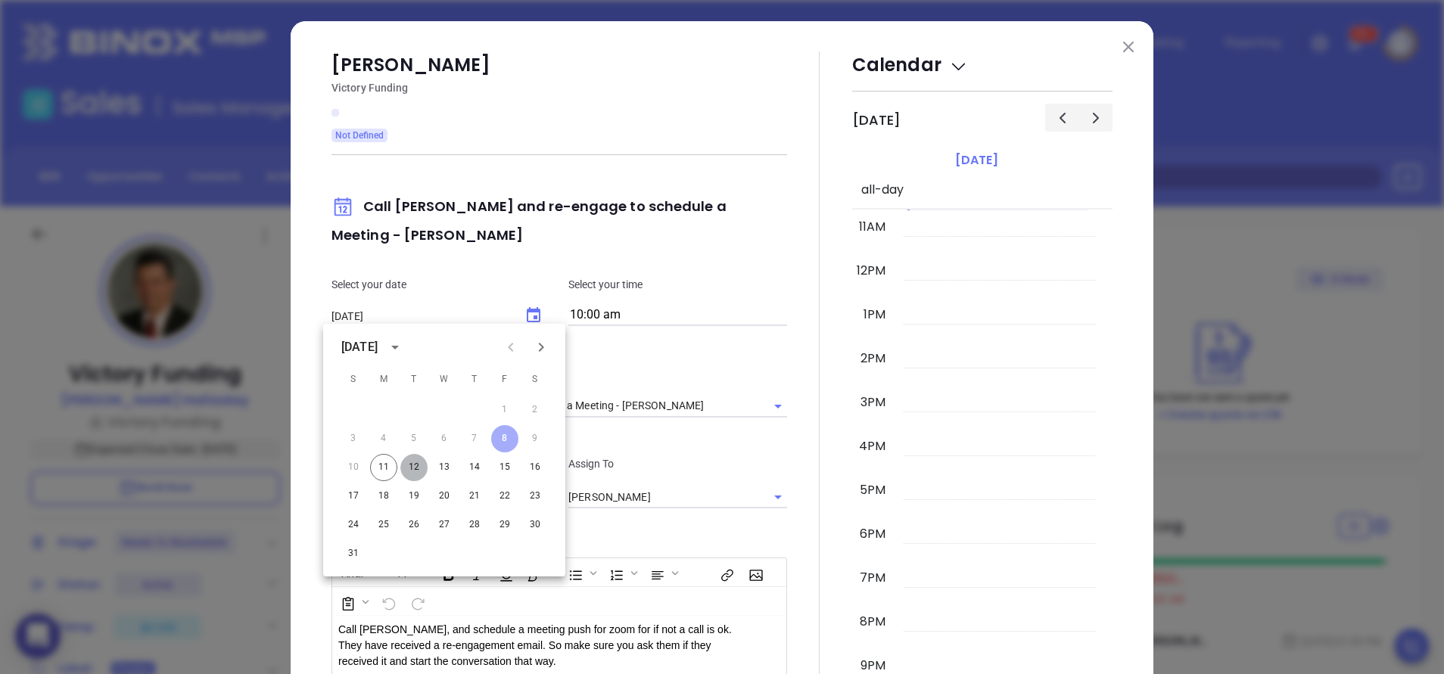
click at [418, 465] on button "12" at bounding box center [413, 467] width 27 height 27
type input "[DATE]"
click at [787, 509] on div at bounding box center [819, 443] width 65 height 785
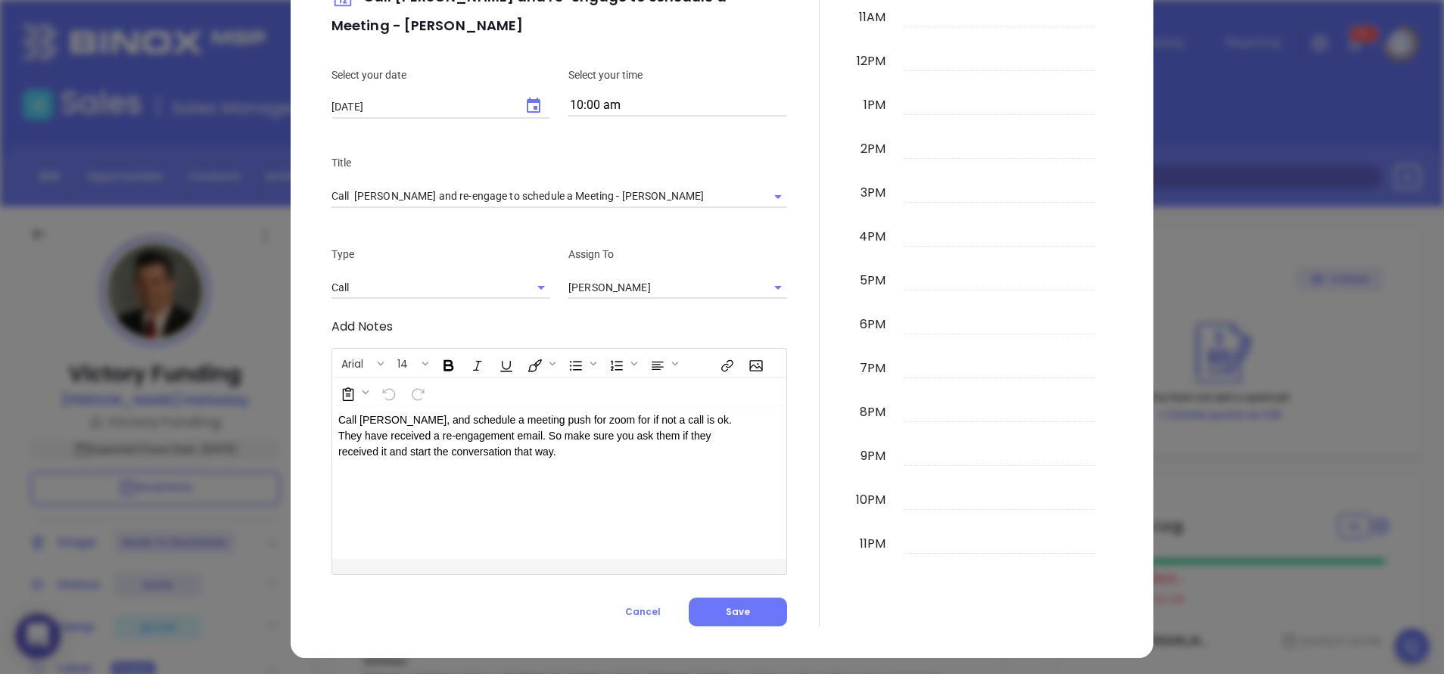
scroll to position [215, 0]
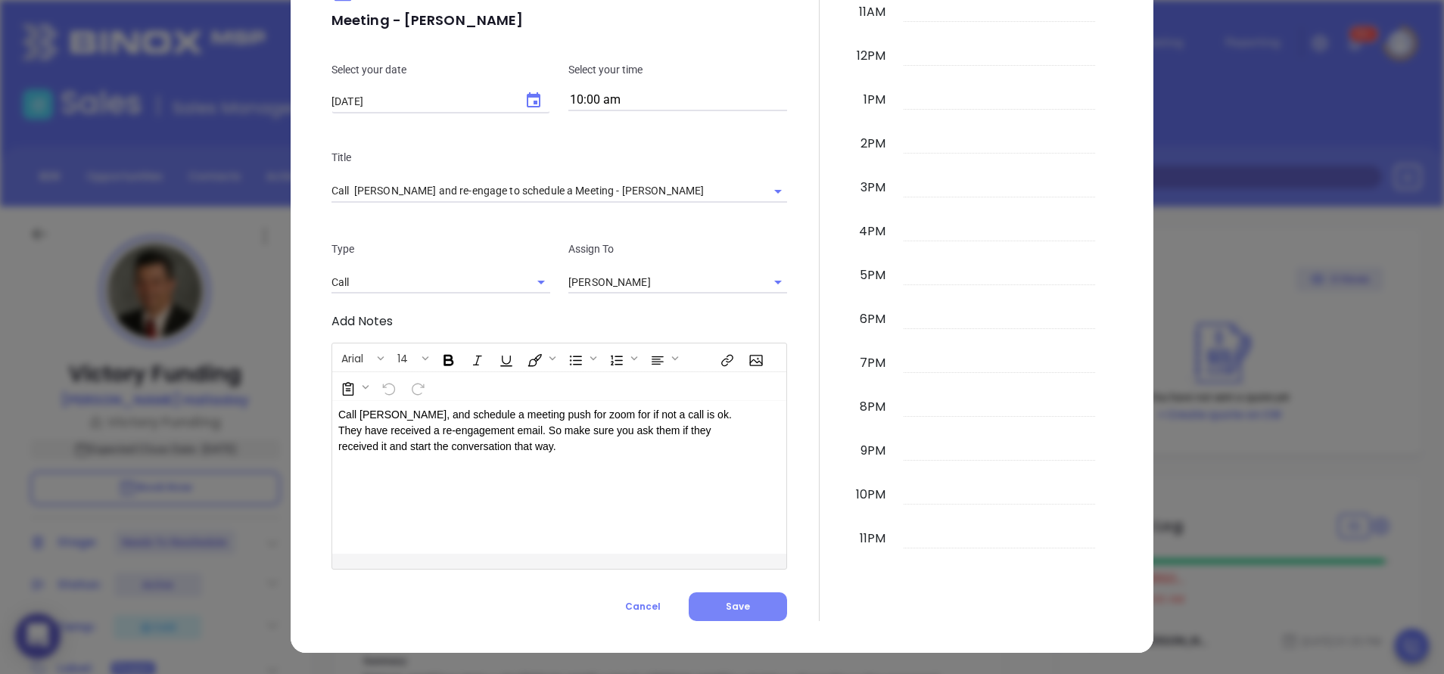
click at [717, 603] on button "Save" at bounding box center [738, 607] width 98 height 29
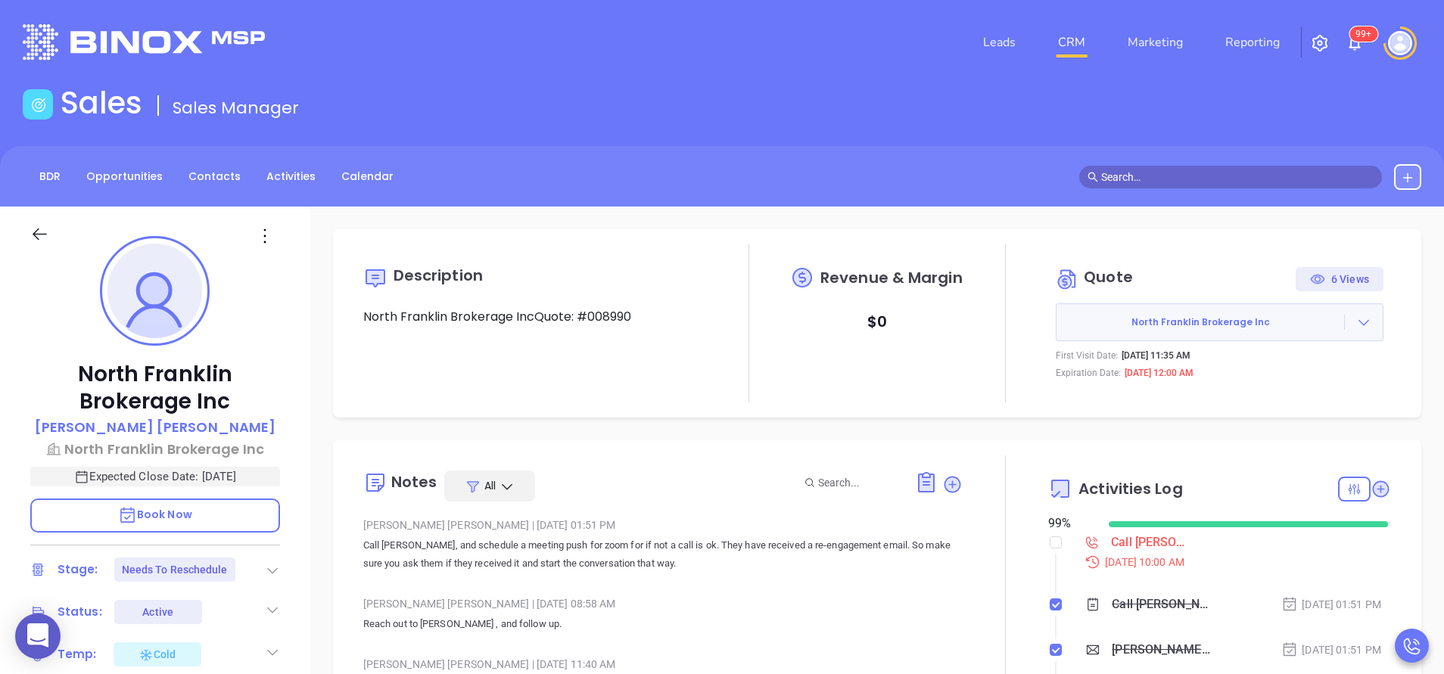
scroll to position [440, 0]
click at [1130, 542] on div "Call [PERSON_NAME] and re-engage to schedule a Meeting - [PERSON_NAME]" at bounding box center [1152, 542] width 82 height 23
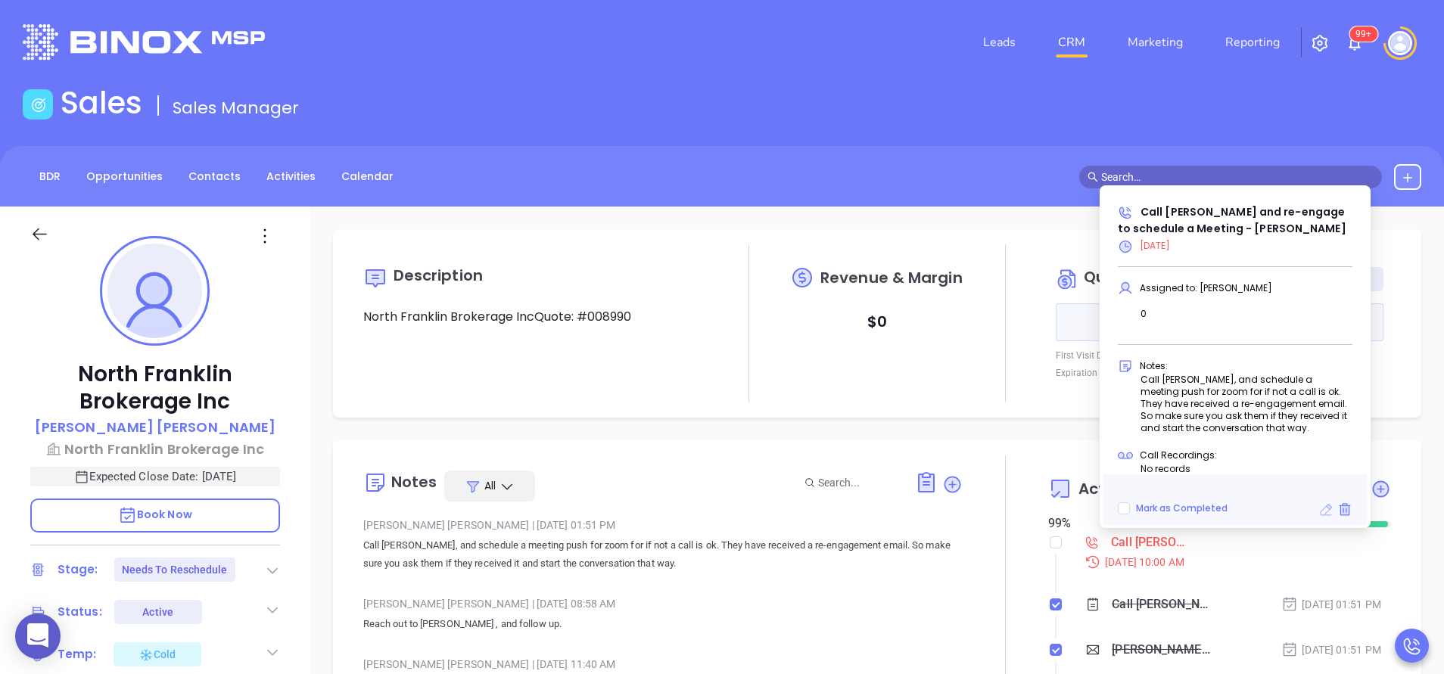
click at [1327, 507] on icon at bounding box center [1326, 510] width 12 height 12
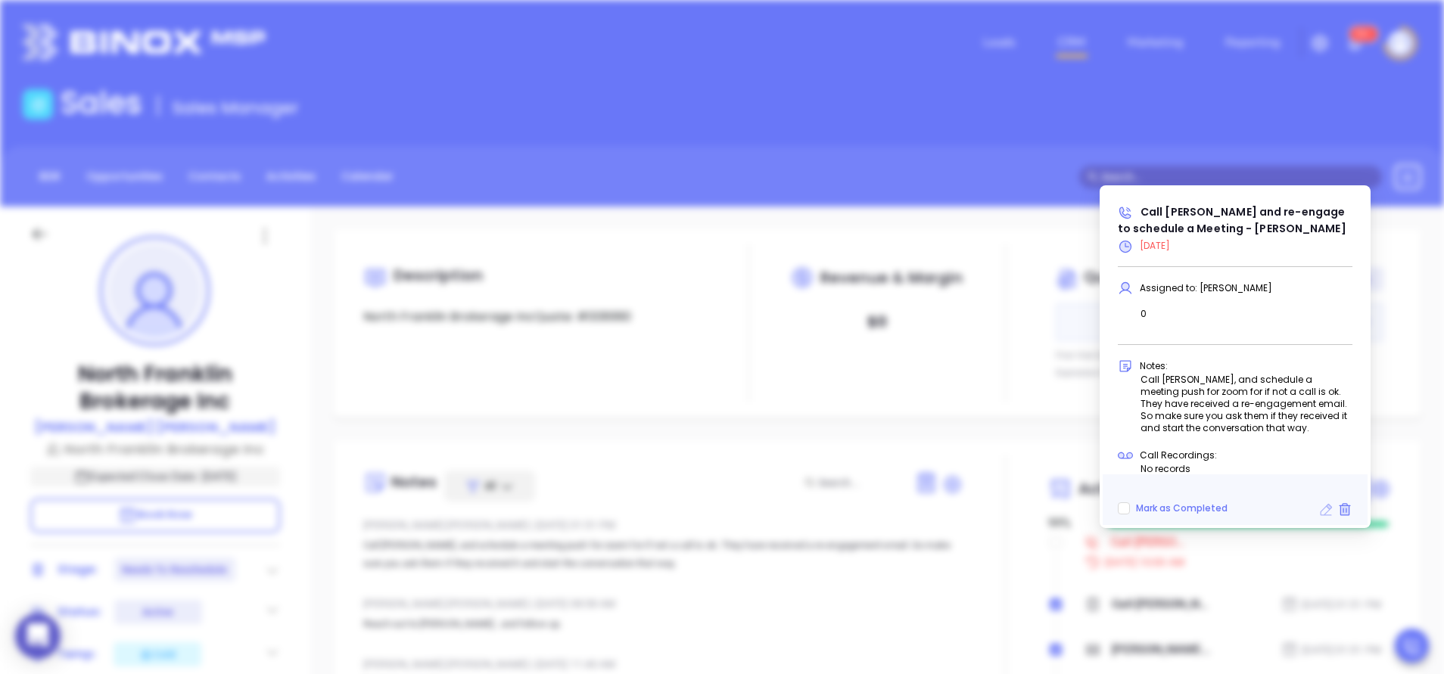
type input "[DATE]"
type input "Call [PERSON_NAME] and re-engage to schedule a Meeting - [PERSON_NAME]"
type input "Call"
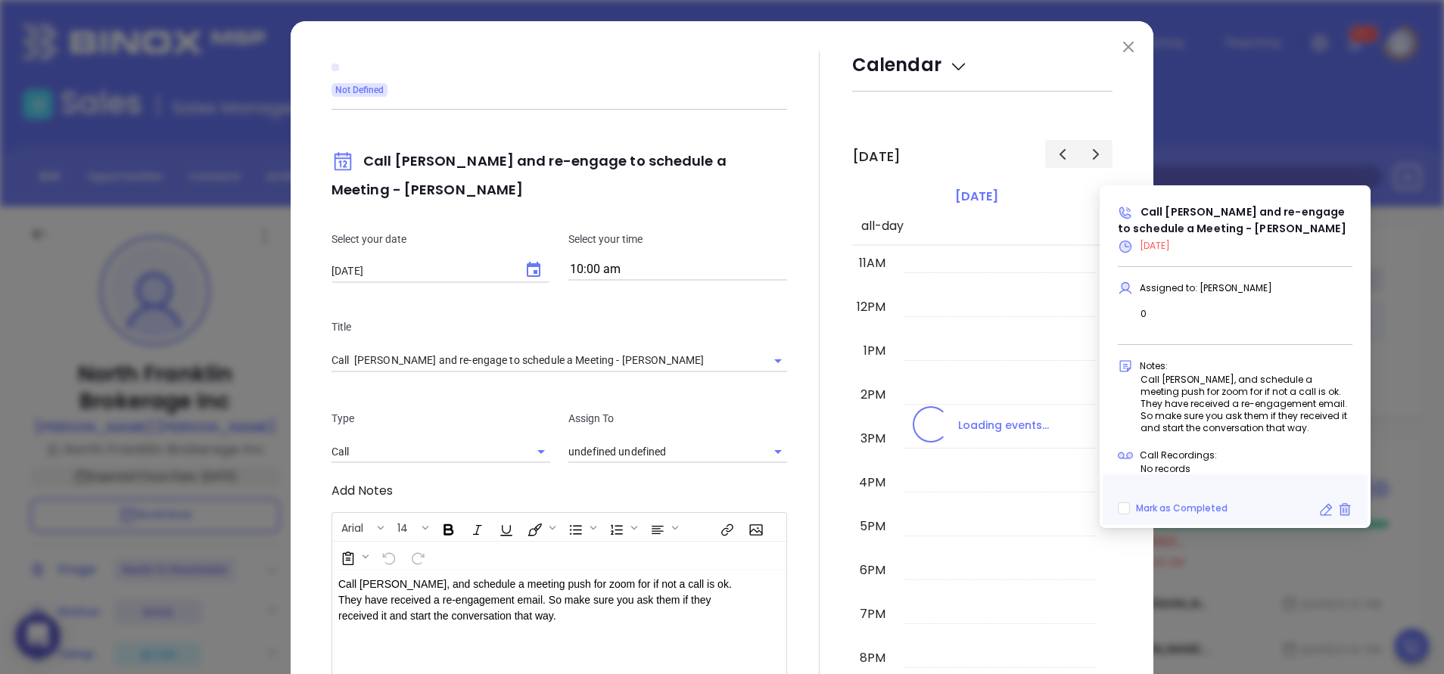
type input "[PERSON_NAME]"
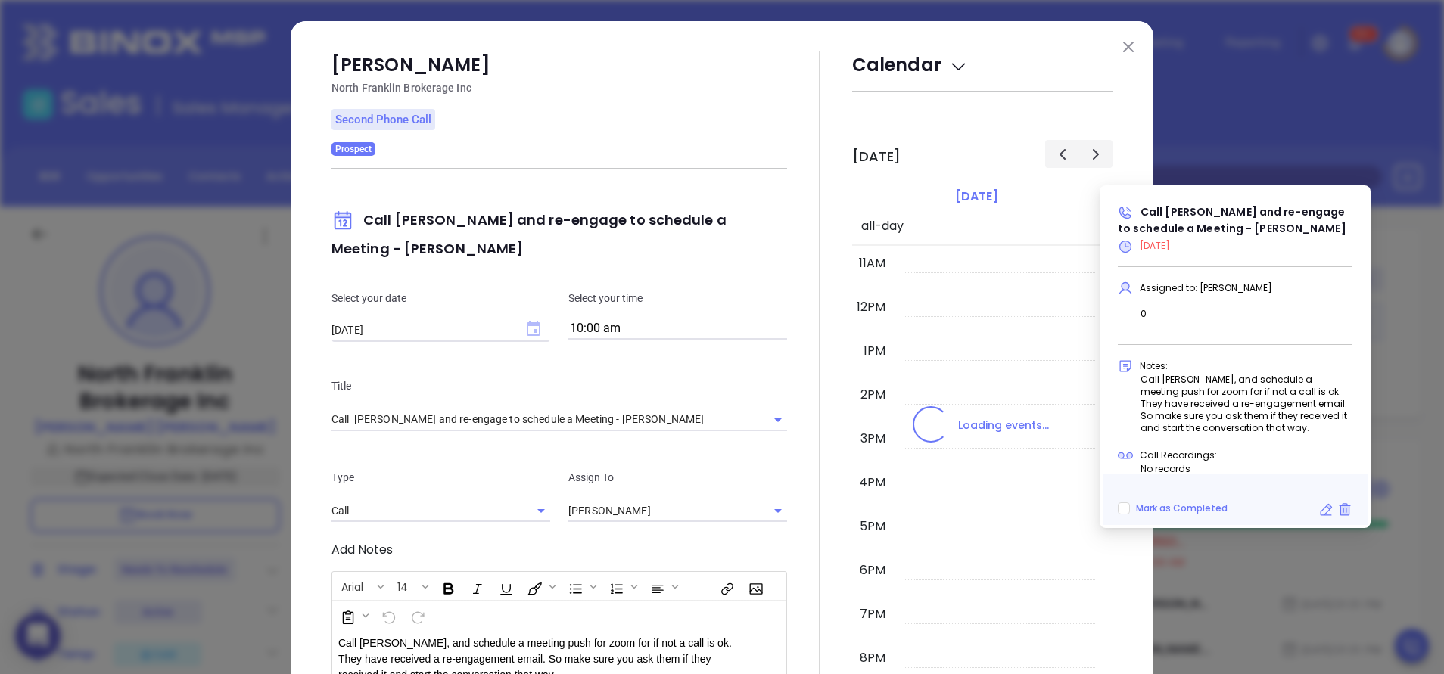
click at [528, 264] on div "Jorge Hernandez North Franklin Brokerage Inc Second Phone Call Prospect Call Jo…" at bounding box center [559, 450] width 456 height 798
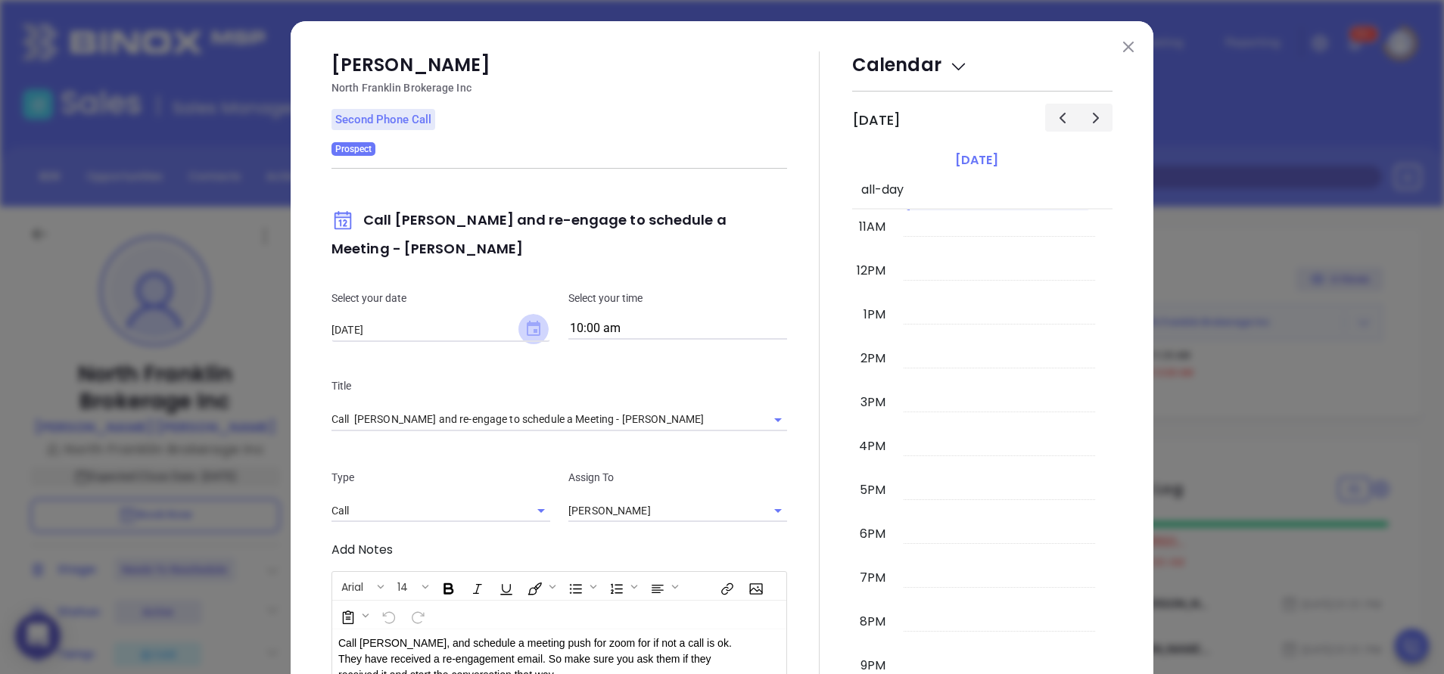
click at [527, 326] on icon "Choose date, selected date is Aug 8, 2025" at bounding box center [534, 328] width 14 height 15
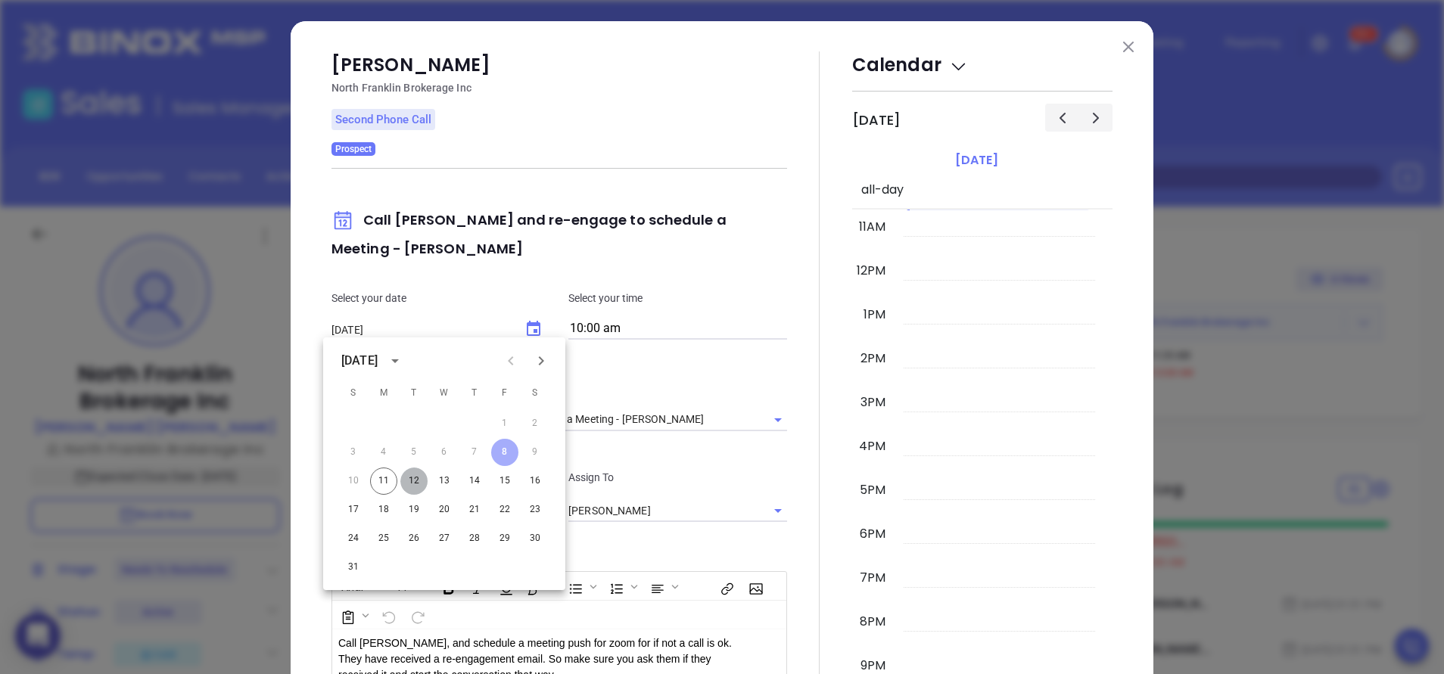
click at [412, 480] on button "12" at bounding box center [413, 481] width 27 height 27
type input "[DATE]"
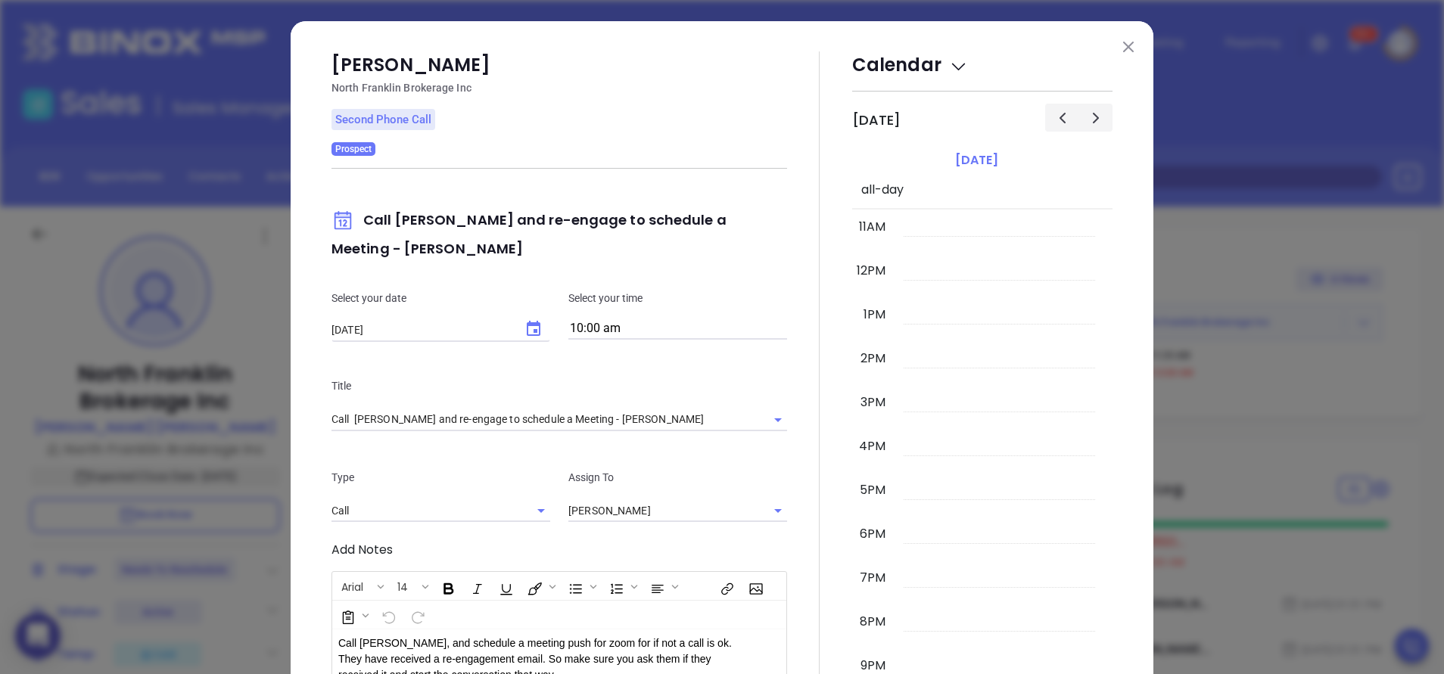
click at [787, 551] on div at bounding box center [819, 450] width 65 height 798
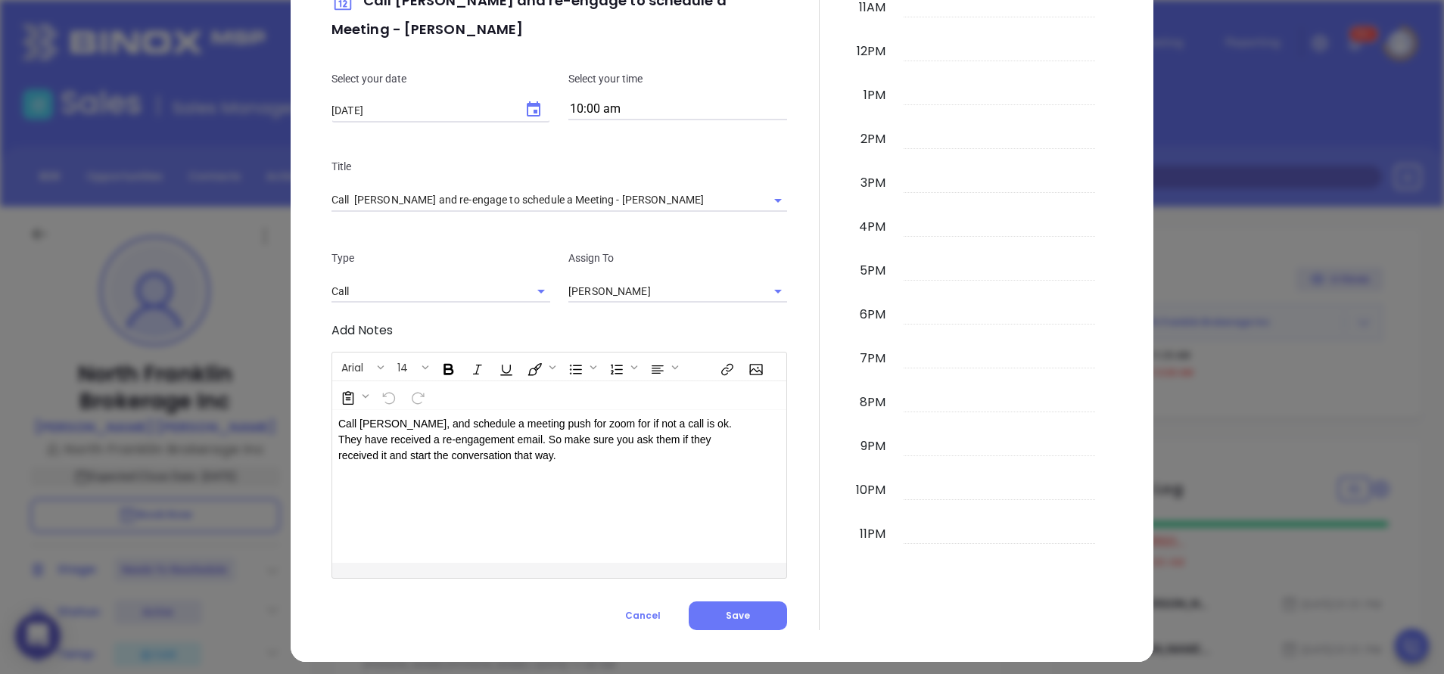
scroll to position [229, 0]
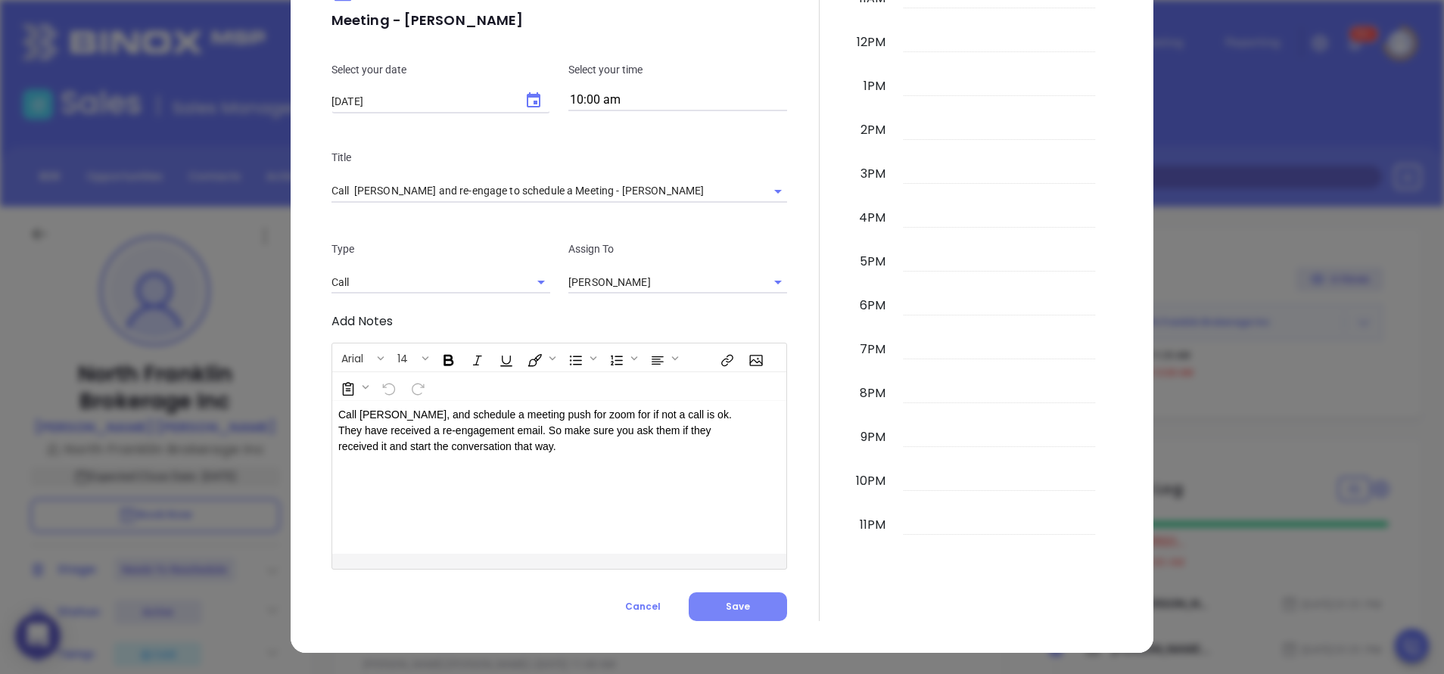
click at [717, 613] on button "Save" at bounding box center [738, 607] width 98 height 29
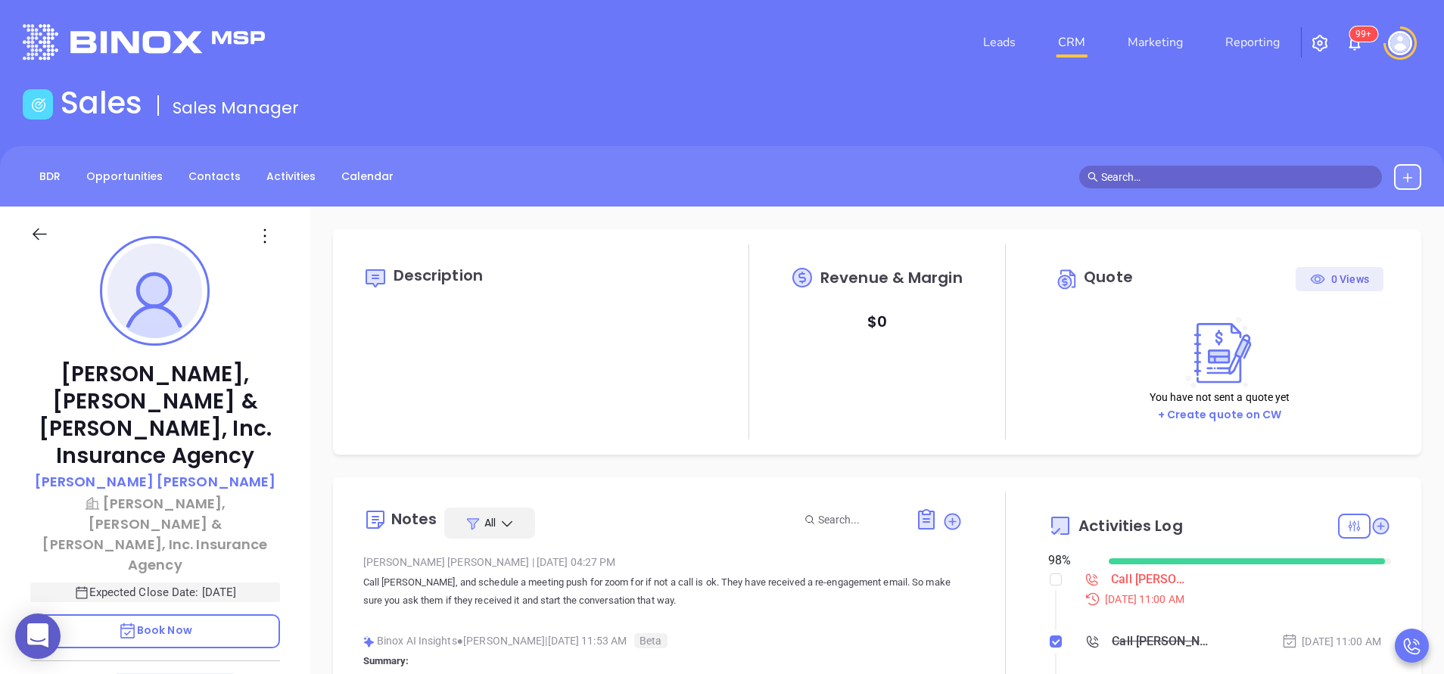
scroll to position [440, 0]
click at [1131, 579] on div "Call [PERSON_NAME] to schedule meeting" at bounding box center [1152, 579] width 82 height 23
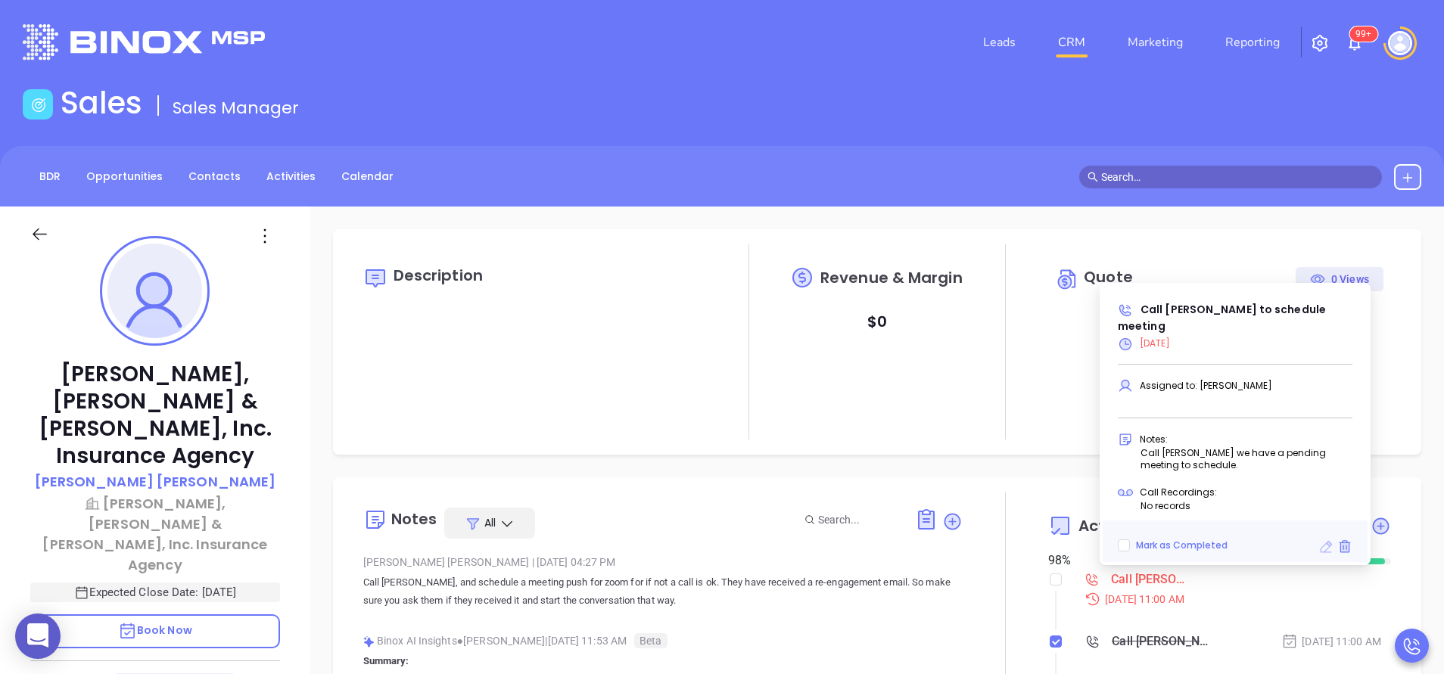
click at [1327, 549] on icon at bounding box center [1326, 547] width 12 height 12
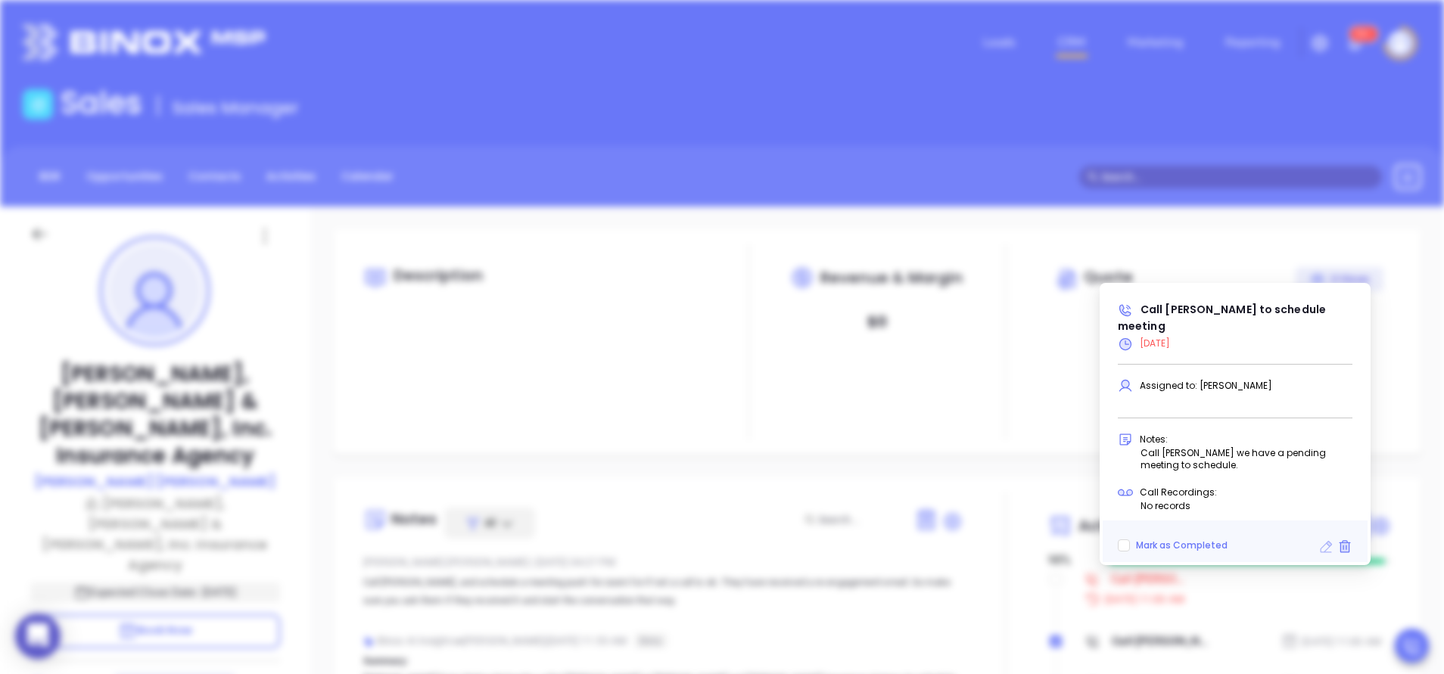
type input "[DATE]"
type input "Call [PERSON_NAME] to schedule meeting"
type input "Call"
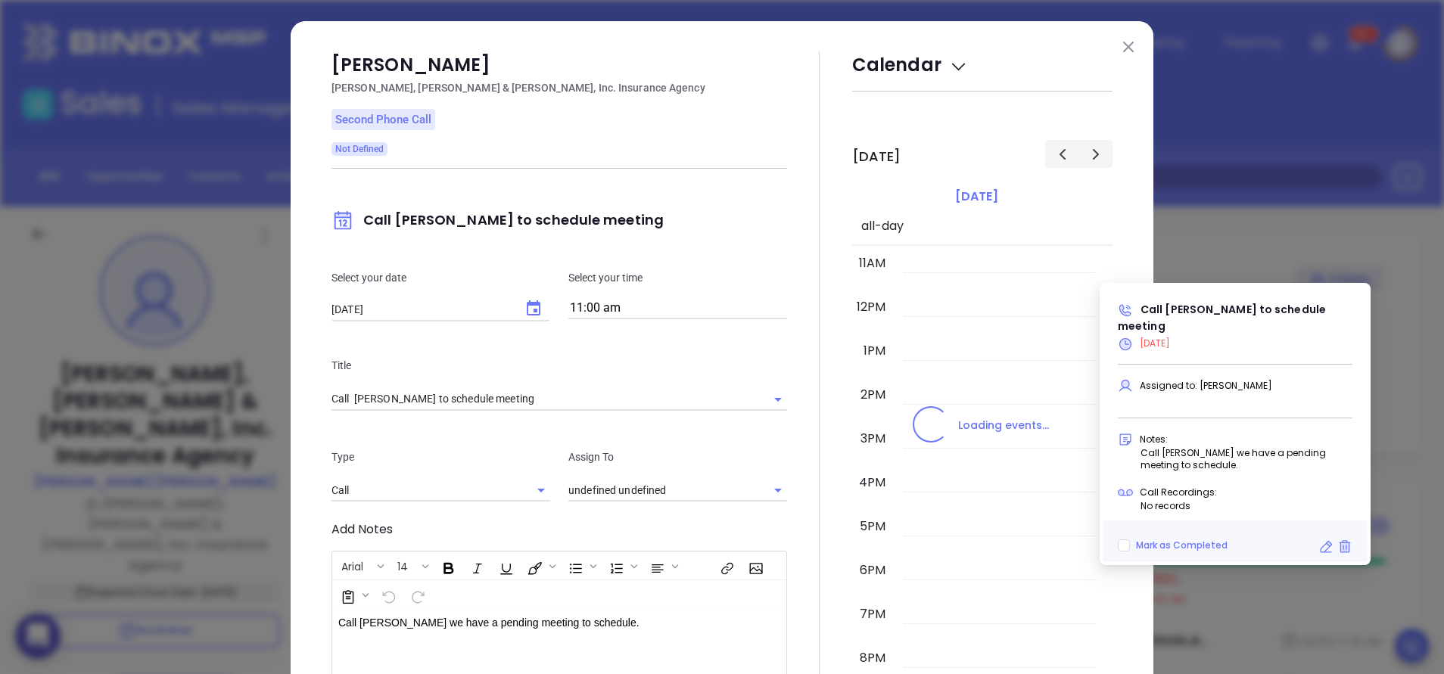
type input "[PERSON_NAME]"
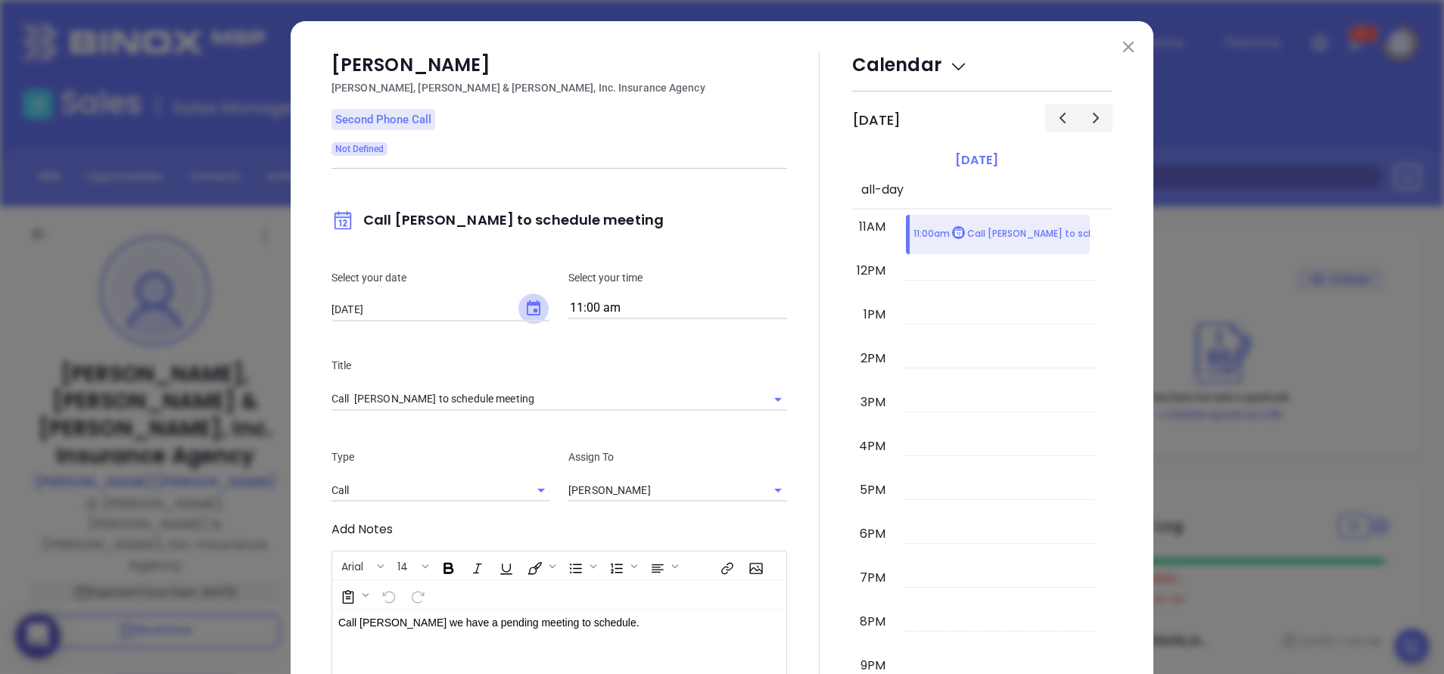
click at [535, 311] on button "Choose date, selected date is Aug 6, 2025" at bounding box center [533, 309] width 30 height 30
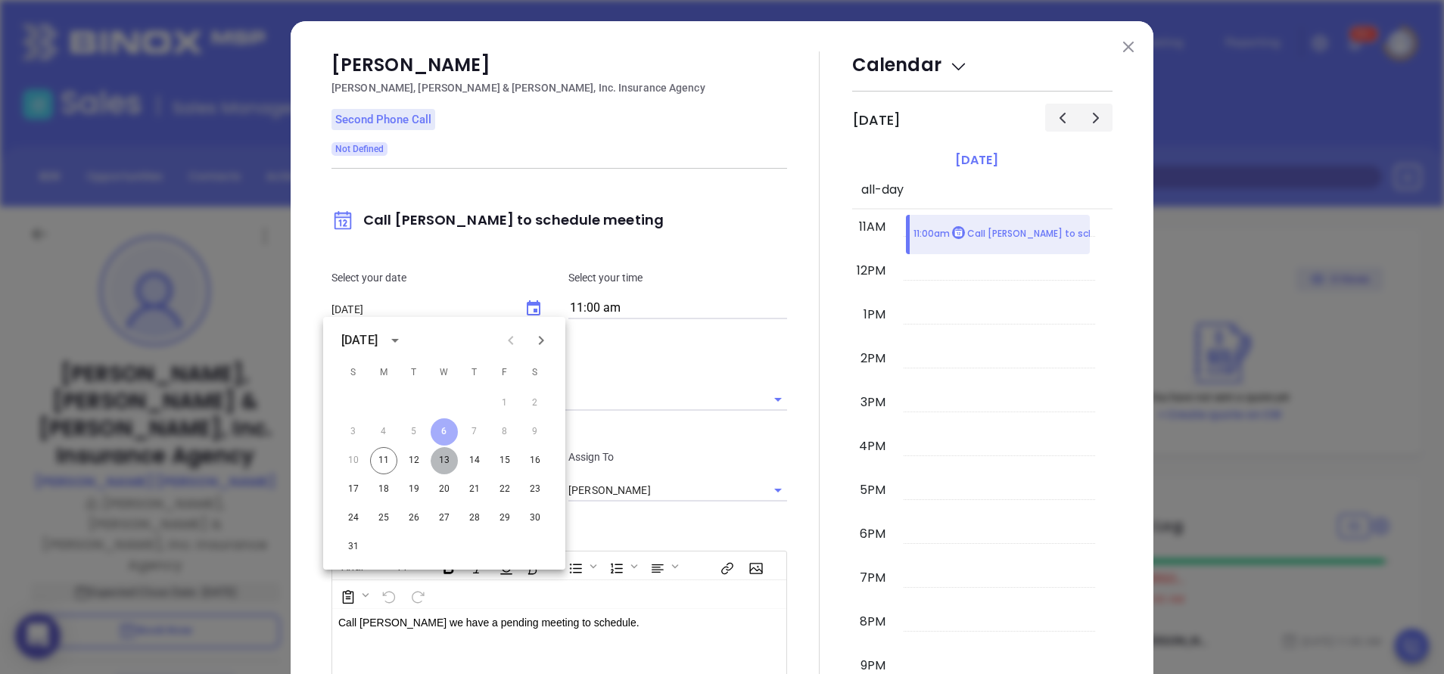
click at [446, 462] on button "13" at bounding box center [444, 460] width 27 height 27
type input "[DATE]"
click at [810, 483] on div at bounding box center [819, 440] width 65 height 778
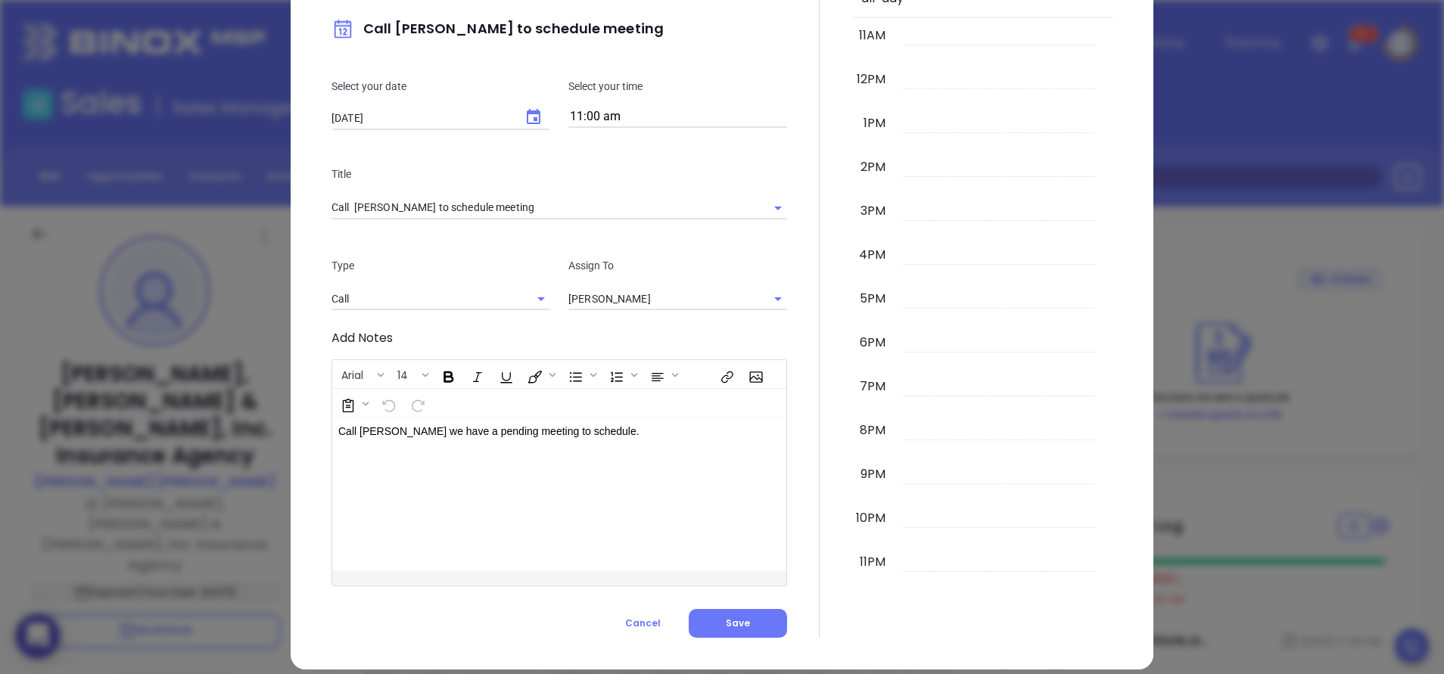
scroll to position [208, 0]
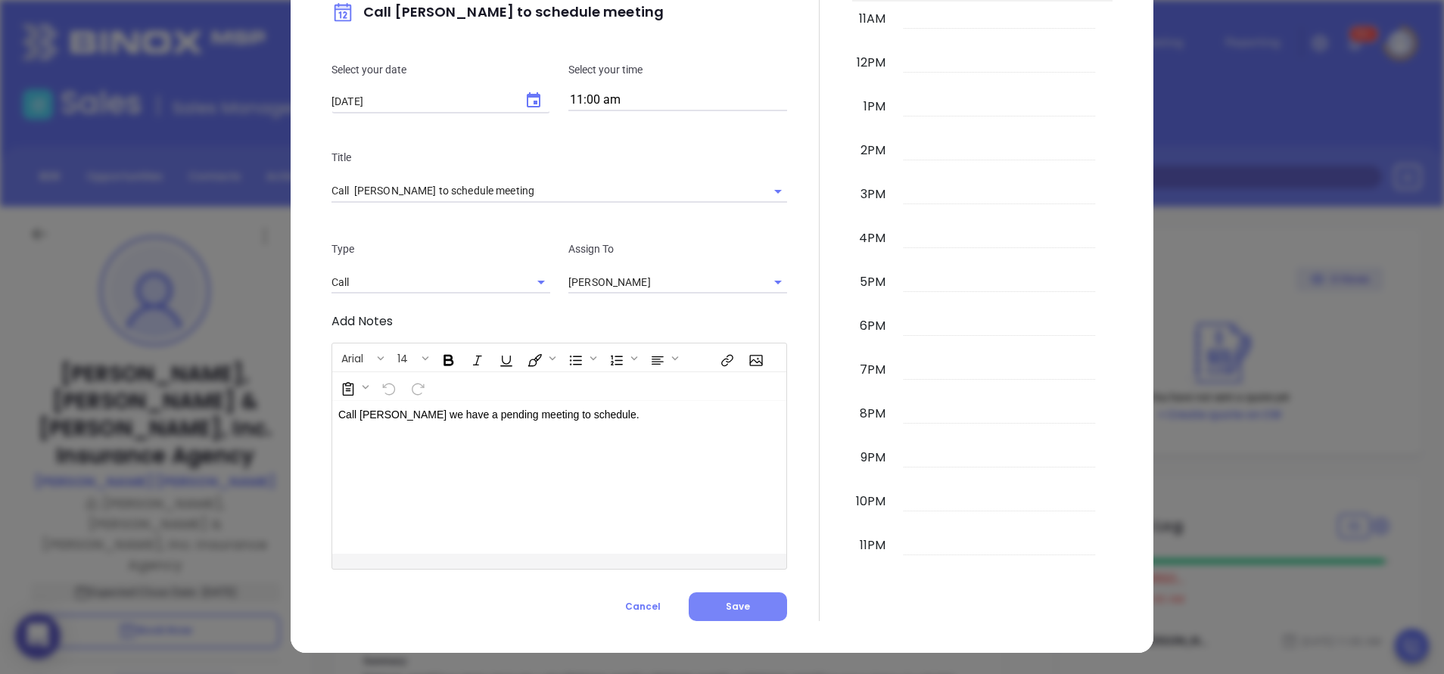
click at [746, 606] on button "Save" at bounding box center [738, 607] width 98 height 29
